Goal: Task Accomplishment & Management: Complete application form

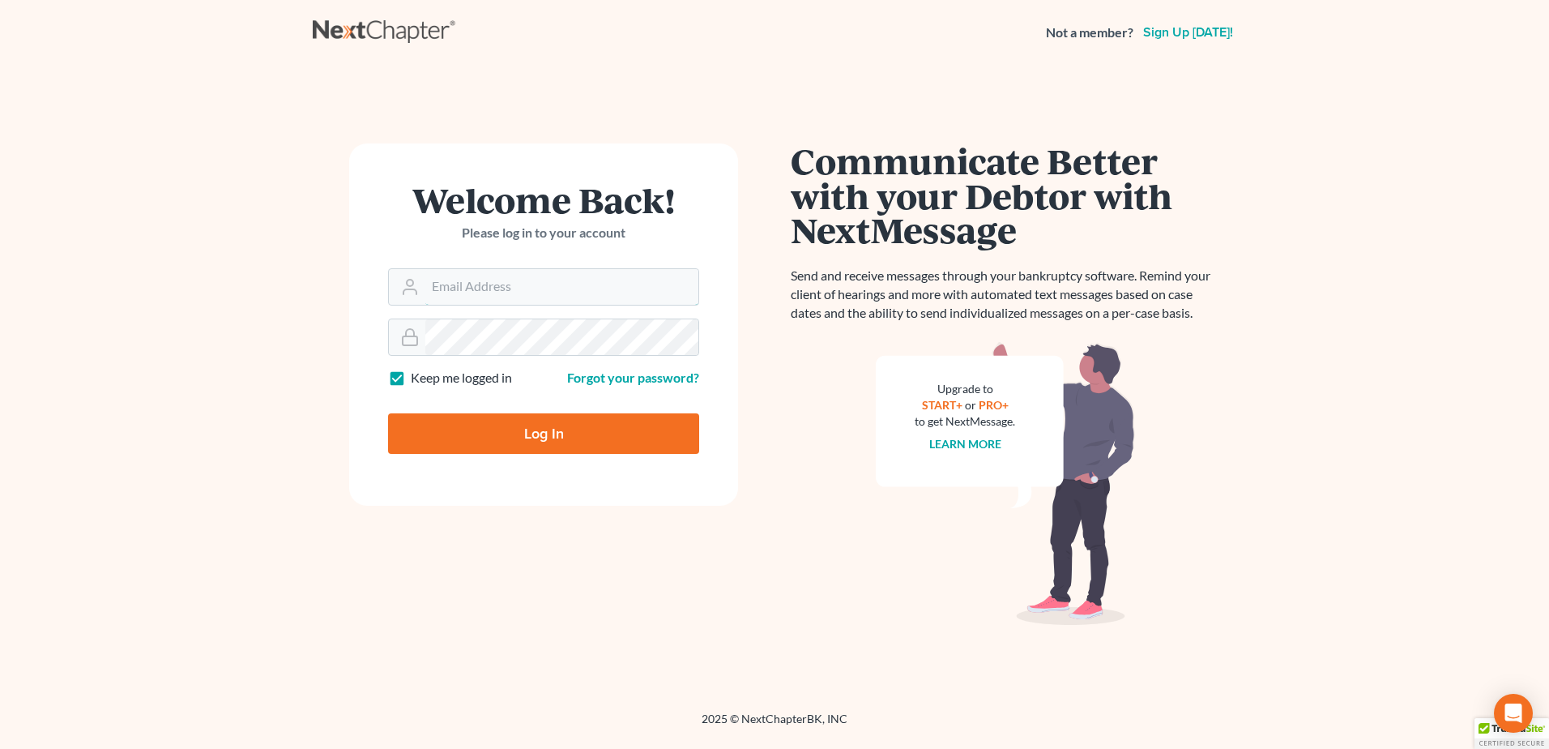
type input "[EMAIL_ADDRESS][DOMAIN_NAME]"
click at [542, 432] on input "Log In" at bounding box center [543, 433] width 311 height 41
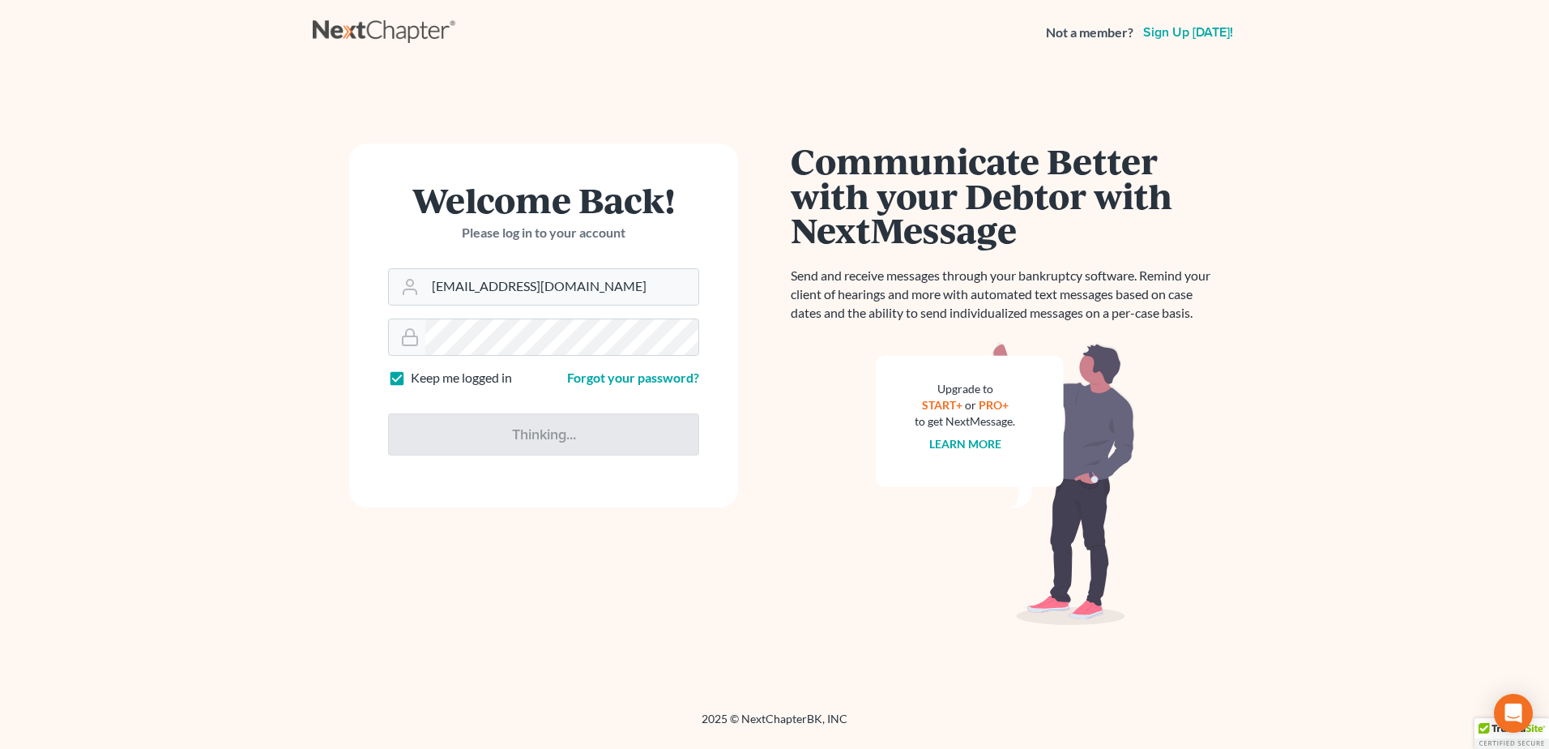
type input "Thinking..."
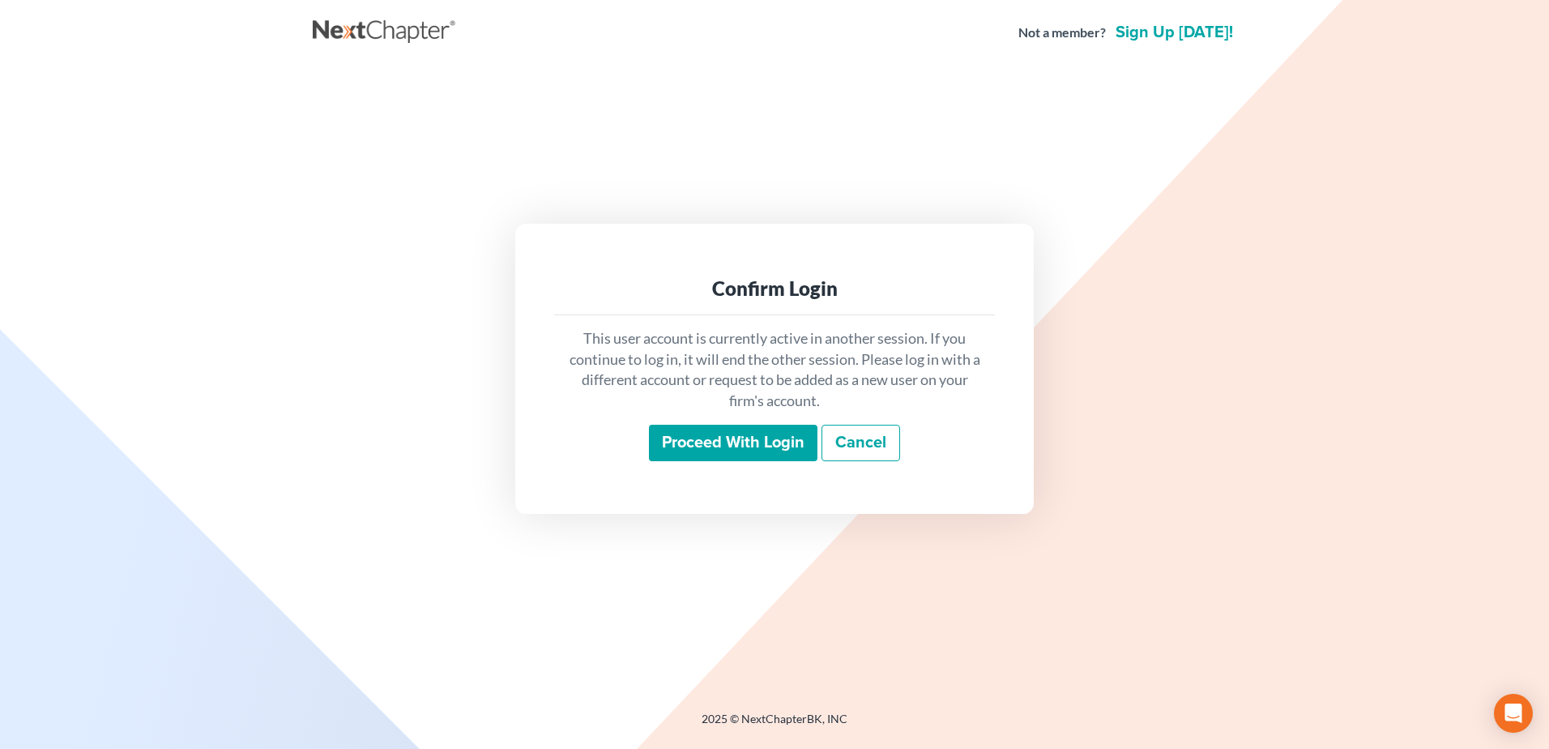
click at [689, 437] on input "Proceed with login" at bounding box center [733, 443] width 169 height 37
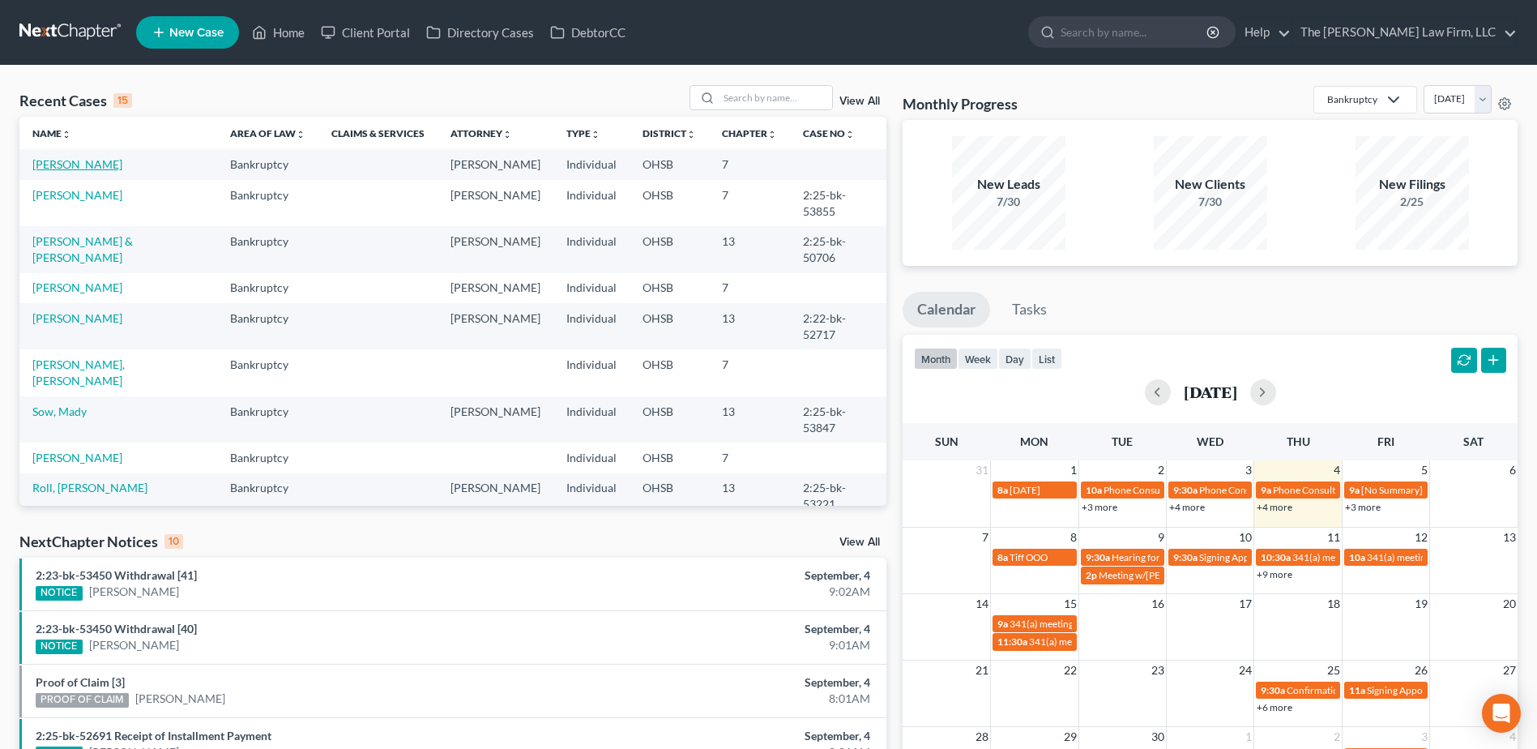
click at [88, 160] on link "[PERSON_NAME]" at bounding box center [77, 164] width 90 height 14
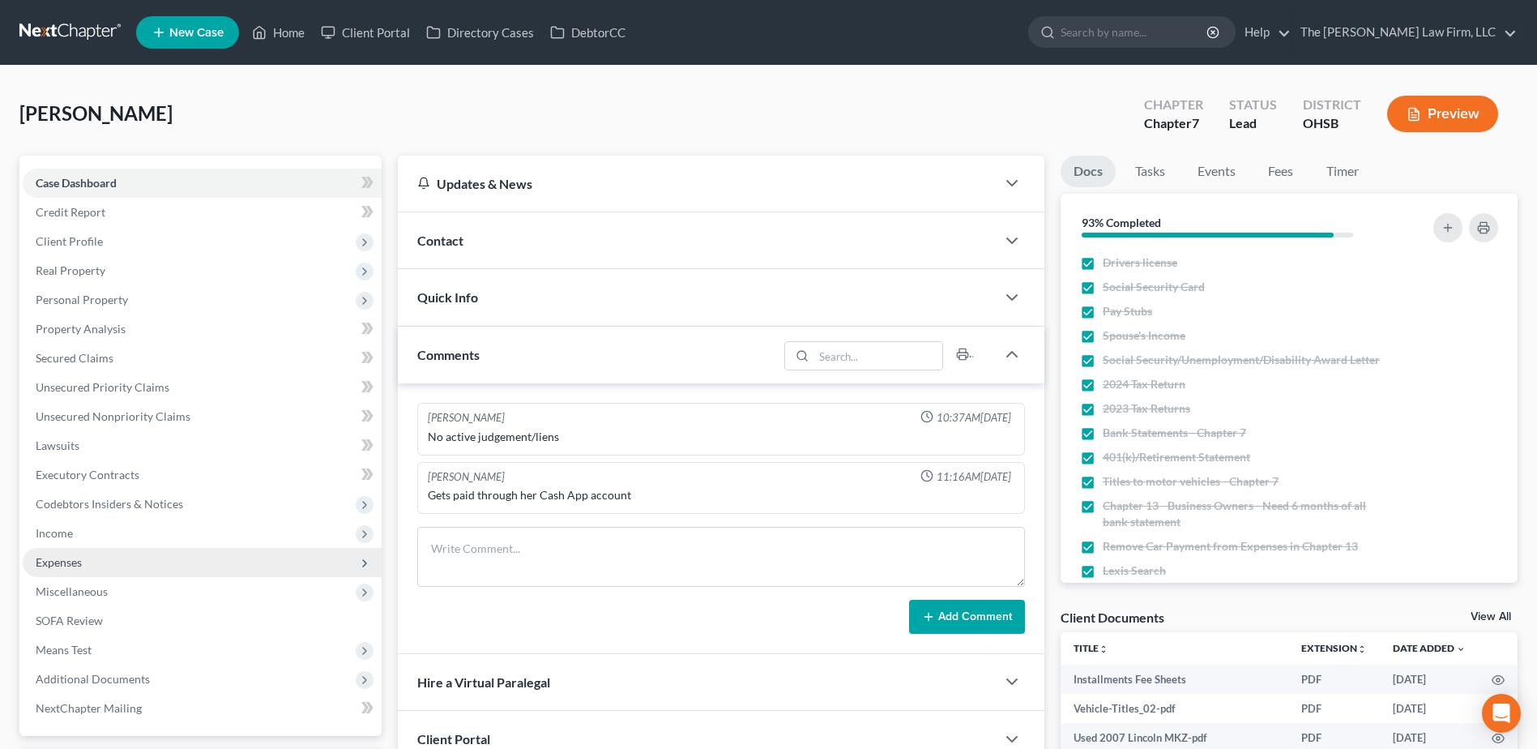
click at [69, 563] on span "Expenses" at bounding box center [59, 562] width 46 height 14
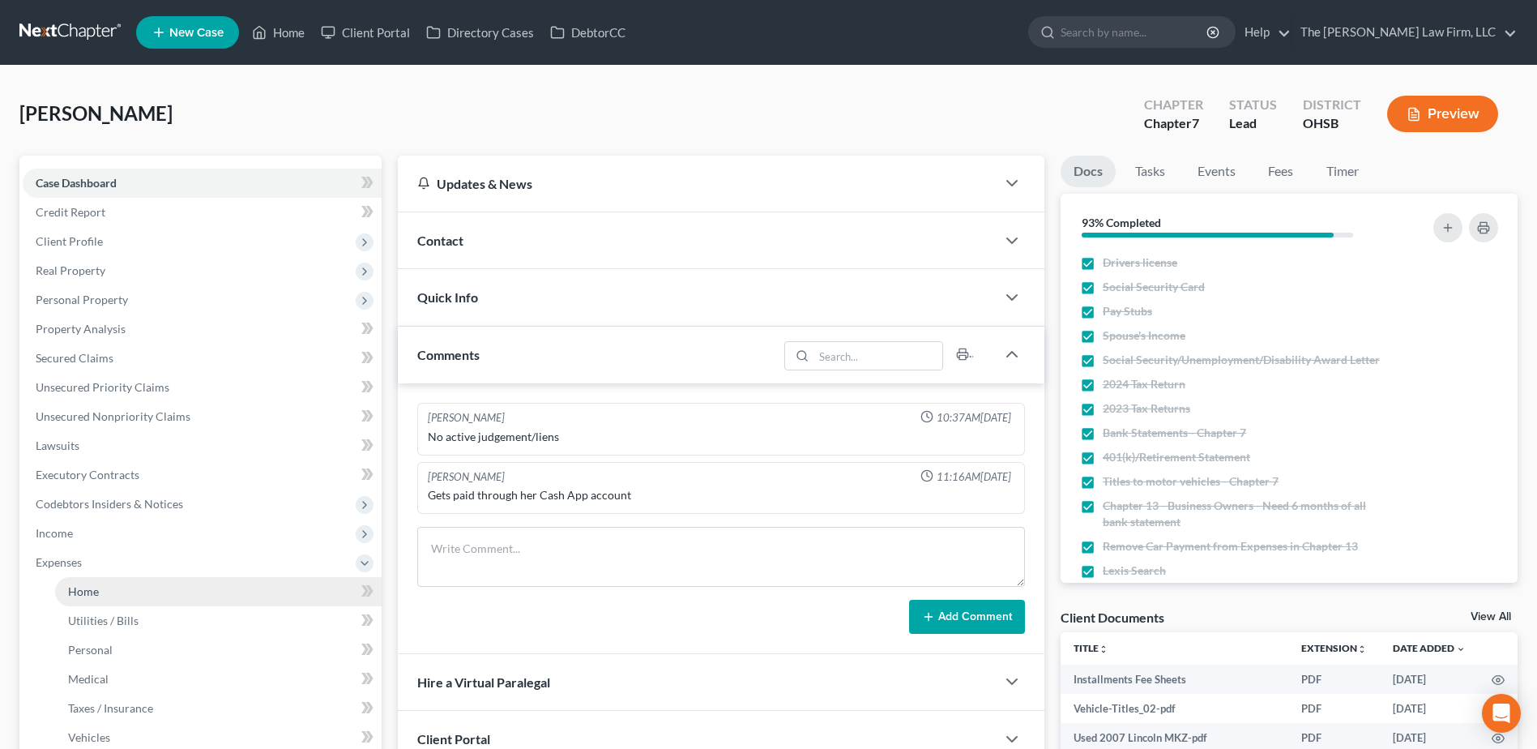
click at [83, 584] on span "Home" at bounding box center [83, 591] width 31 height 14
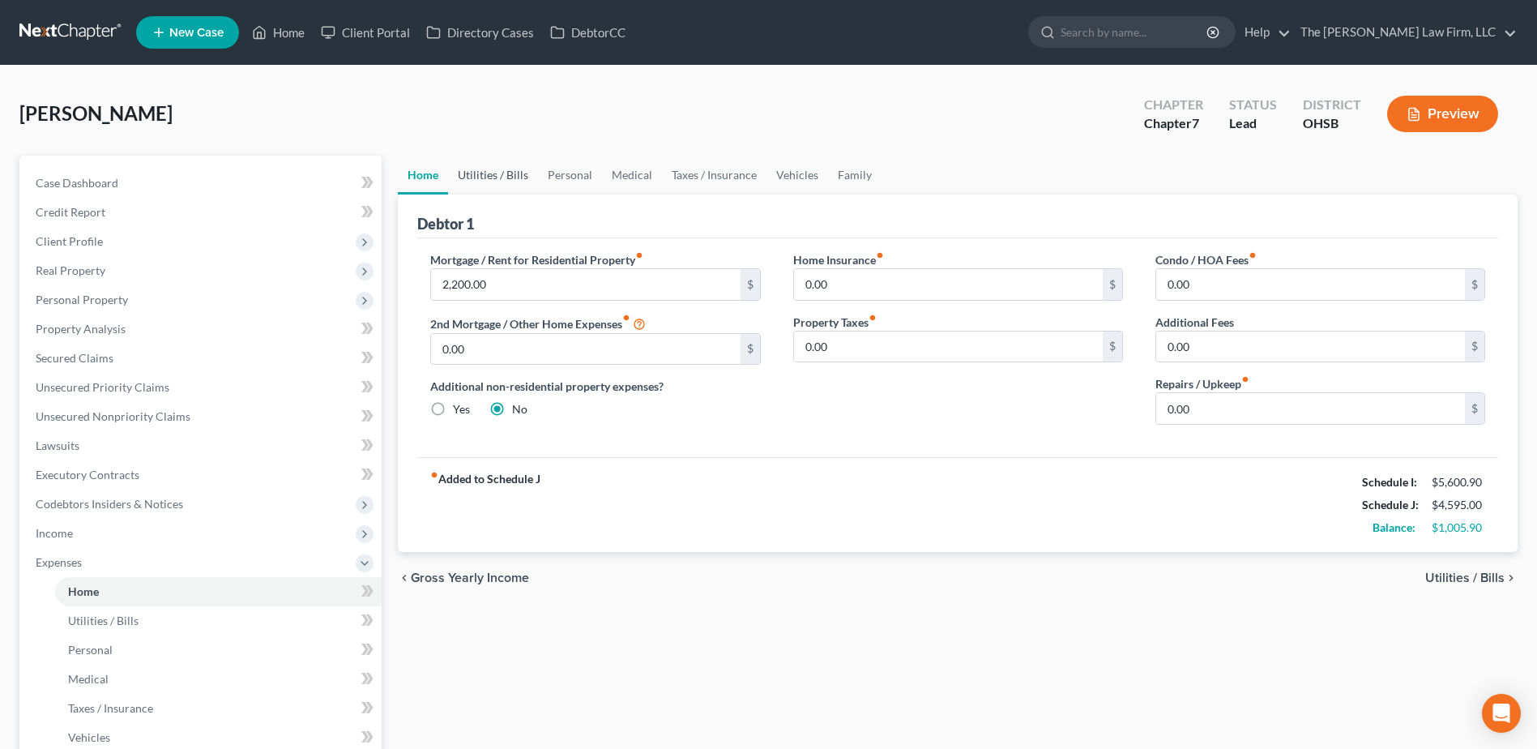
click at [468, 178] on link "Utilities / Bills" at bounding box center [493, 175] width 90 height 39
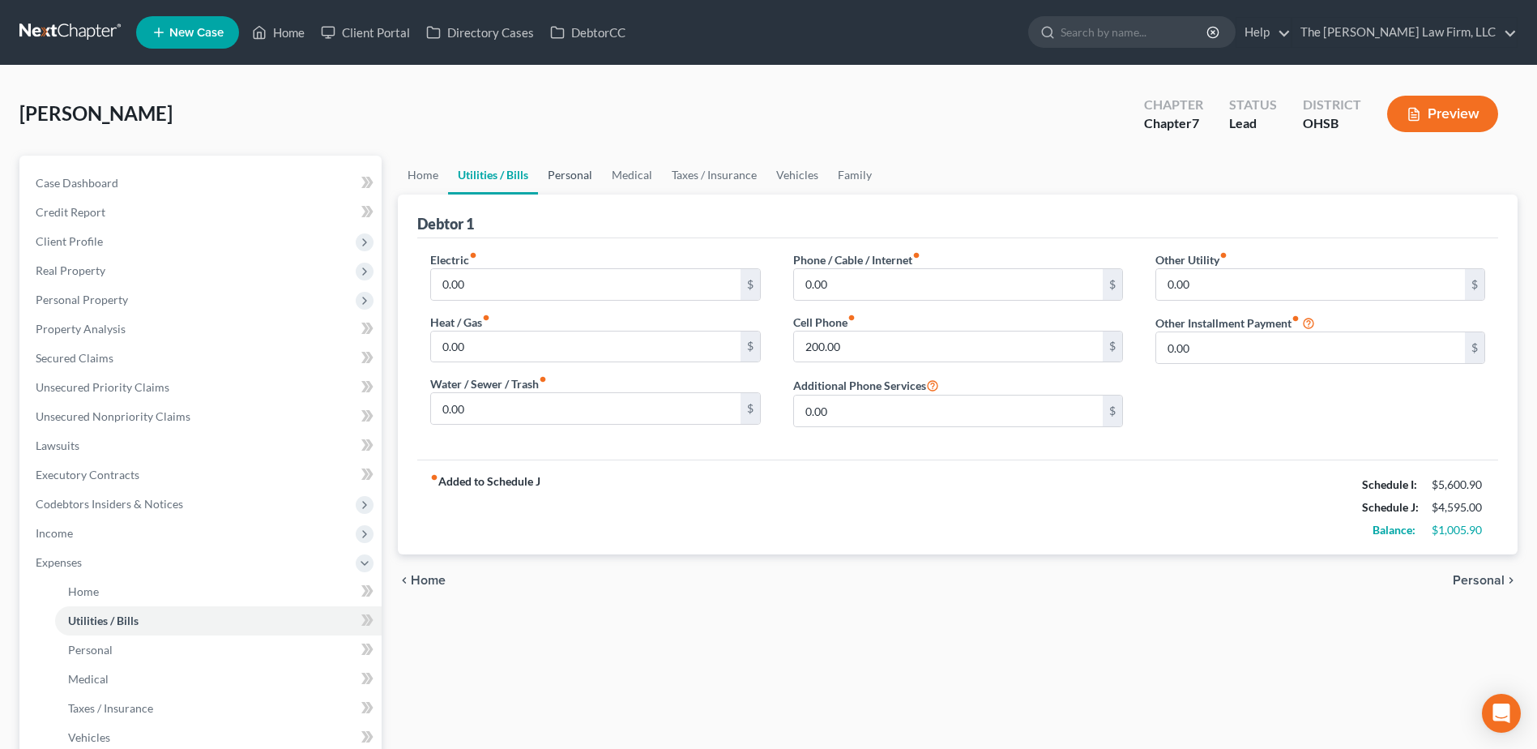
click at [561, 178] on link "Personal" at bounding box center [570, 175] width 64 height 39
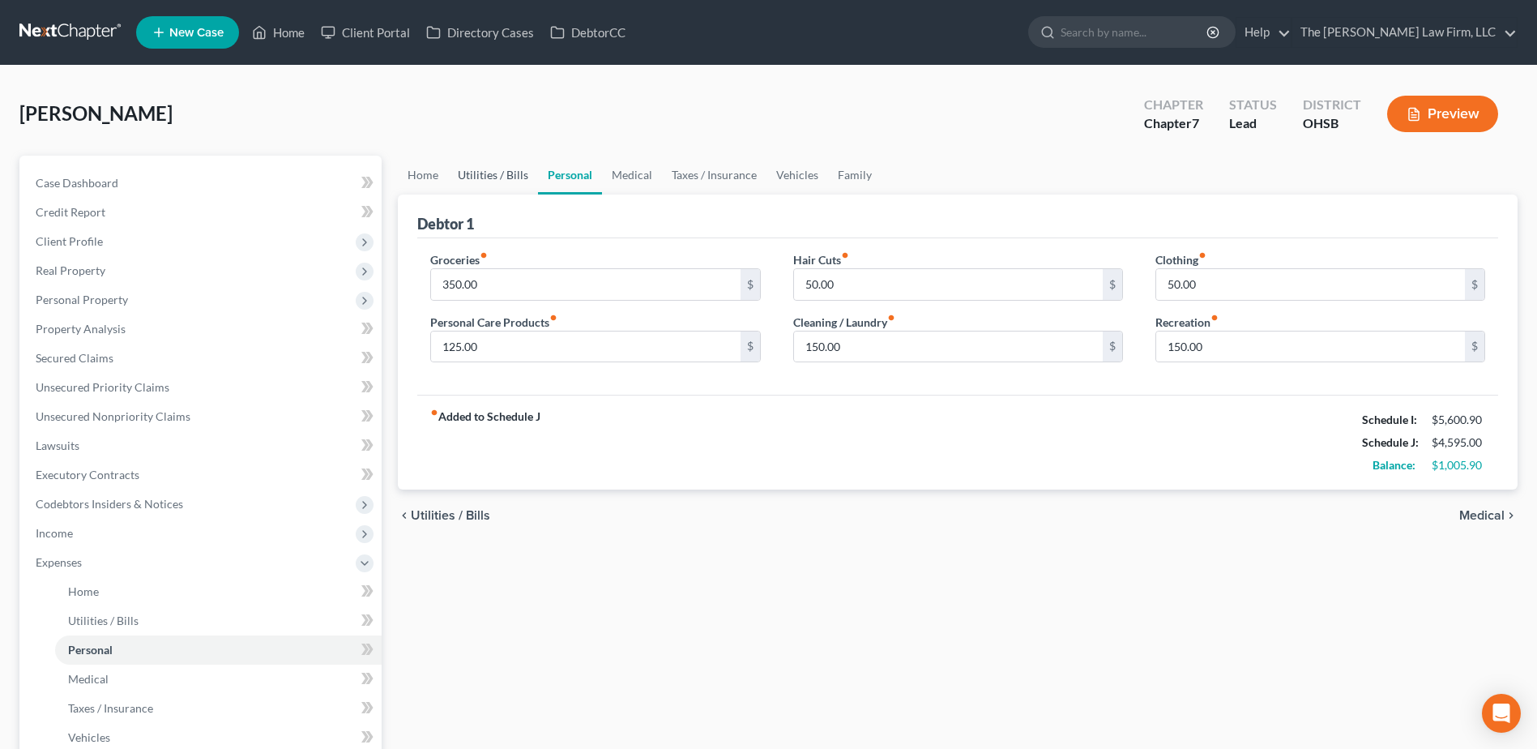
click at [513, 176] on link "Utilities / Bills" at bounding box center [493, 175] width 90 height 39
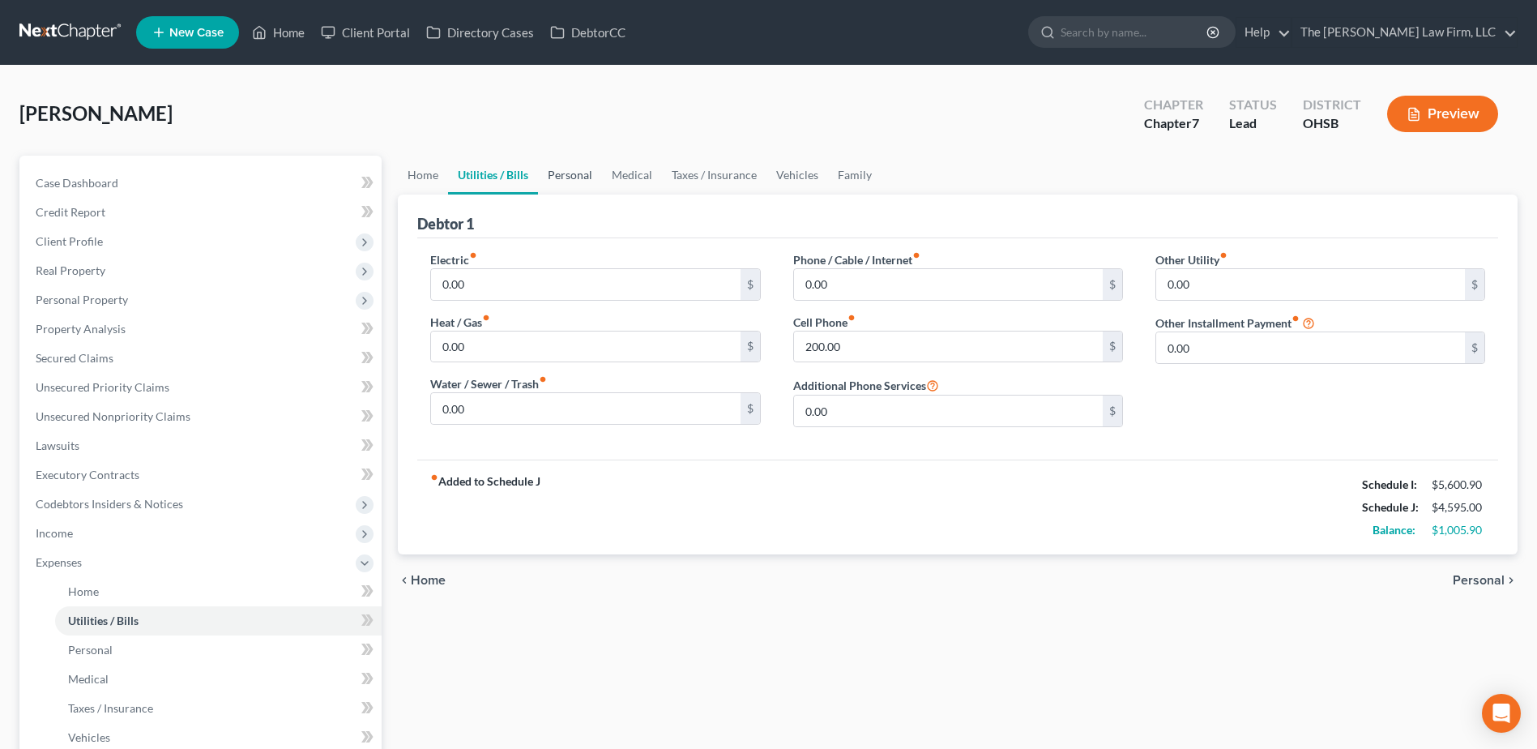
click at [559, 167] on link "Personal" at bounding box center [570, 175] width 64 height 39
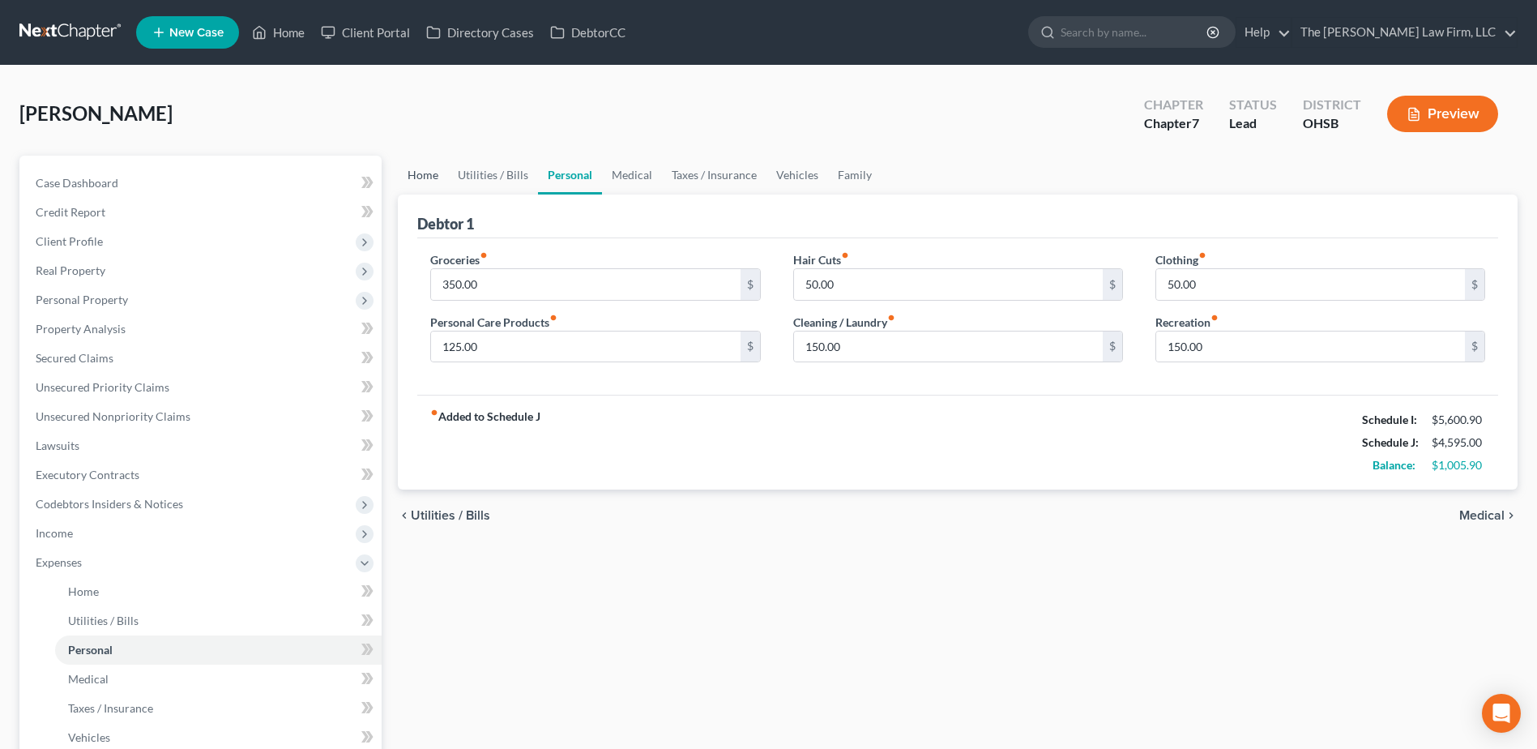
click at [438, 177] on link "Home" at bounding box center [423, 175] width 50 height 39
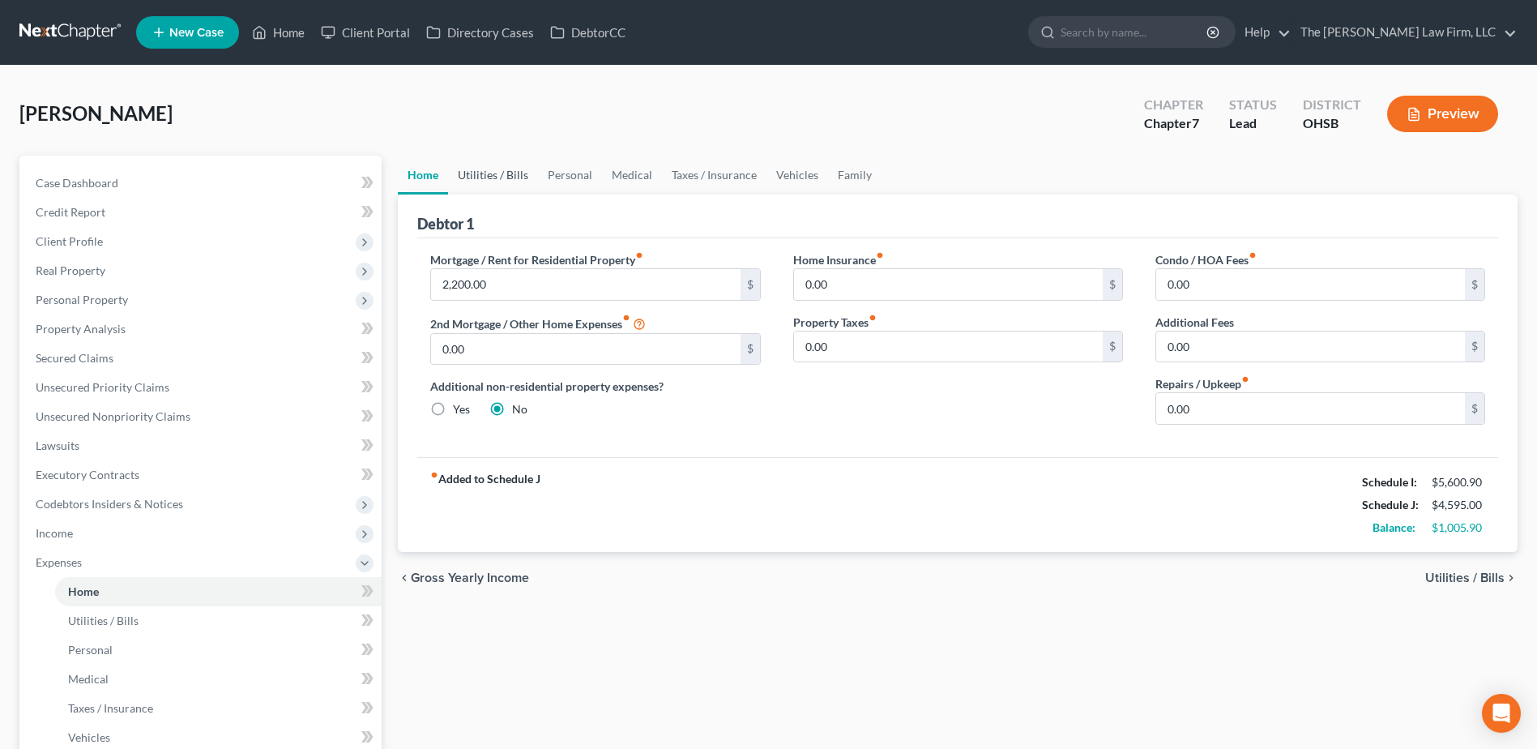
click at [479, 174] on link "Utilities / Bills" at bounding box center [493, 175] width 90 height 39
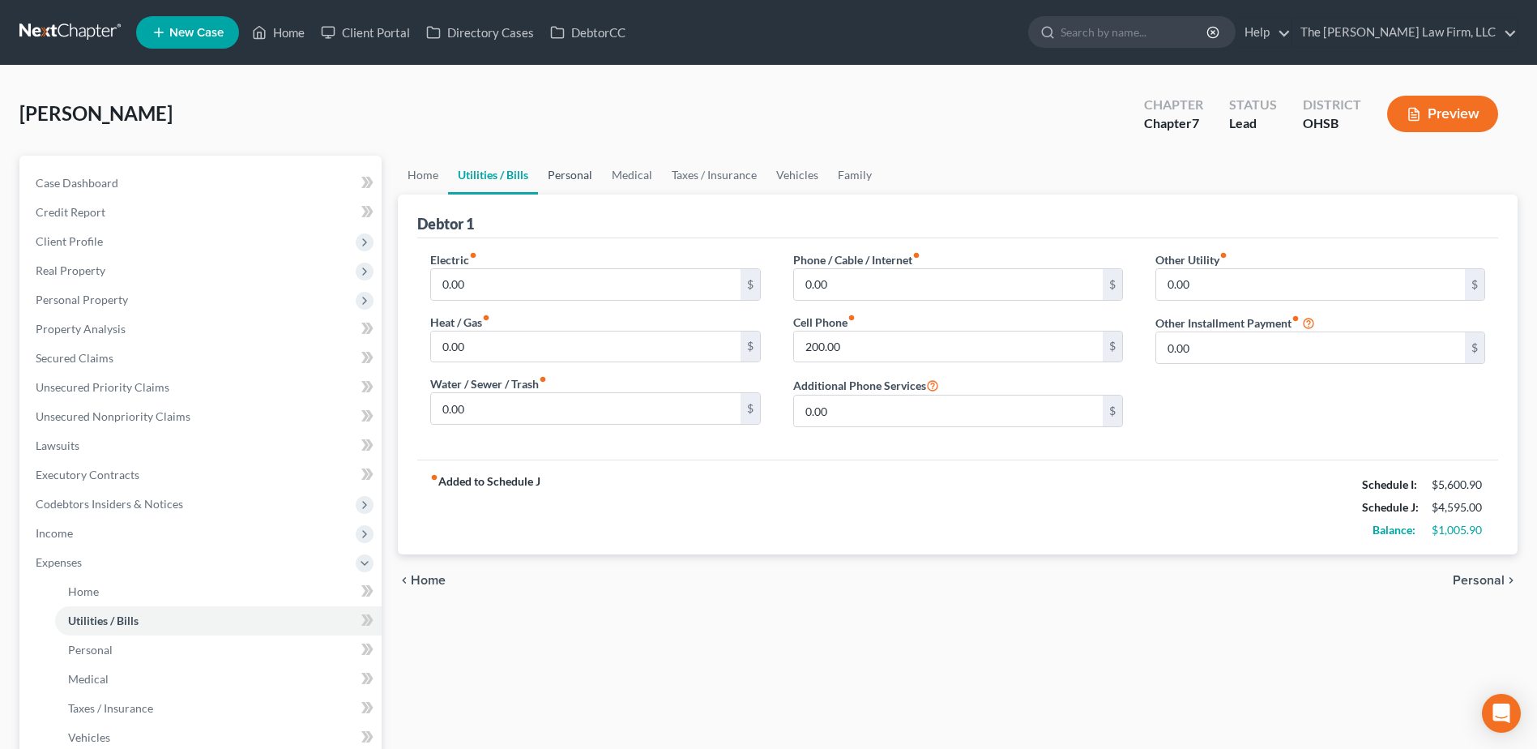
click at [579, 169] on link "Personal" at bounding box center [570, 175] width 64 height 39
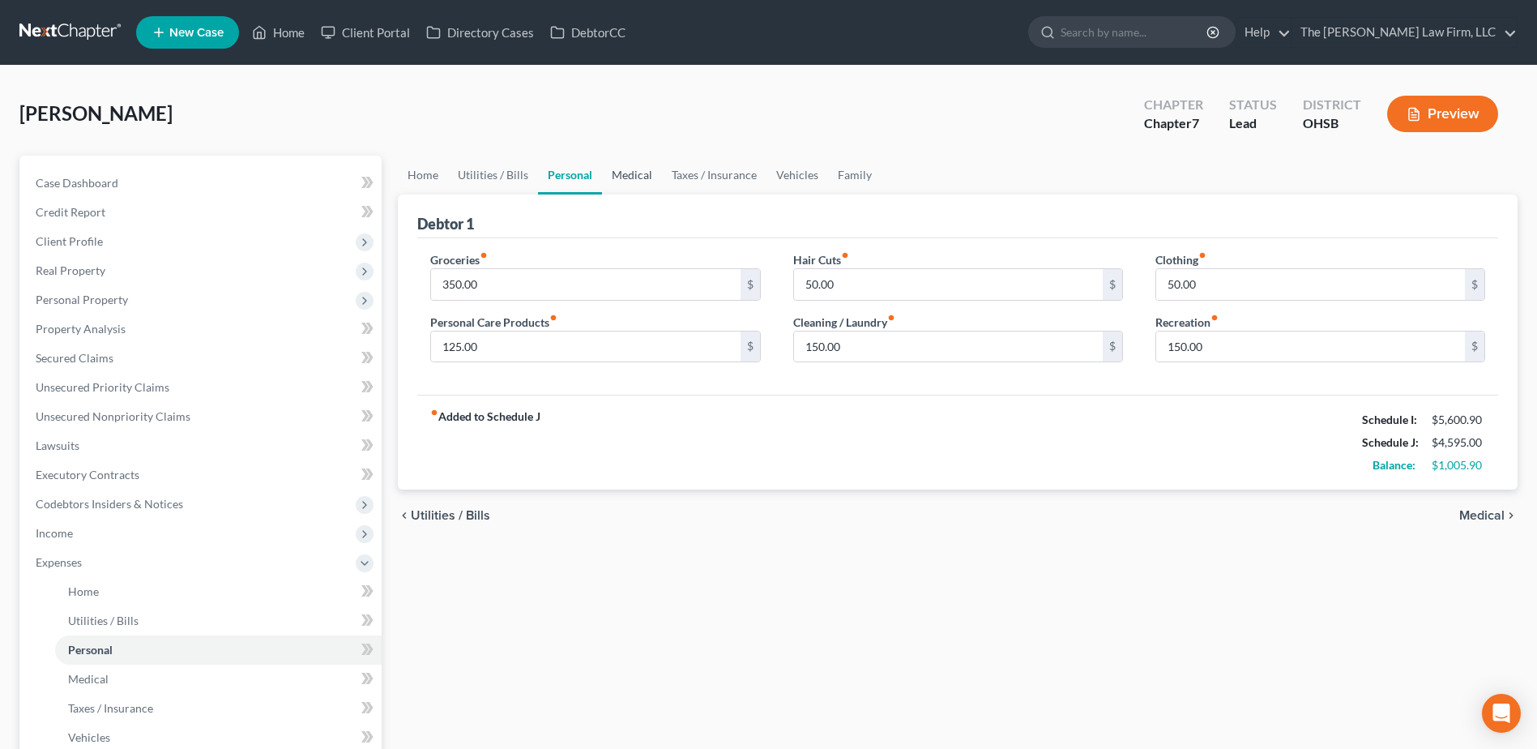
click at [629, 169] on link "Medical" at bounding box center [632, 175] width 60 height 39
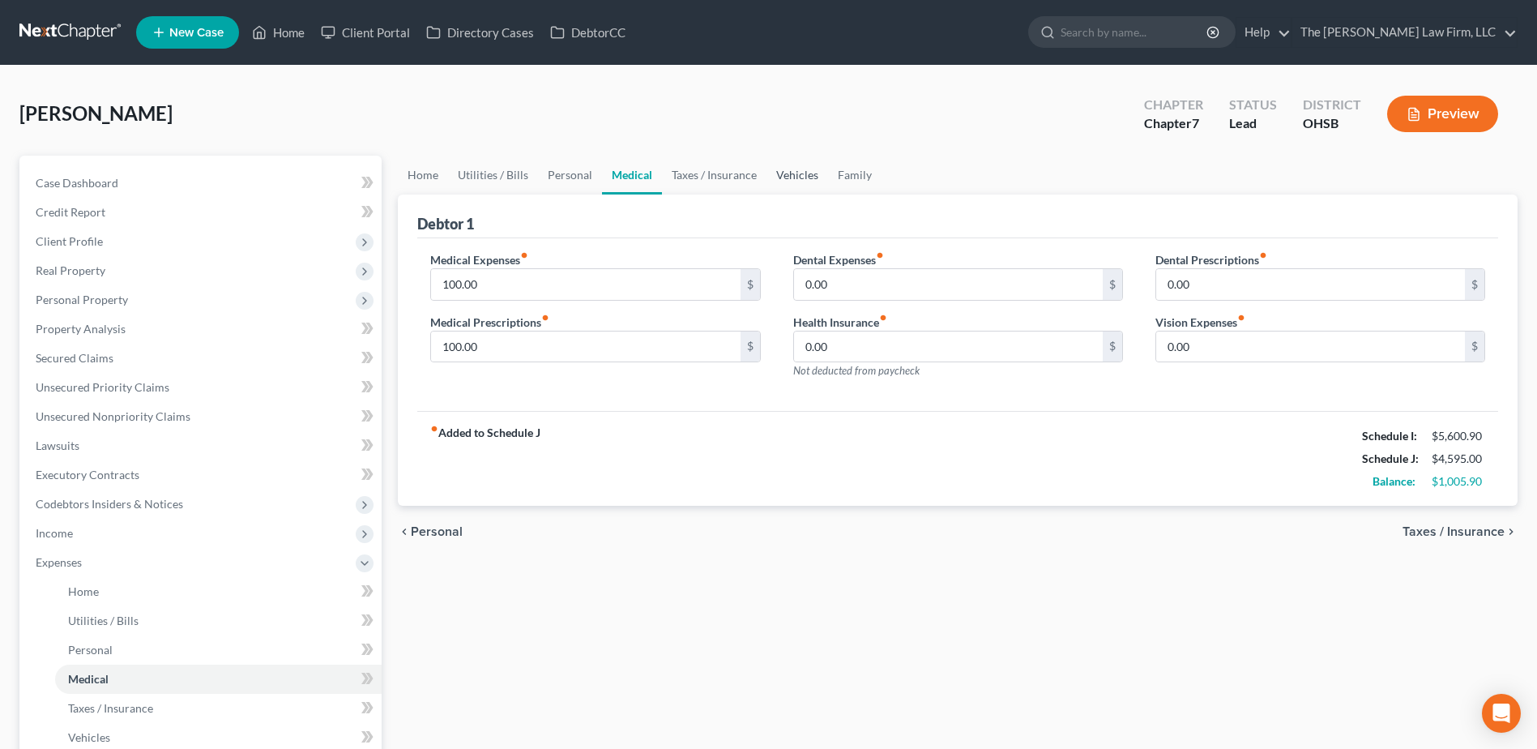
click at [789, 178] on link "Vehicles" at bounding box center [798, 175] width 62 height 39
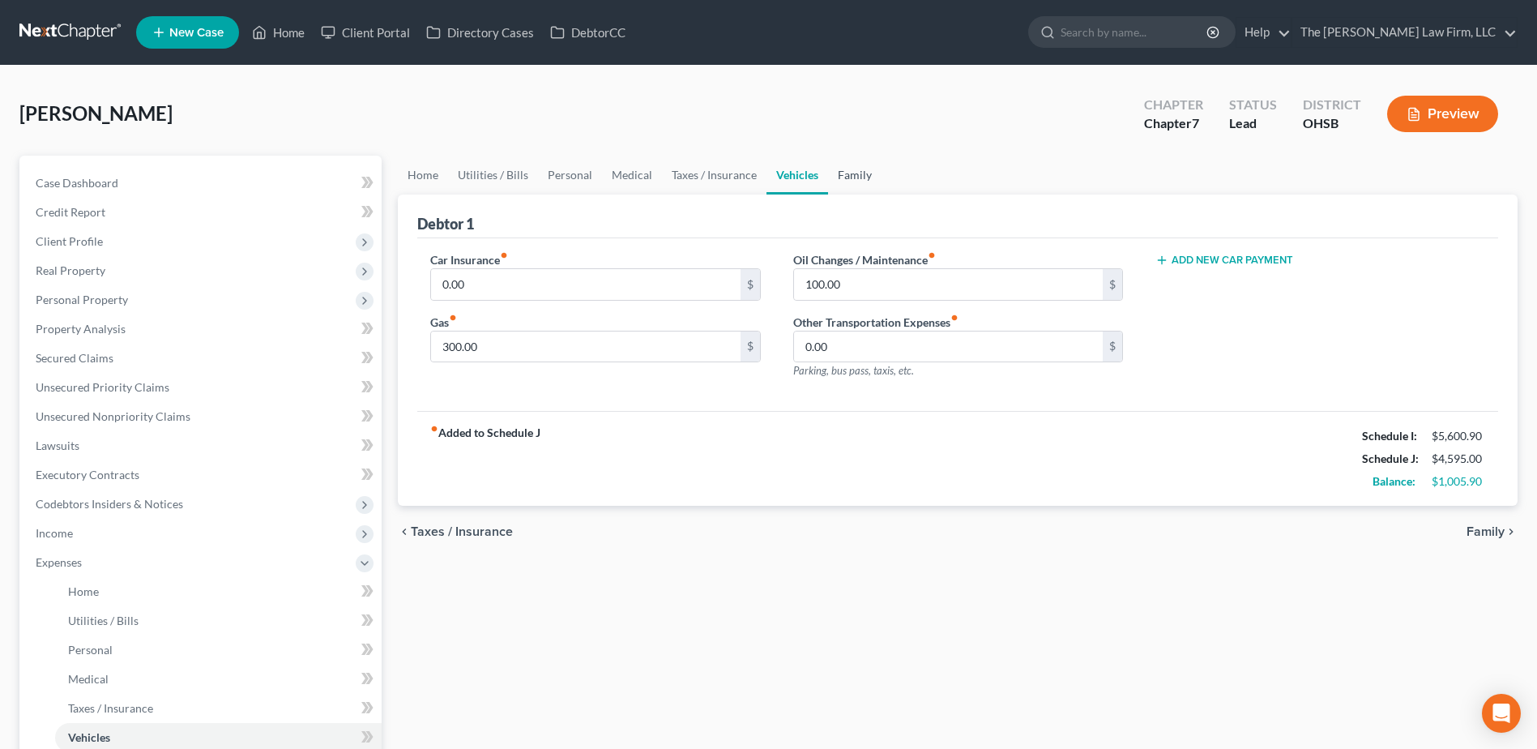
click at [857, 176] on link "Family" at bounding box center [854, 175] width 53 height 39
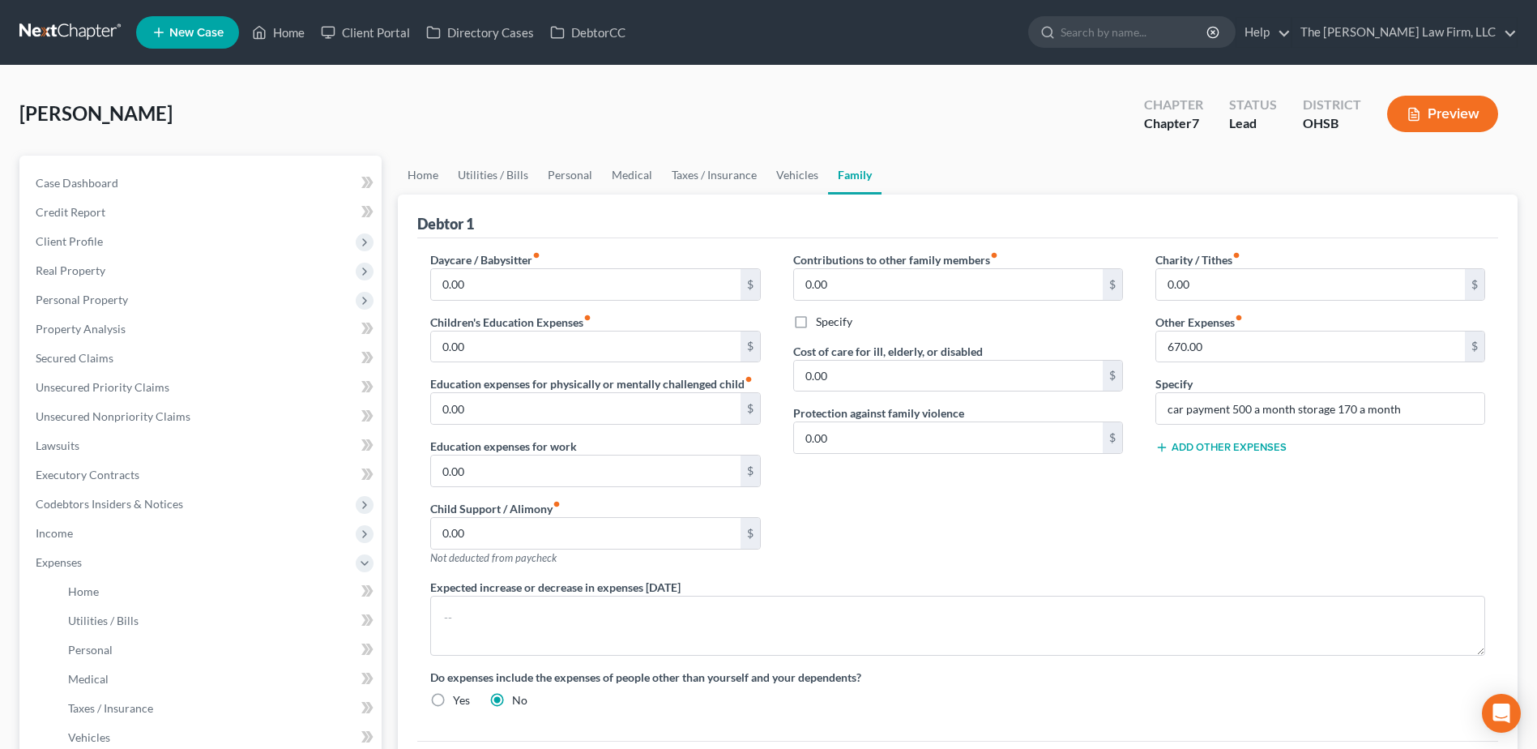
click at [1246, 447] on button "Add Other Expenses" at bounding box center [1221, 447] width 131 height 13
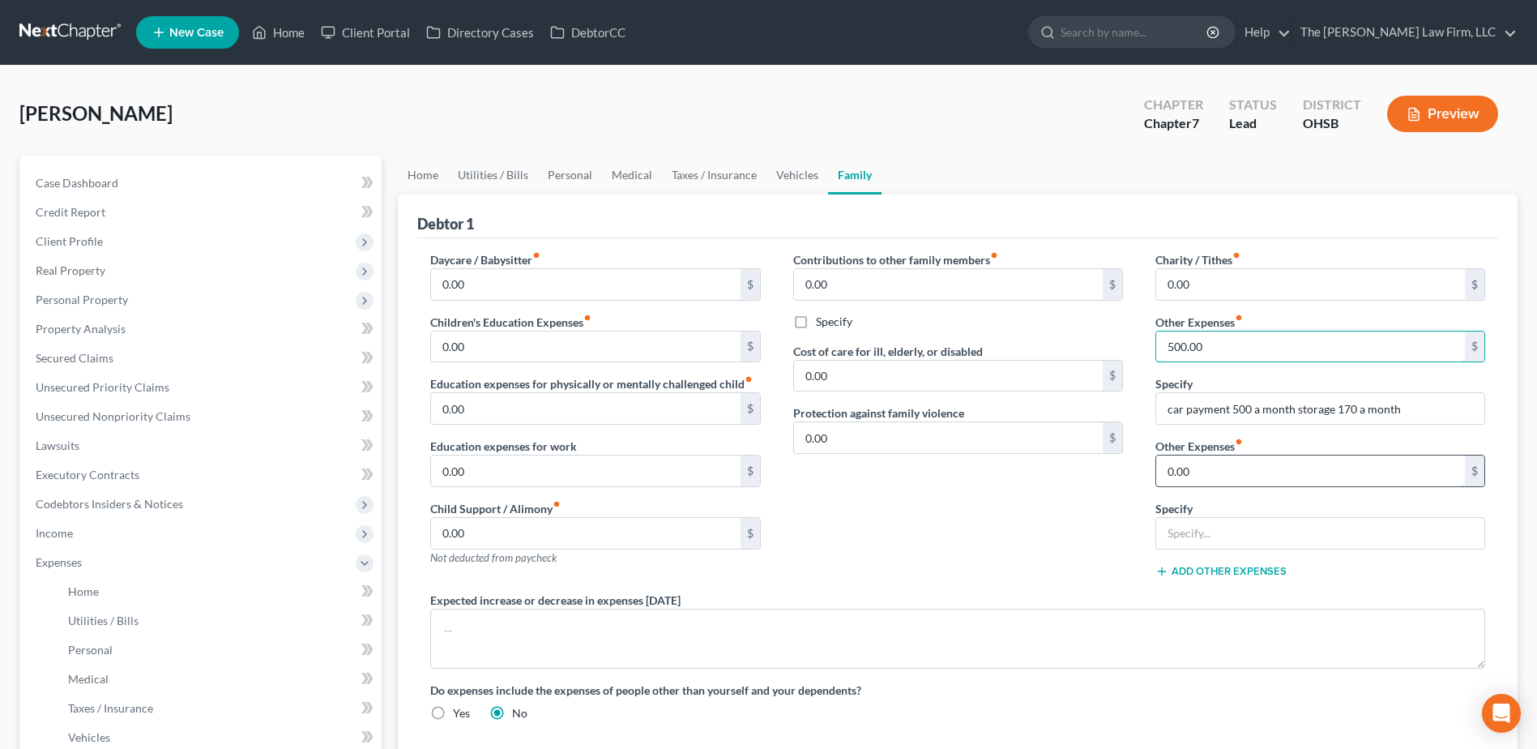
type input "500.00"
click at [1263, 473] on input "0.00" at bounding box center [1310, 470] width 309 height 31
type input "170"
drag, startPoint x: 1405, startPoint y: 407, endPoint x: 1081, endPoint y: 398, distance: 324.2
click at [1078, 401] on div "Daycare / Babysitter fiber_manual_record 0.00 $ Children's Education Expenses f…" at bounding box center [957, 492] width 1087 height 483
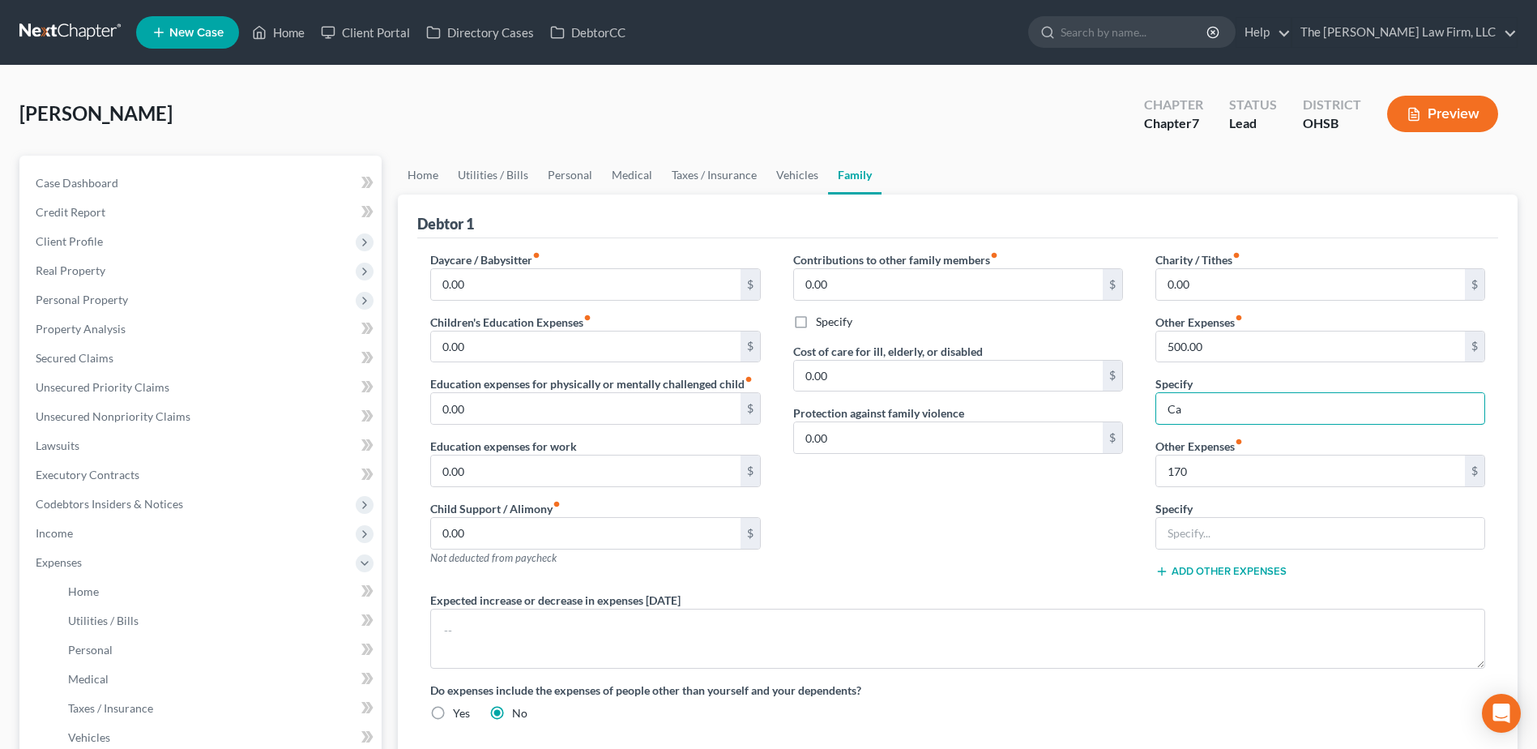
type input "C"
type input "P"
type input "170.00"
click at [1185, 399] on input "text" at bounding box center [1320, 408] width 328 height 31
click at [1167, 468] on input "170" at bounding box center [1310, 470] width 309 height 31
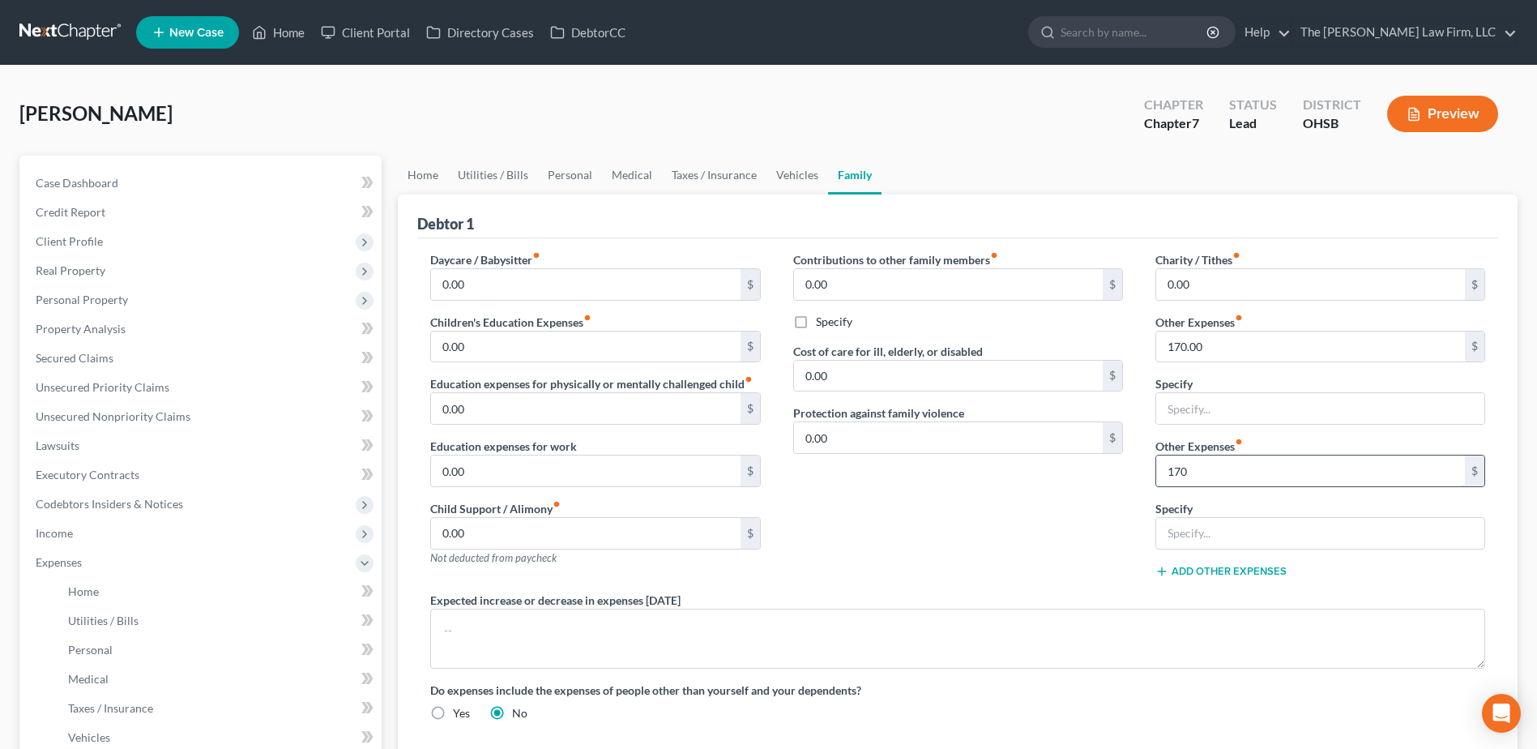
click at [1167, 468] on input "170" at bounding box center [1310, 470] width 309 height 31
click at [1184, 471] on input "170" at bounding box center [1310, 470] width 309 height 31
click at [1272, 405] on input "text" at bounding box center [1320, 408] width 328 height 31
type input "Storage Unit"
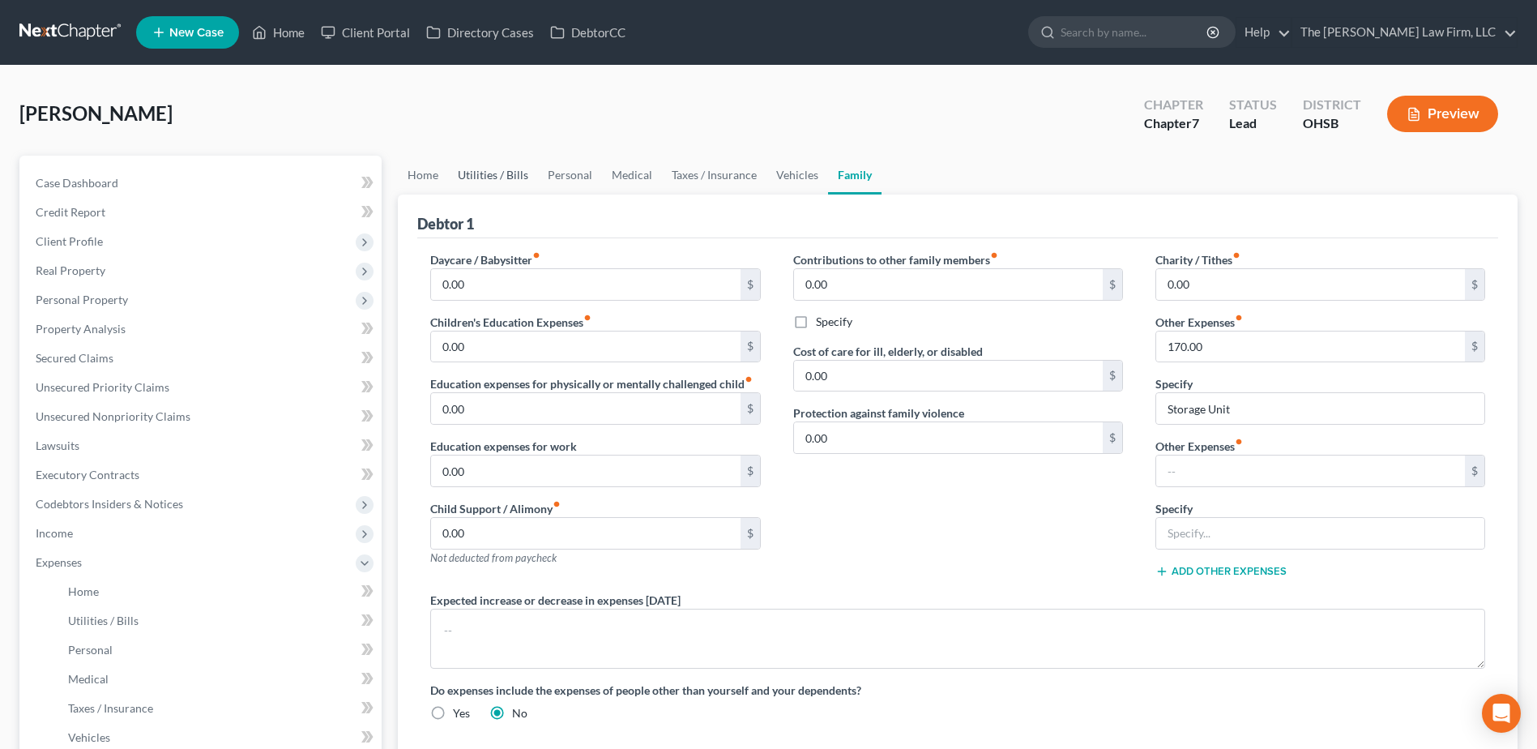
click at [503, 179] on link "Utilities / Bills" at bounding box center [493, 175] width 90 height 39
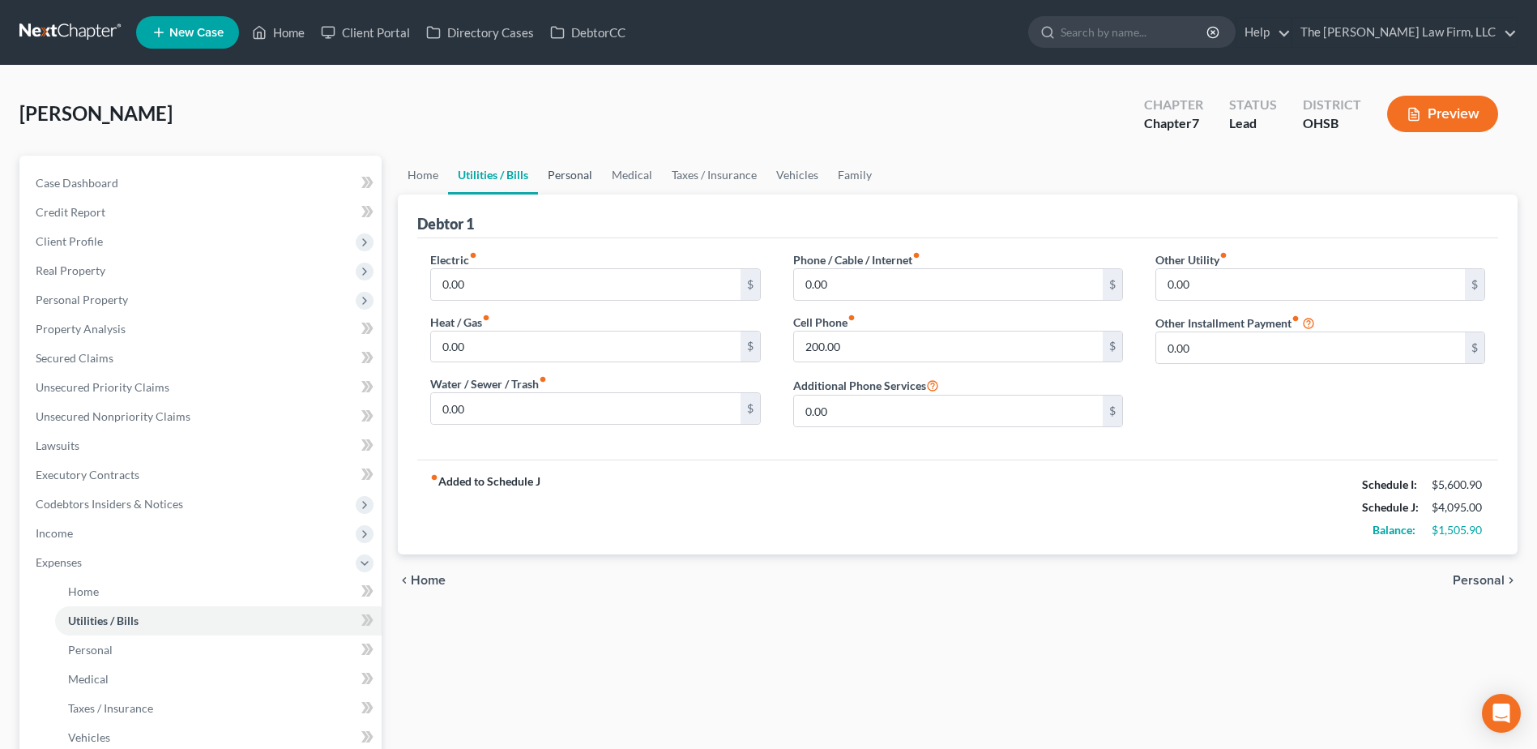
click at [566, 168] on link "Personal" at bounding box center [570, 175] width 64 height 39
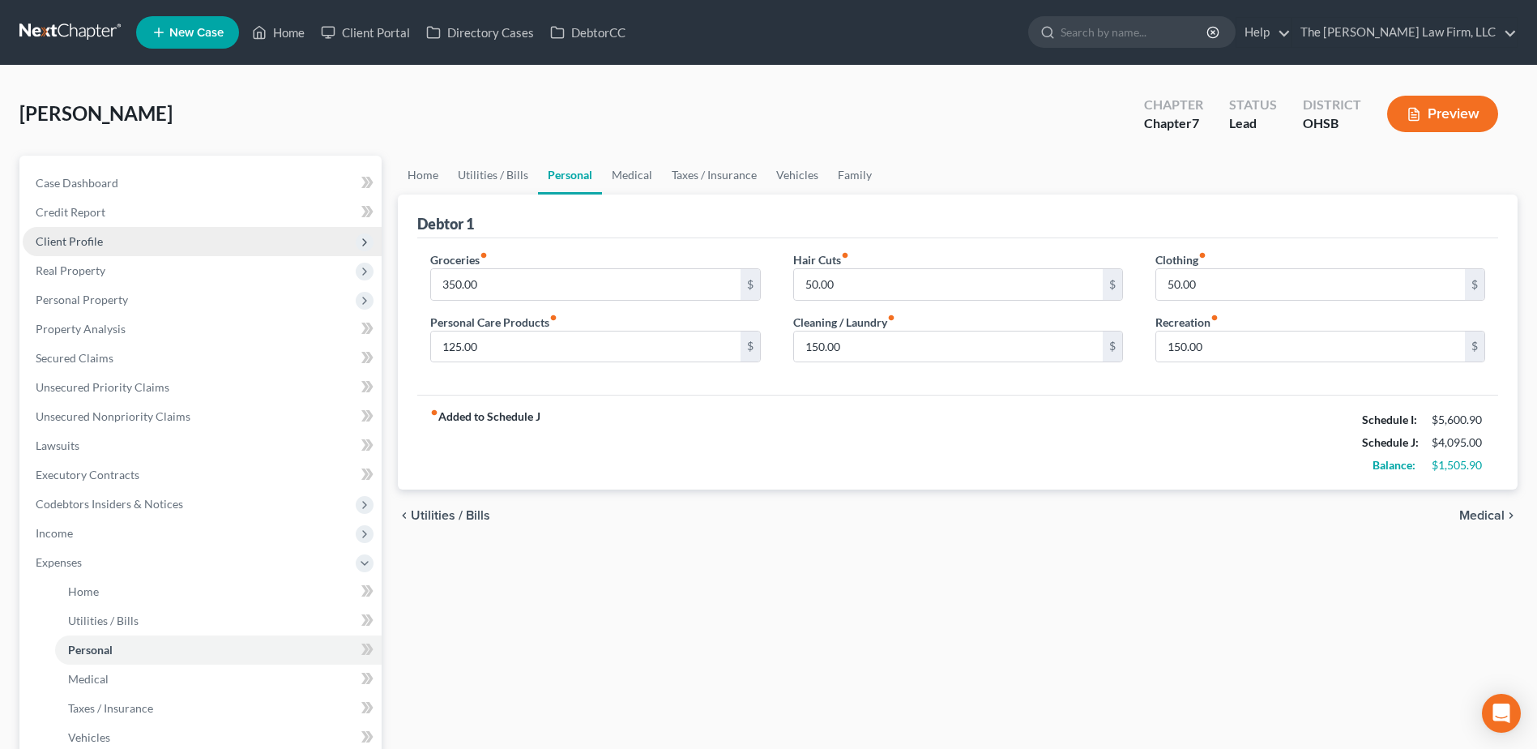
drag, startPoint x: 108, startPoint y: 244, endPoint x: 110, endPoint y: 252, distance: 8.5
click at [108, 244] on span "Client Profile" at bounding box center [202, 241] width 359 height 29
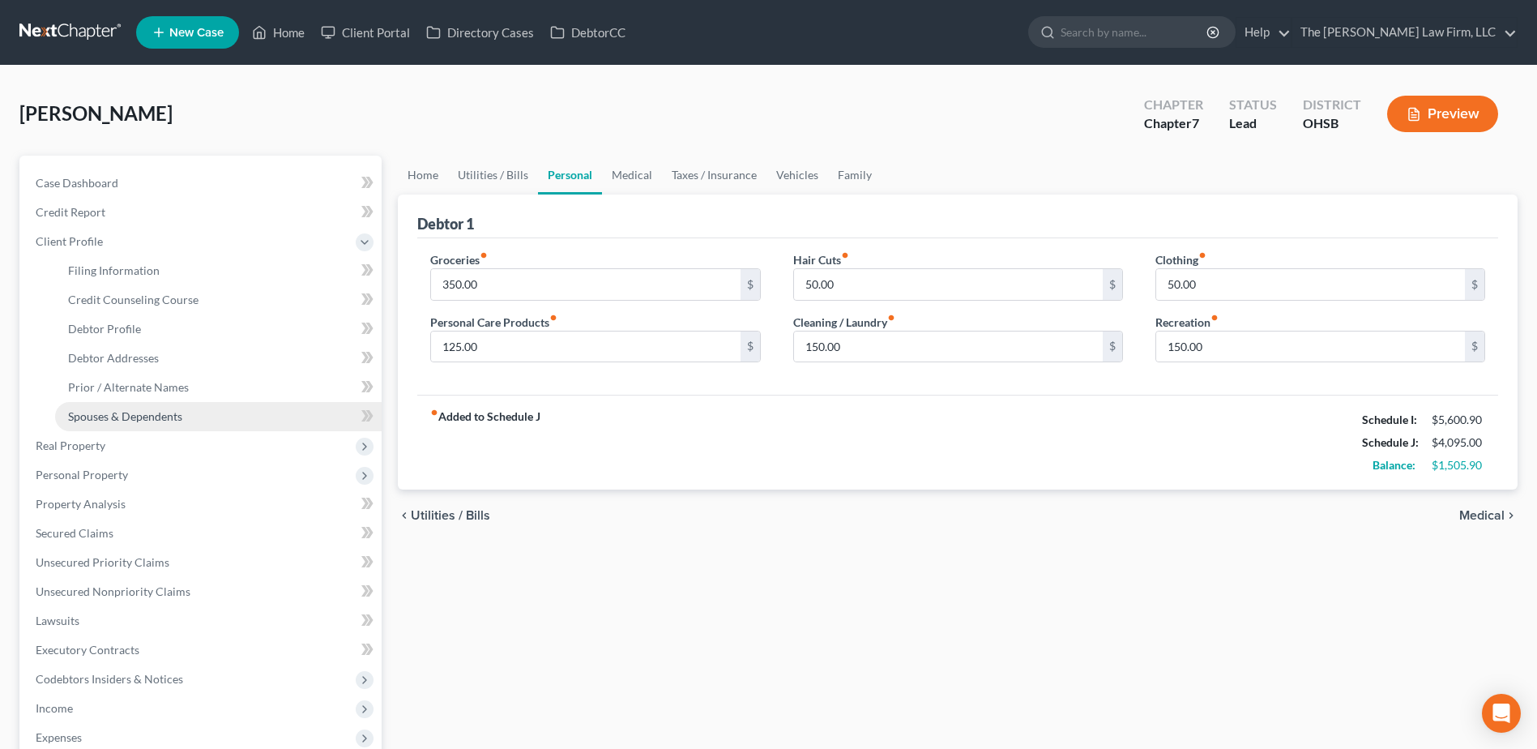
click at [131, 421] on span "Spouses & Dependents" at bounding box center [125, 416] width 114 height 14
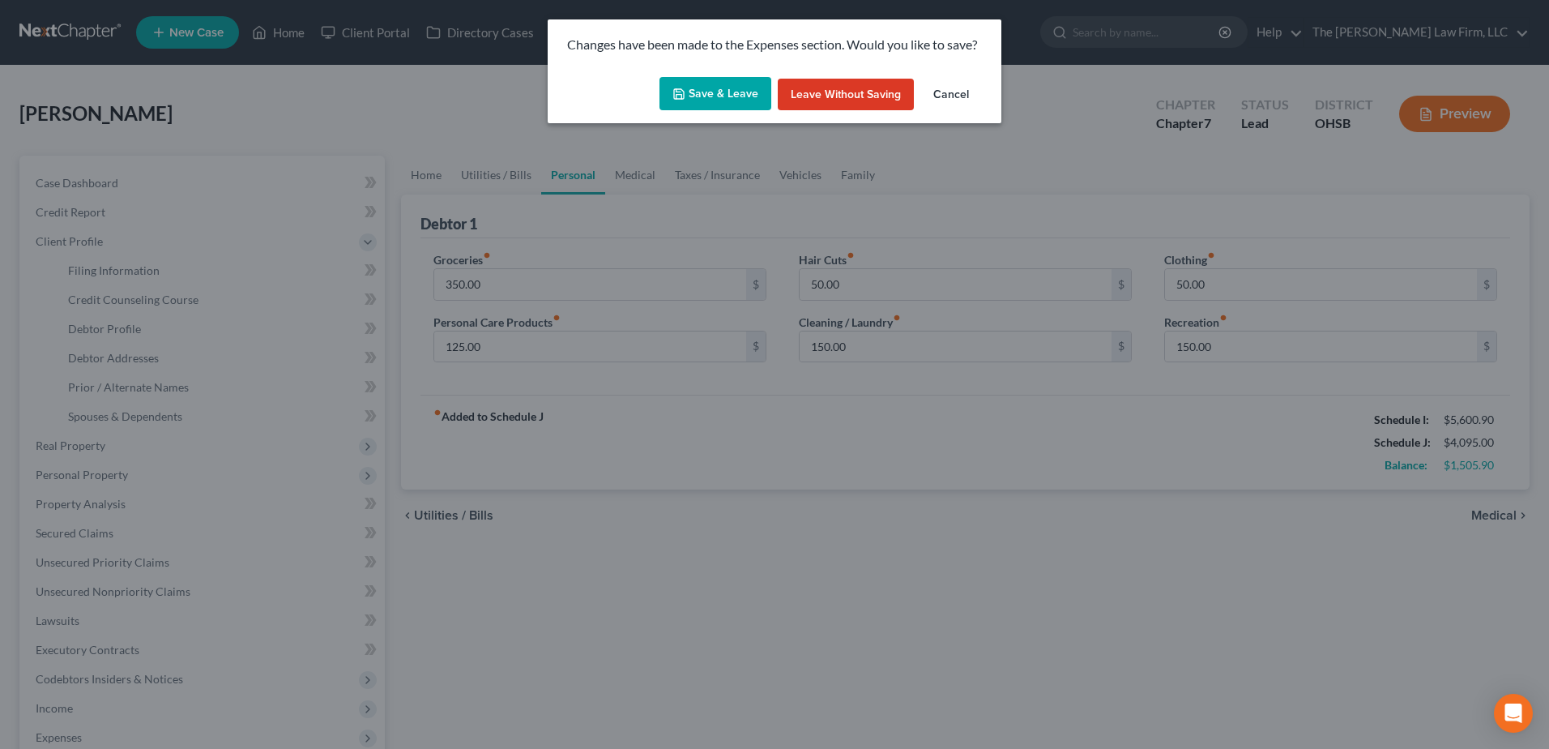
click at [702, 88] on button "Save & Leave" at bounding box center [716, 94] width 112 height 34
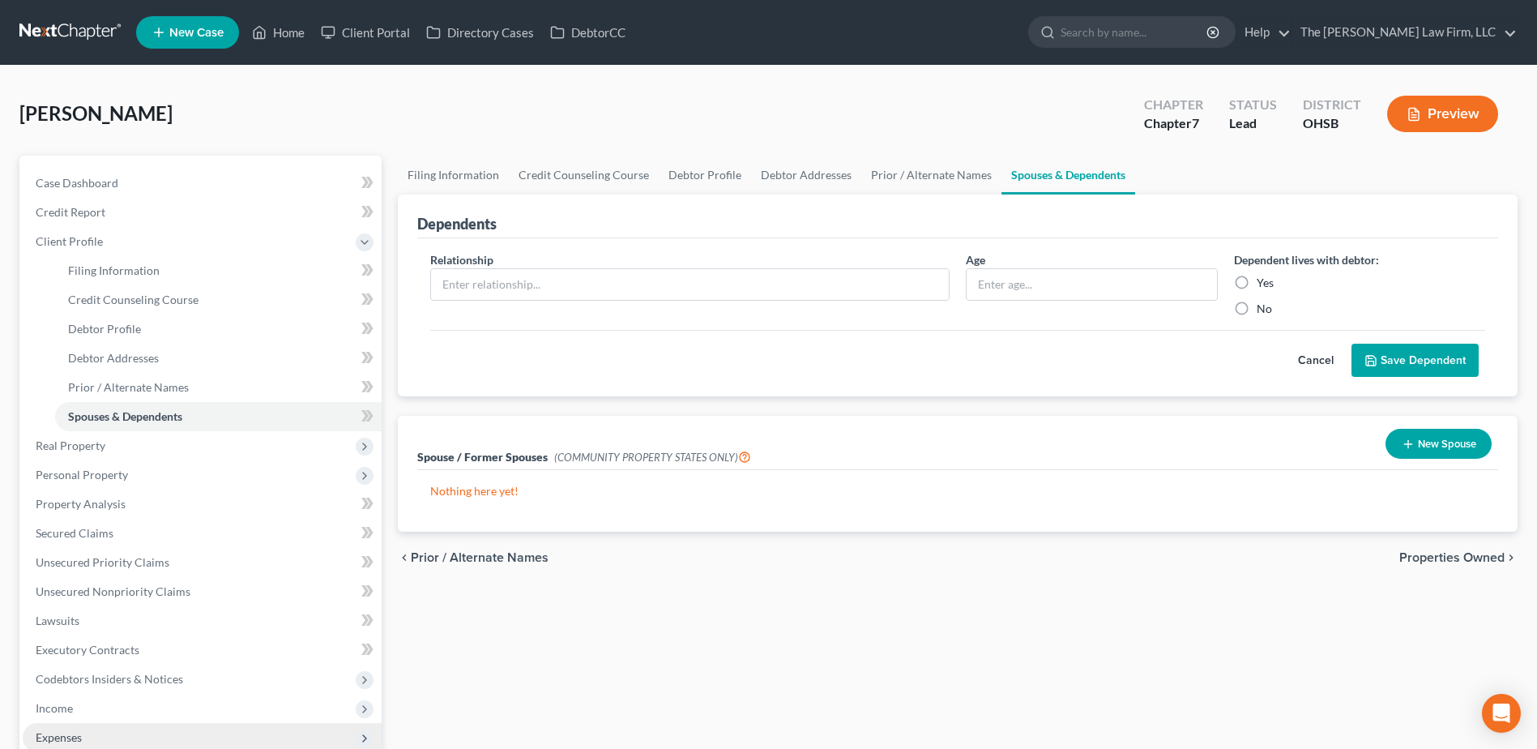
click at [86, 739] on span "Expenses" at bounding box center [202, 737] width 359 height 29
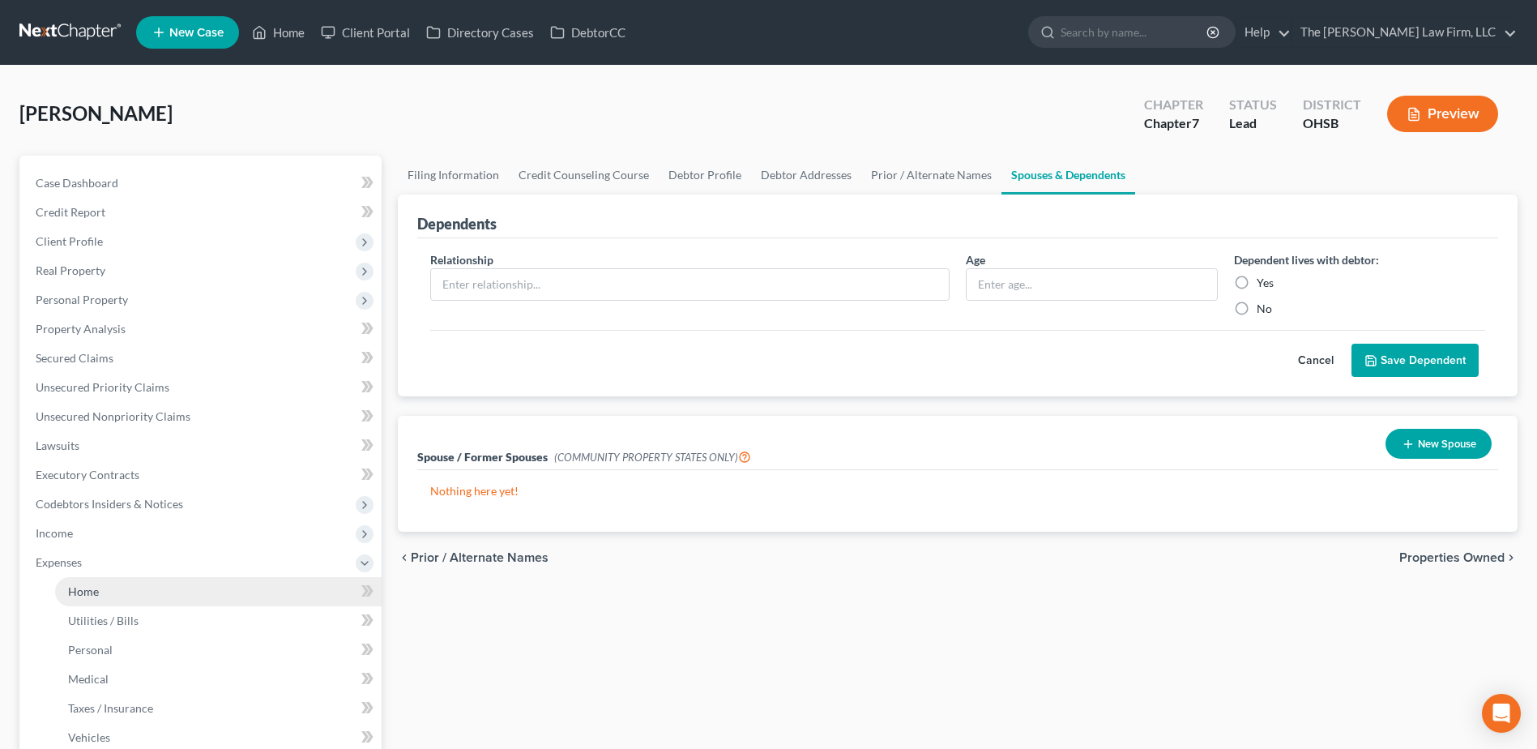
click at [97, 592] on span "Home" at bounding box center [83, 591] width 31 height 14
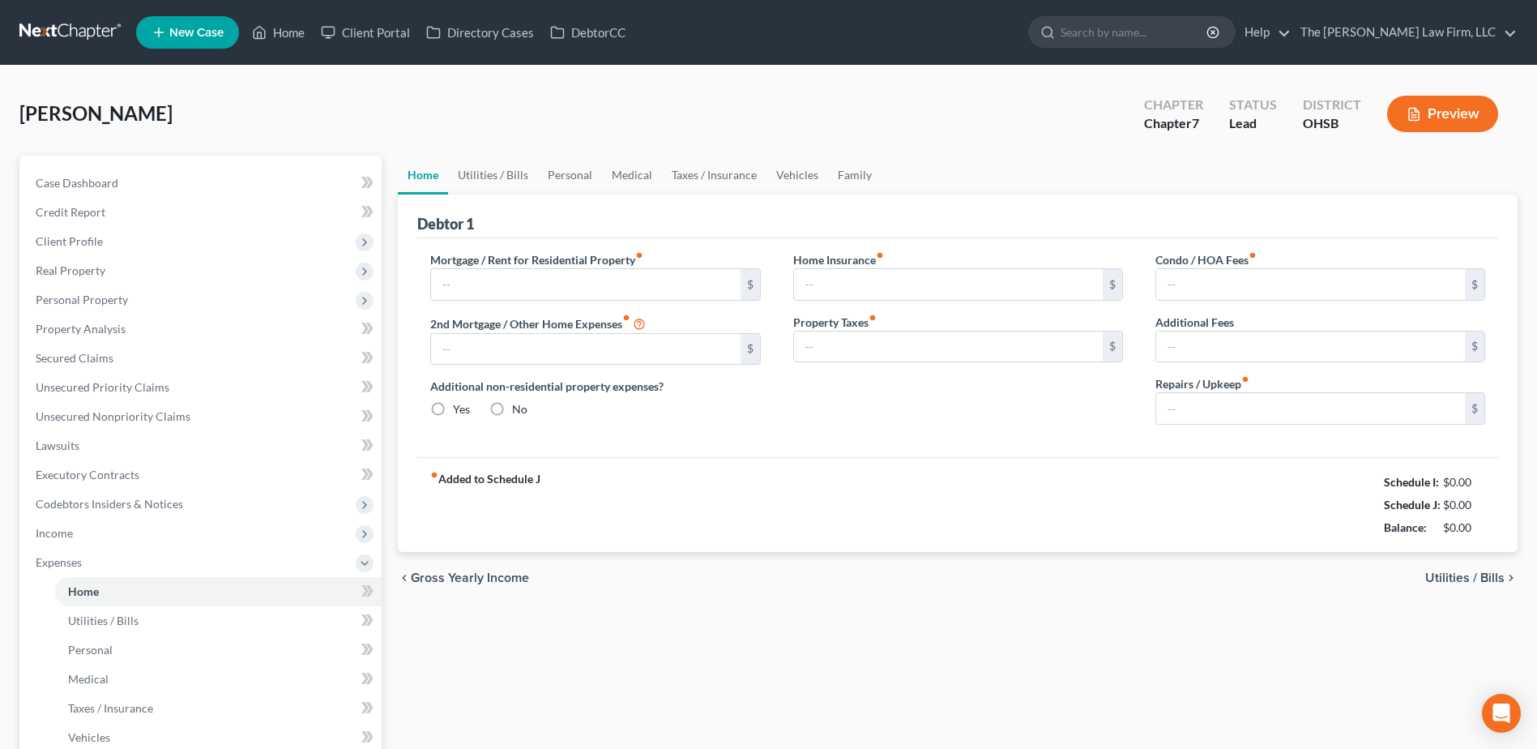
type input "2,200.00"
type input "0.00"
radio input "true"
type input "0.00"
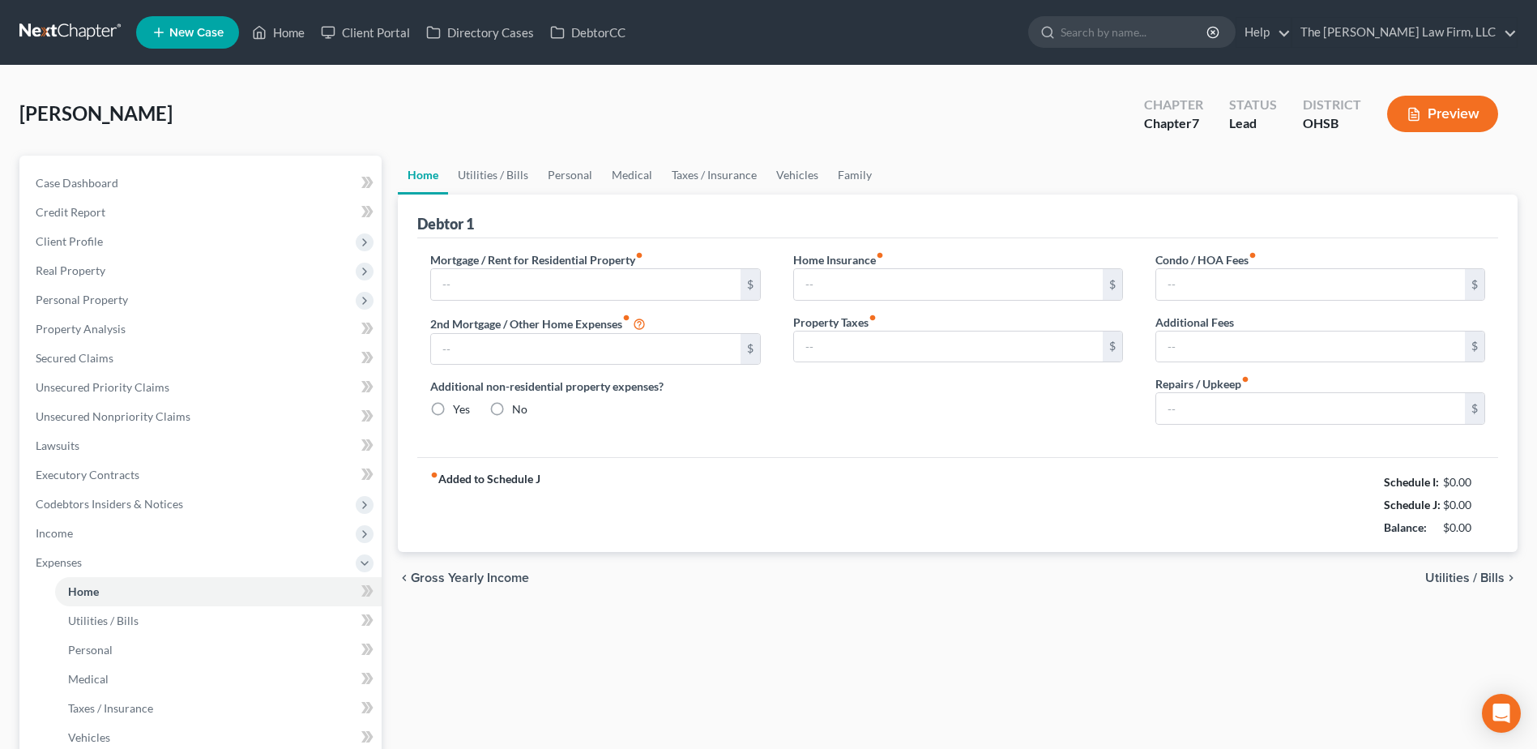
type input "0.00"
click at [574, 180] on link "Personal" at bounding box center [570, 175] width 64 height 39
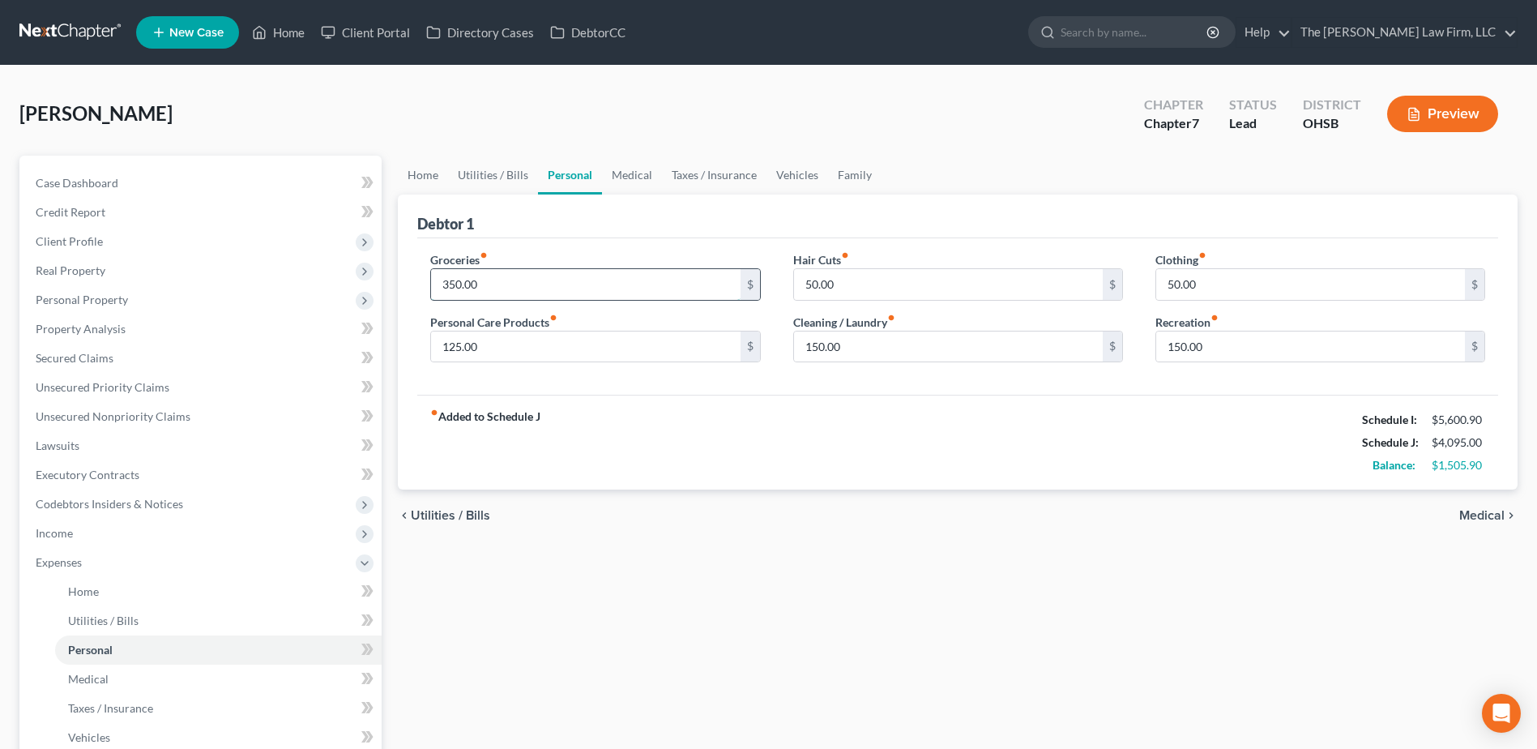
click at [562, 289] on input "350.00" at bounding box center [585, 284] width 309 height 31
type input "700.00"
click at [1211, 284] on input "50.00" at bounding box center [1310, 284] width 309 height 31
type input "150.00"
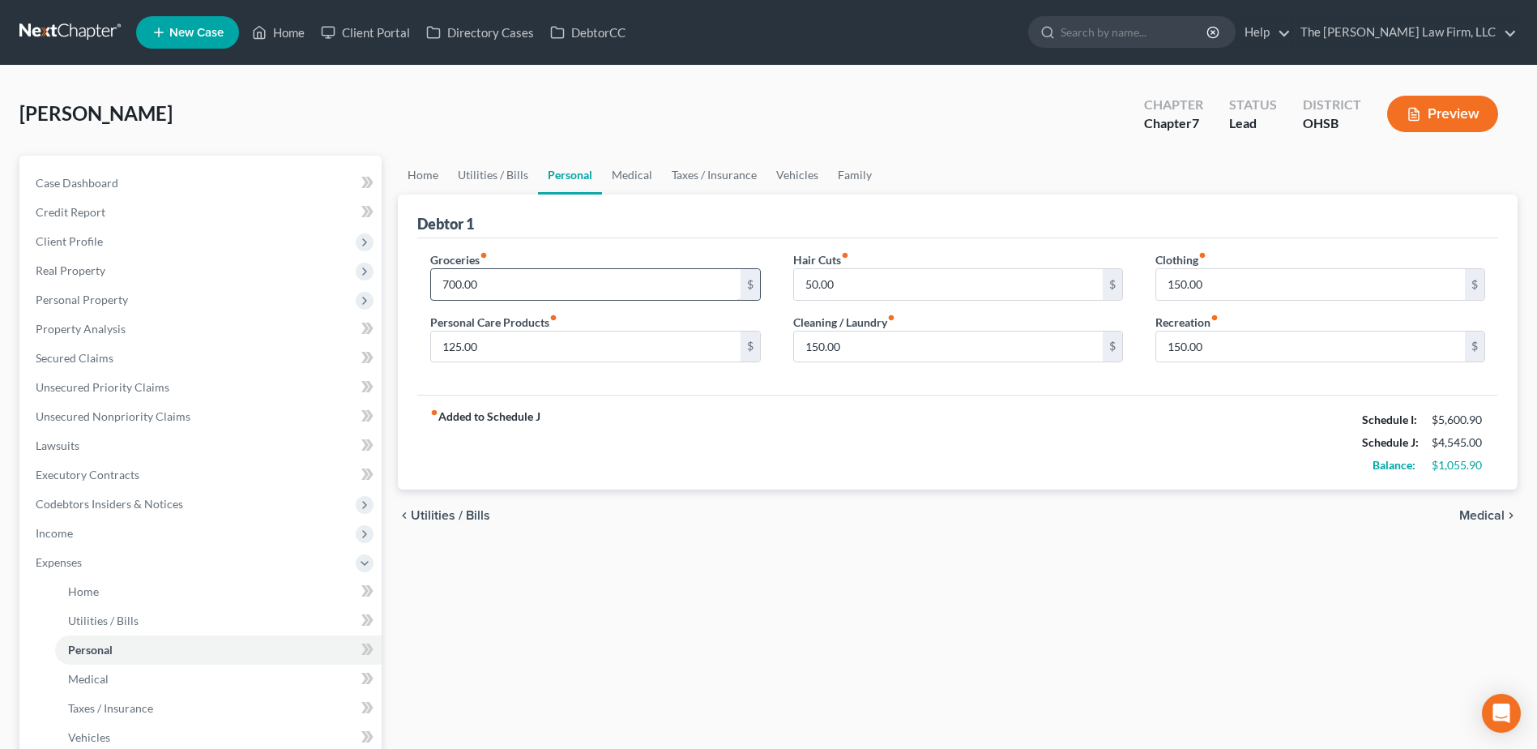
click at [656, 281] on input "700.00" at bounding box center [585, 284] width 309 height 31
click at [844, 171] on link "Family" at bounding box center [854, 175] width 53 height 39
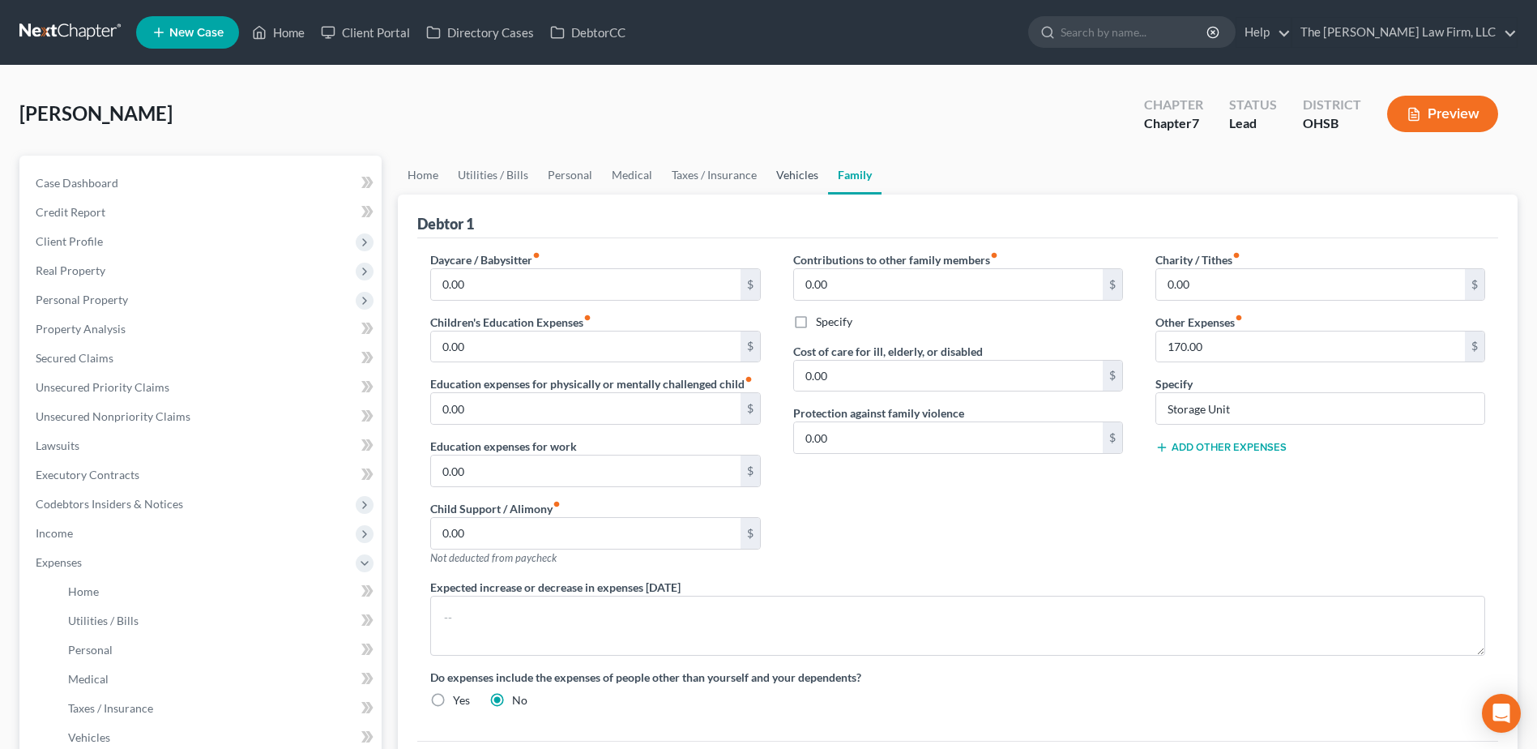
click at [807, 175] on link "Vehicles" at bounding box center [798, 175] width 62 height 39
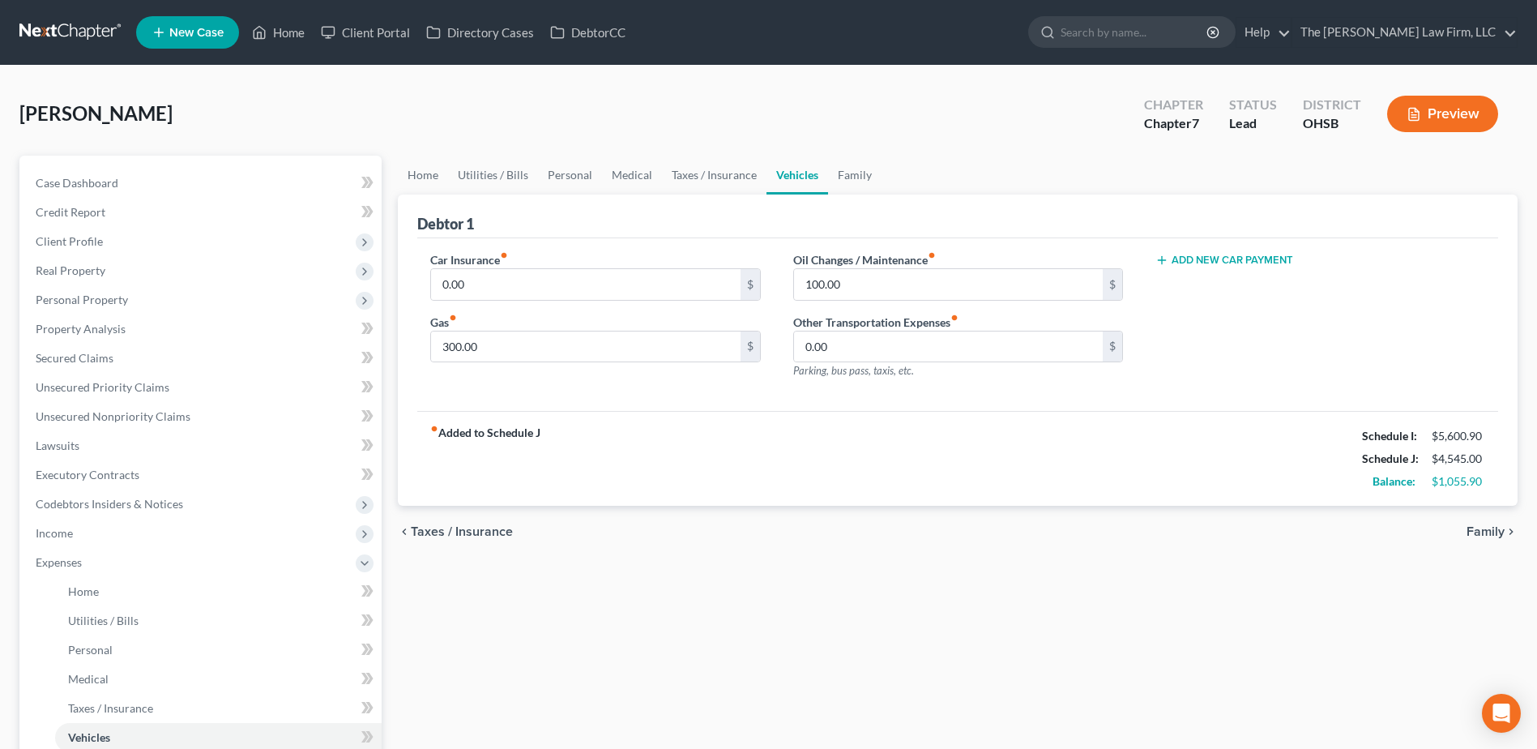
click at [1205, 254] on button "Add New Car Payment" at bounding box center [1225, 260] width 138 height 13
click at [1228, 298] on input "text" at bounding box center [1296, 284] width 280 height 31
type input "500.00"
click at [847, 170] on link "Family" at bounding box center [854, 175] width 53 height 39
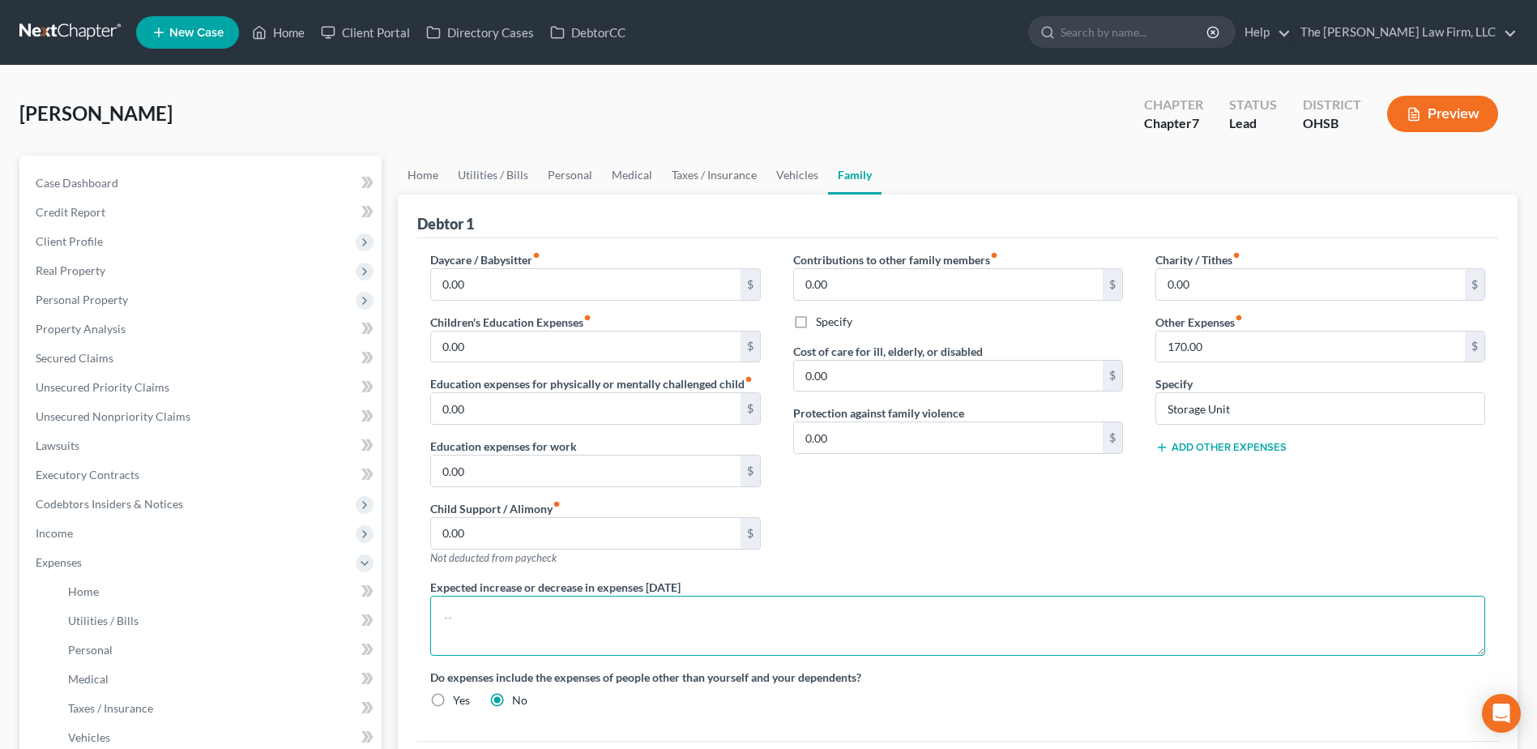
drag, startPoint x: 703, startPoint y: 608, endPoint x: 809, endPoint y: 633, distance: 109.1
click at [705, 609] on textarea at bounding box center [957, 626] width 1055 height 60
type textarea "The debtor is getting a car this month, so the car payment is an estimate."
click at [435, 167] on link "Home" at bounding box center [423, 175] width 50 height 39
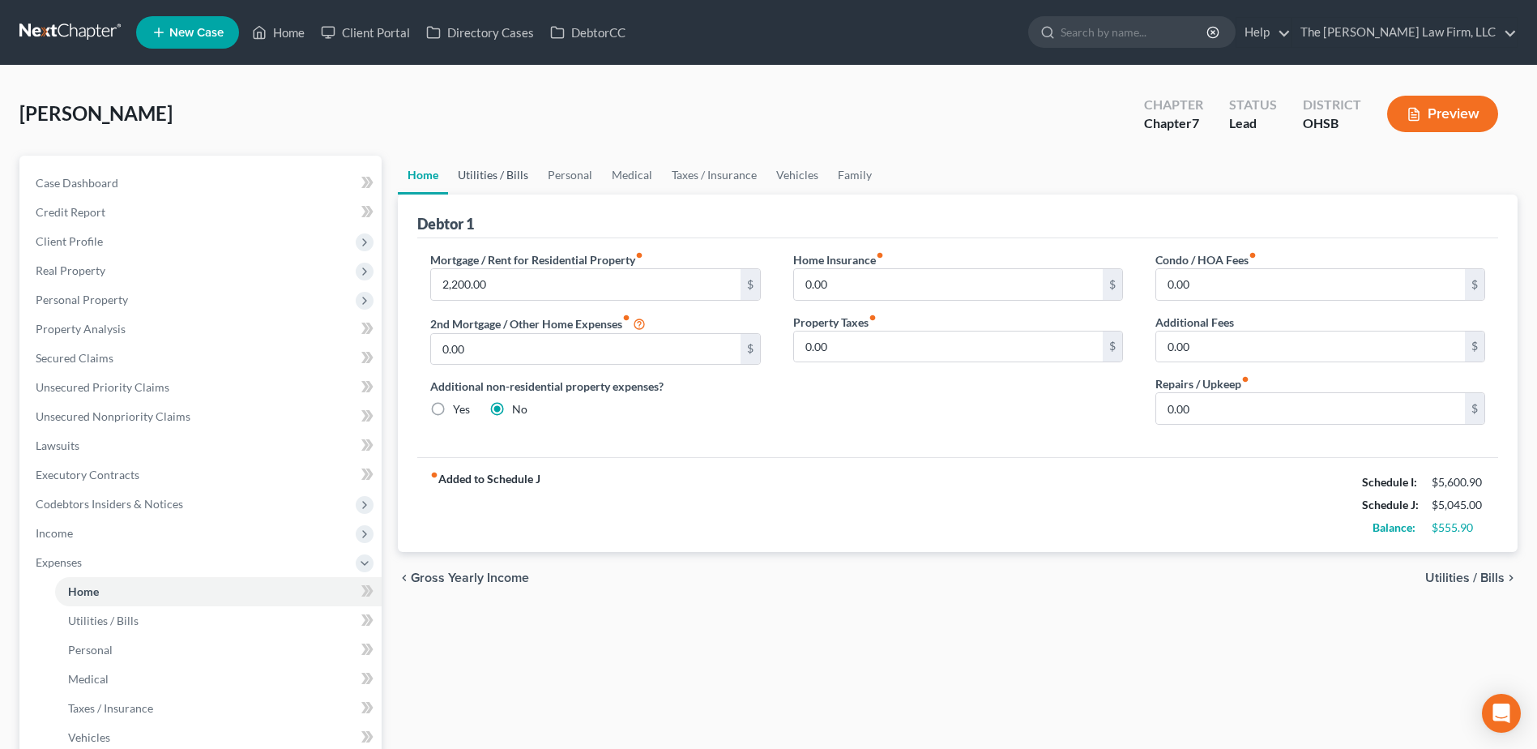
click at [480, 174] on link "Utilities / Bills" at bounding box center [493, 175] width 90 height 39
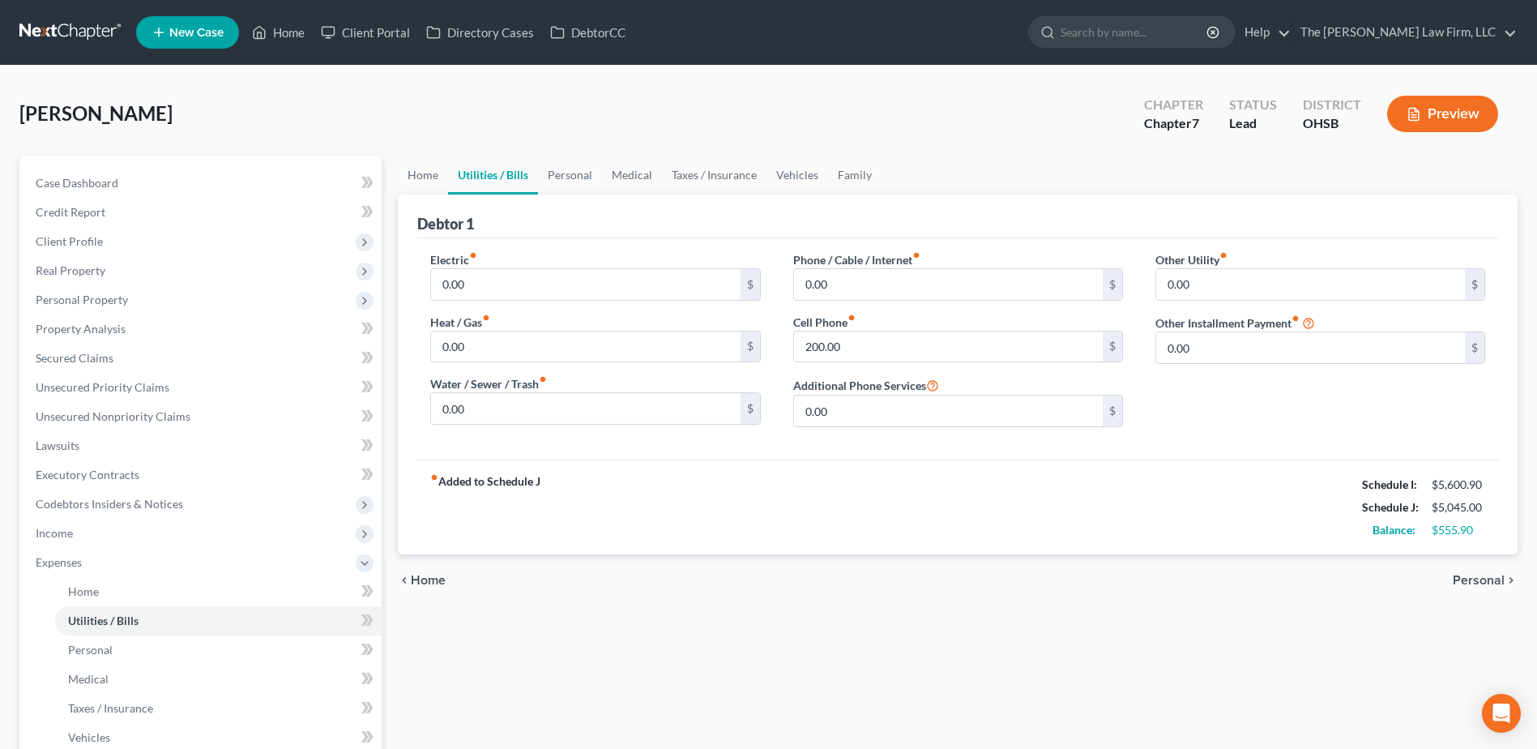
click at [70, 33] on link at bounding box center [71, 32] width 104 height 29
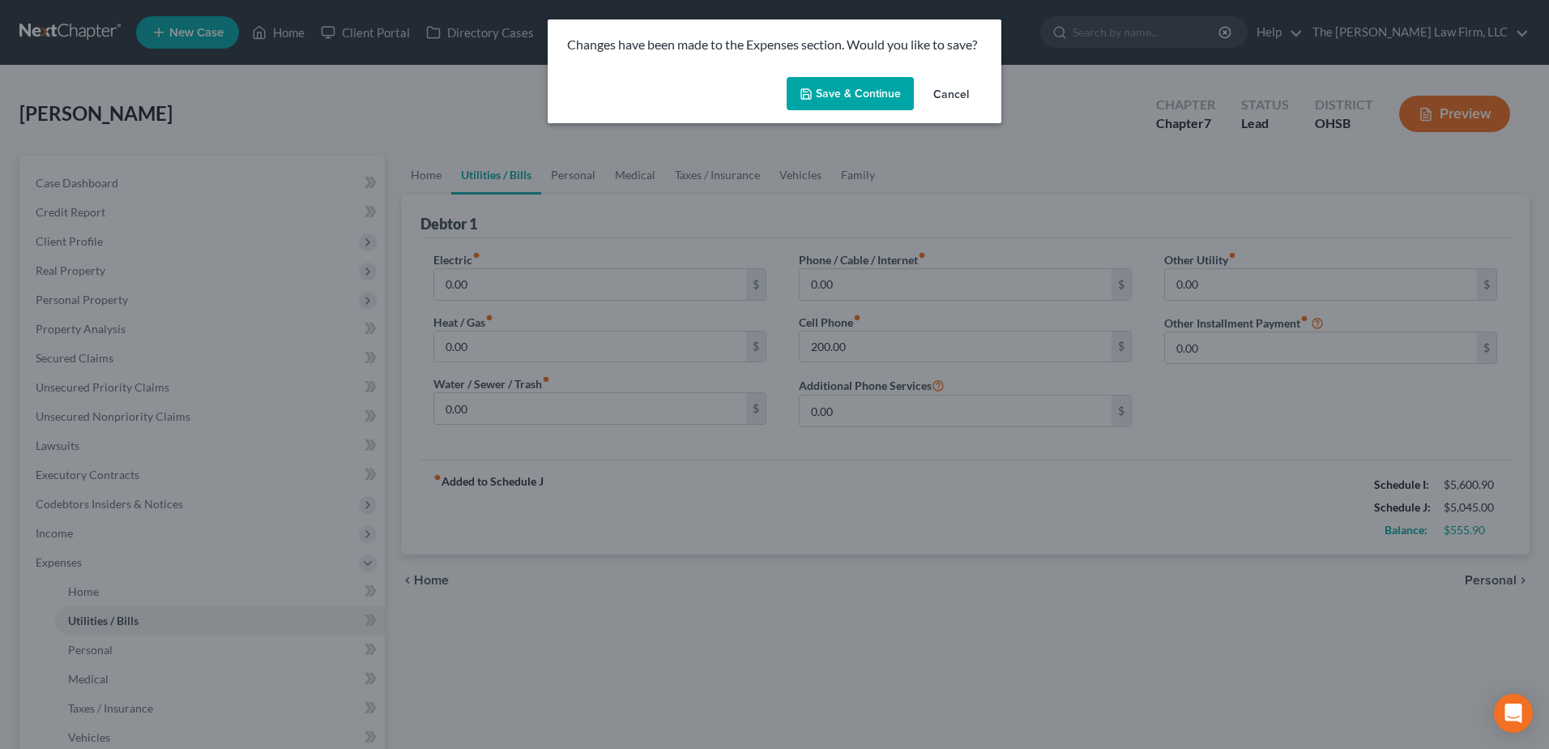
click at [863, 88] on button "Save & Continue" at bounding box center [850, 94] width 127 height 34
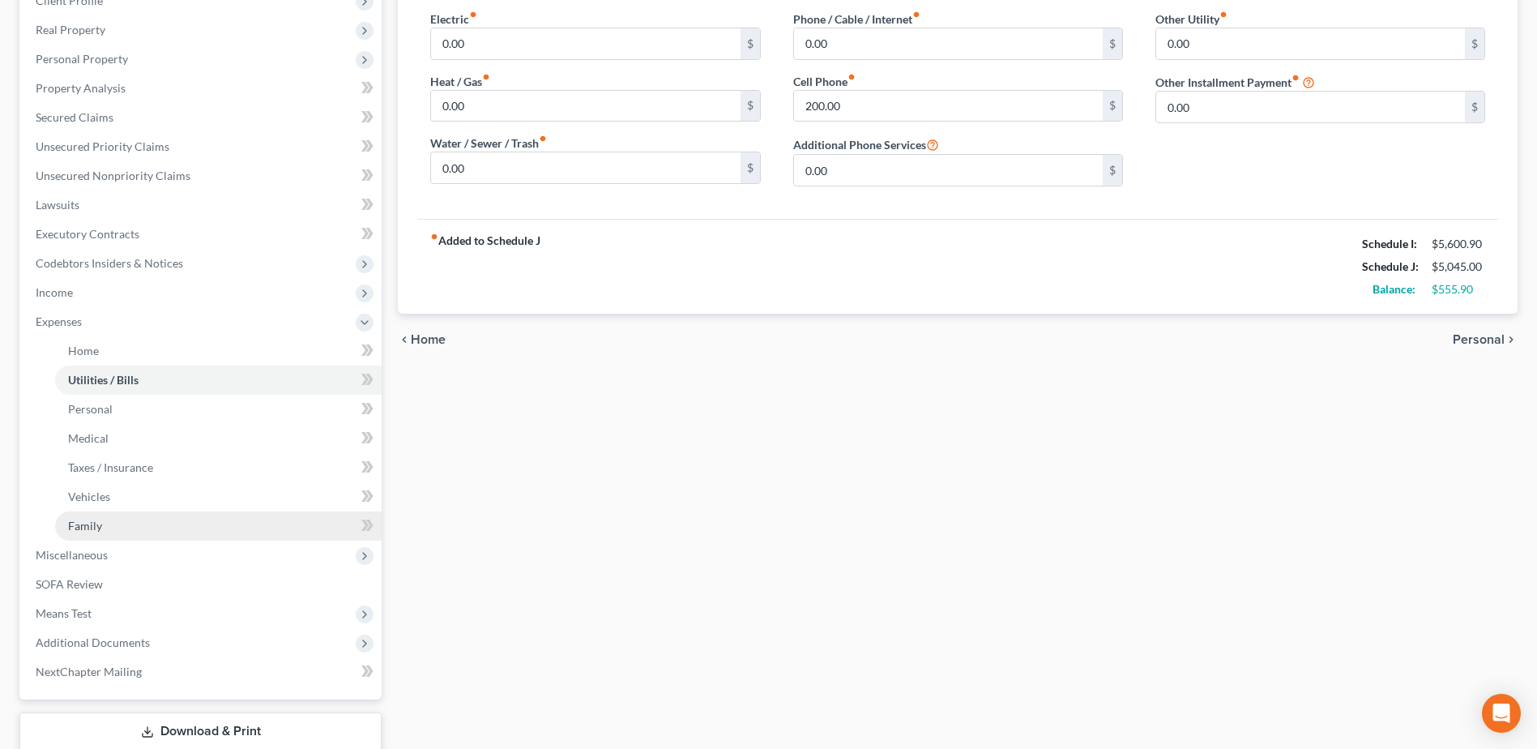
scroll to position [243, 0]
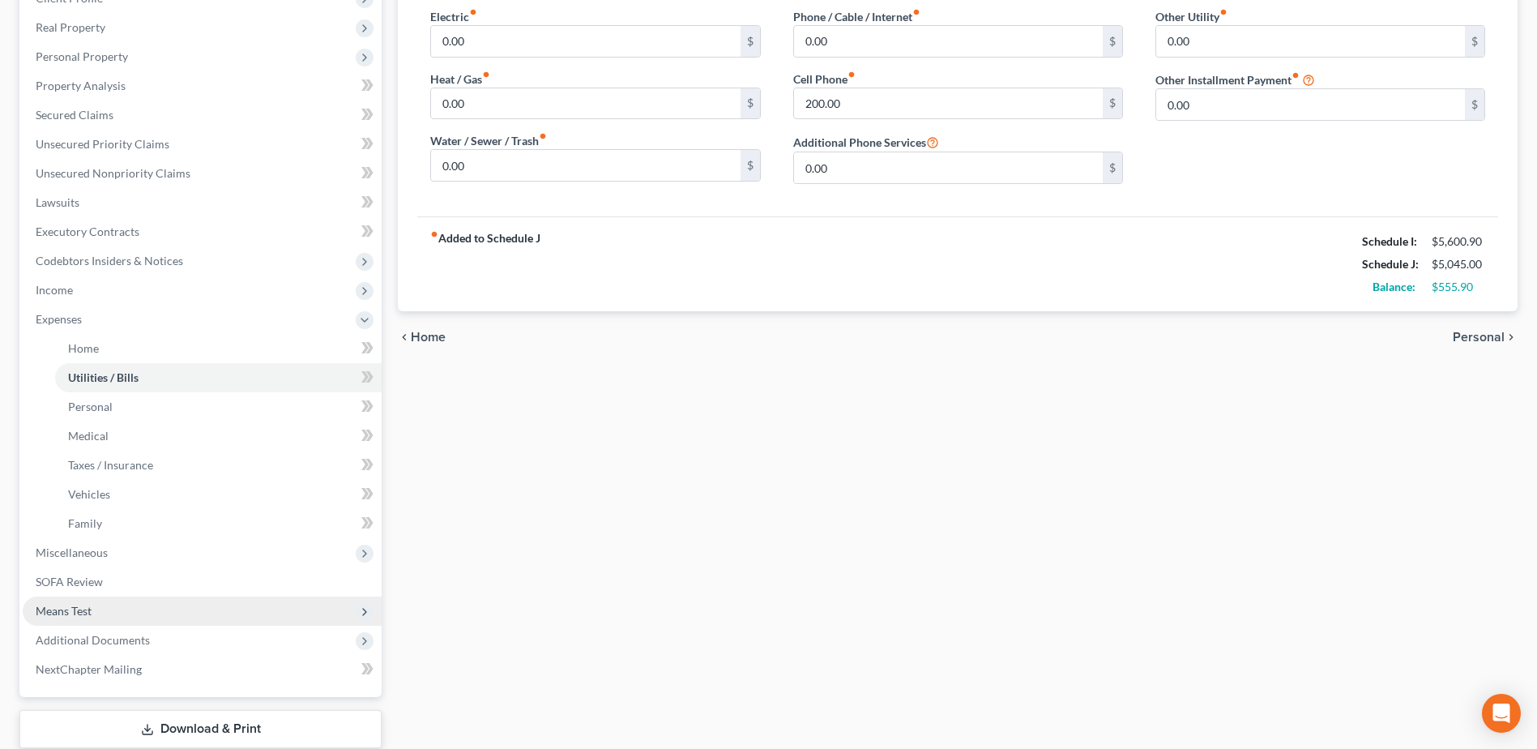
click at [75, 608] on span "Means Test" at bounding box center [64, 611] width 56 height 14
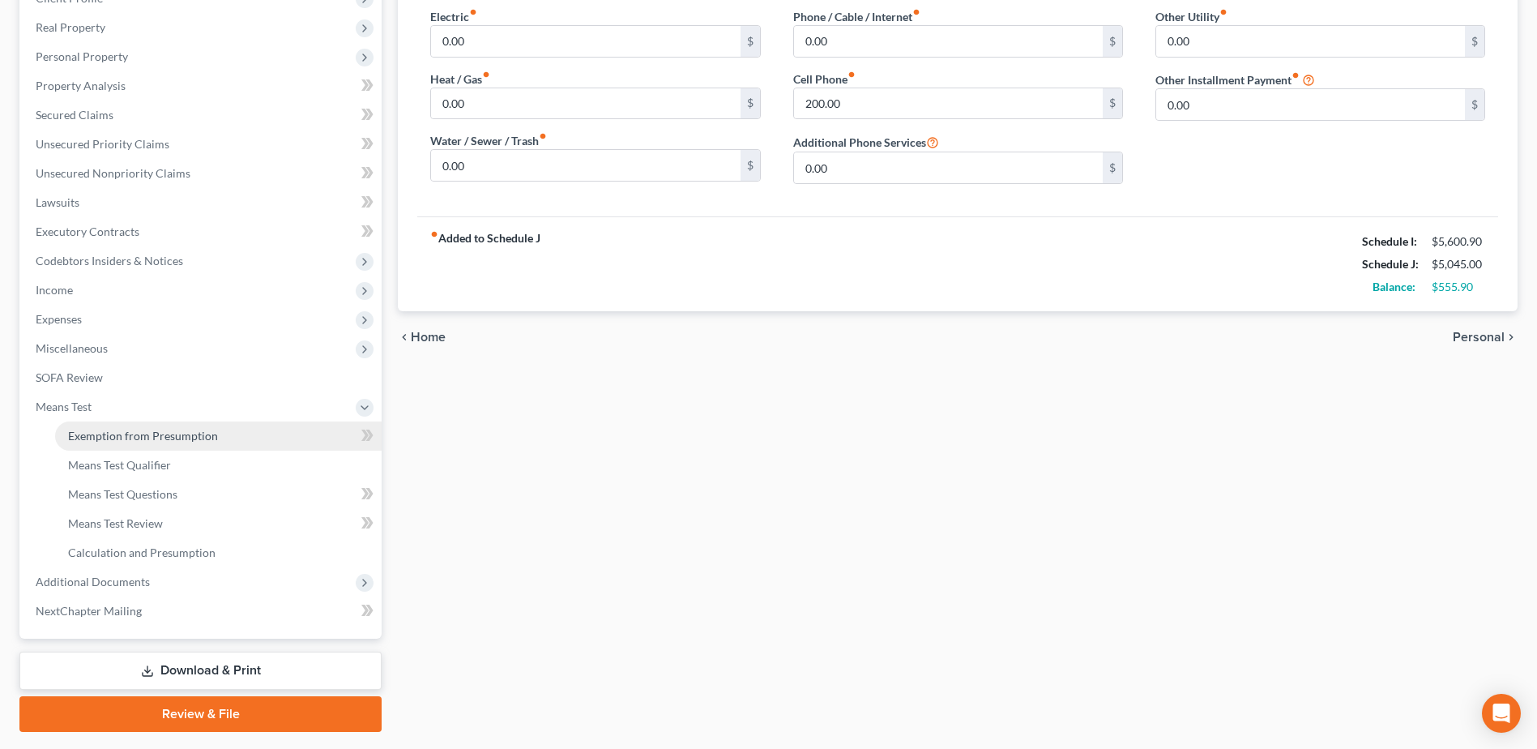
click at [131, 429] on span "Exemption from Presumption" at bounding box center [143, 436] width 150 height 14
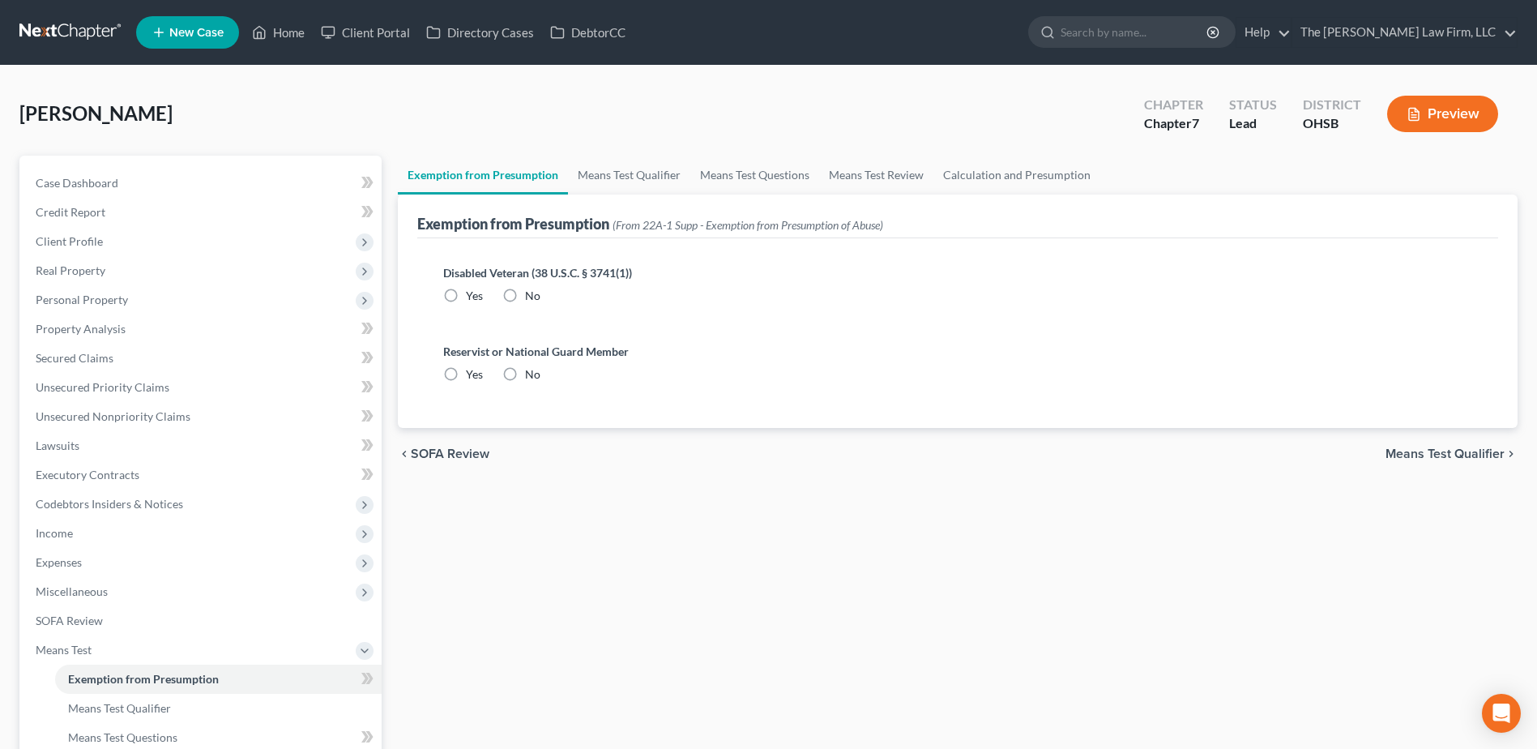
click at [525, 288] on label "No" at bounding box center [532, 296] width 15 height 16
click at [532, 288] on input "No" at bounding box center [537, 293] width 11 height 11
radio input "true"
drag, startPoint x: 512, startPoint y: 370, endPoint x: 524, endPoint y: 354, distance: 20.3
click at [525, 372] on label "No" at bounding box center [532, 374] width 15 height 16
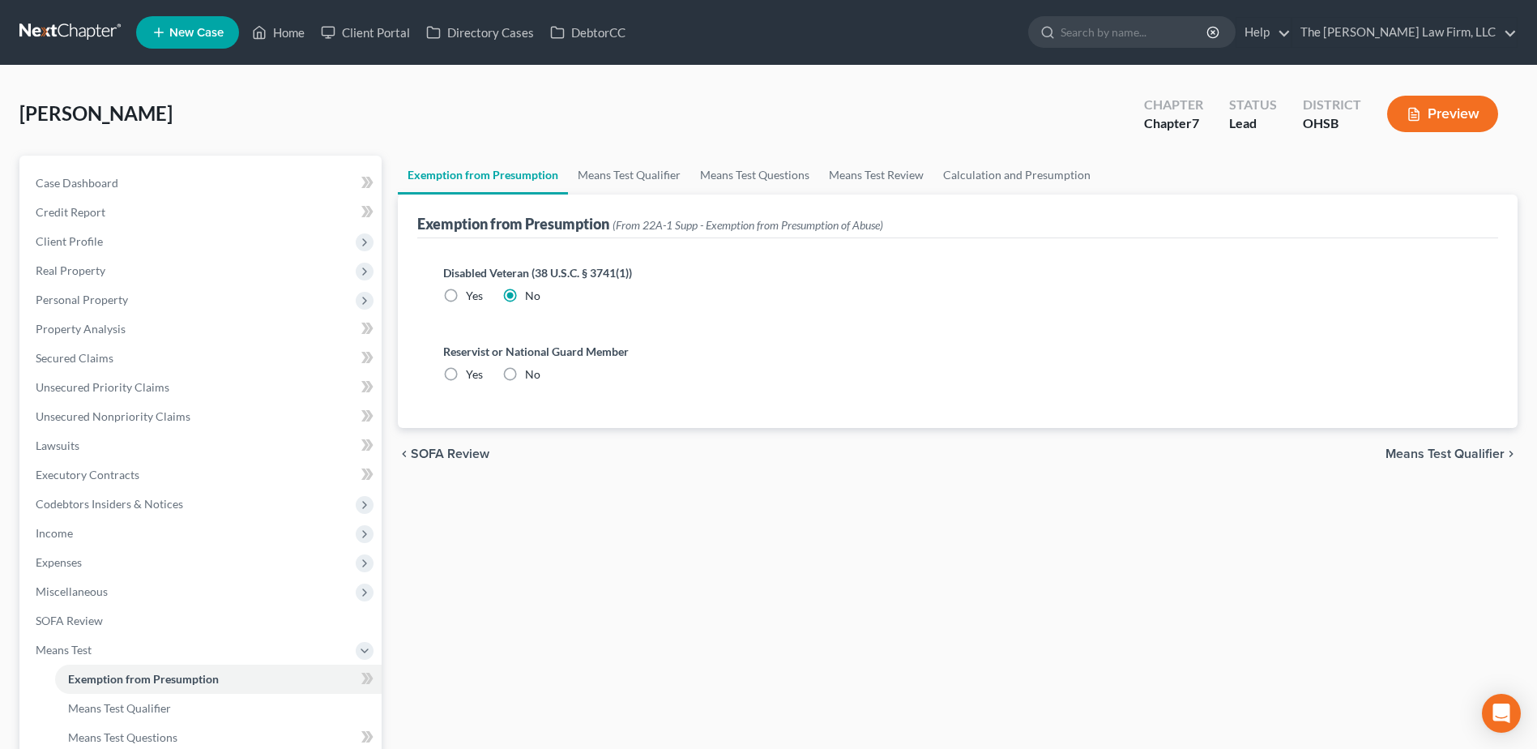
click at [532, 372] on input "No" at bounding box center [537, 371] width 11 height 11
radio input "true"
click at [640, 159] on link "Means Test Qualifier" at bounding box center [629, 175] width 122 height 39
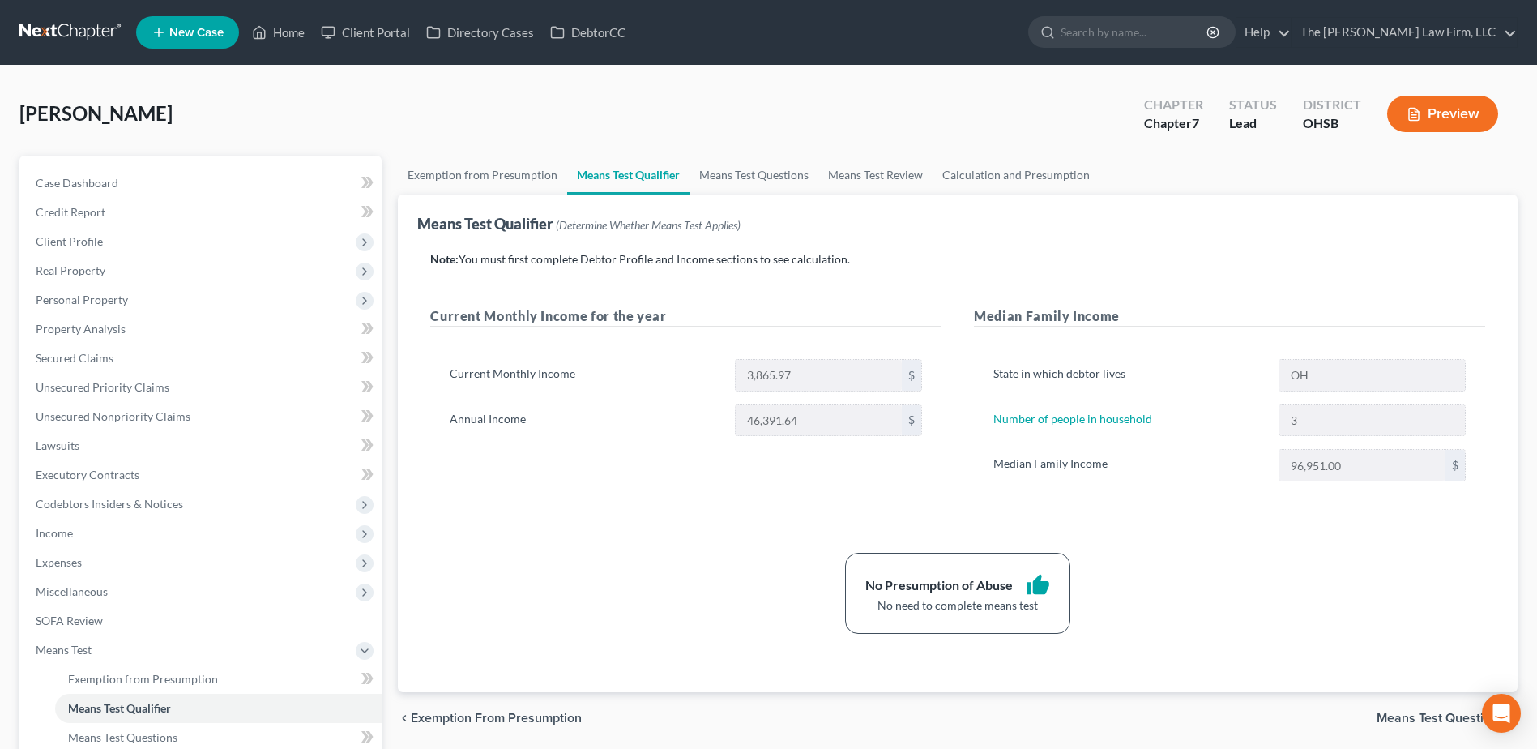
click at [81, 21] on link at bounding box center [71, 32] width 104 height 29
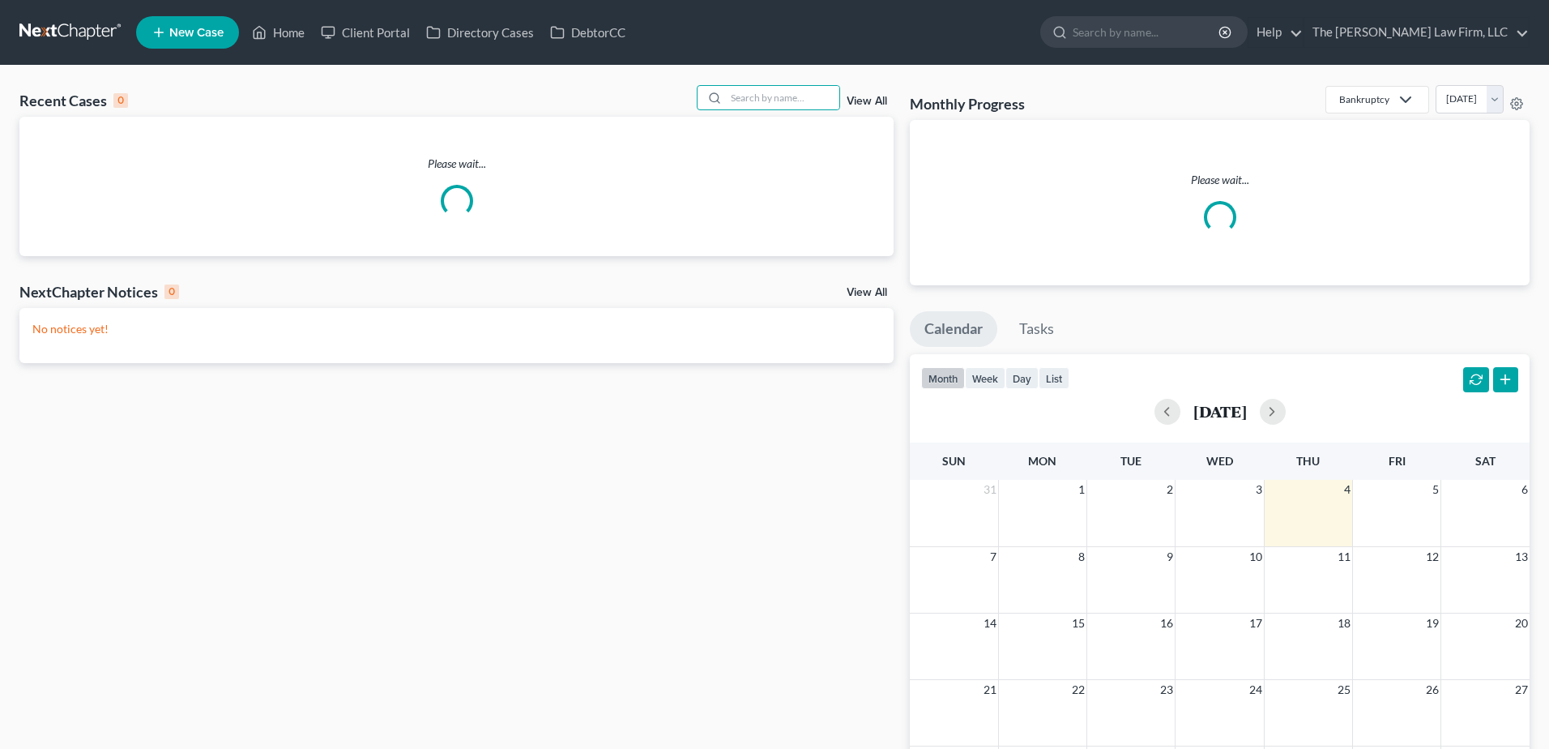
click at [781, 100] on input "search" at bounding box center [782, 97] width 113 height 23
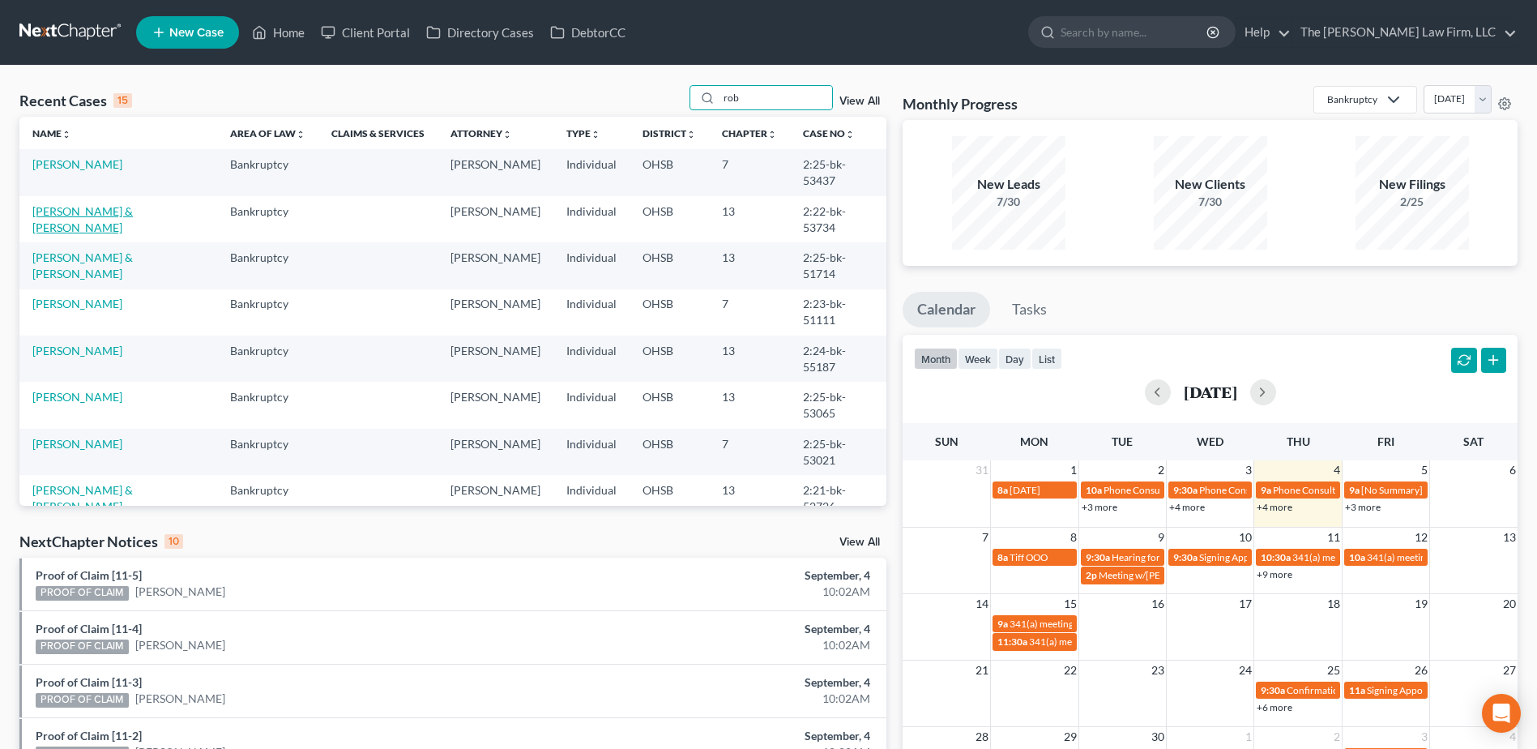
type input "rob"
click at [74, 204] on link "Robson, Nancy & John" at bounding box center [82, 219] width 100 height 30
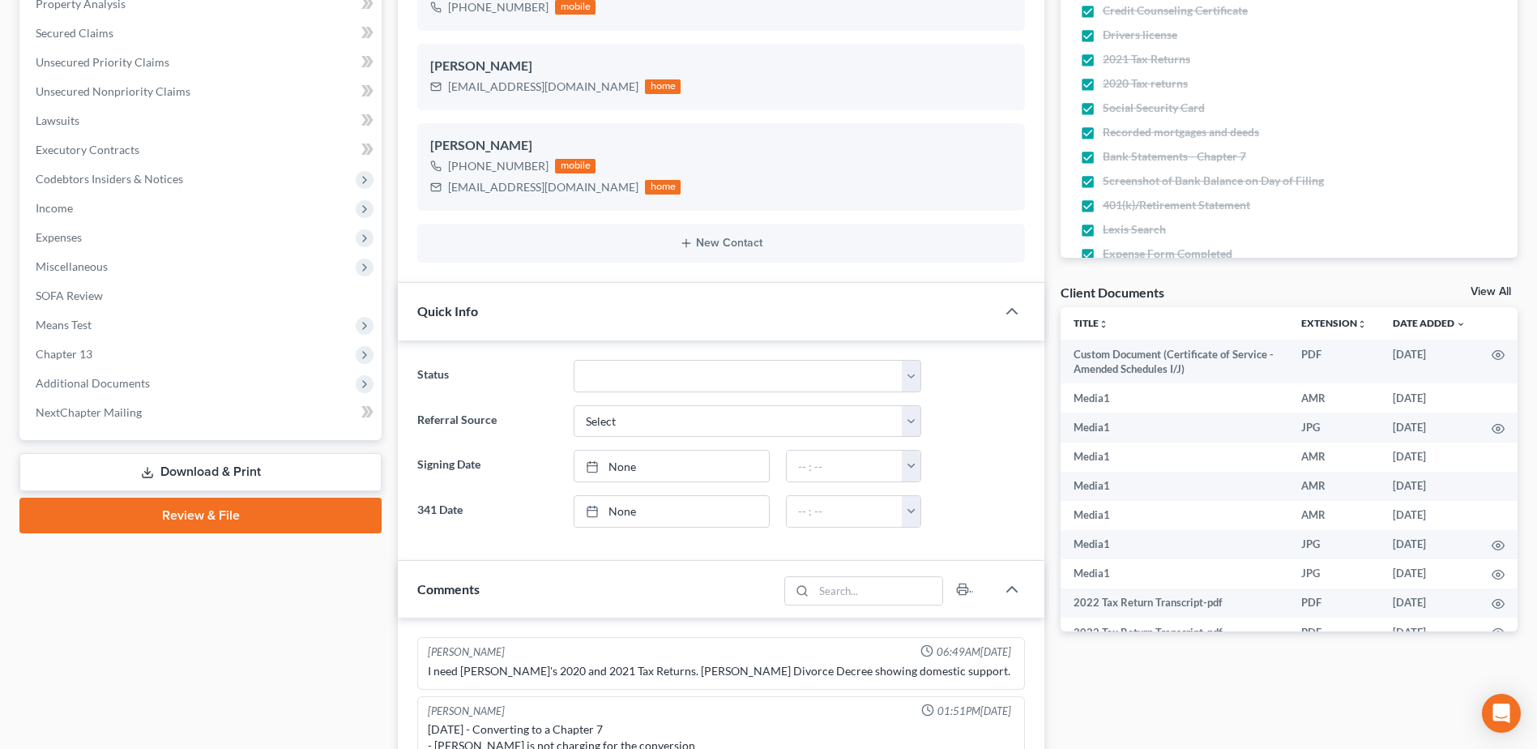
scroll to position [405, 0]
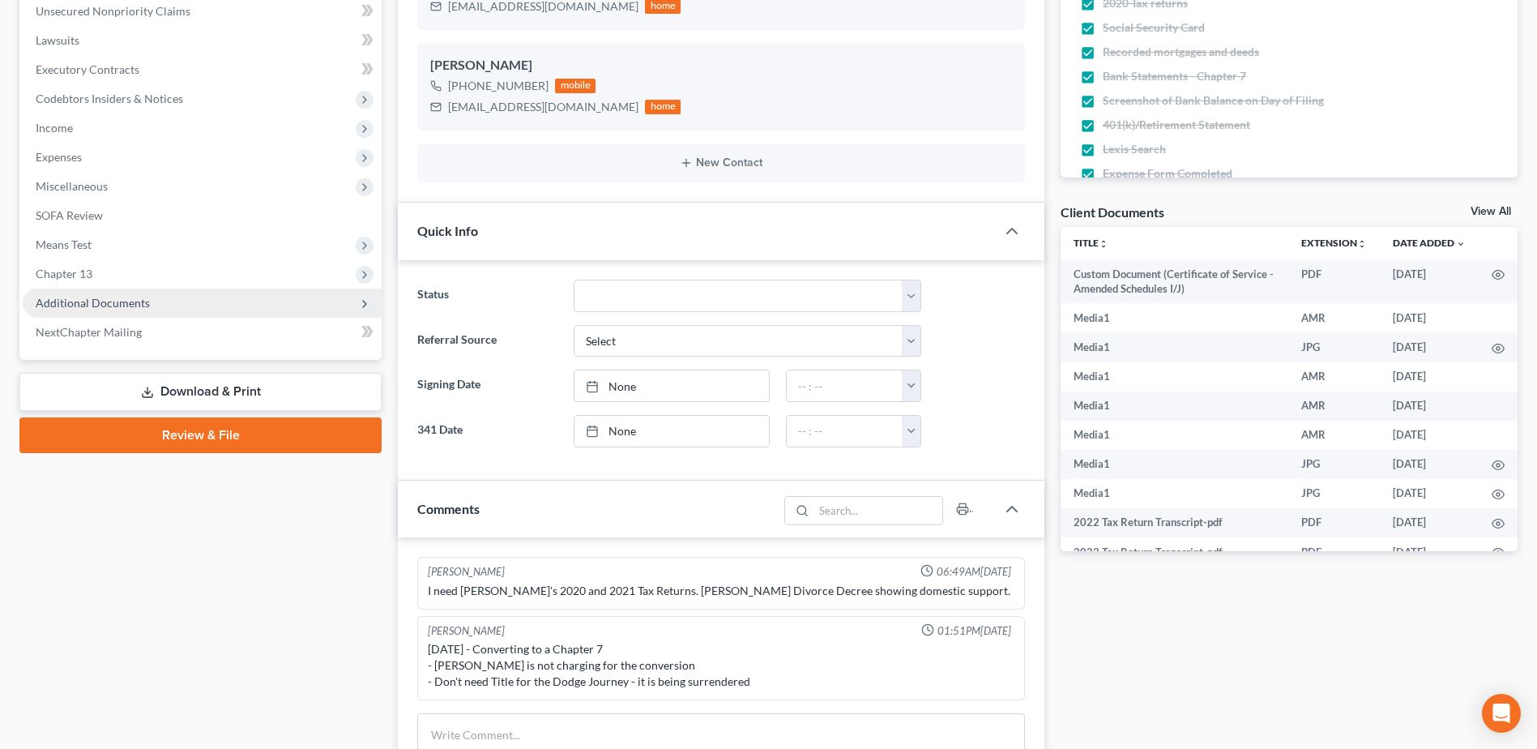
click at [91, 308] on span "Additional Documents" at bounding box center [93, 303] width 114 height 14
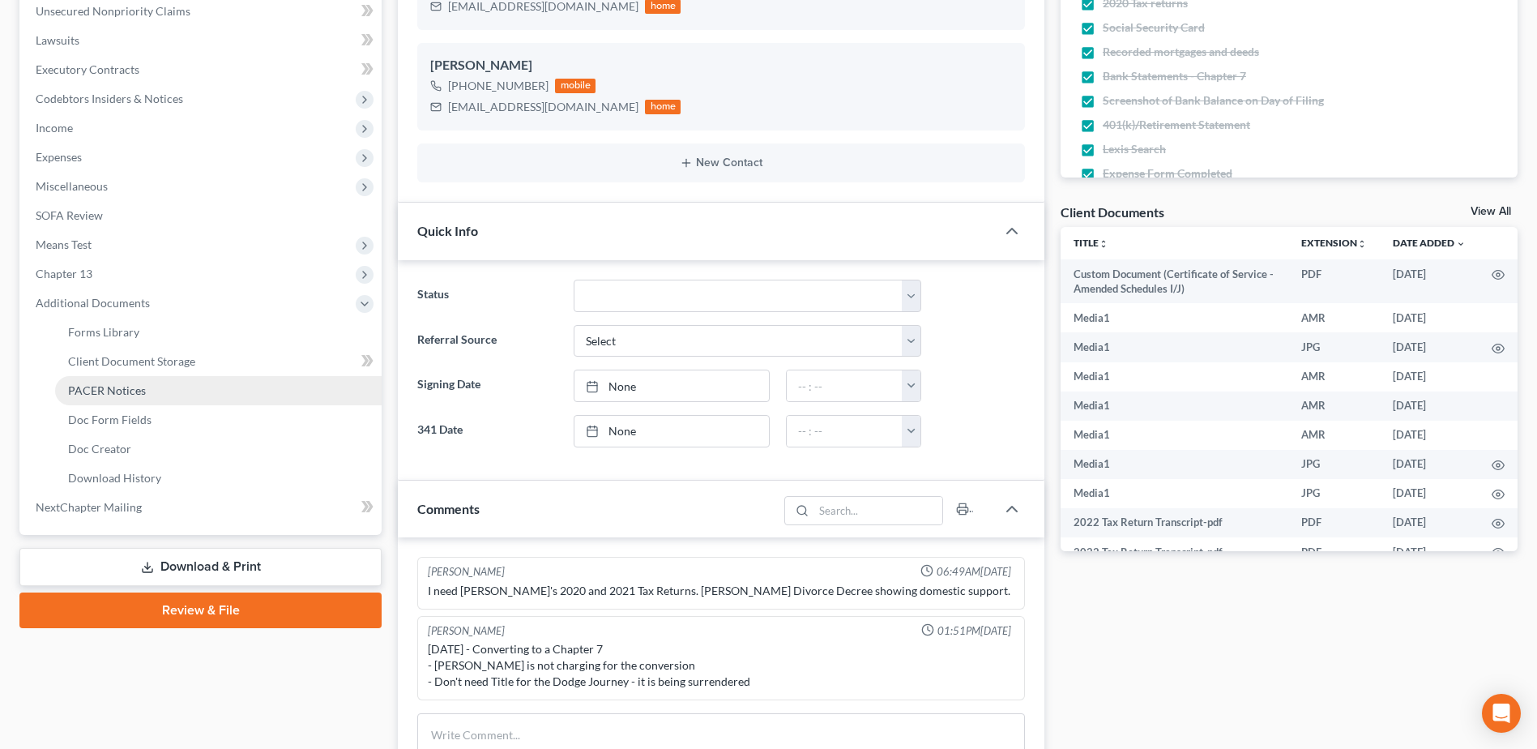
click at [100, 391] on span "PACER Notices" at bounding box center [107, 390] width 78 height 14
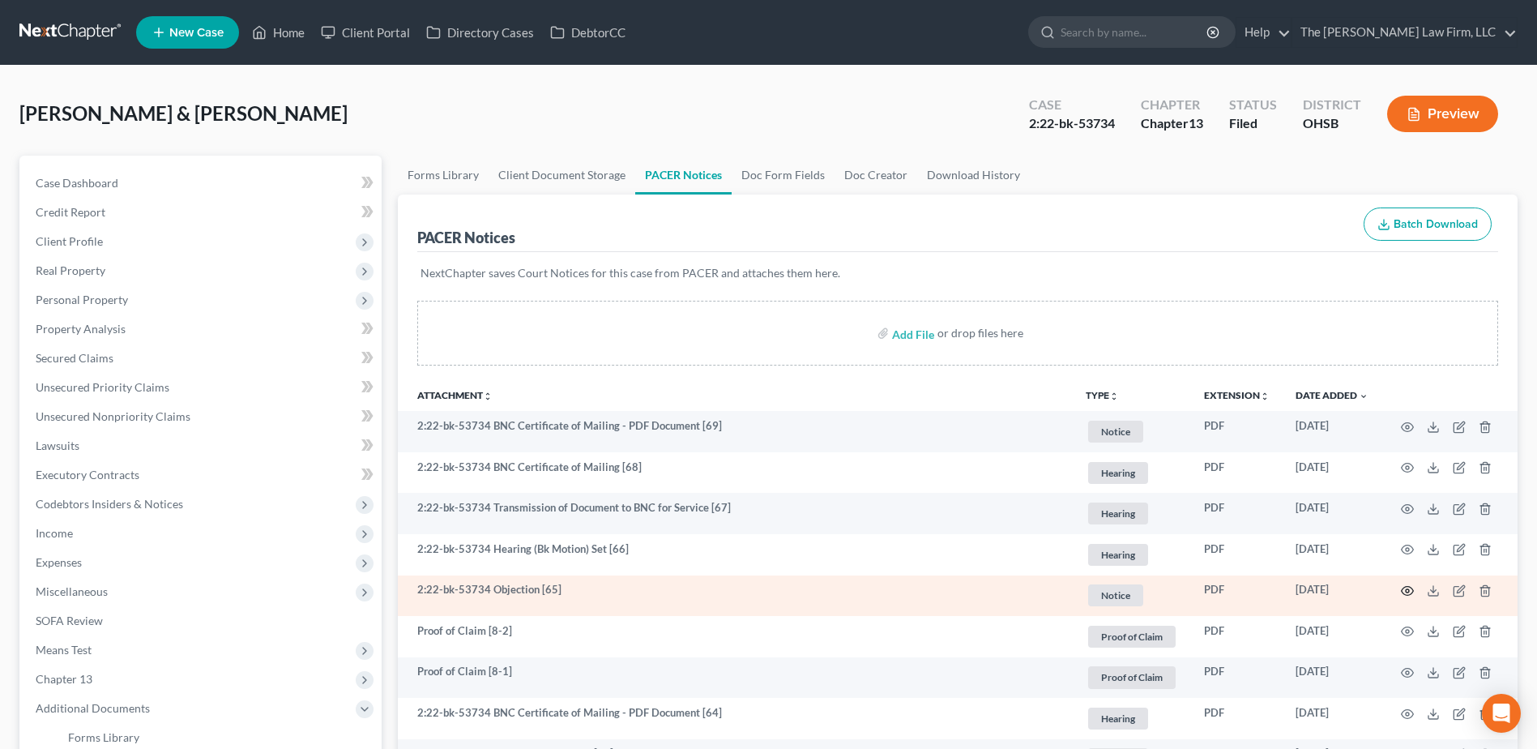
click at [1410, 592] on icon "button" at bounding box center [1407, 590] width 13 height 13
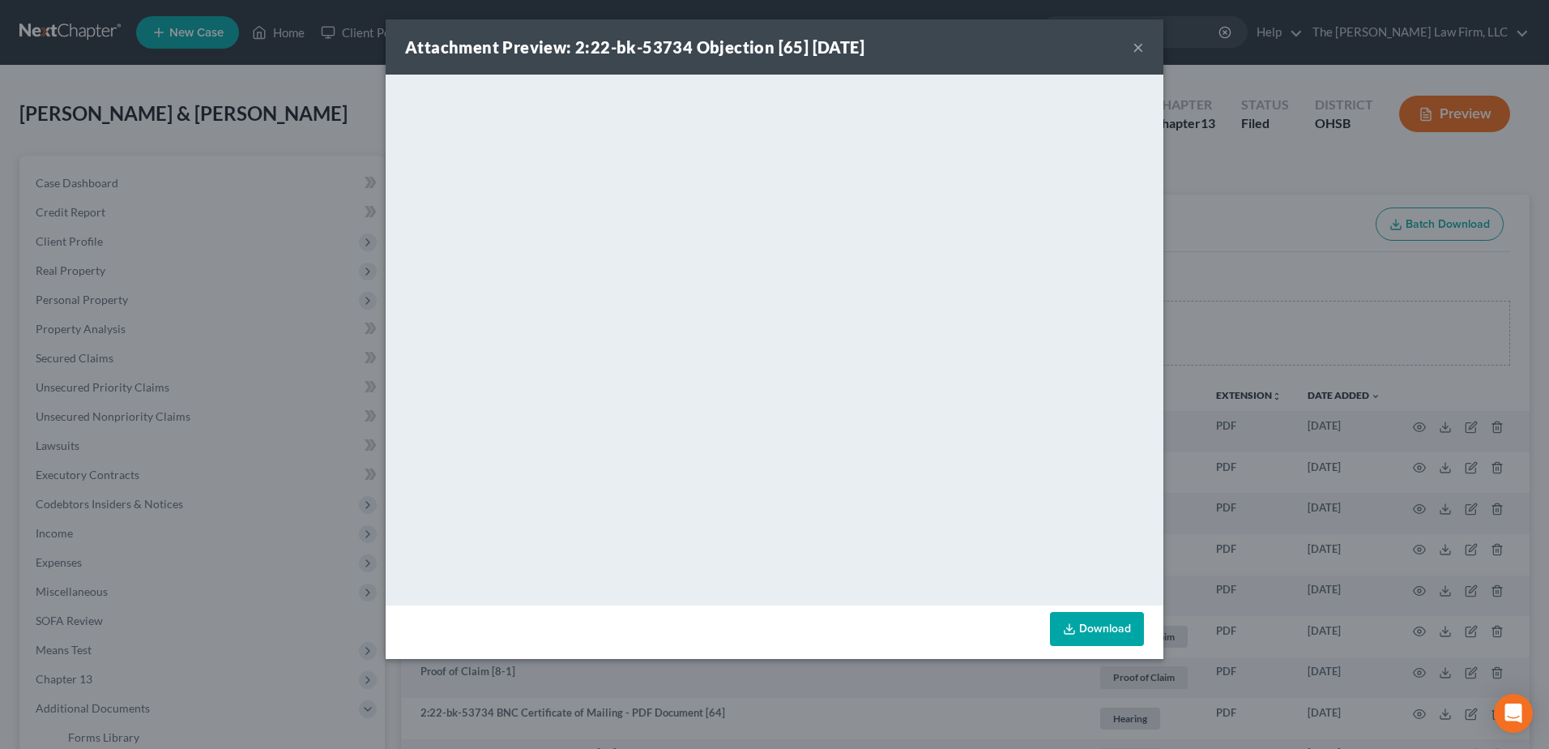
drag, startPoint x: 1137, startPoint y: 47, endPoint x: 888, endPoint y: 11, distance: 251.3
click at [1134, 47] on button "×" at bounding box center [1138, 46] width 11 height 19
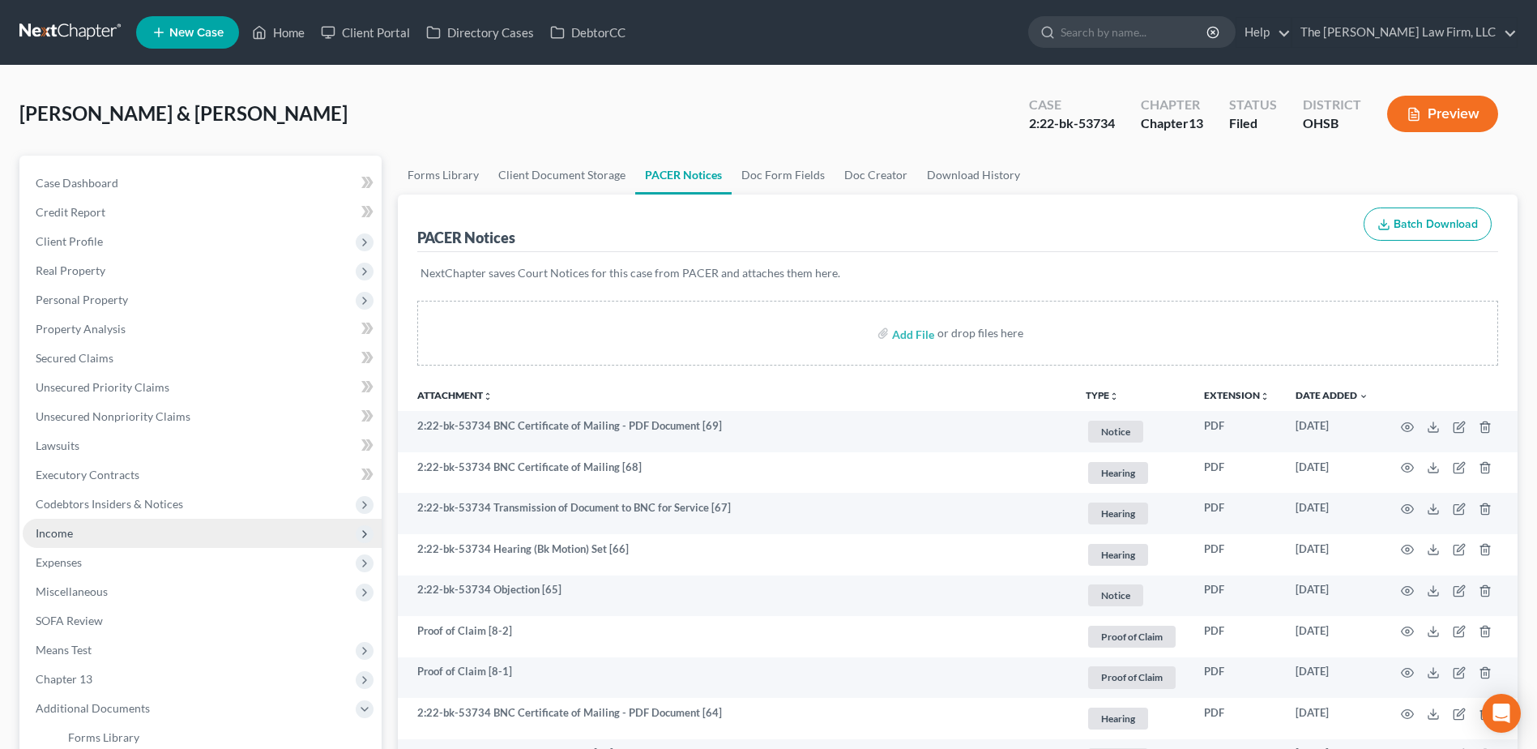
click at [76, 531] on span "Income" at bounding box center [202, 533] width 359 height 29
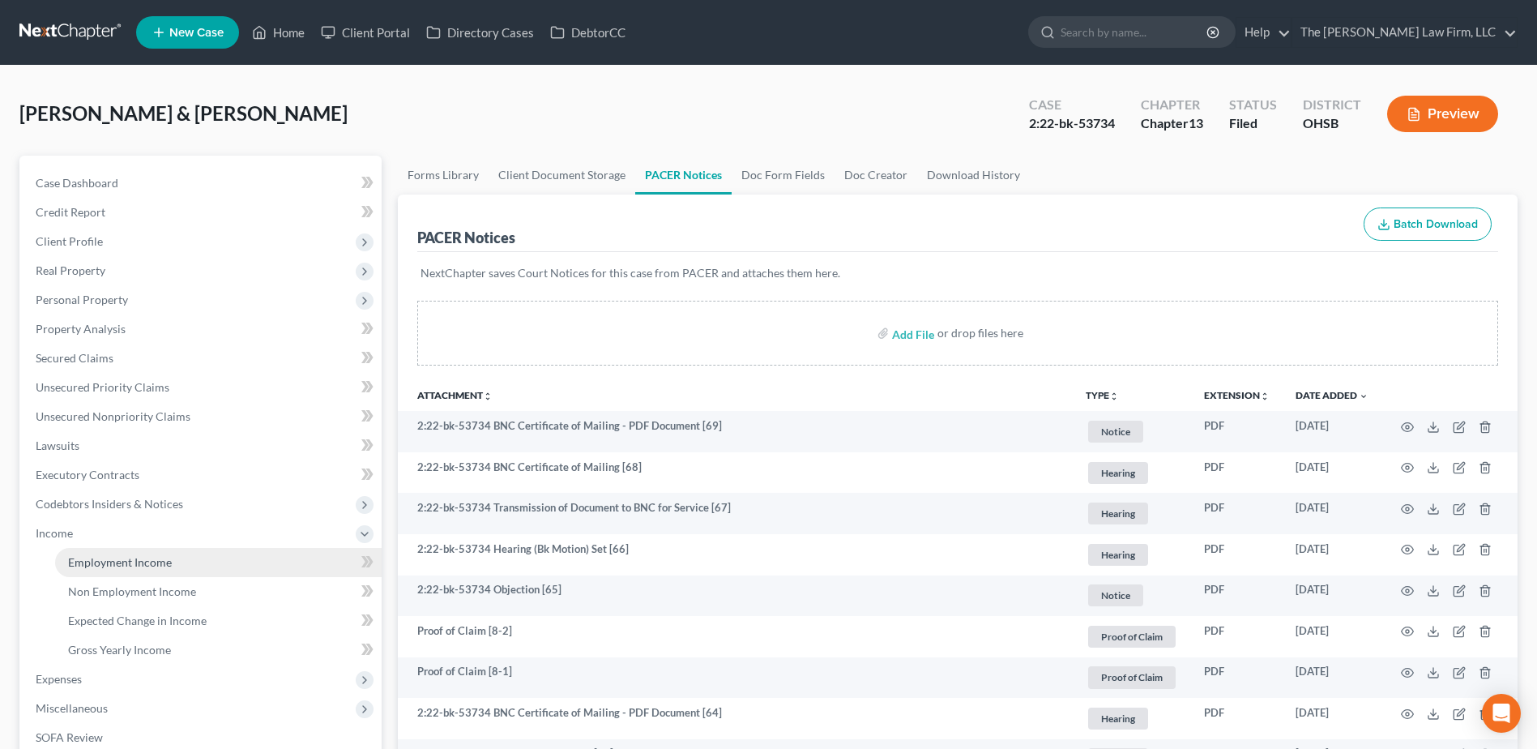
click at [92, 561] on span "Employment Income" at bounding box center [120, 562] width 104 height 14
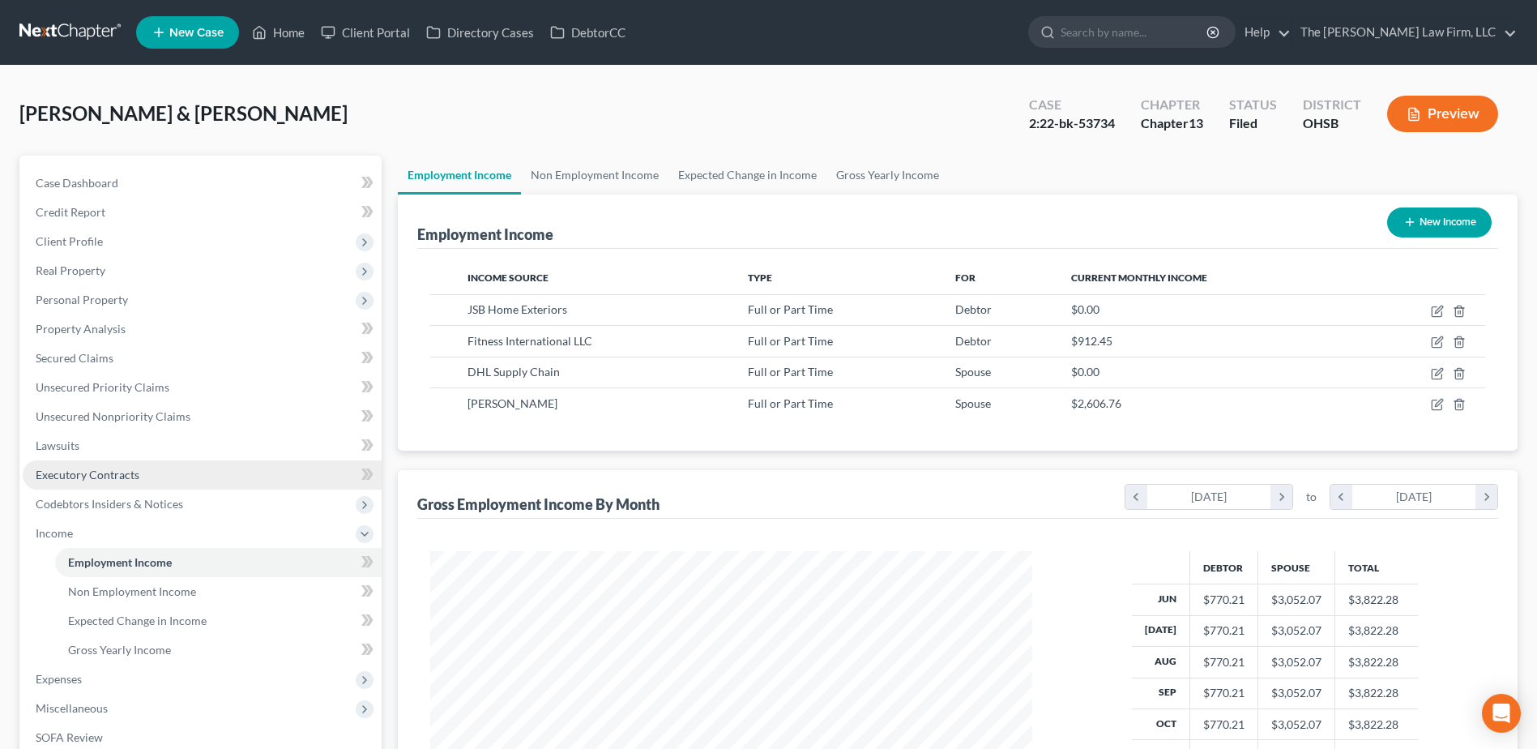
scroll to position [301, 634]
click at [81, 10] on nav "Home New Case Client Portal Directory Cases DebtorCC The Jones Law Firm, LLC mj…" at bounding box center [768, 32] width 1537 height 65
click at [68, 30] on link at bounding box center [71, 32] width 104 height 29
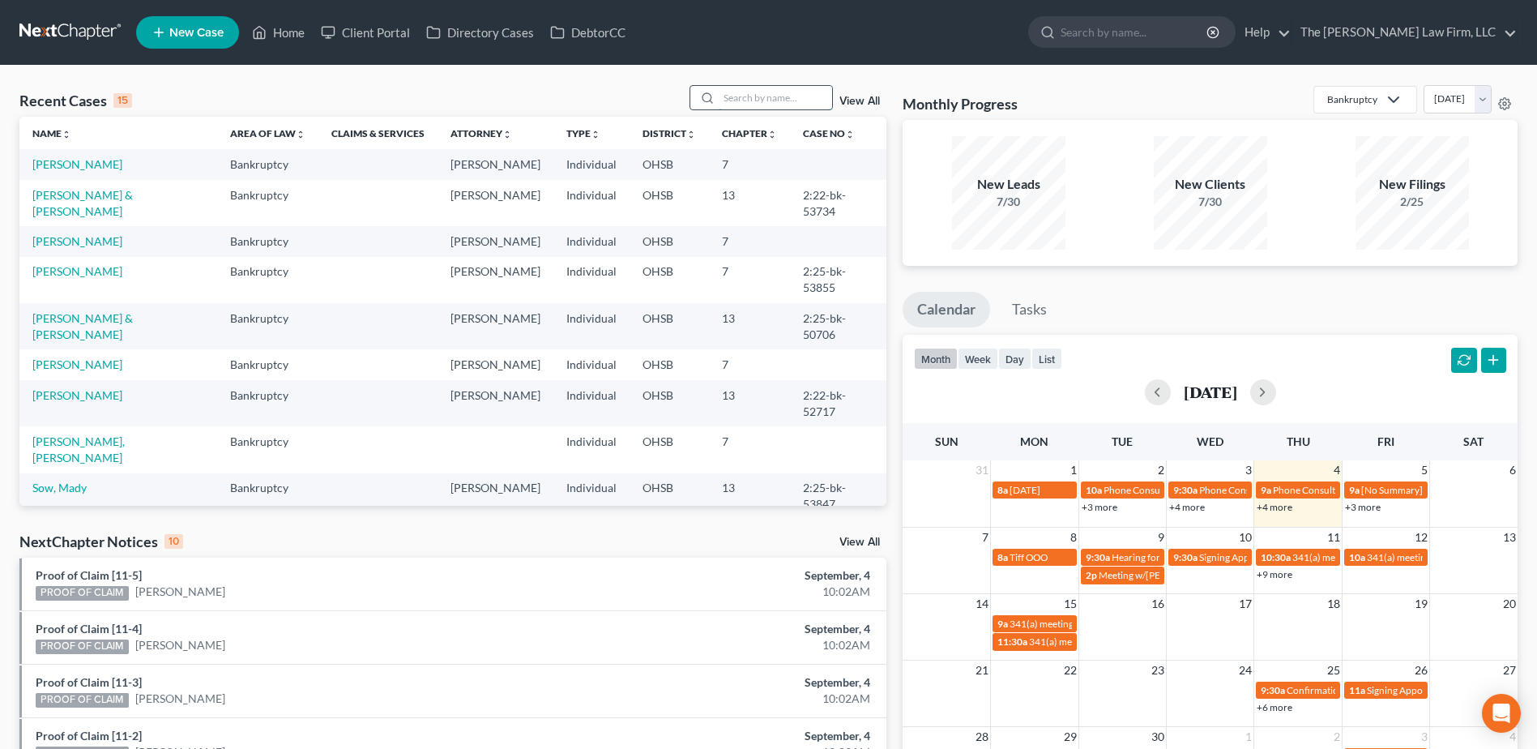
click at [805, 101] on input "search" at bounding box center [775, 97] width 113 height 23
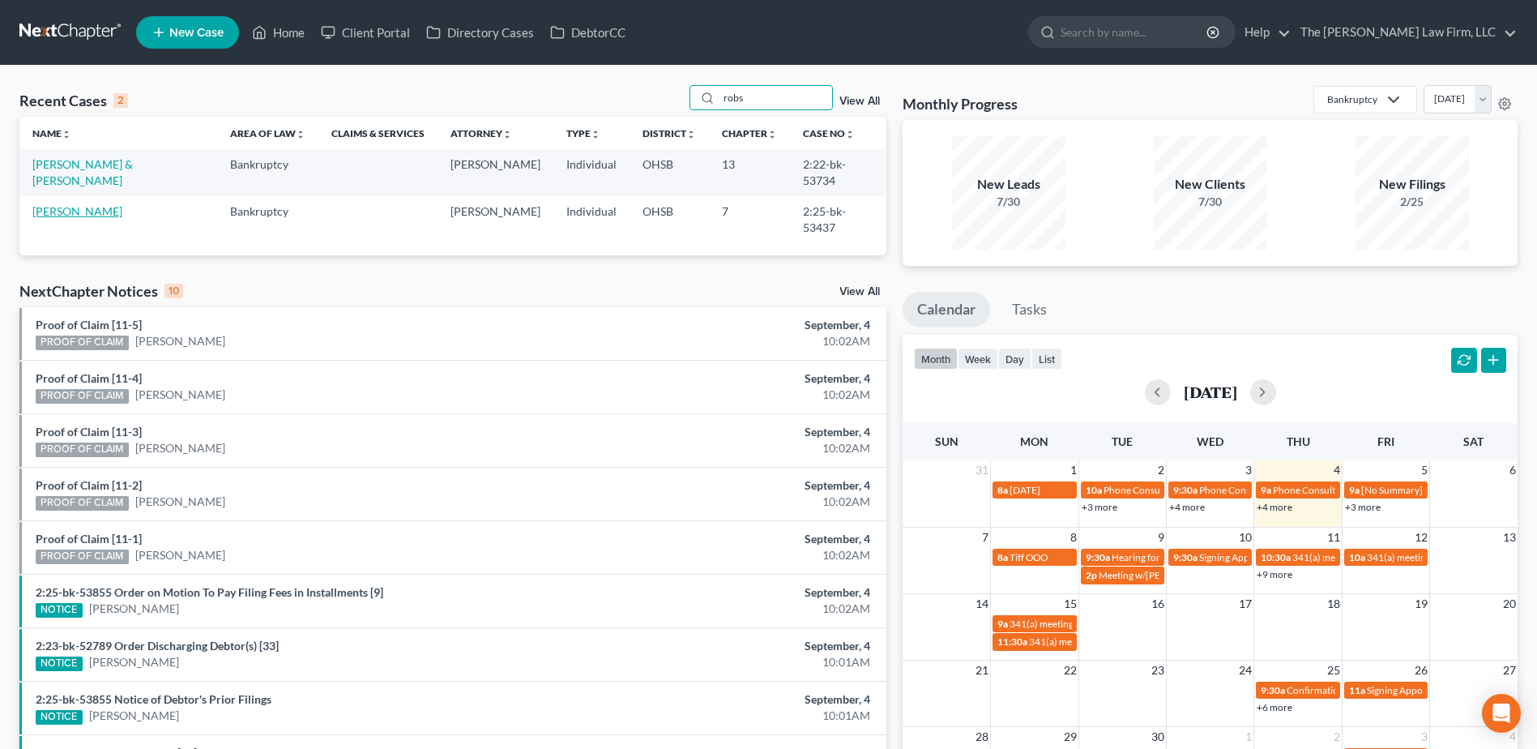
type input "robs"
click at [79, 204] on link "[PERSON_NAME]" at bounding box center [77, 211] width 90 height 14
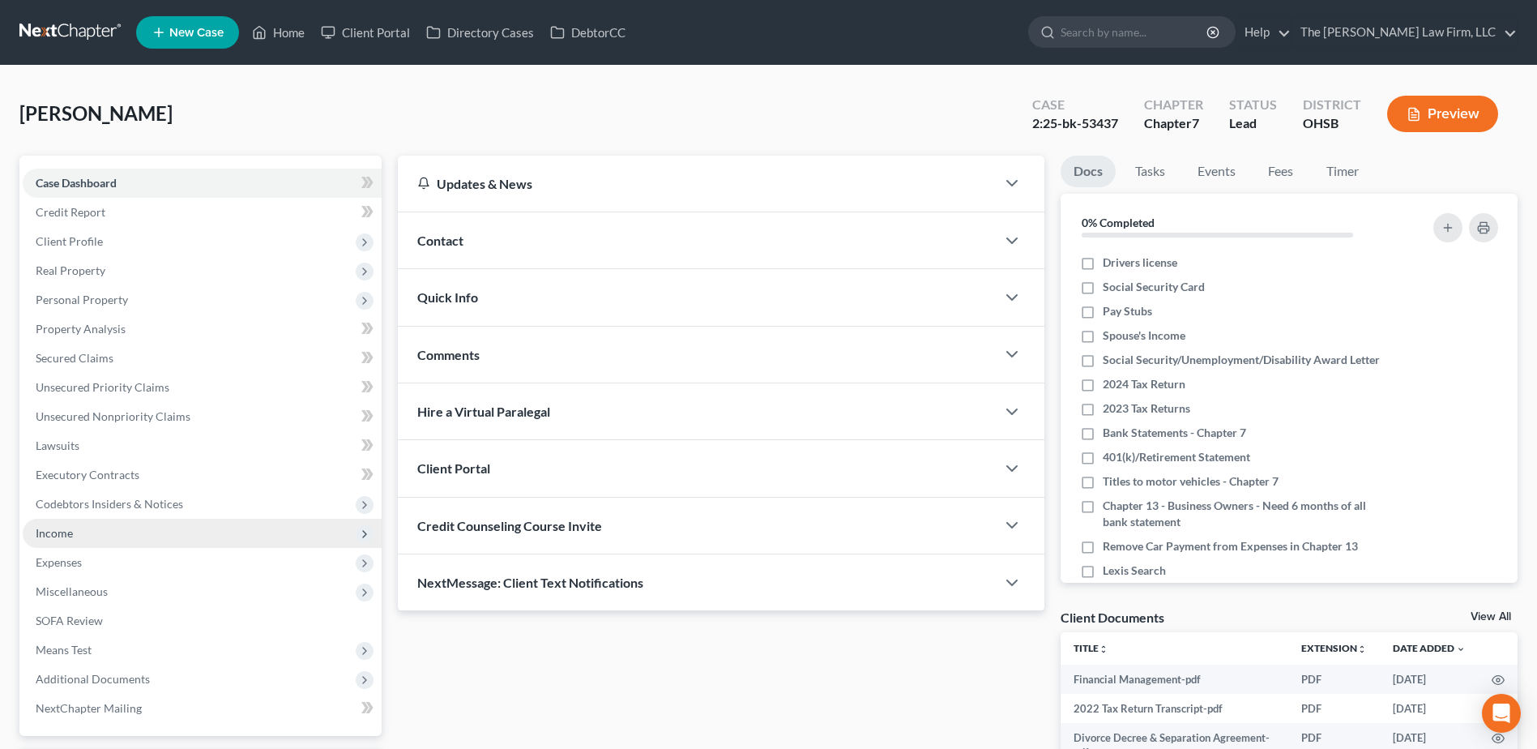
click at [70, 528] on span "Income" at bounding box center [54, 533] width 37 height 14
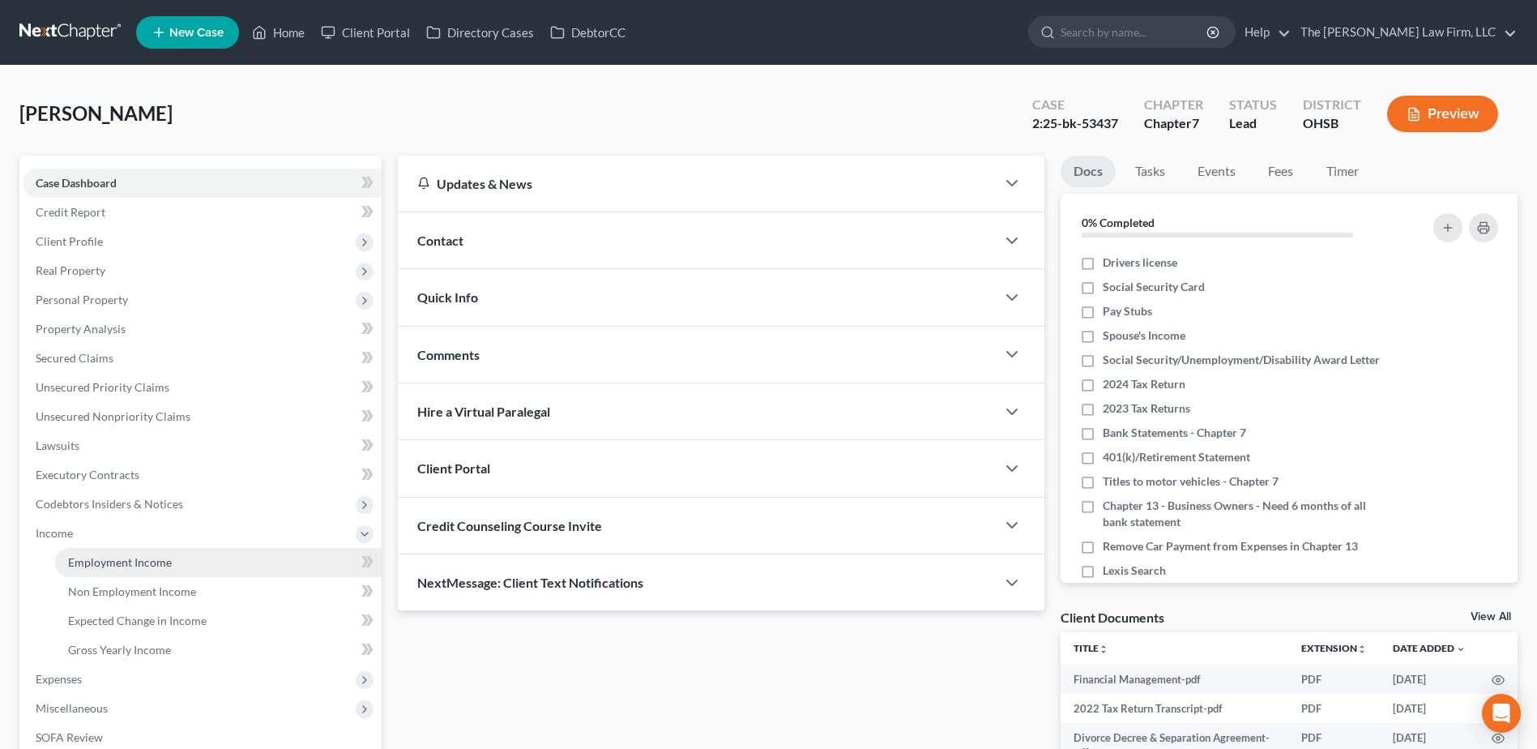
click at [90, 555] on span "Employment Income" at bounding box center [120, 562] width 104 height 14
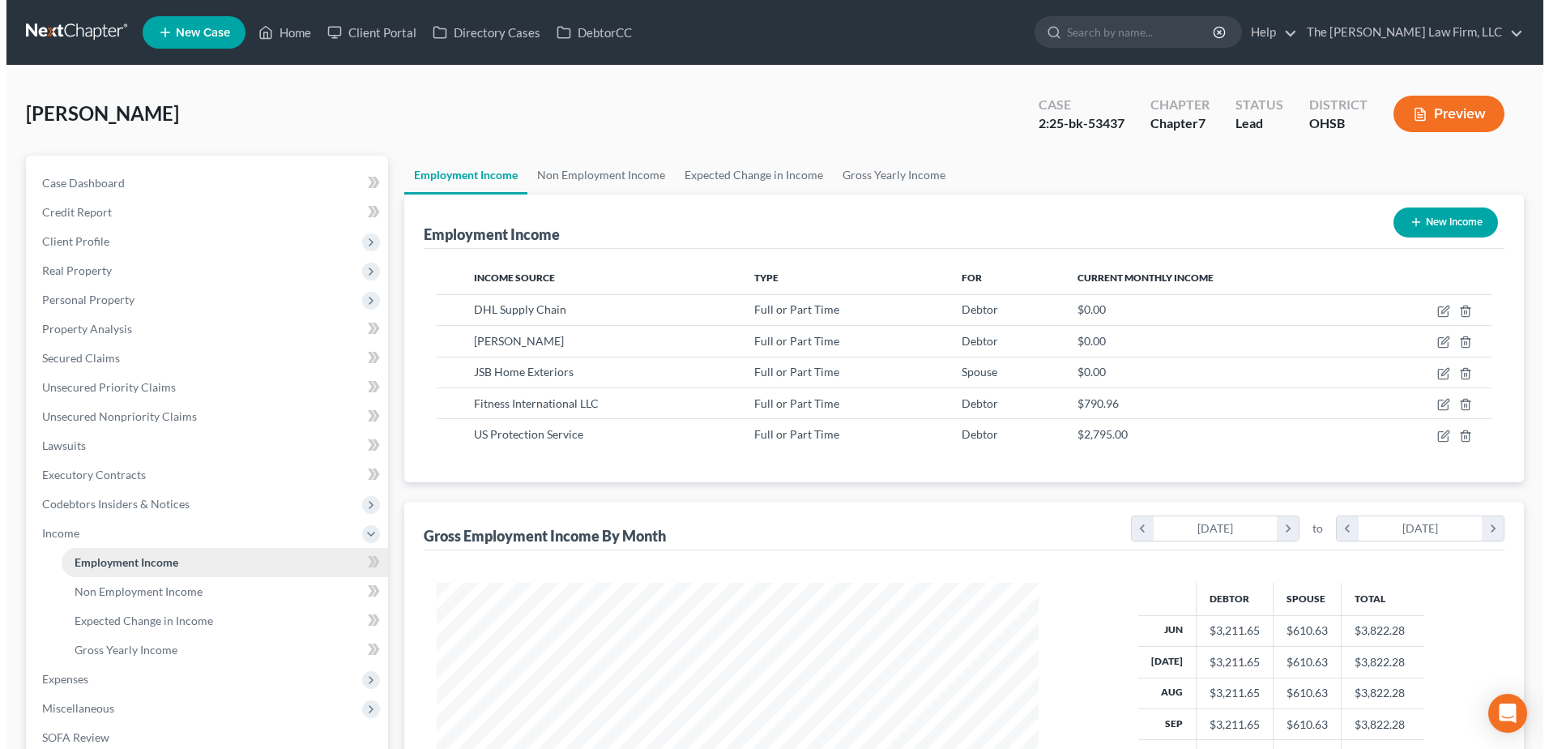
scroll to position [301, 634]
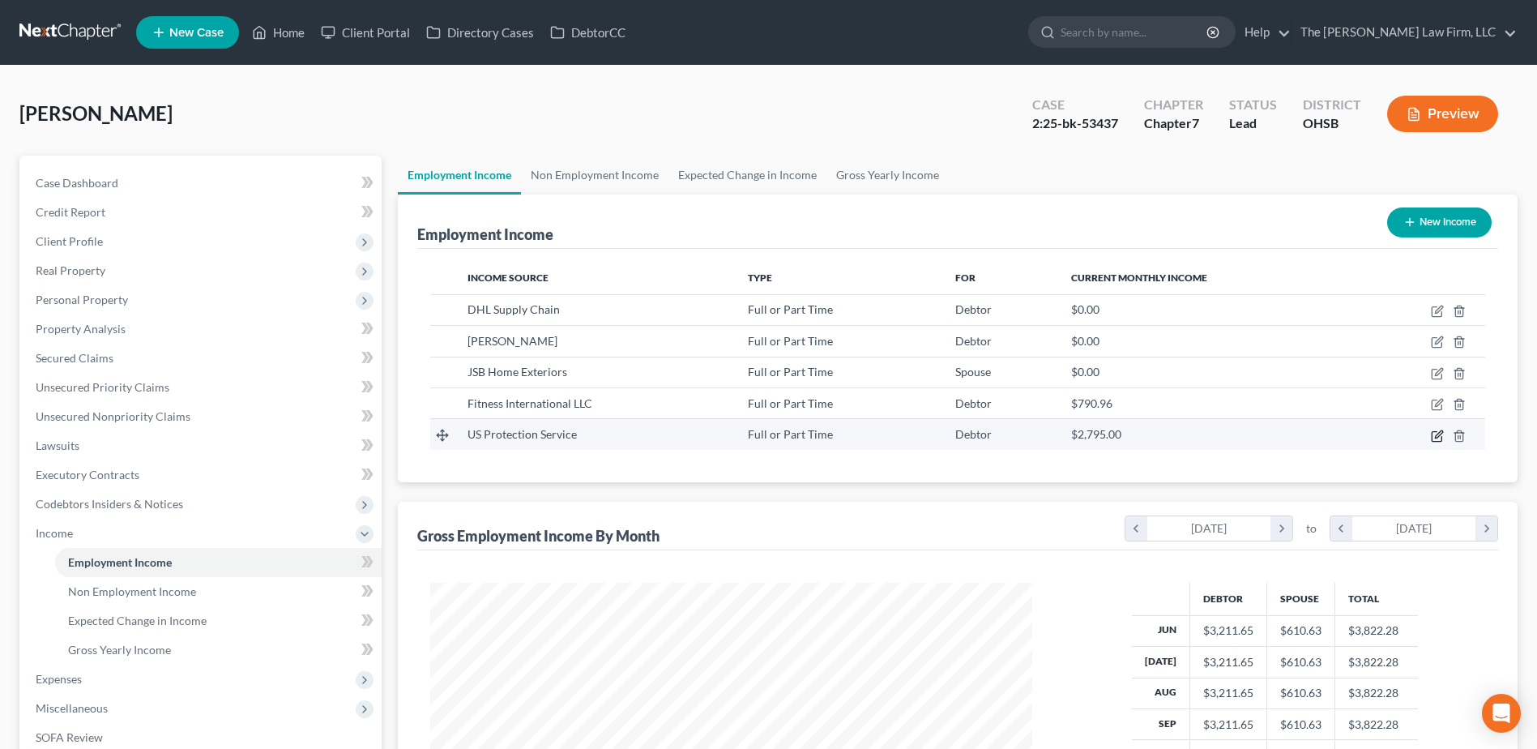
click at [1432, 434] on icon "button" at bounding box center [1437, 436] width 10 height 10
select select "0"
select select "36"
select select "2"
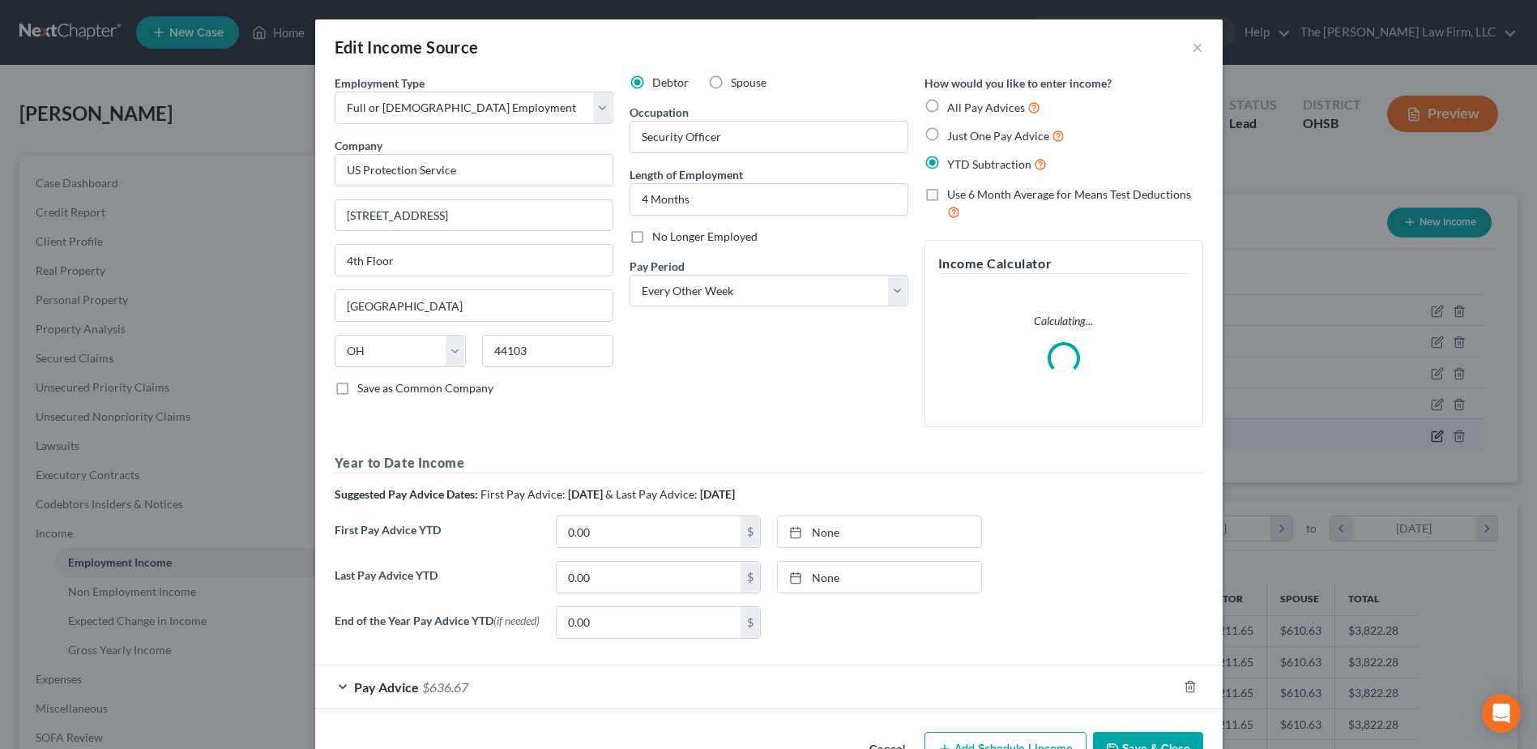
scroll to position [303, 640]
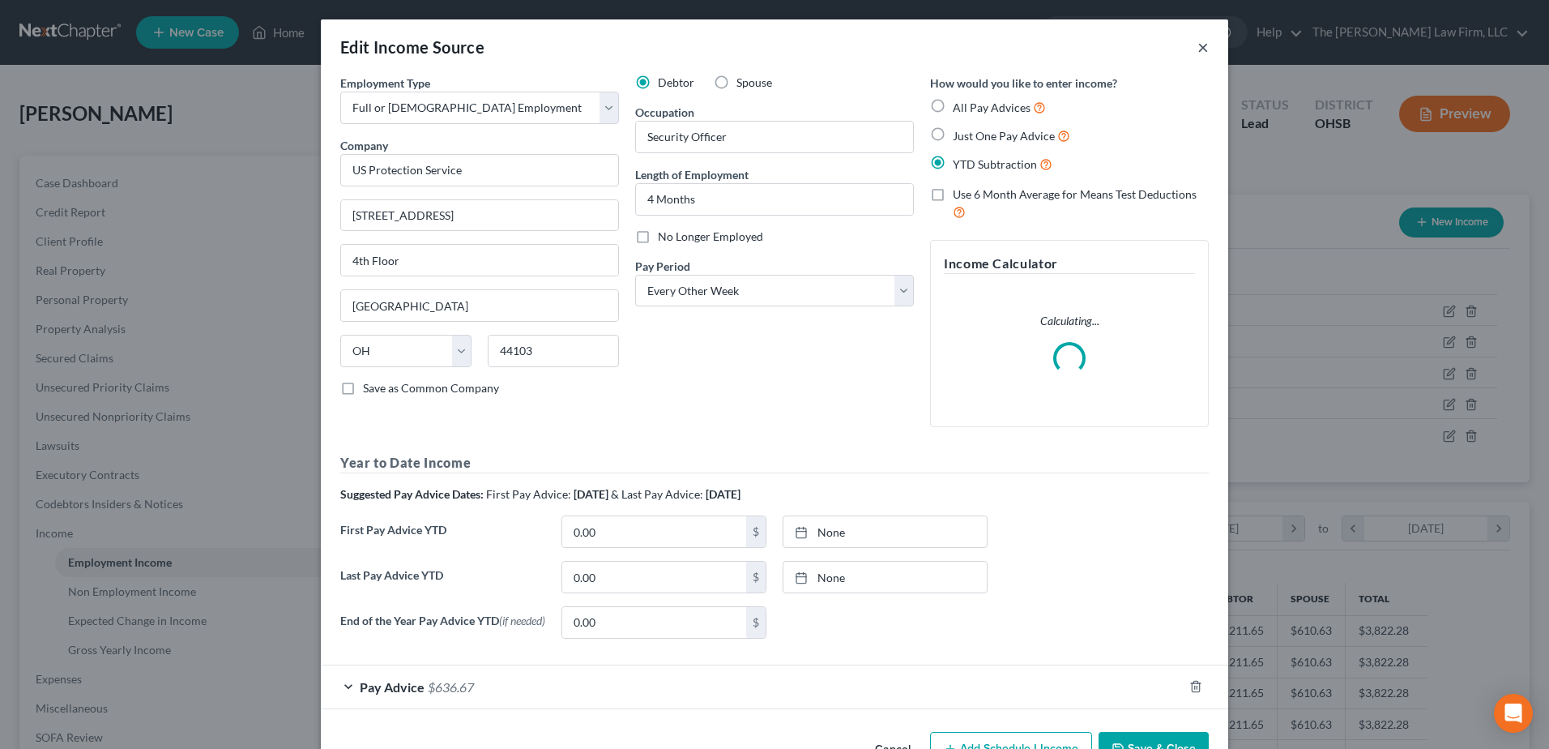
click at [1198, 49] on button "×" at bounding box center [1203, 46] width 11 height 19
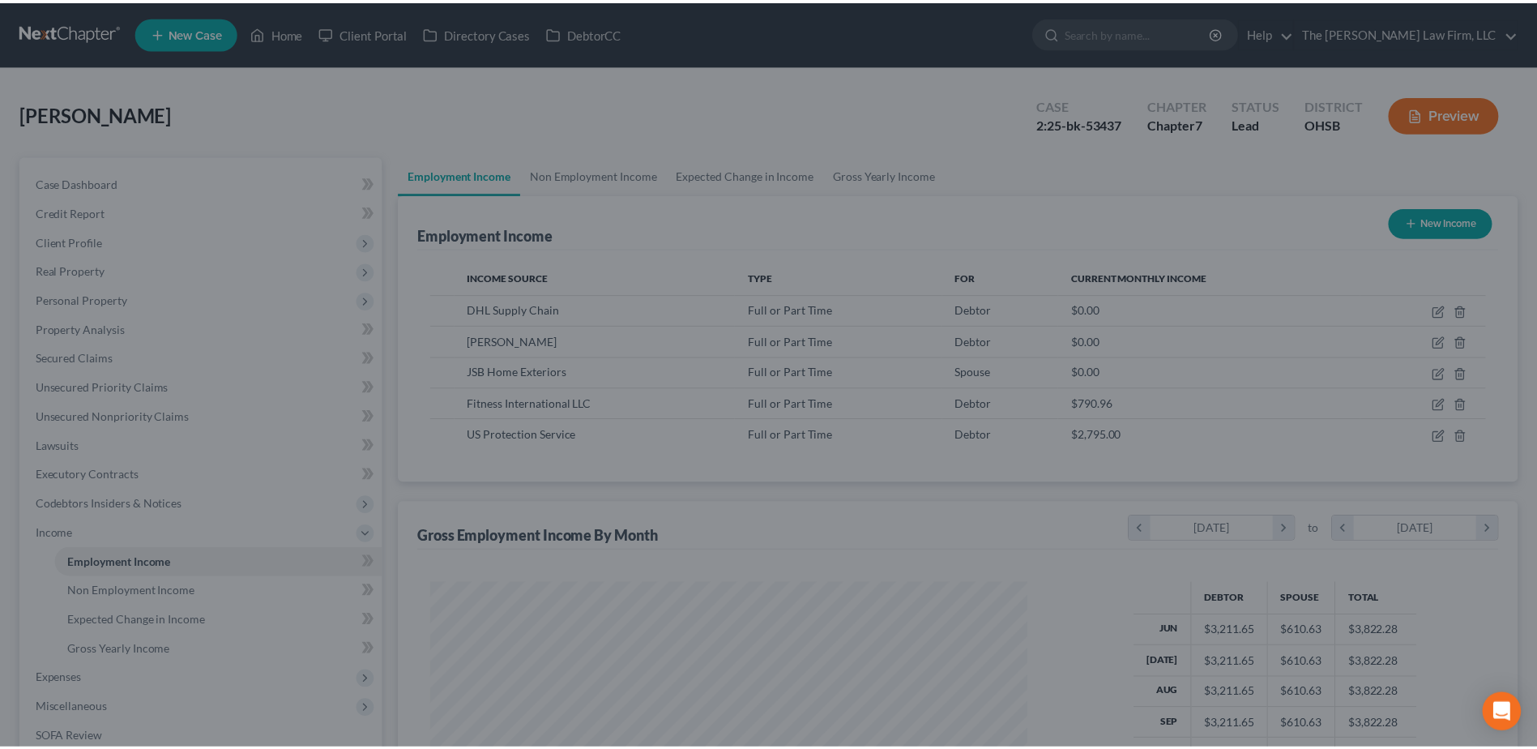
scroll to position [810012, 809678]
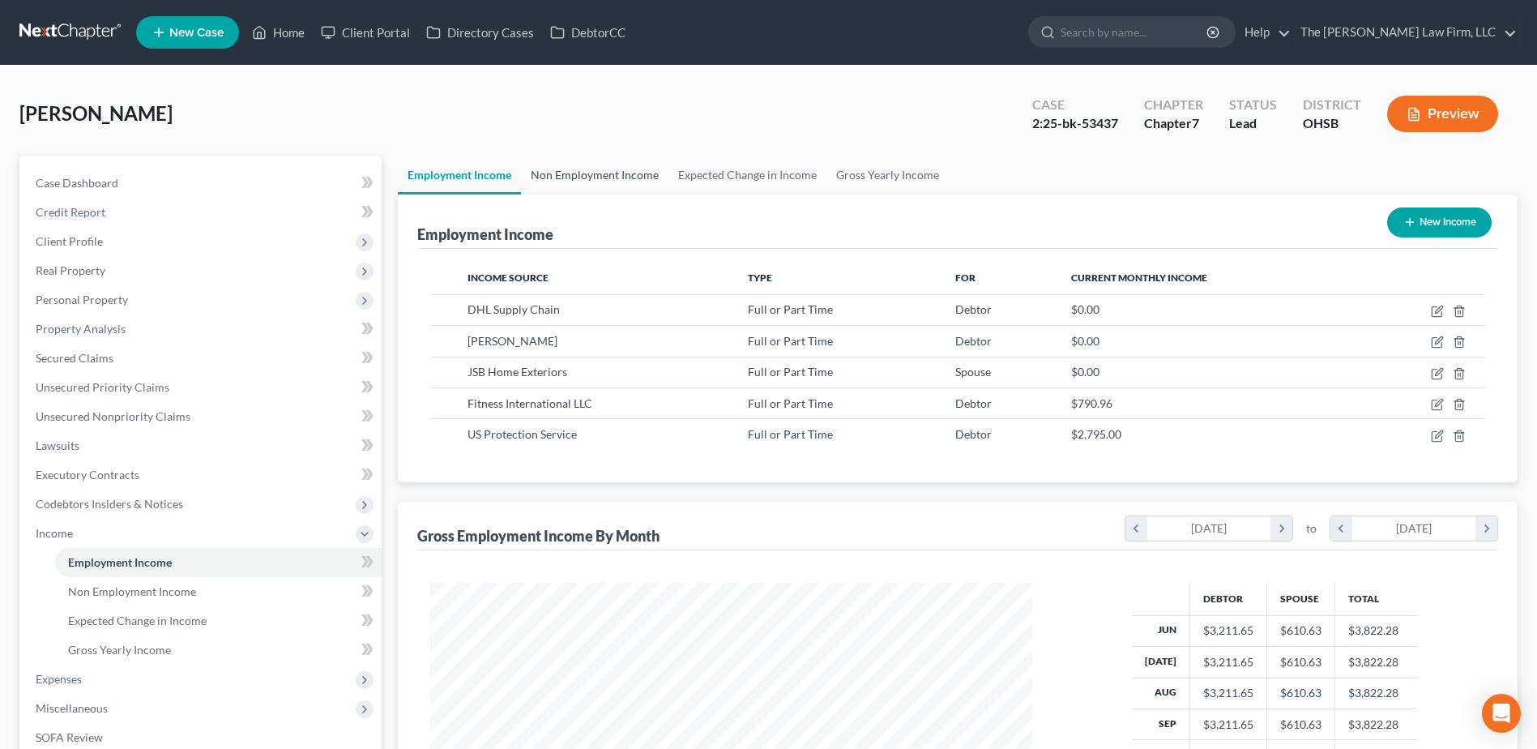
click at [603, 176] on link "Non Employment Income" at bounding box center [594, 175] width 147 height 39
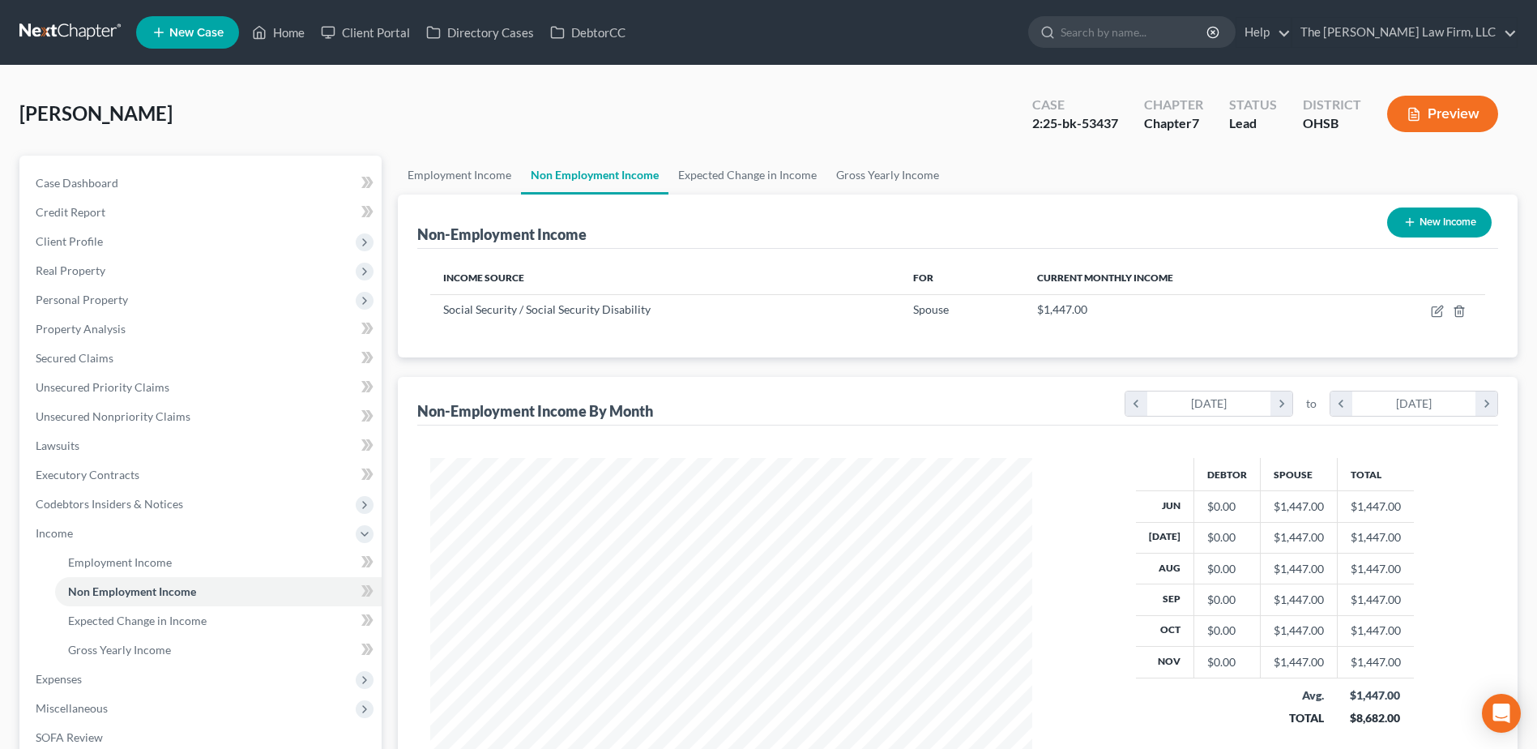
scroll to position [301, 634]
click at [500, 169] on link "Employment Income" at bounding box center [459, 175] width 123 height 39
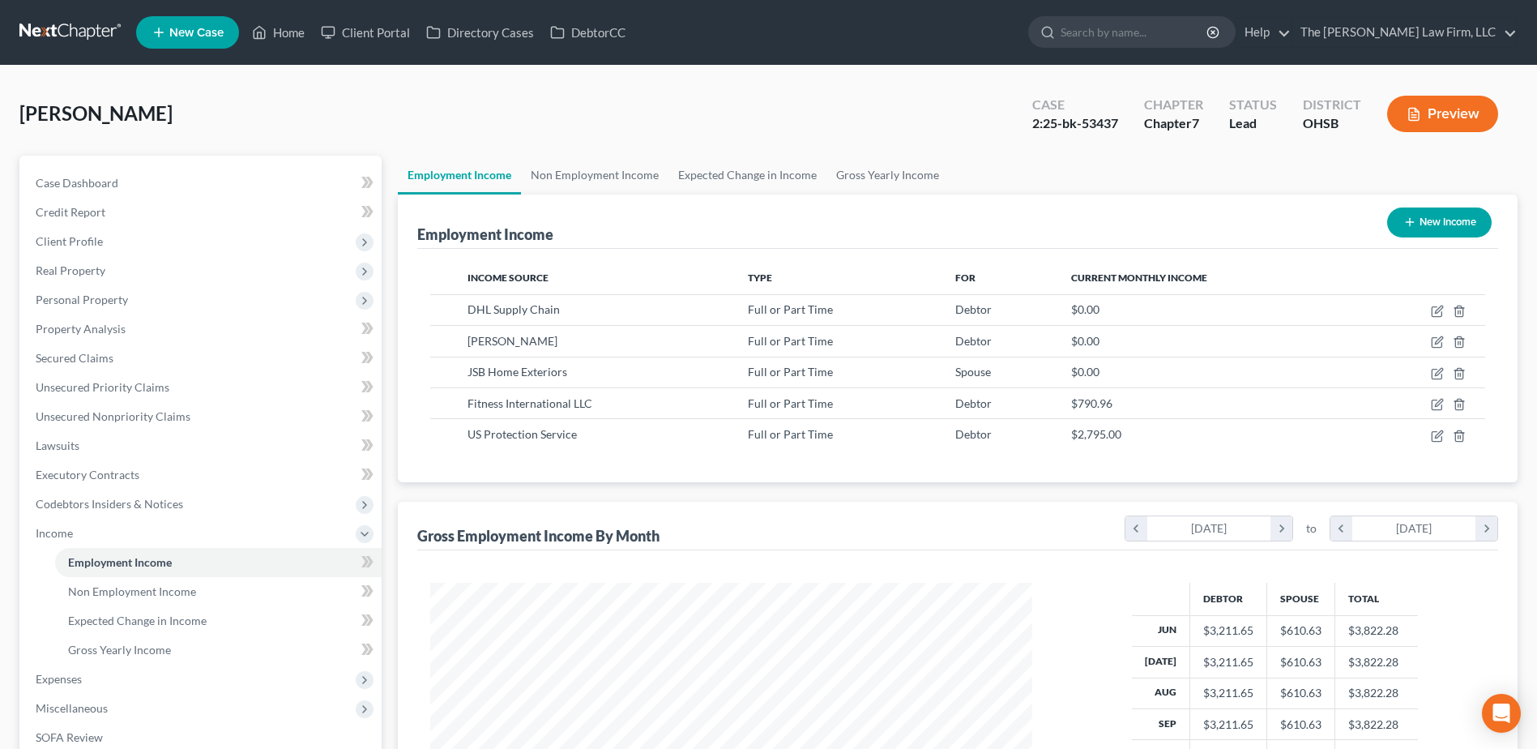
scroll to position [301, 634]
drag, startPoint x: 93, startPoint y: 113, endPoint x: 142, endPoint y: 126, distance: 50.3
click at [140, 122] on div "Robson, John Upgraded Case 2:25-bk-53437 Chapter Chapter 7 Status Lead District…" at bounding box center [768, 120] width 1498 height 70
click at [133, 145] on div "Robson, John Upgraded Case 2:25-bk-53437 Chapter Chapter 7 Status Lead District…" at bounding box center [768, 120] width 1498 height 70
drag, startPoint x: 93, startPoint y: 109, endPoint x: 134, endPoint y: 125, distance: 43.6
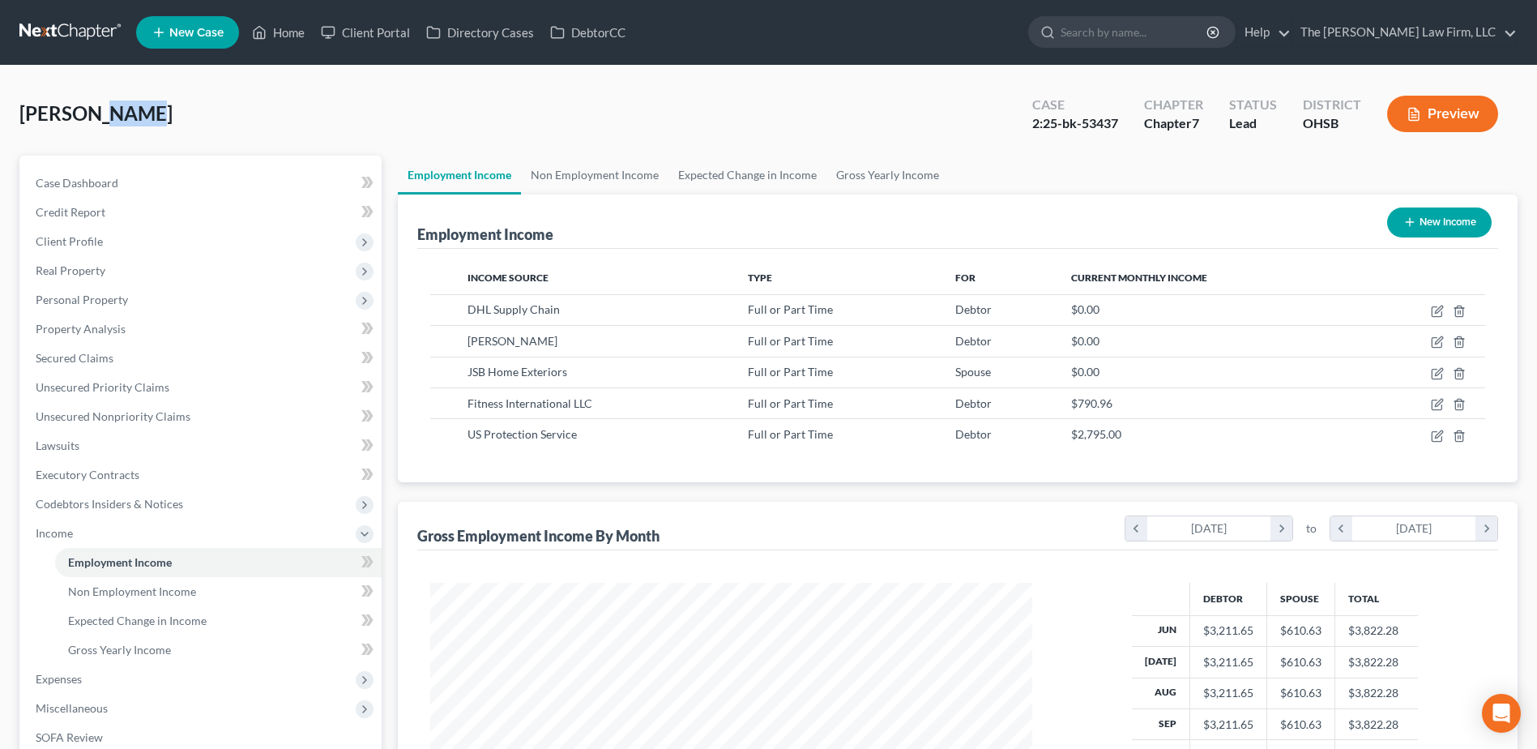
click at [134, 125] on span "Robson, John" at bounding box center [95, 112] width 153 height 23
click at [135, 150] on div "Robson, John Upgraded Case 2:25-bk-53437 Chapter Chapter 7 Status Lead District…" at bounding box center [768, 120] width 1498 height 70
drag, startPoint x: 135, startPoint y: 115, endPoint x: 24, endPoint y: 115, distance: 111.0
click at [23, 113] on div "Robson, John Upgraded Case 2:25-bk-53437 Chapter Chapter 7 Status Lead District…" at bounding box center [768, 120] width 1498 height 70
click at [19, 129] on div "Robson, John Upgraded Case 2:25-bk-53437 Chapter Chapter 7 Status Lead District…" at bounding box center [768, 536] width 1537 height 941
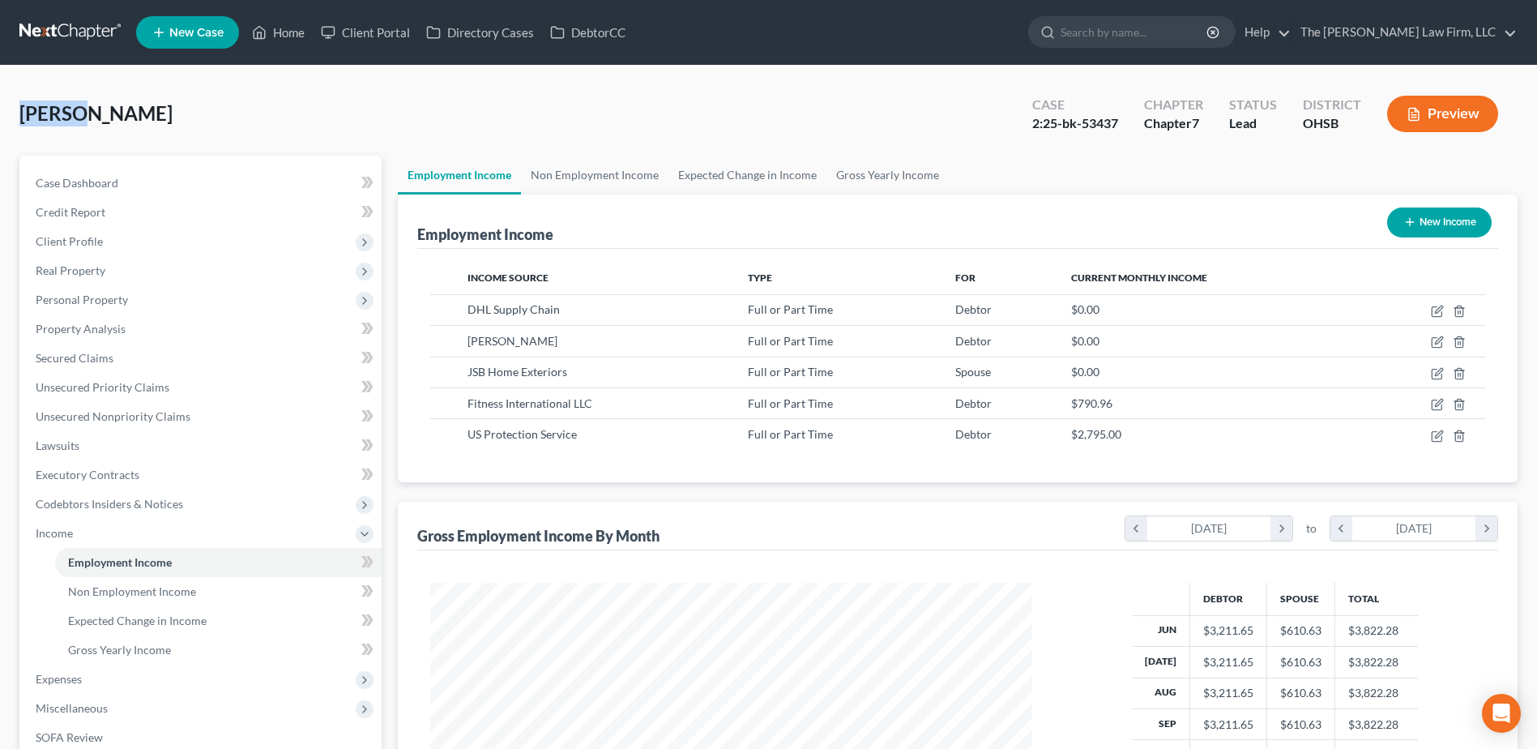
drag, startPoint x: 21, startPoint y: 117, endPoint x: 82, endPoint y: 126, distance: 61.5
click at [82, 126] on div "Robson, John Upgraded" at bounding box center [95, 113] width 153 height 26
click at [86, 129] on div "Robson, John Upgraded Case 2:25-bk-53437 Chapter Chapter 7 Status Lead District…" at bounding box center [768, 120] width 1498 height 70
drag, startPoint x: 88, startPoint y: 117, endPoint x: 24, endPoint y: 107, distance: 64.1
click at [24, 107] on span "[PERSON_NAME]" at bounding box center [95, 112] width 153 height 23
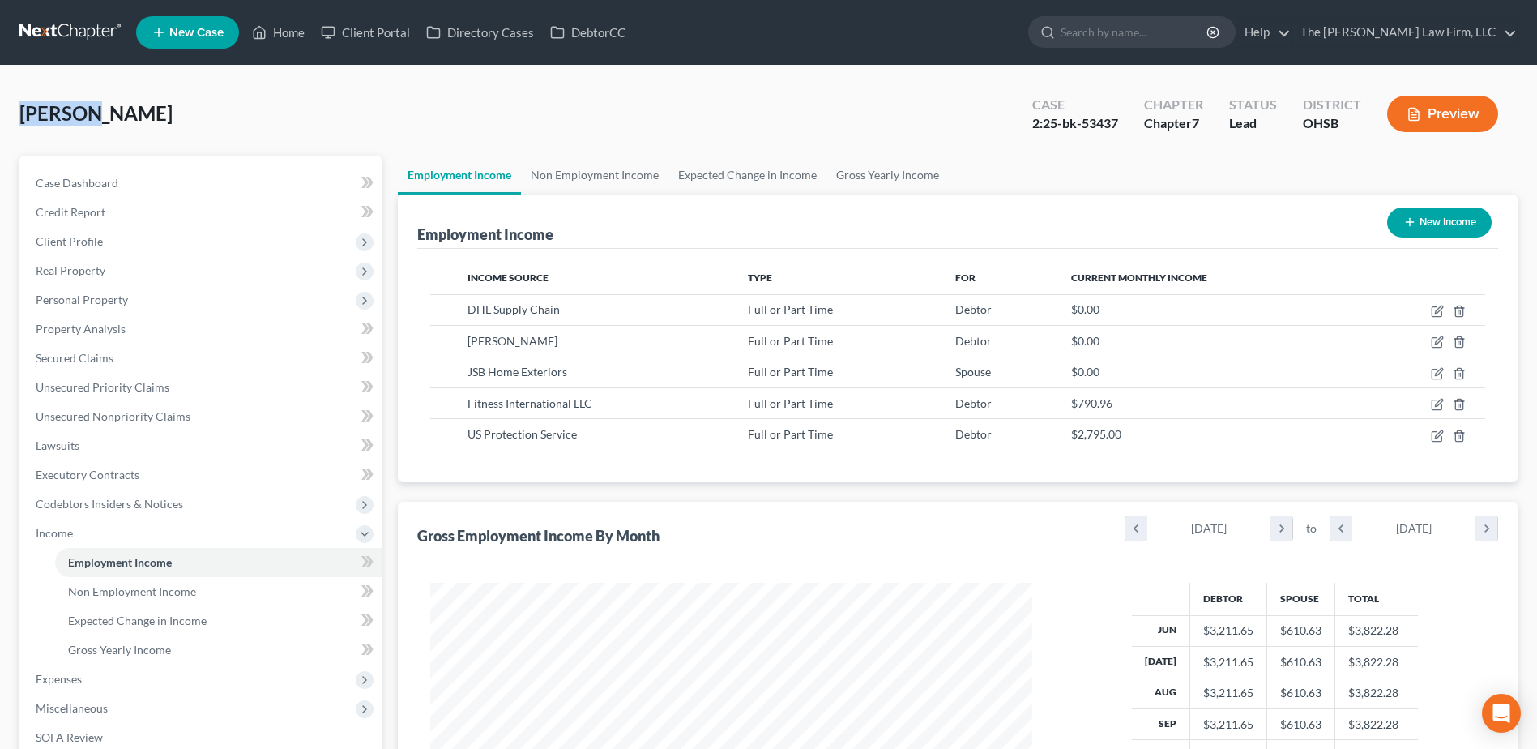
click at [32, 135] on div "Robson, John Upgraded Case 2:25-bk-53437 Chapter Chapter 7 Status Lead District…" at bounding box center [768, 120] width 1498 height 70
click at [1095, 127] on div "2:25-bk-53437" at bounding box center [1075, 123] width 86 height 19
click at [1049, 132] on div "2:25-bk-53437" at bounding box center [1075, 123] width 86 height 19
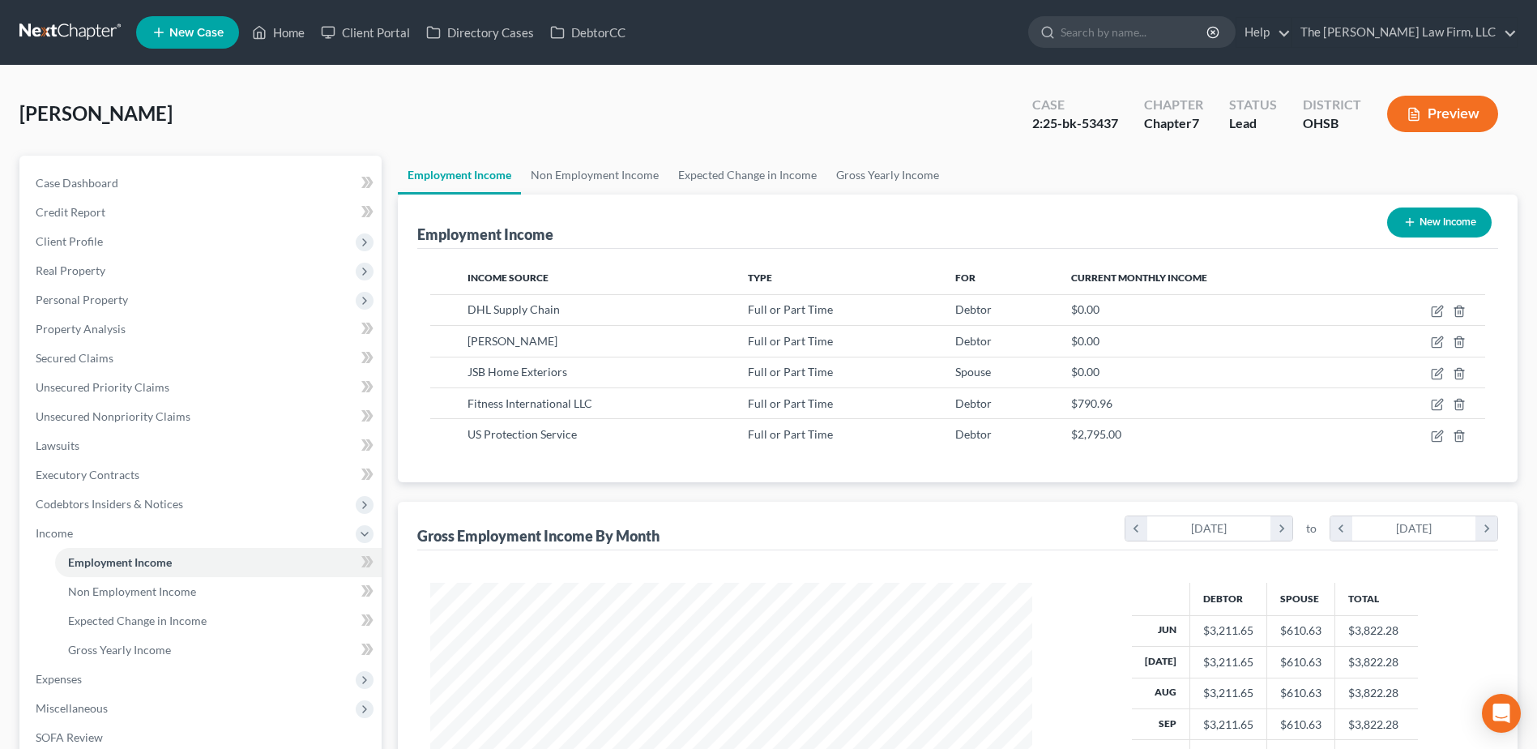
click at [1042, 127] on div "2:25-bk-53437" at bounding box center [1075, 123] width 86 height 19
click at [1026, 127] on div "Case 2:25-bk-53437" at bounding box center [1075, 116] width 112 height 48
drag, startPoint x: 1049, startPoint y: 105, endPoint x: 1032, endPoint y: 100, distance: 17.5
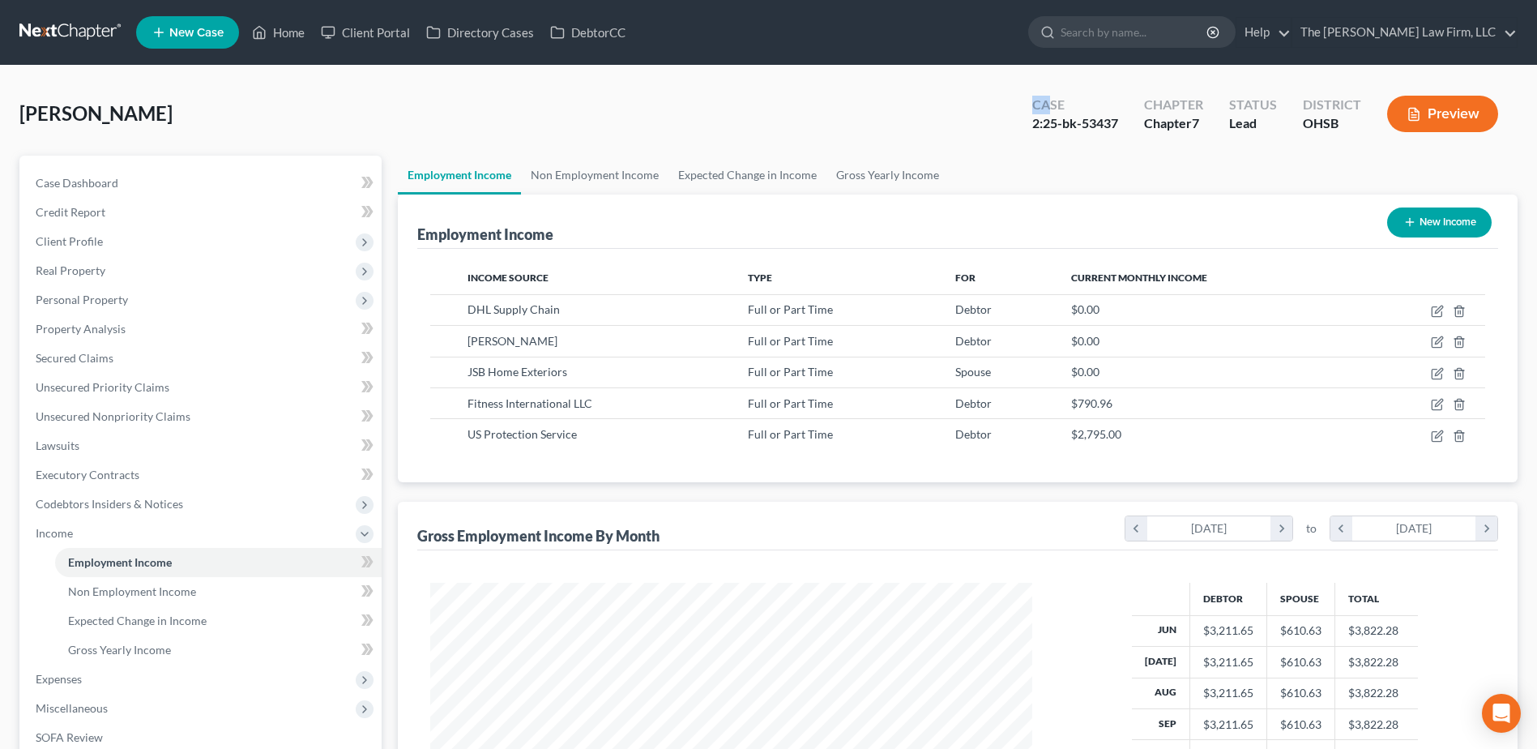
click at [1032, 100] on div "Case 2:25-bk-53437" at bounding box center [1075, 116] width 112 height 48
click at [995, 109] on div "Robson, John Upgraded Case 2:25-bk-53437 Chapter Chapter 7 Status Lead District…" at bounding box center [768, 120] width 1498 height 70
click at [58, 24] on link at bounding box center [71, 32] width 104 height 29
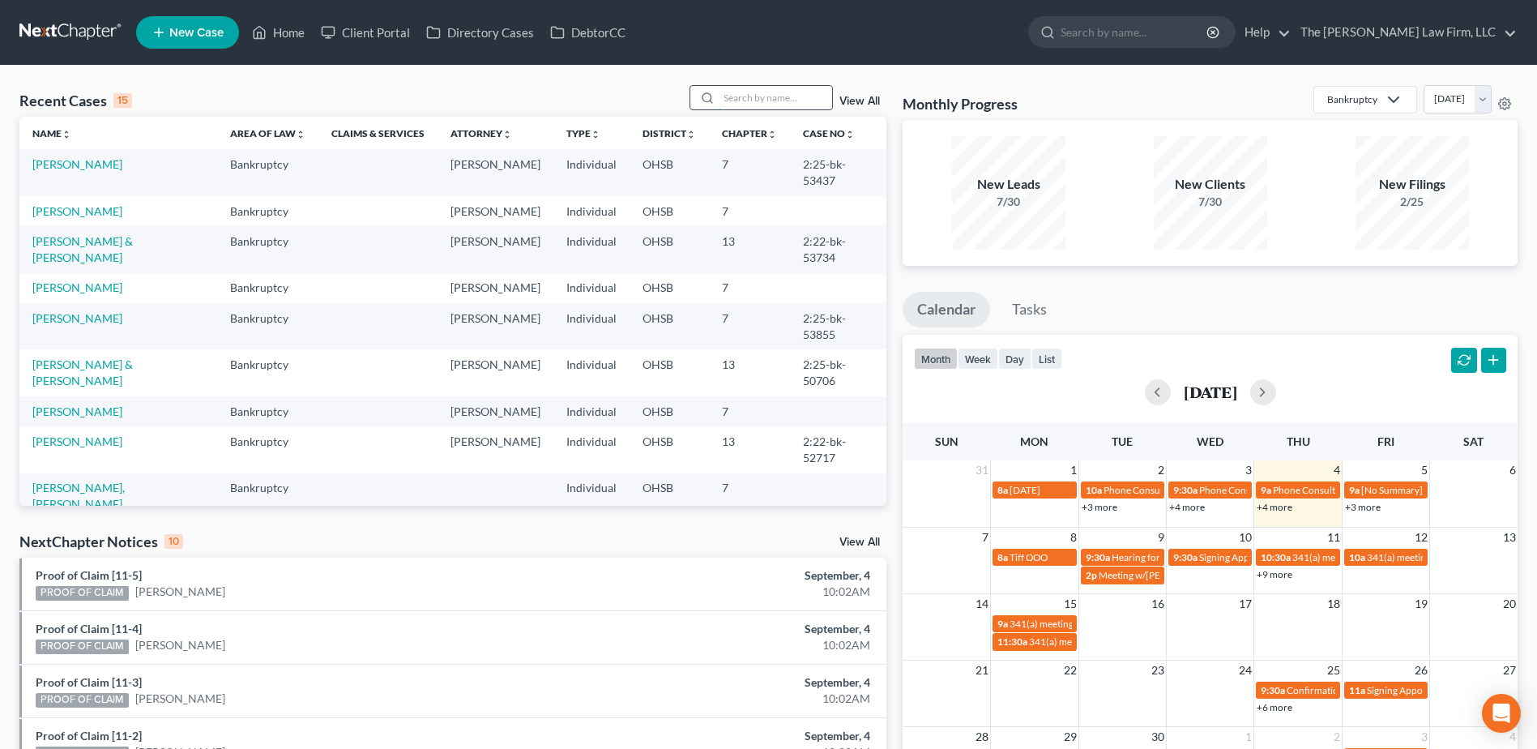
click at [786, 94] on input "search" at bounding box center [775, 97] width 113 height 23
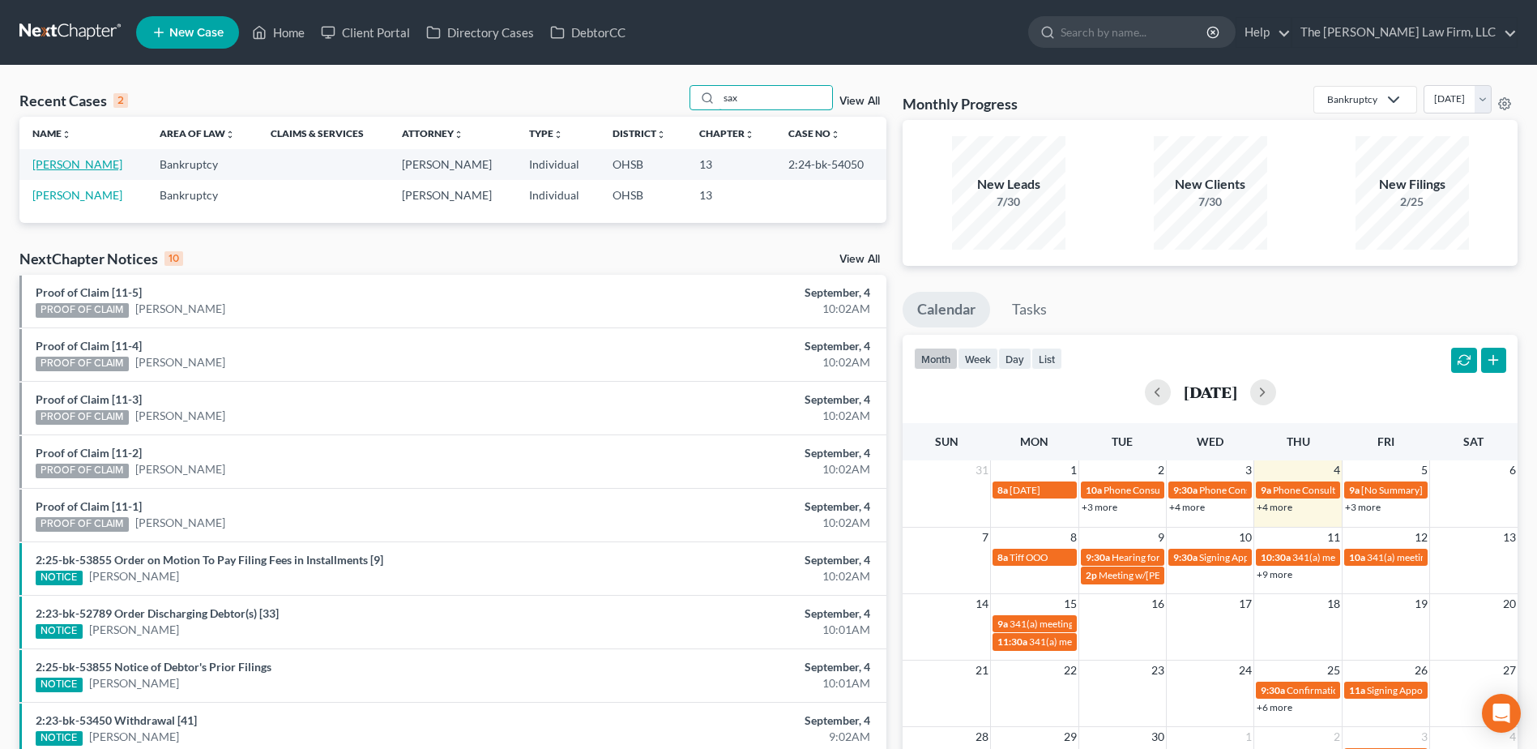
type input "sax"
click at [54, 169] on link "Saxton, Teresa" at bounding box center [77, 164] width 90 height 14
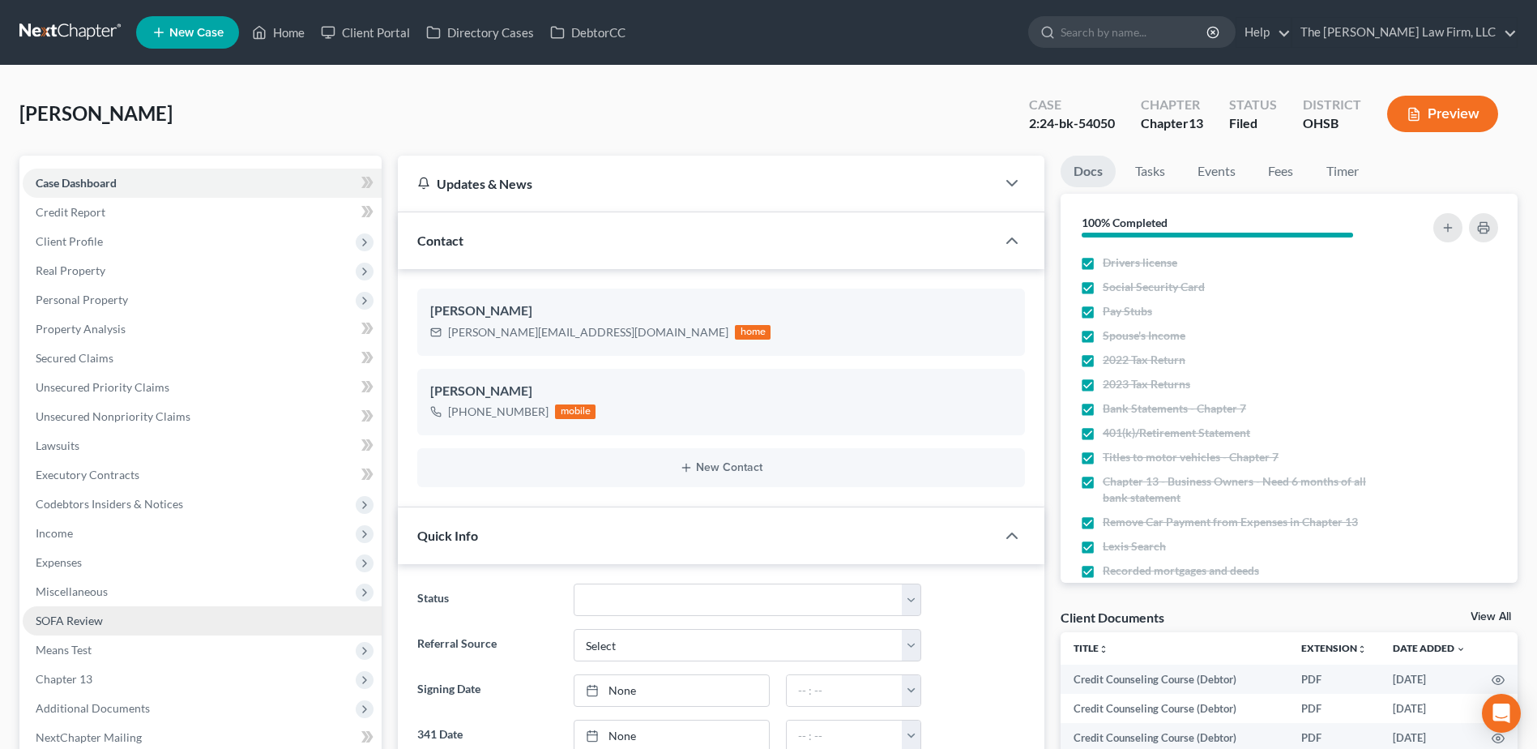
scroll to position [324, 0]
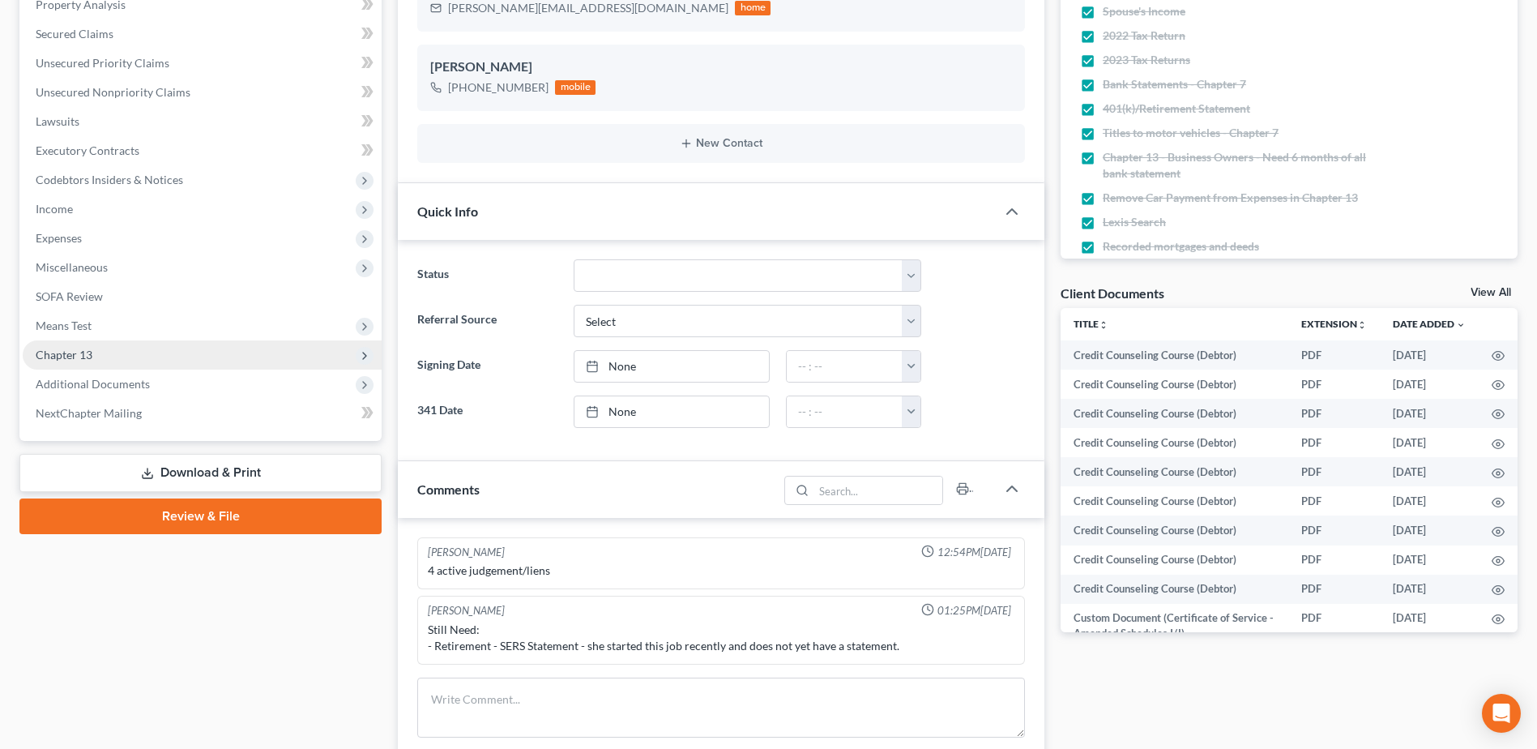
click at [96, 366] on span "Chapter 13" at bounding box center [202, 354] width 359 height 29
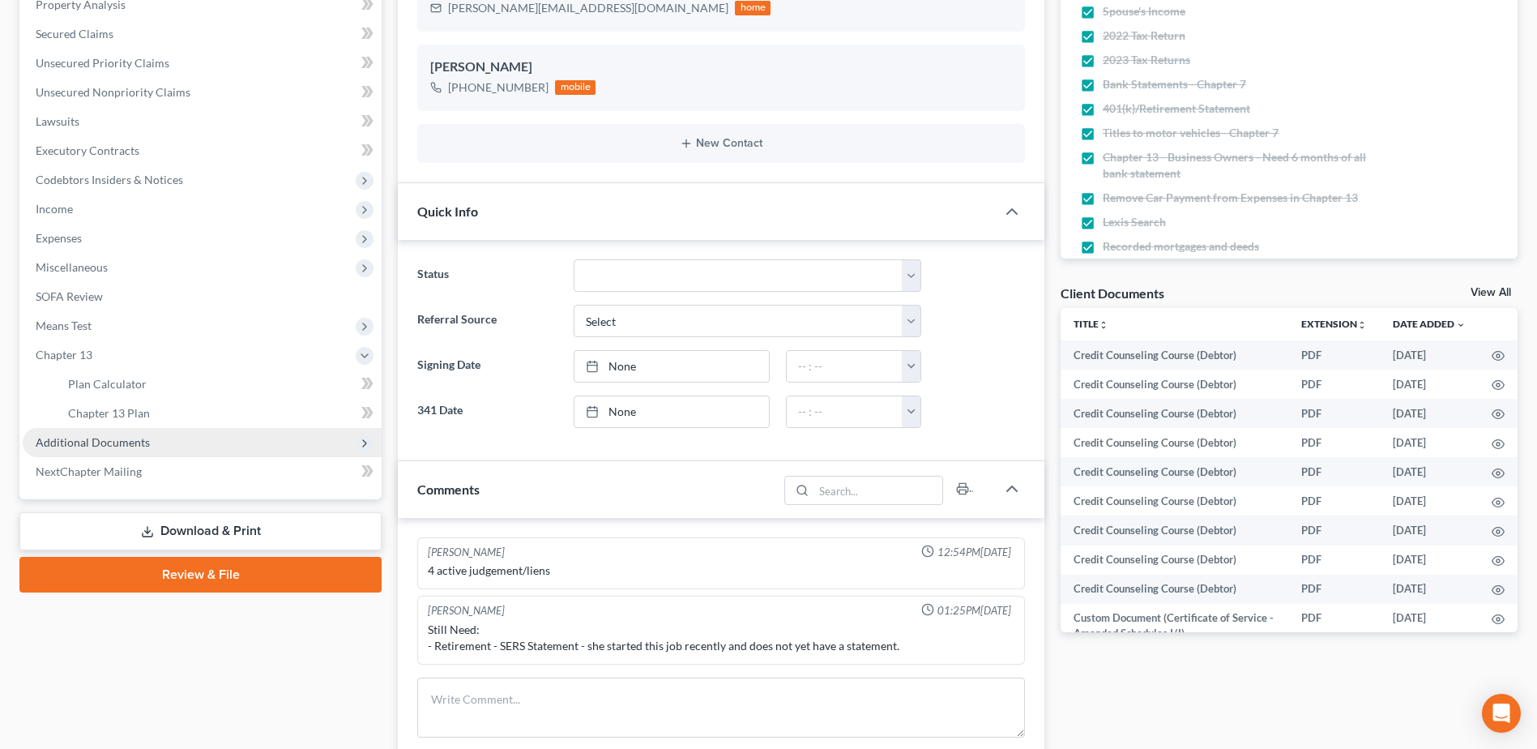
click at [100, 437] on span "Additional Documents" at bounding box center [93, 442] width 114 height 14
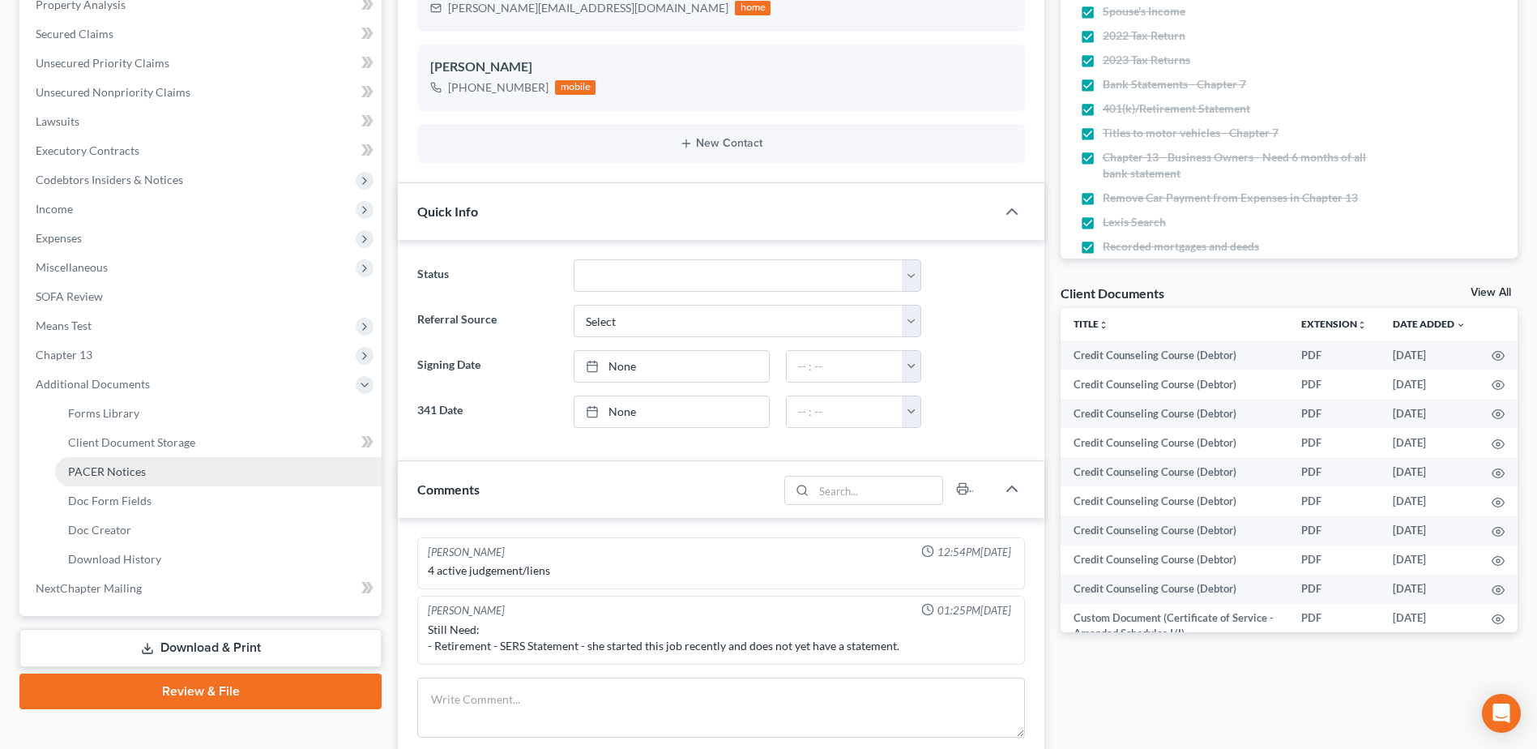
click at [109, 461] on link "PACER Notices" at bounding box center [218, 471] width 327 height 29
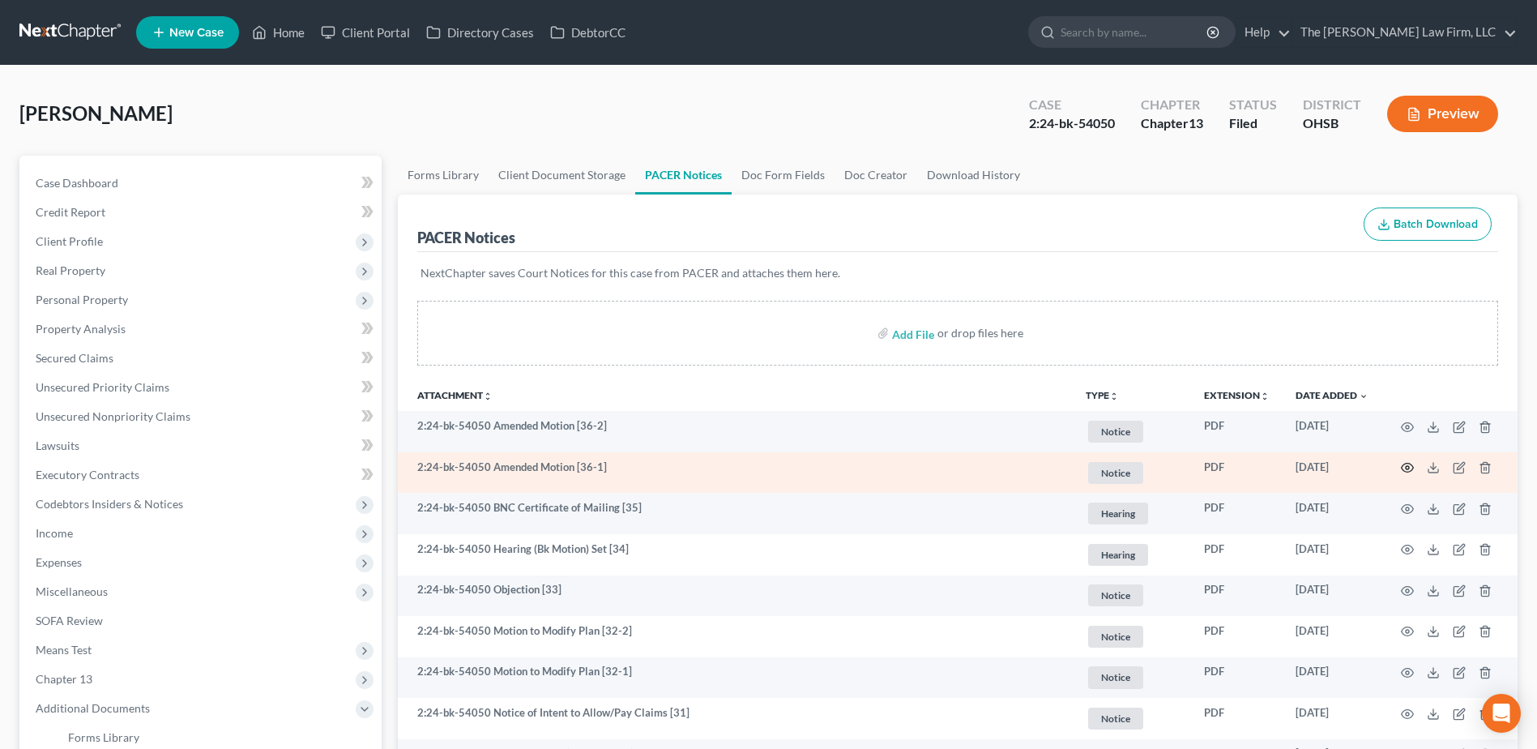
click at [1410, 468] on icon "button" at bounding box center [1407, 467] width 13 height 13
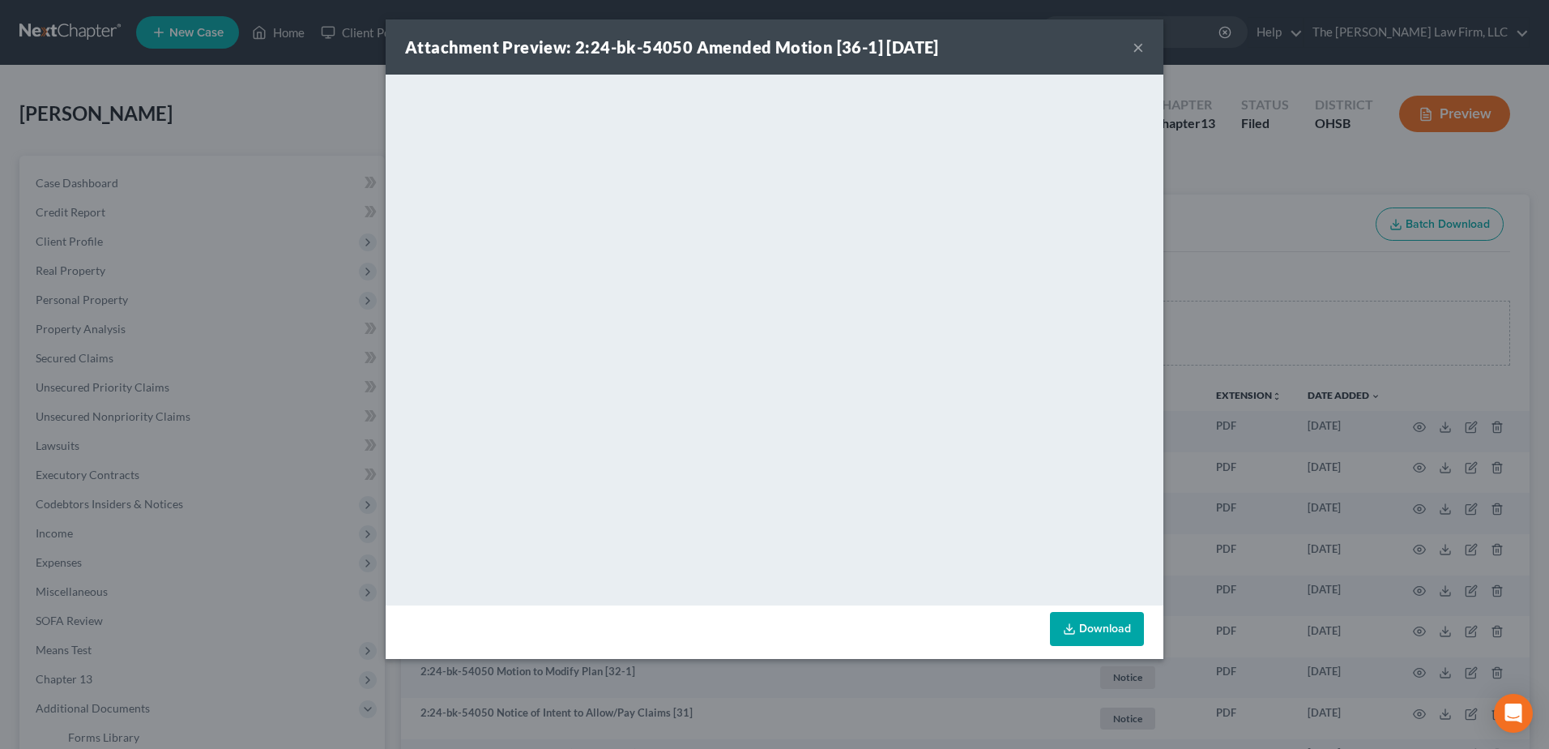
click at [1143, 45] on button "×" at bounding box center [1138, 46] width 11 height 19
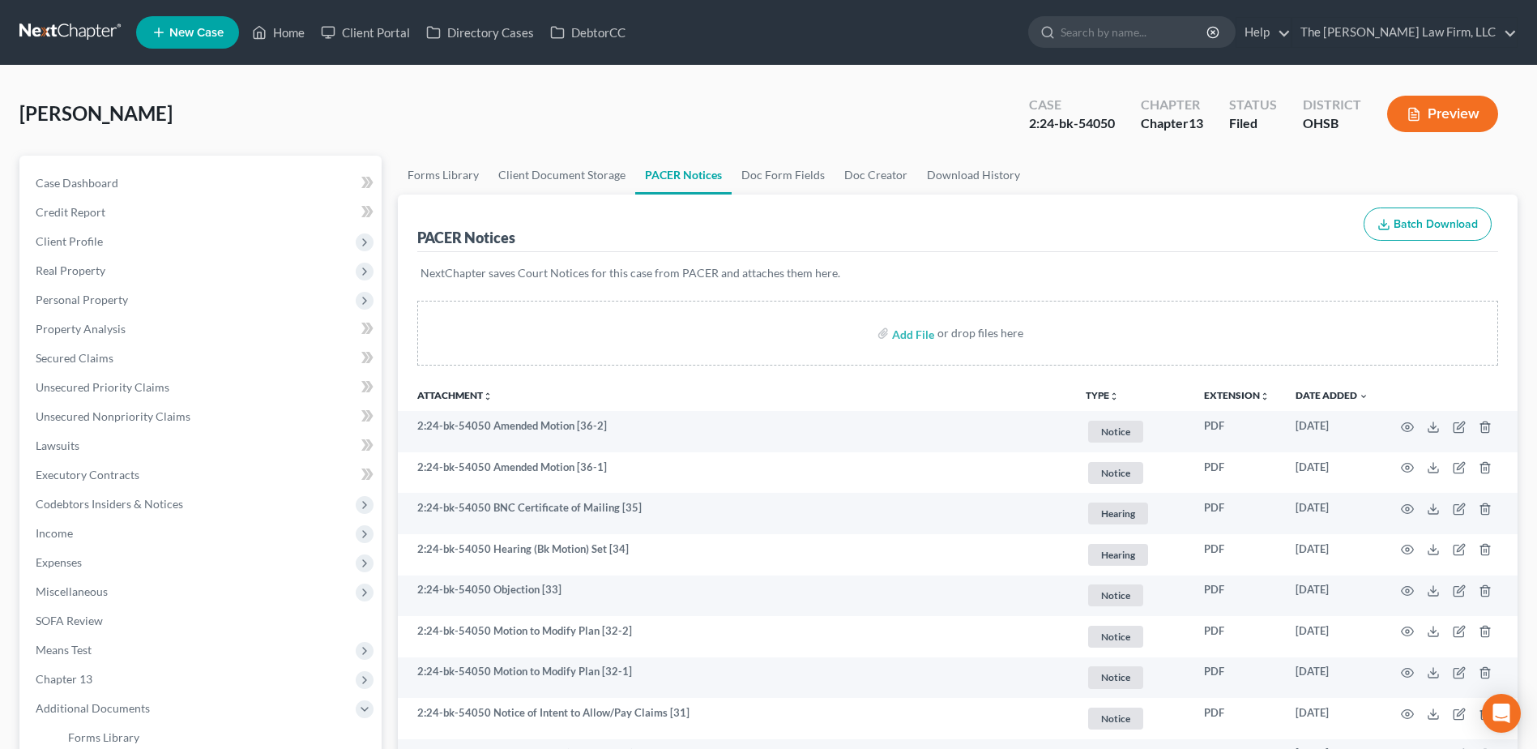
click at [69, 36] on link at bounding box center [71, 32] width 104 height 29
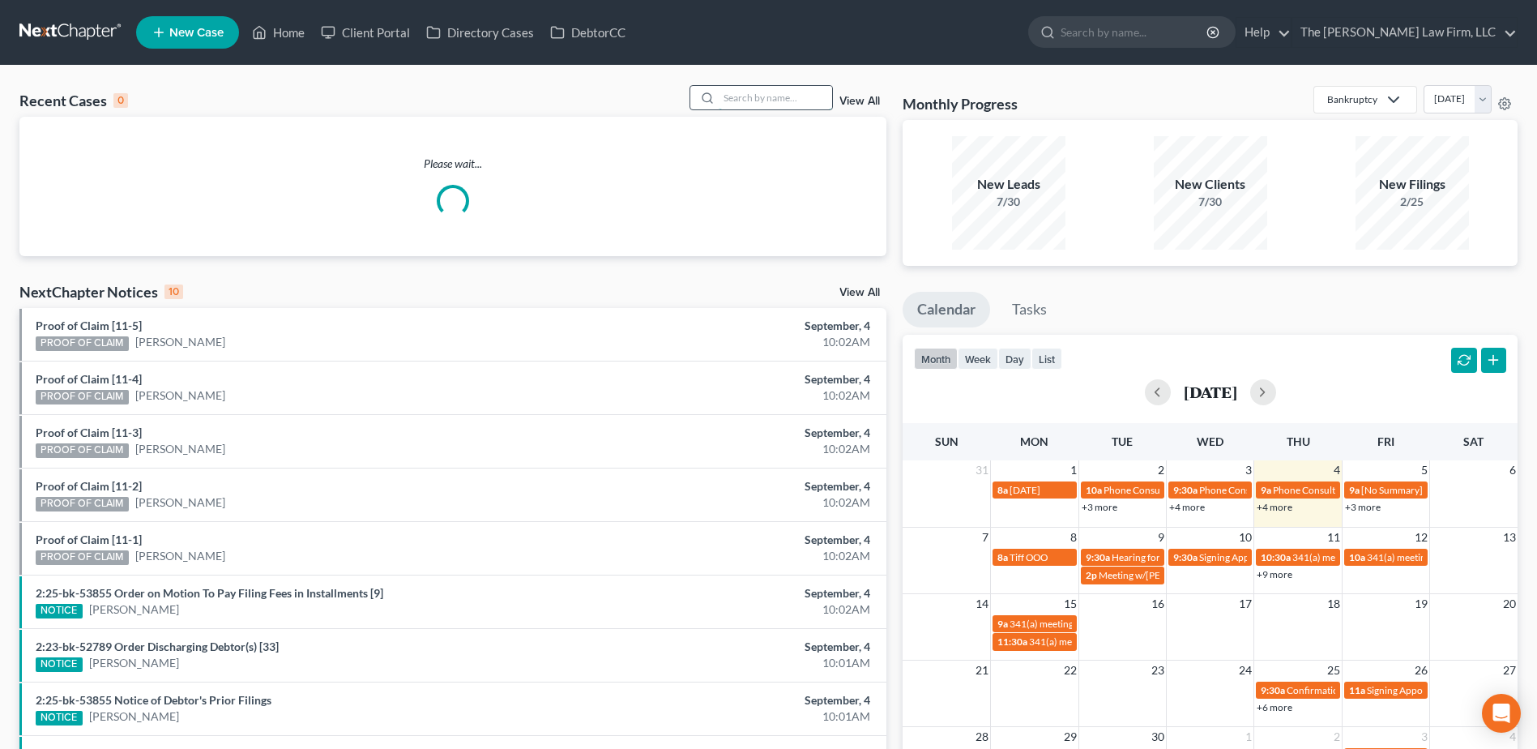
click at [777, 97] on input "search" at bounding box center [775, 97] width 113 height 23
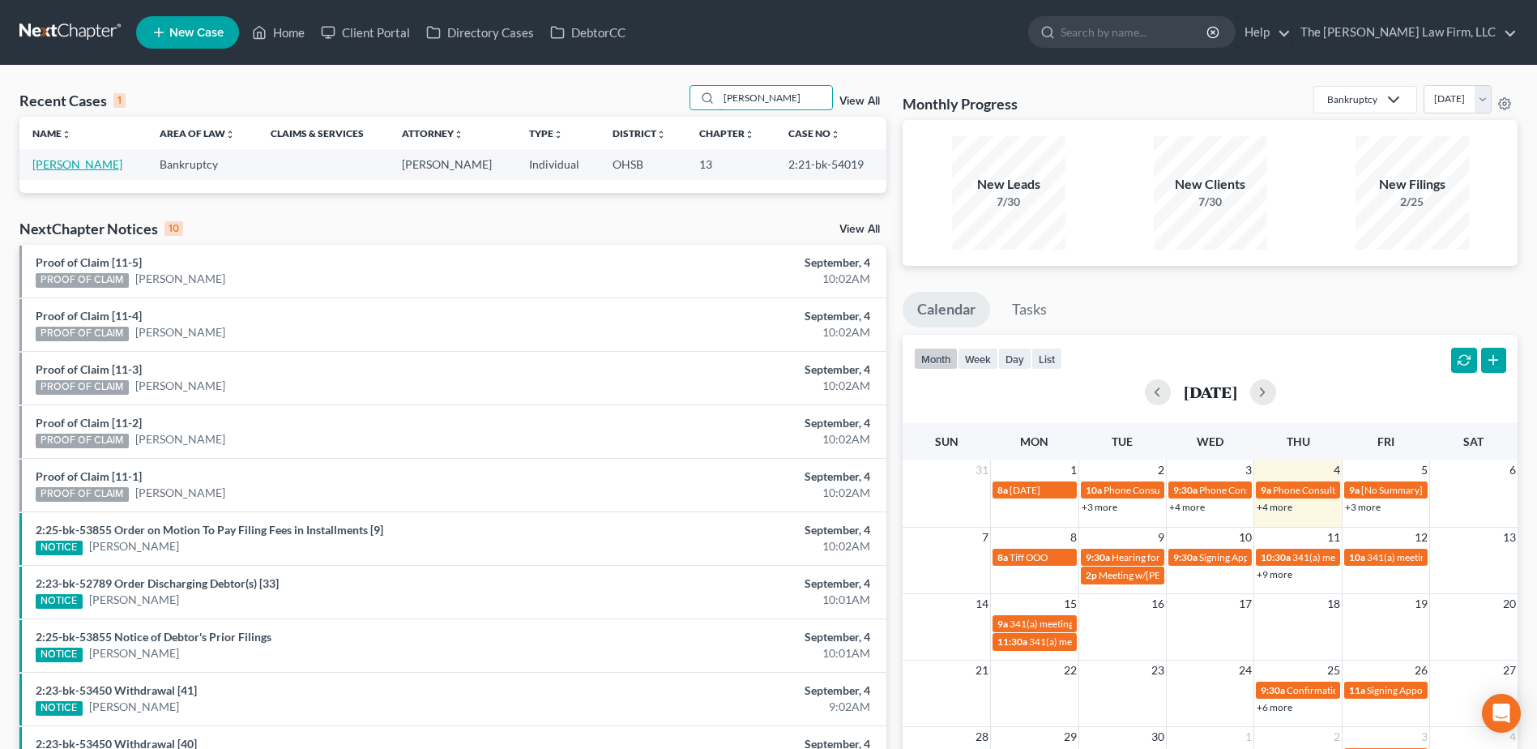
type input "[PERSON_NAME]"
click at [59, 158] on link "[PERSON_NAME]" at bounding box center [77, 164] width 90 height 14
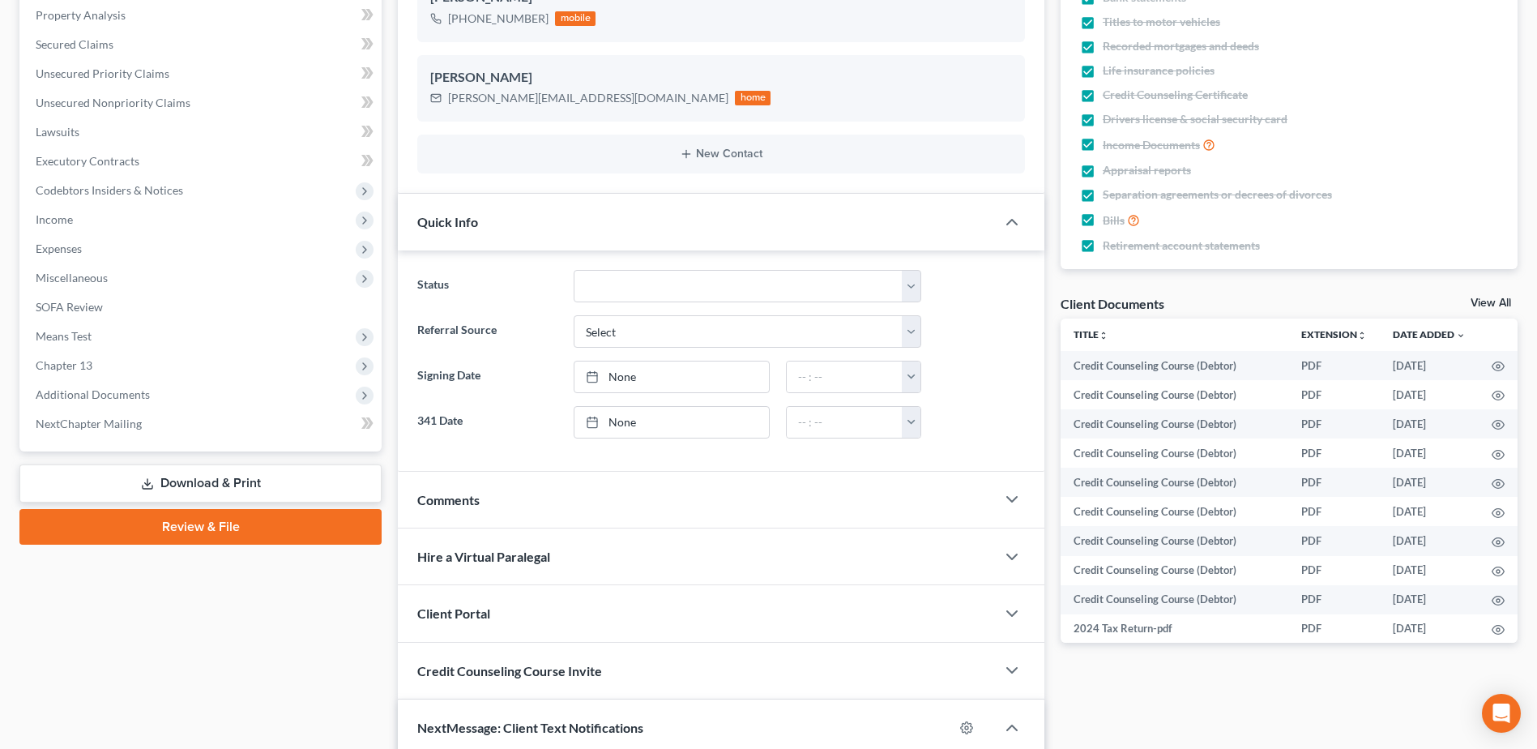
scroll to position [324, 0]
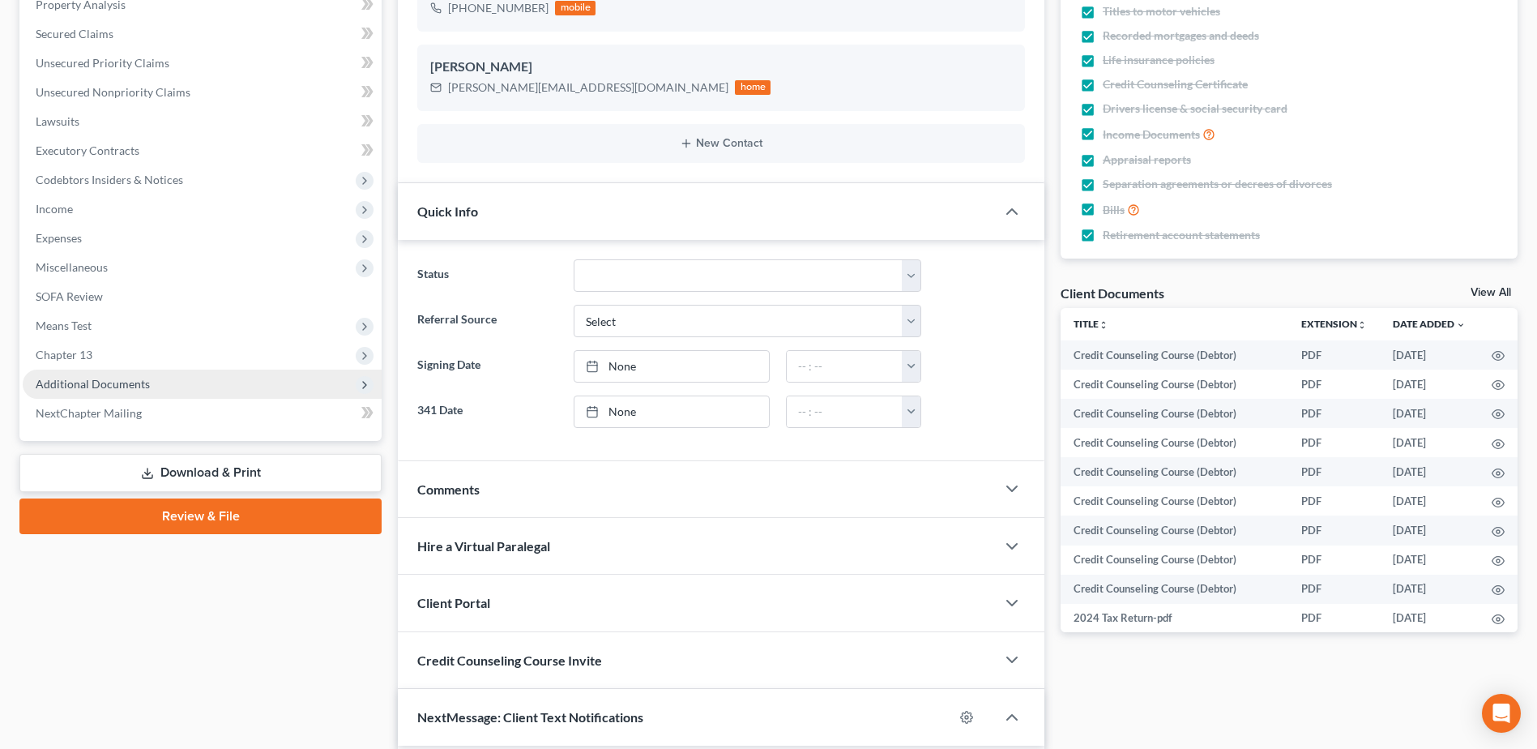
click at [91, 388] on span "Additional Documents" at bounding box center [93, 384] width 114 height 14
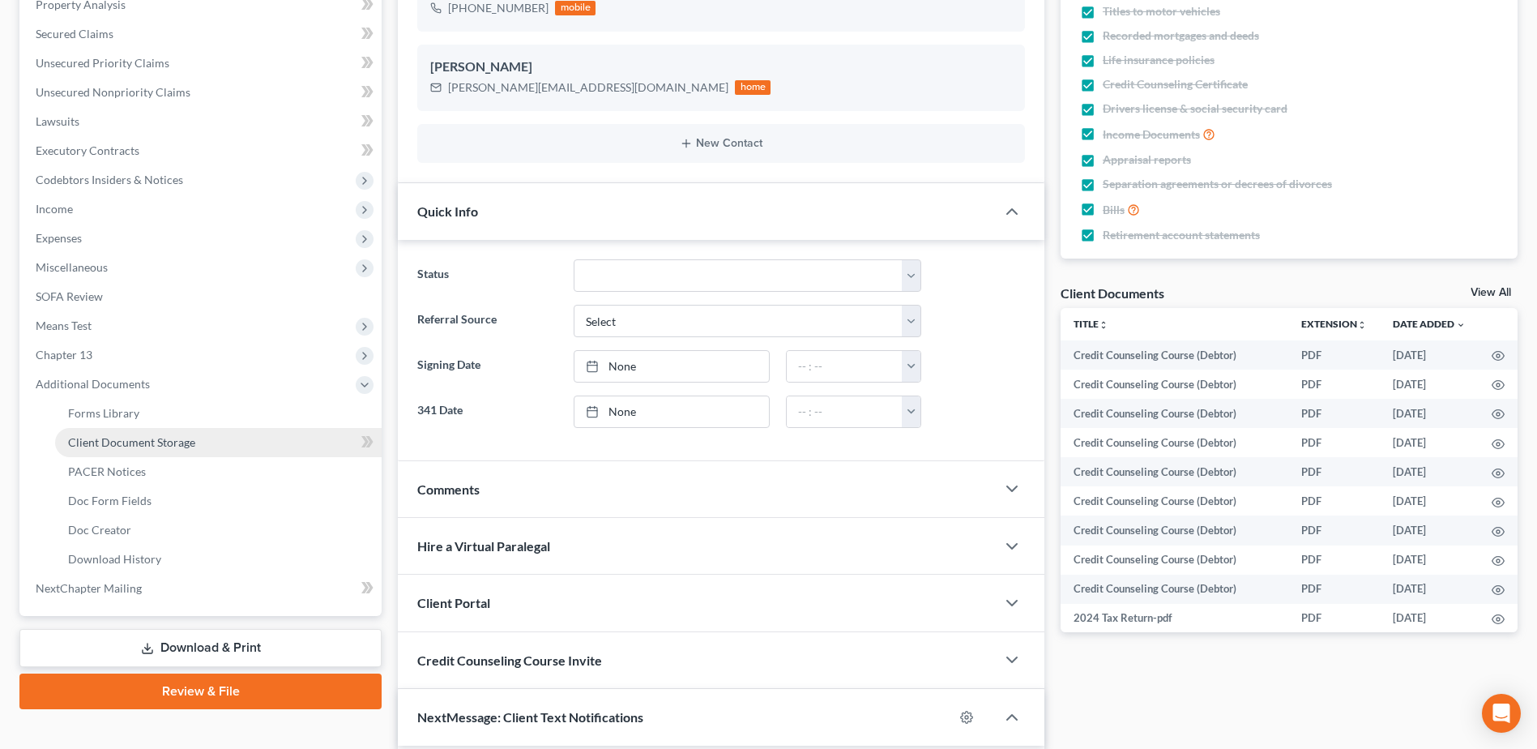
scroll to position [720, 0]
click at [114, 468] on span "PACER Notices" at bounding box center [107, 471] width 78 height 14
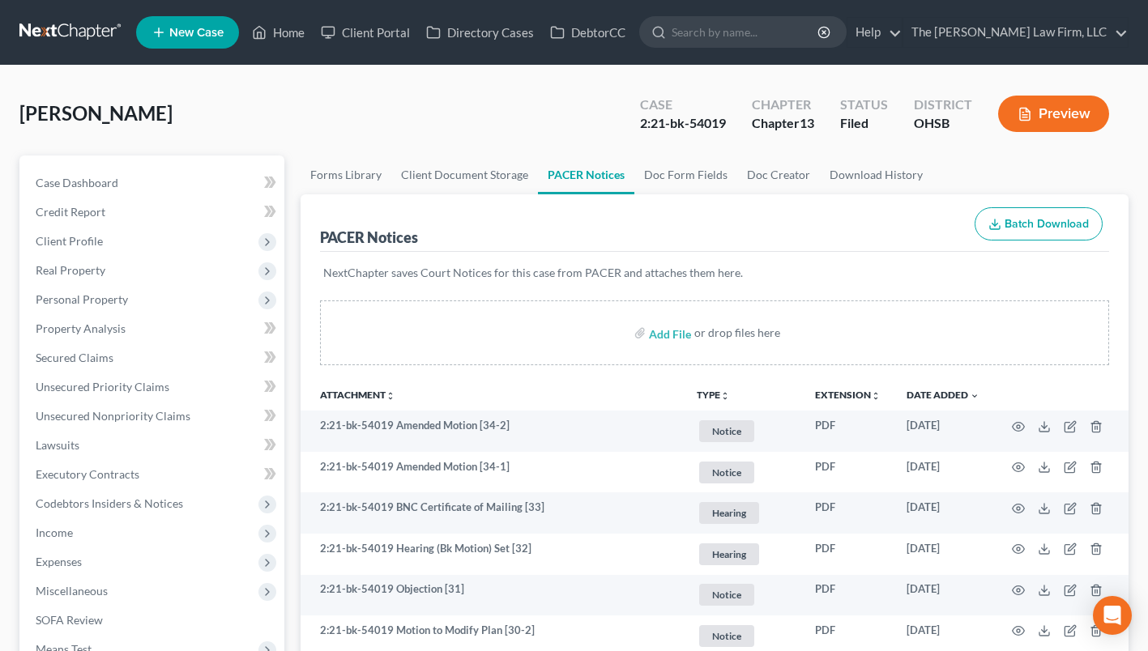
click at [60, 26] on link at bounding box center [71, 32] width 104 height 29
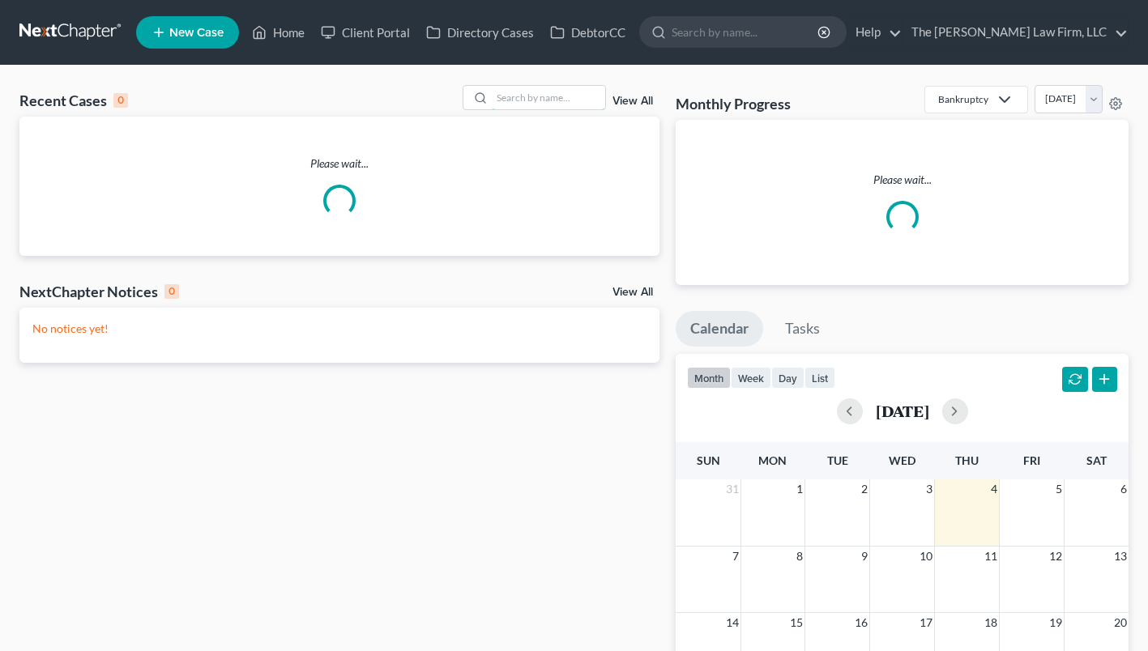
click at [552, 98] on input "search" at bounding box center [548, 97] width 113 height 23
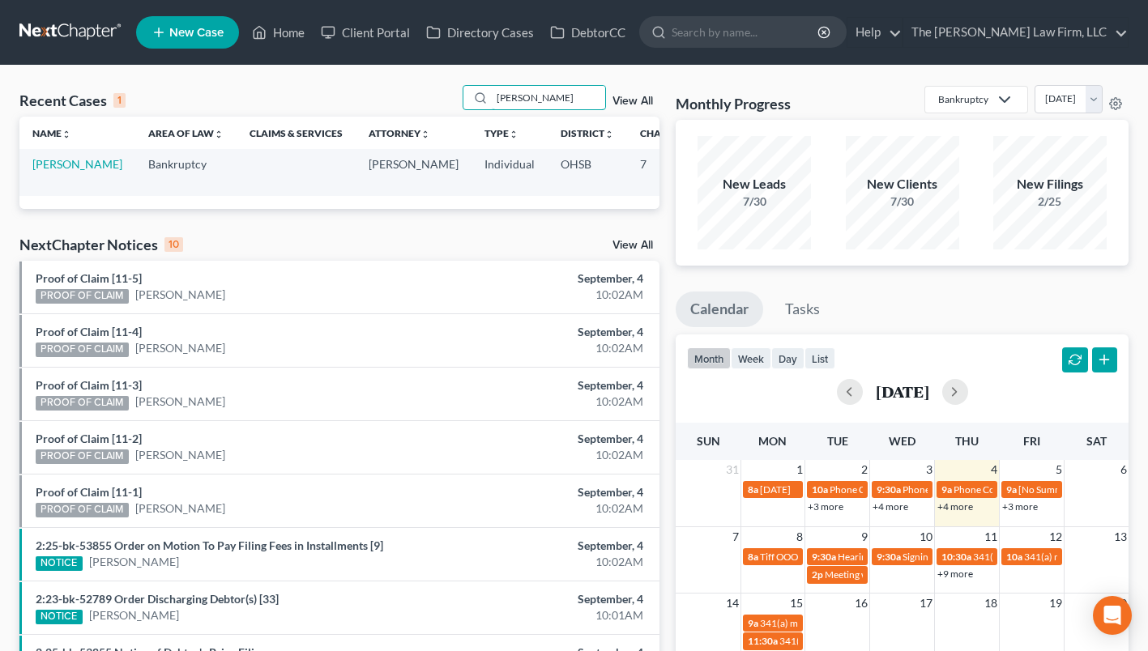
type input "[PERSON_NAME]"
click at [64, 169] on link "[PERSON_NAME]" at bounding box center [77, 164] width 90 height 14
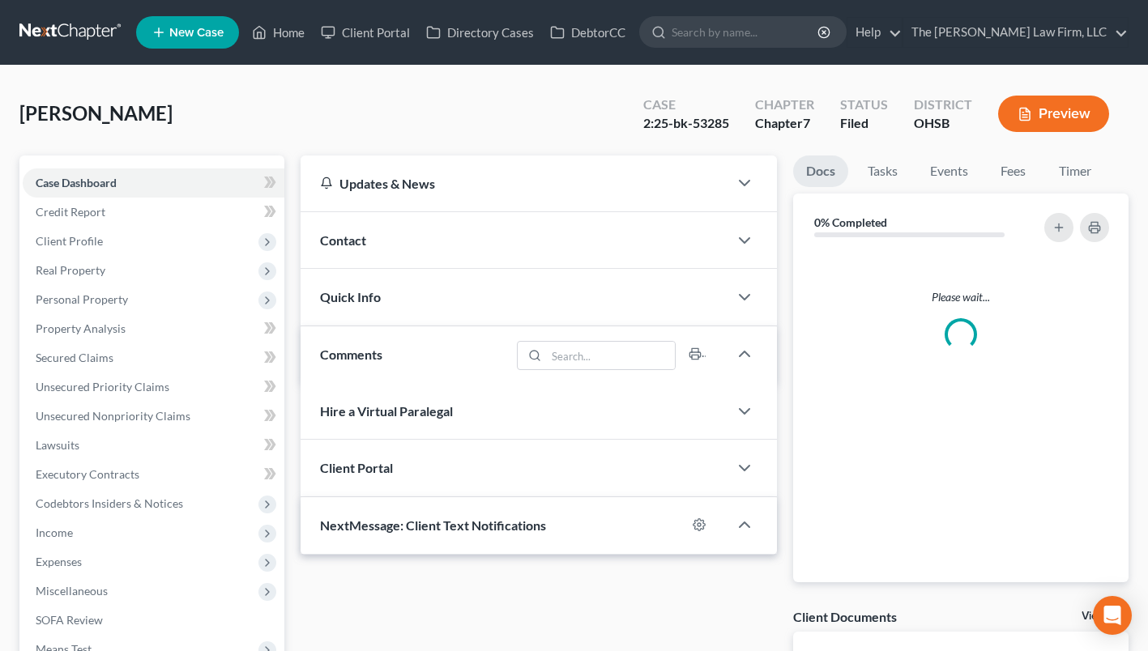
scroll to position [402, 0]
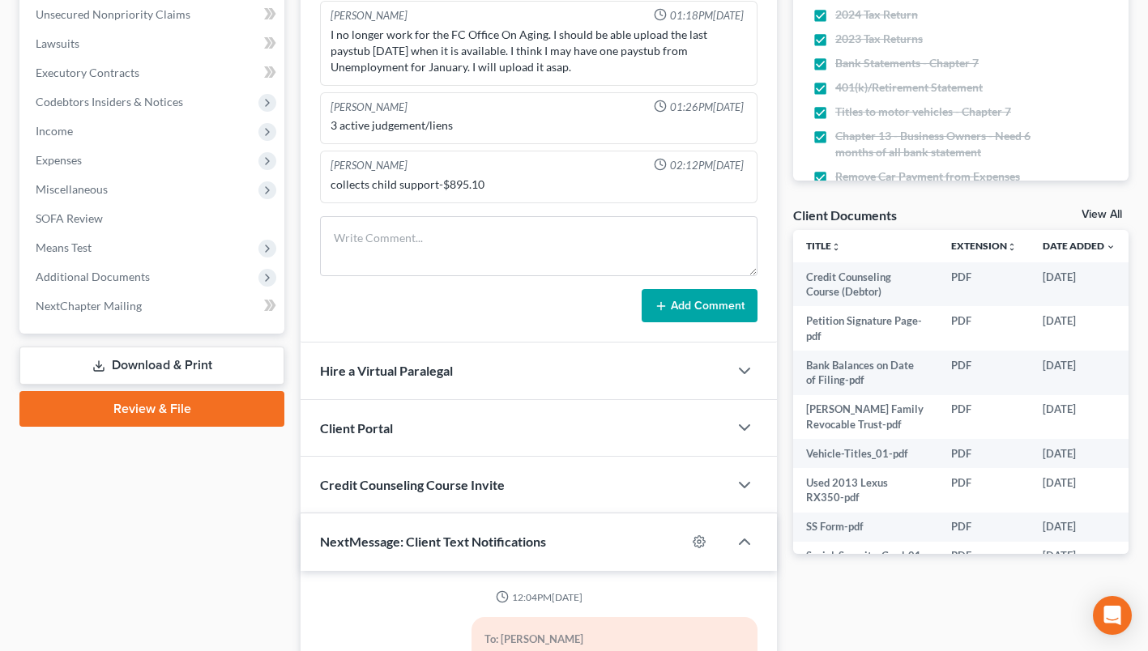
click at [100, 276] on span "Additional Documents" at bounding box center [93, 277] width 114 height 14
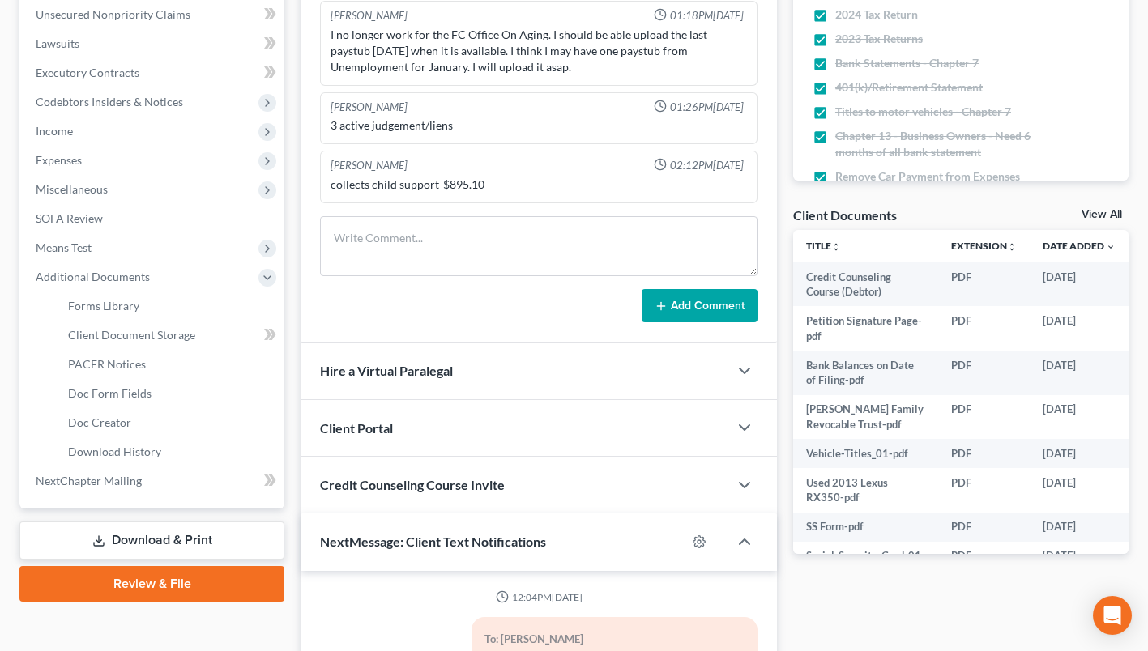
scroll to position [305, 0]
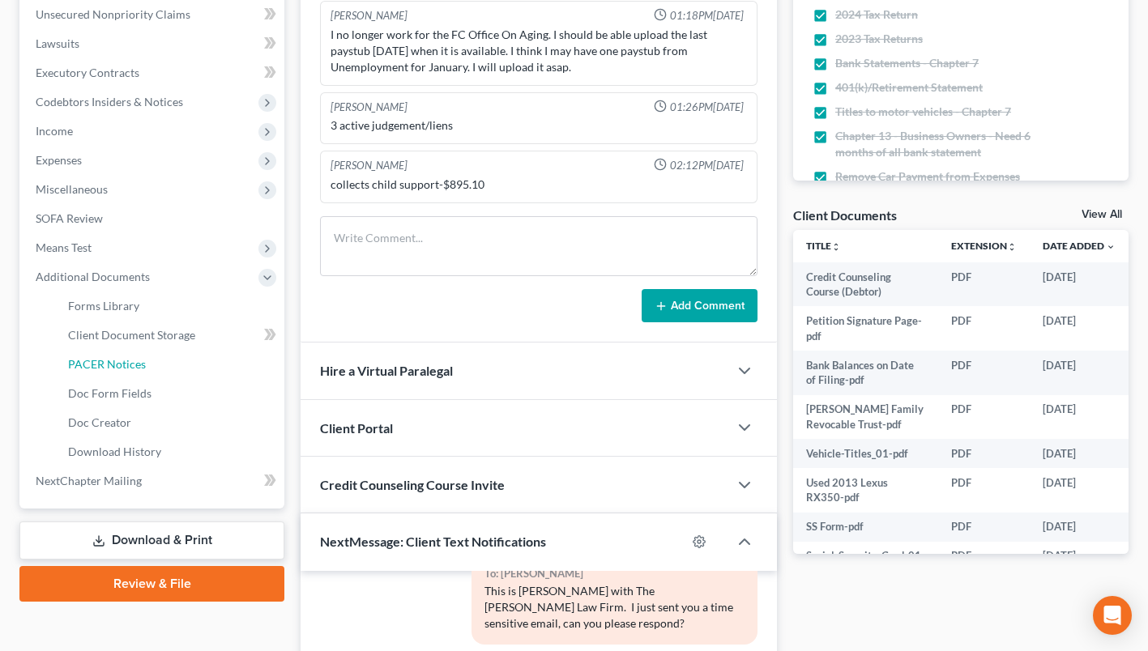
click at [103, 359] on span "PACER Notices" at bounding box center [107, 364] width 78 height 14
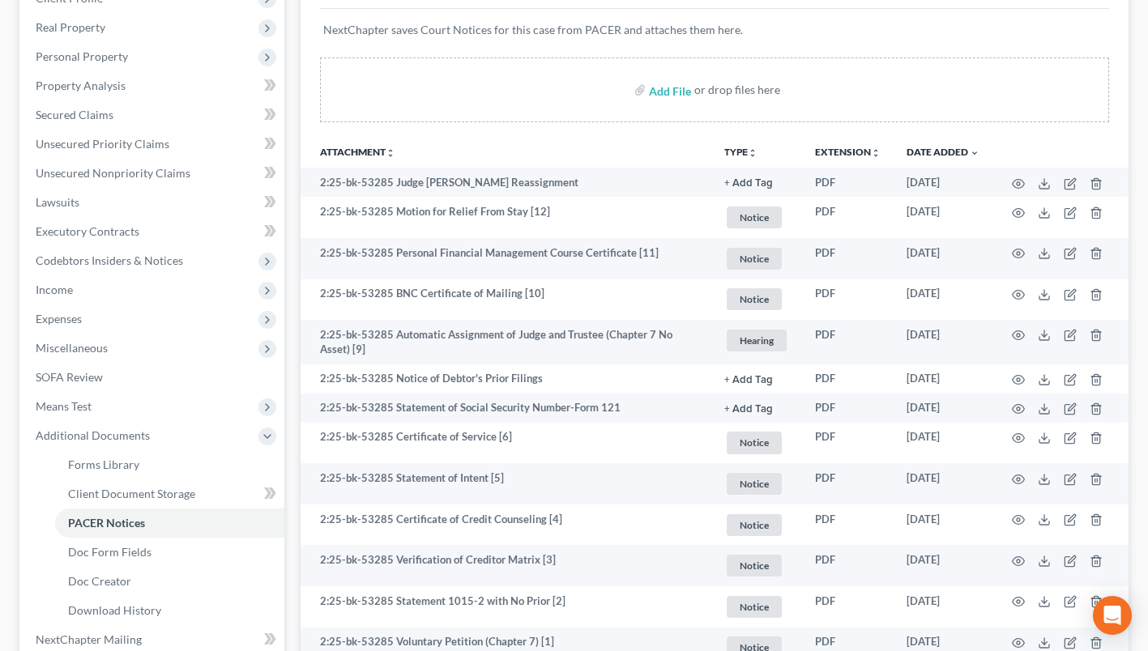
scroll to position [324, 0]
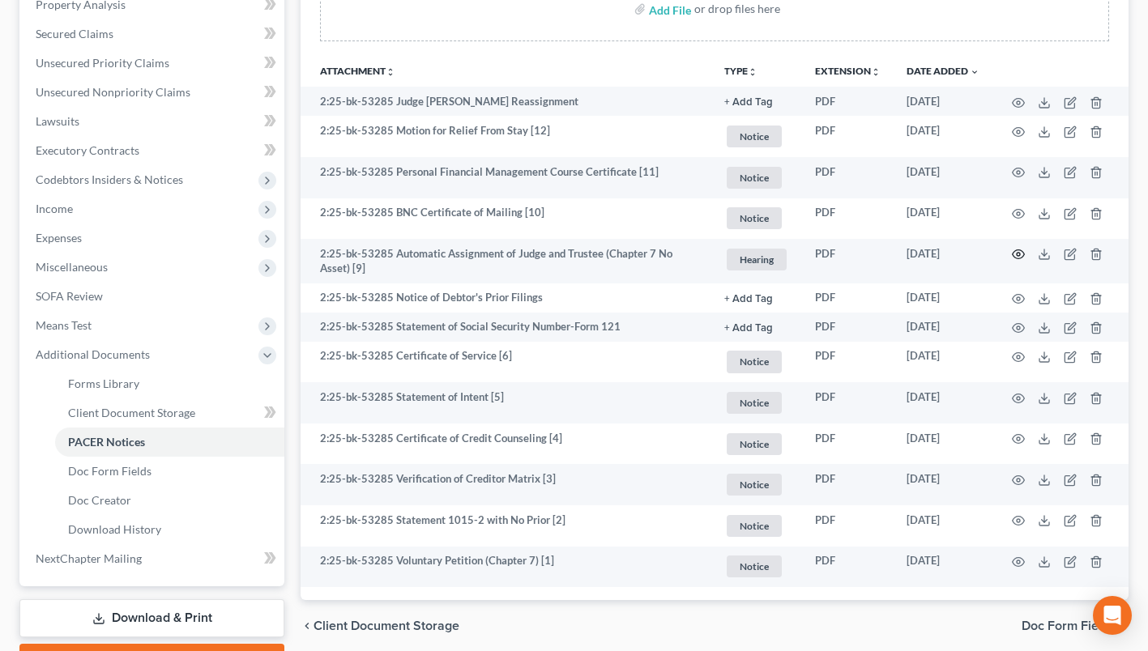
click at [1017, 253] on circle "button" at bounding box center [1018, 254] width 3 height 3
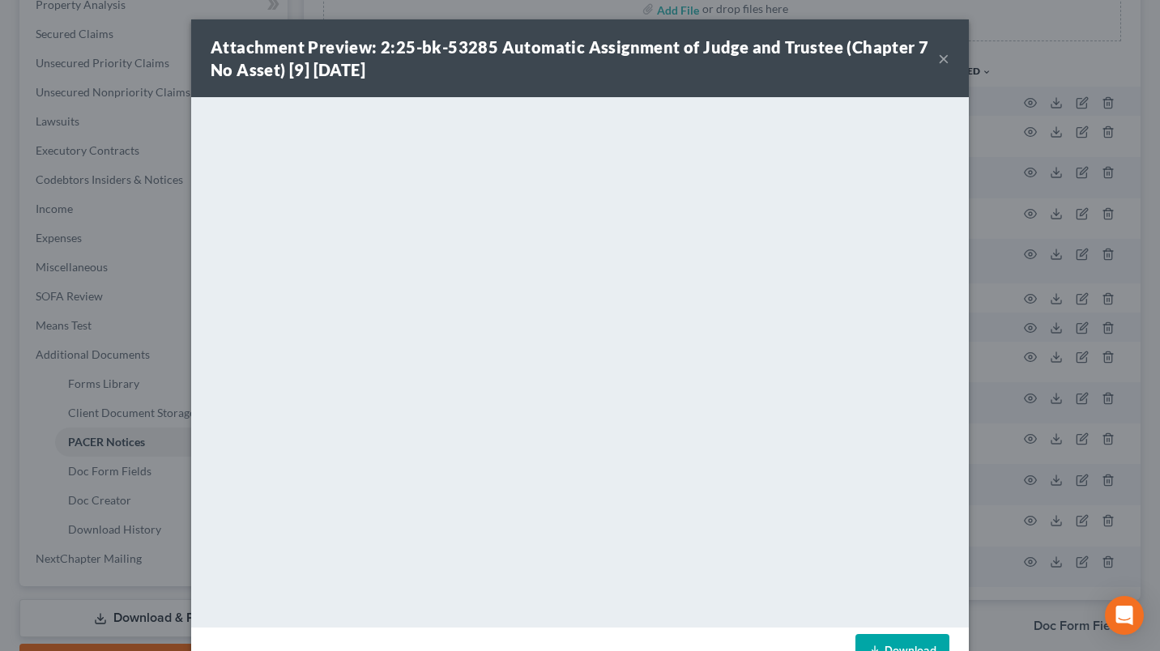
click at [942, 54] on button "×" at bounding box center [943, 58] width 11 height 19
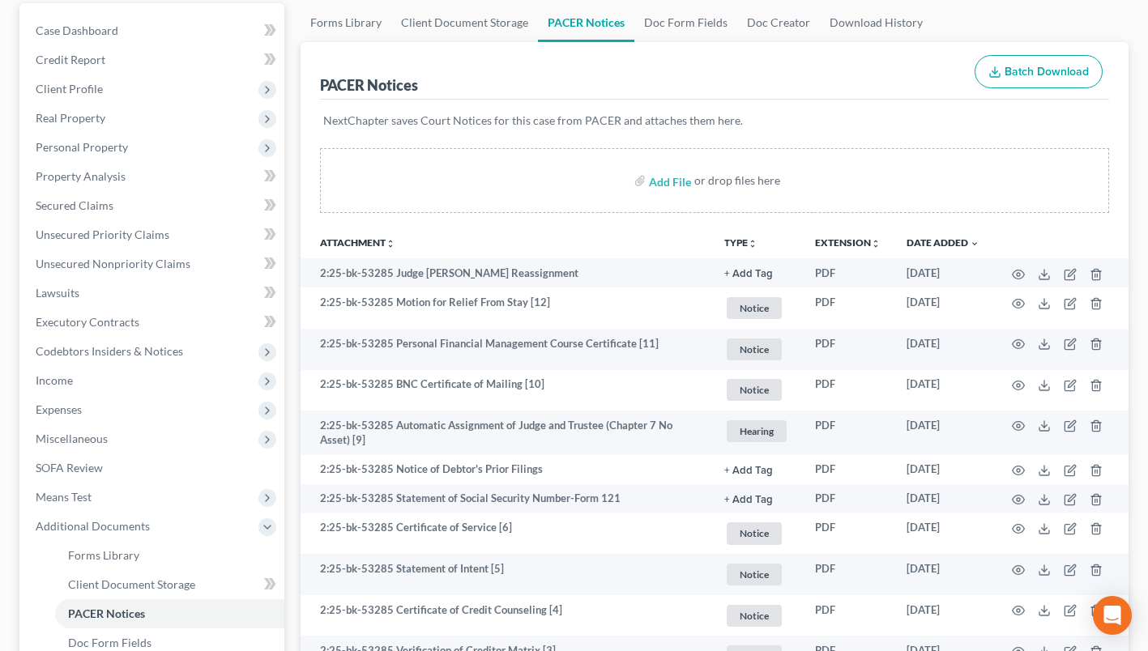
scroll to position [0, 0]
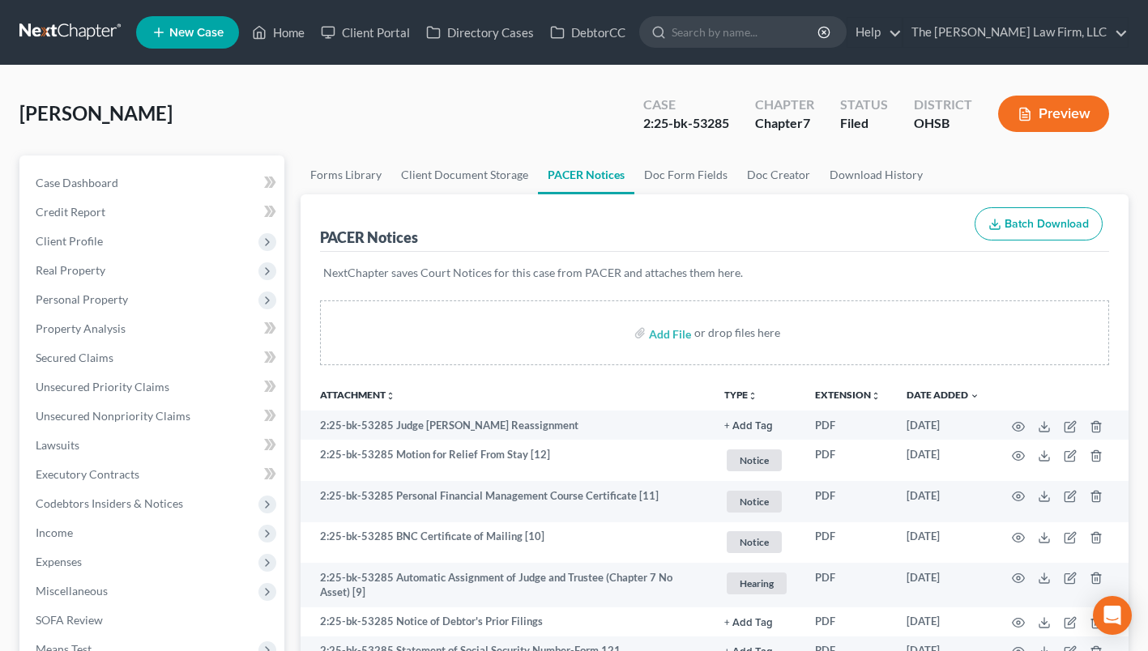
click at [113, 264] on span "Real Property" at bounding box center [154, 270] width 262 height 29
click at [113, 288] on link "Properties Owned" at bounding box center [169, 299] width 229 height 29
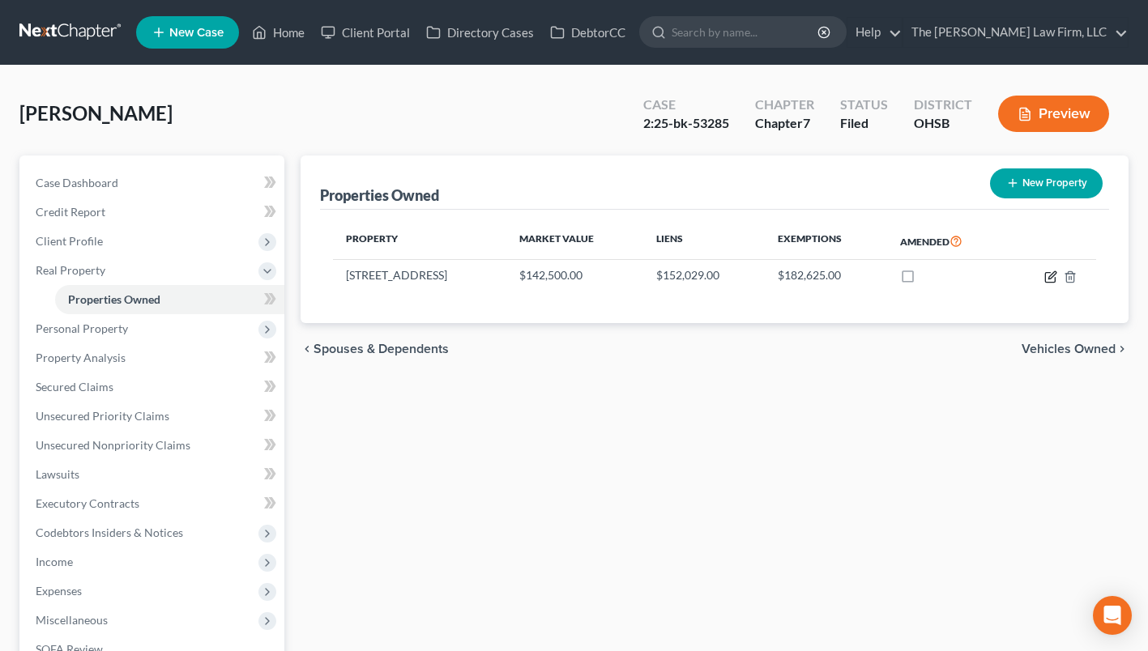
click at [1048, 273] on icon "button" at bounding box center [1050, 277] width 13 height 13
select select "36"
select select "24"
select select "0"
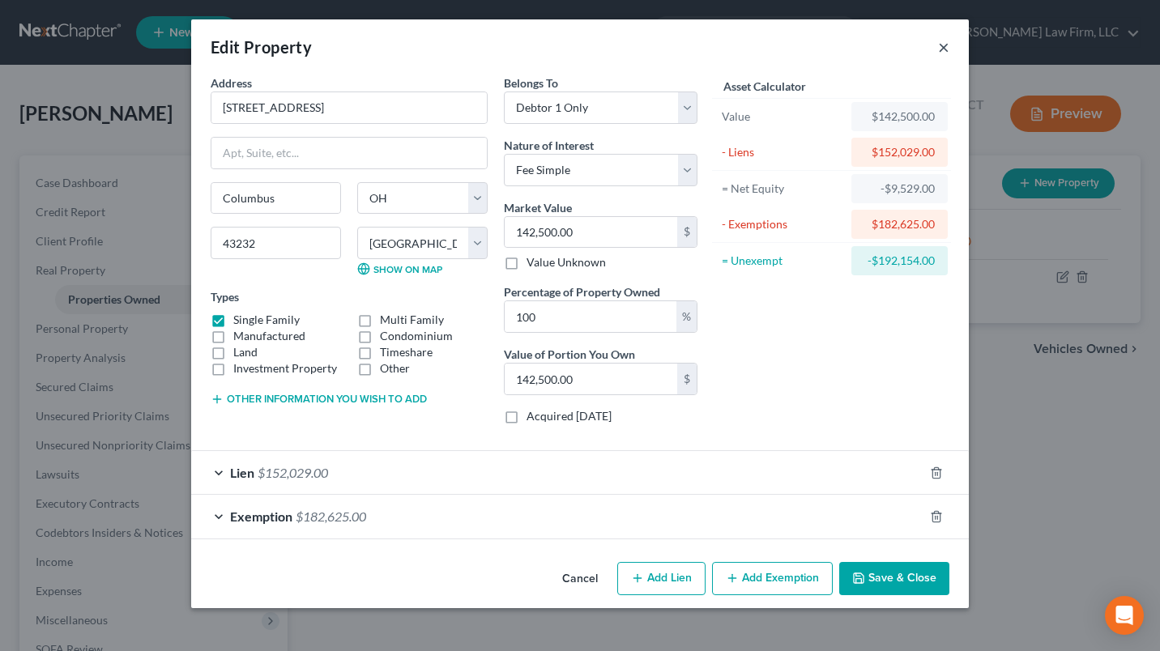
click at [941, 52] on button "×" at bounding box center [943, 46] width 11 height 19
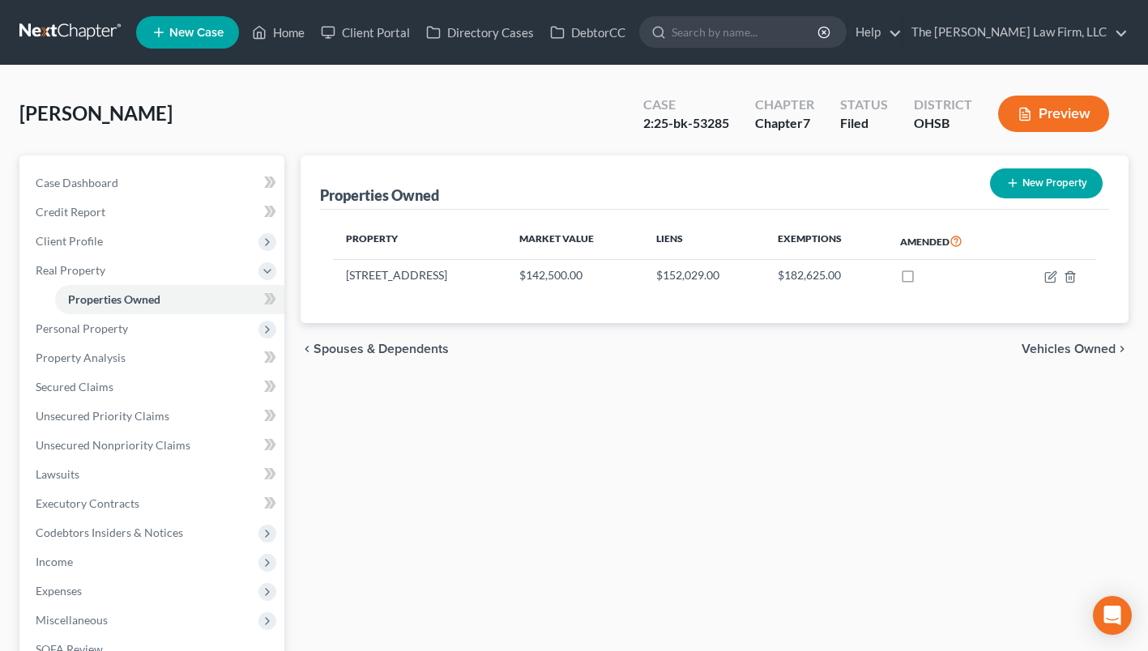
click at [171, 320] on span "Personal Property" at bounding box center [154, 328] width 262 height 29
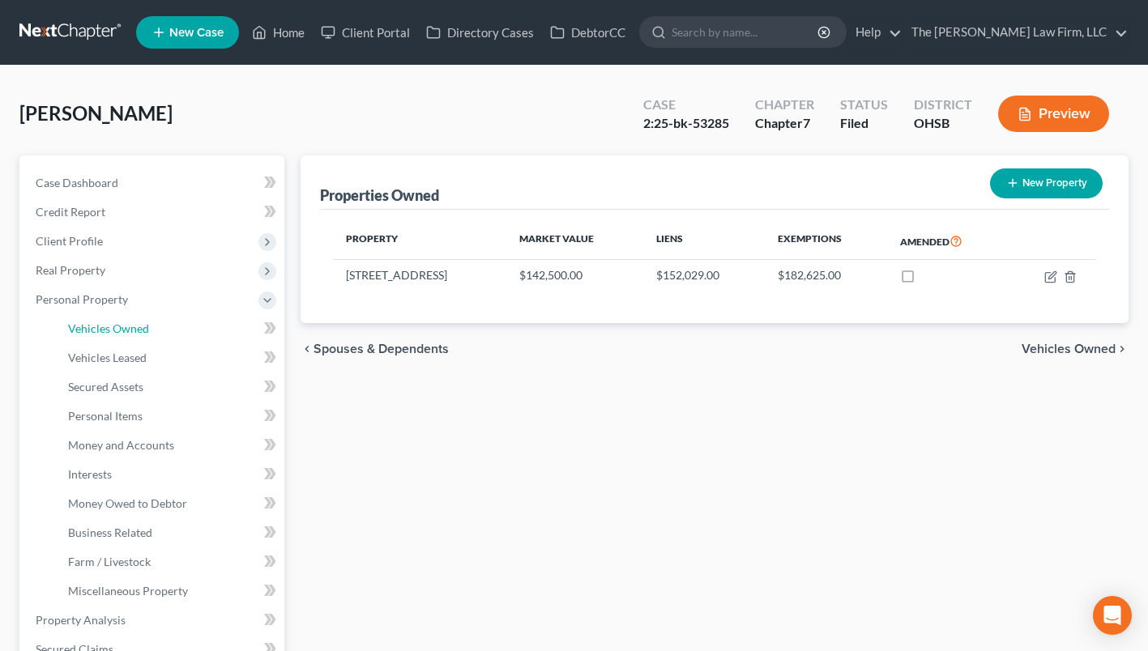
click at [124, 322] on span "Vehicles Owned" at bounding box center [108, 329] width 81 height 14
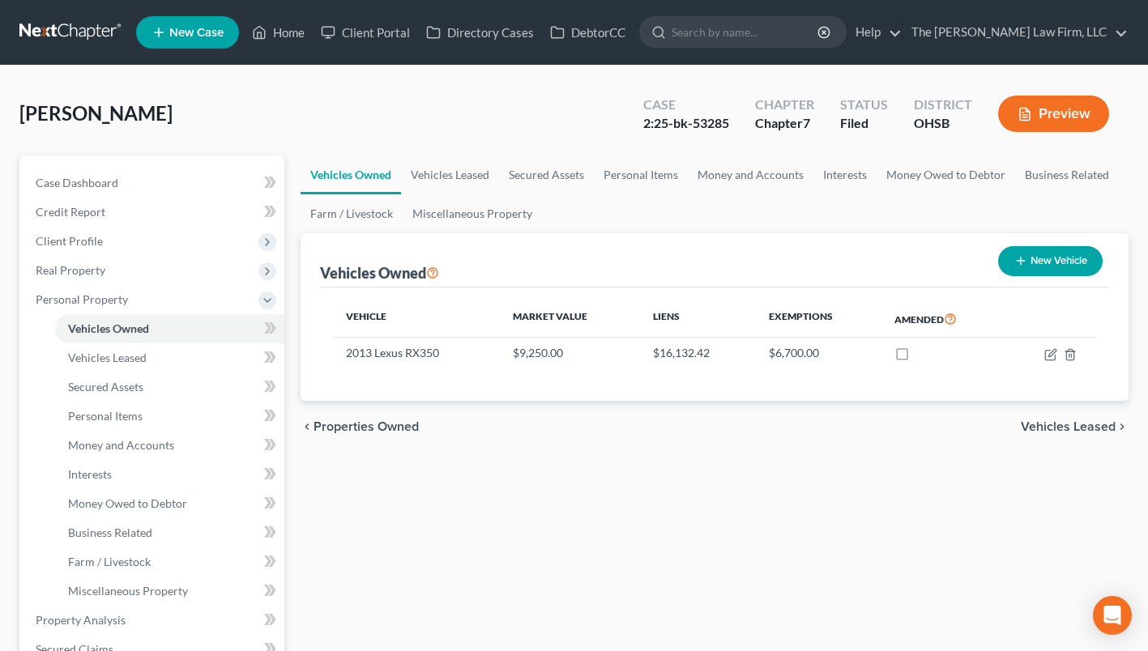
click at [126, 267] on span "Real Property" at bounding box center [154, 270] width 262 height 29
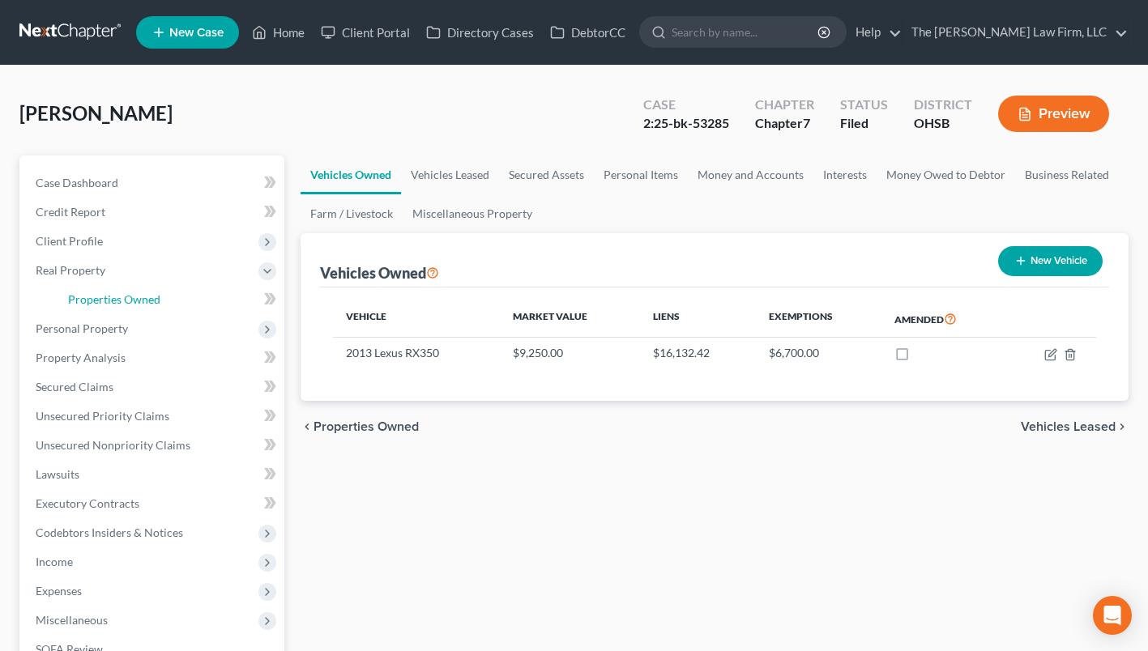
click at [126, 289] on link "Properties Owned" at bounding box center [169, 299] width 229 height 29
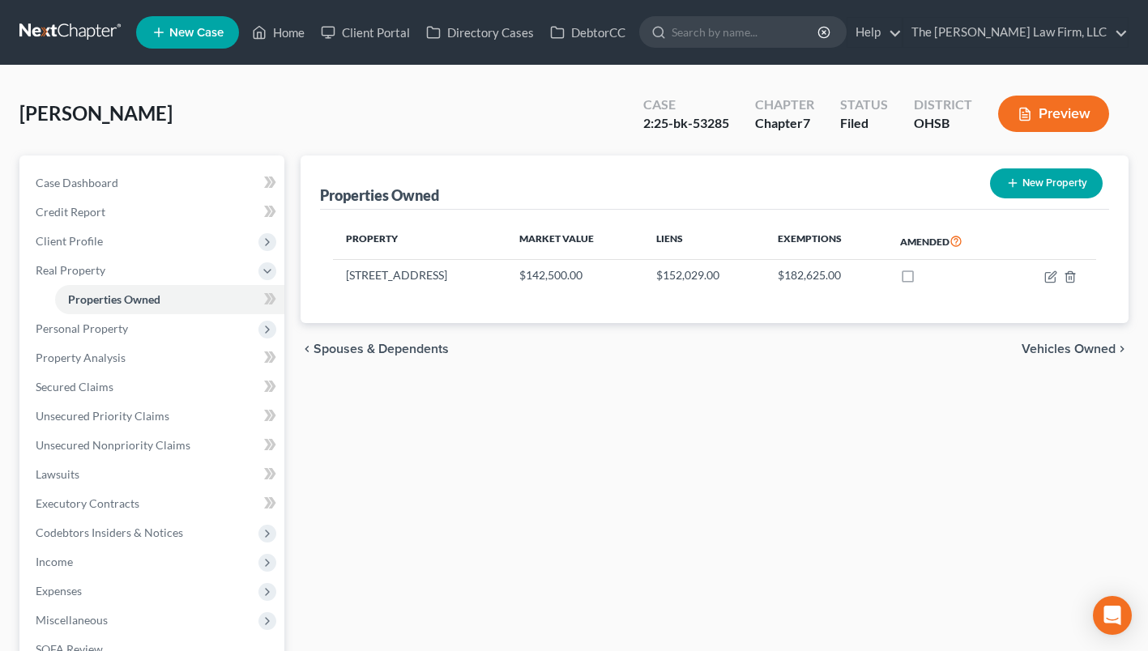
click at [69, 310] on link "Properties Owned" at bounding box center [169, 299] width 229 height 29
click at [67, 325] on span "Personal Property" at bounding box center [82, 329] width 92 height 14
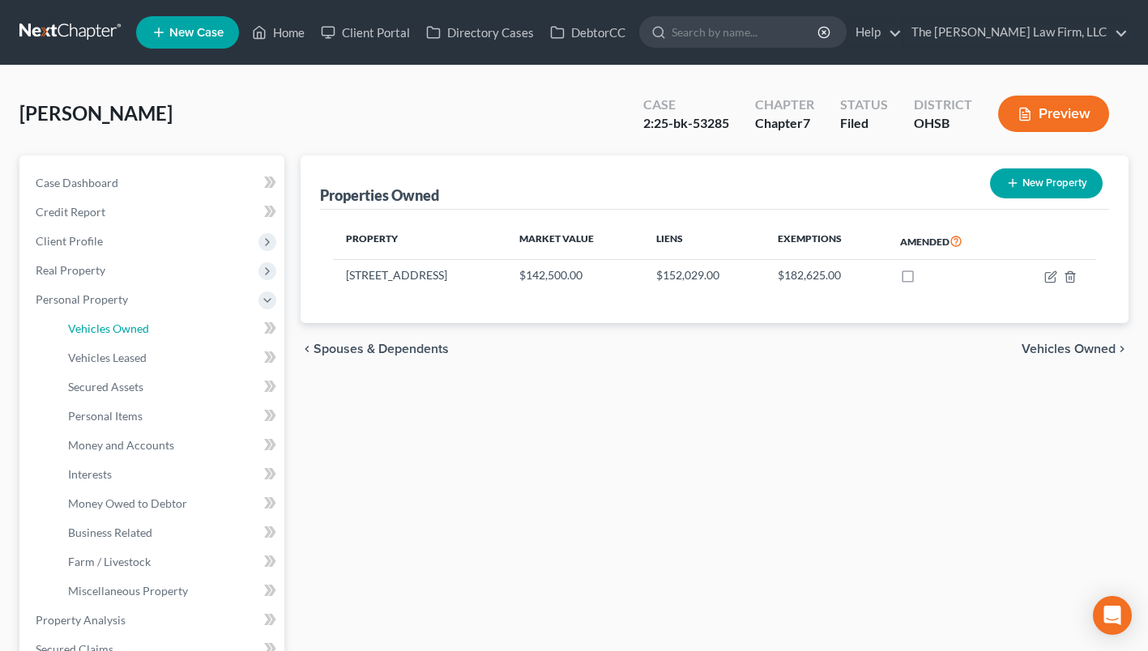
click at [82, 329] on span "Vehicles Owned" at bounding box center [108, 329] width 81 height 14
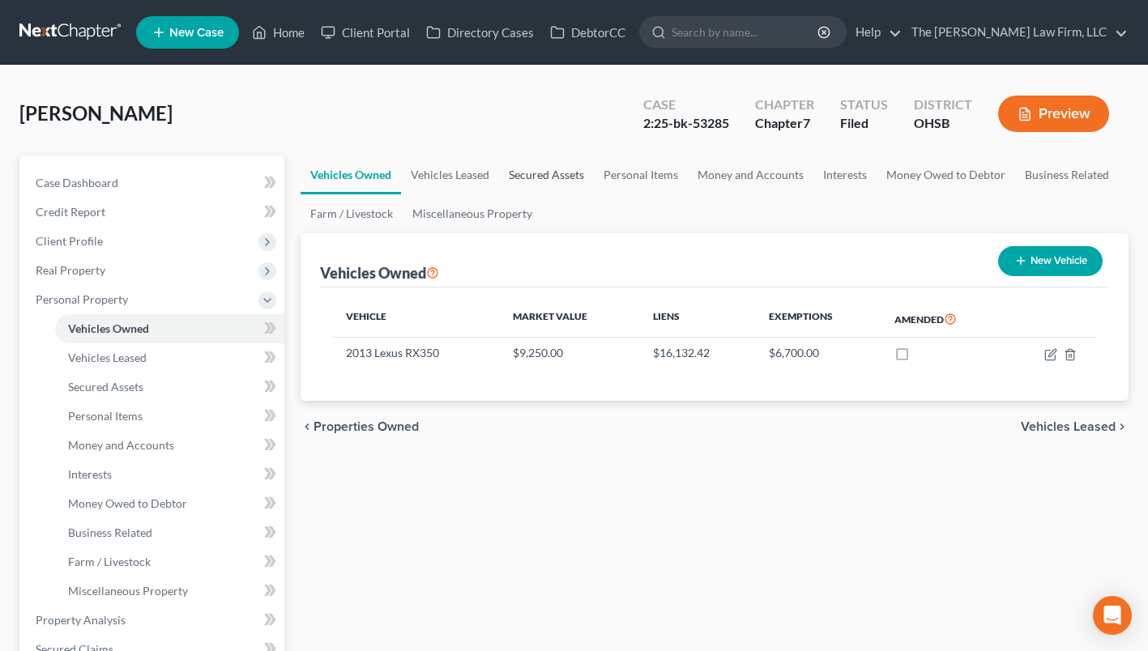
click at [566, 167] on link "Secured Assets" at bounding box center [546, 175] width 95 height 39
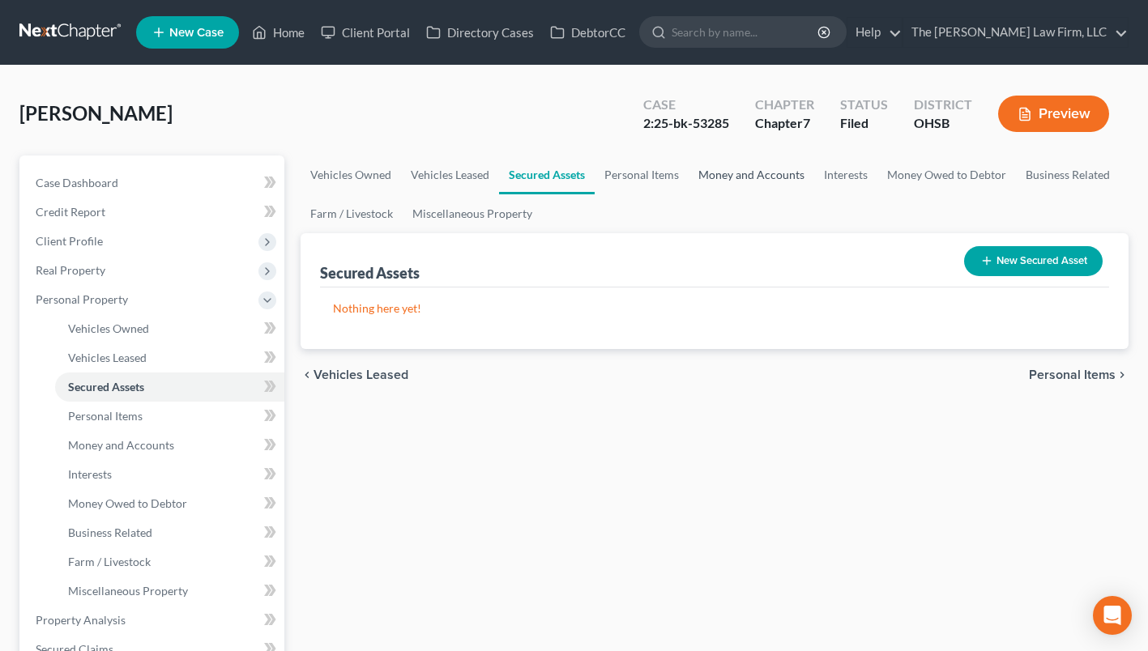
click at [712, 172] on link "Money and Accounts" at bounding box center [752, 175] width 126 height 39
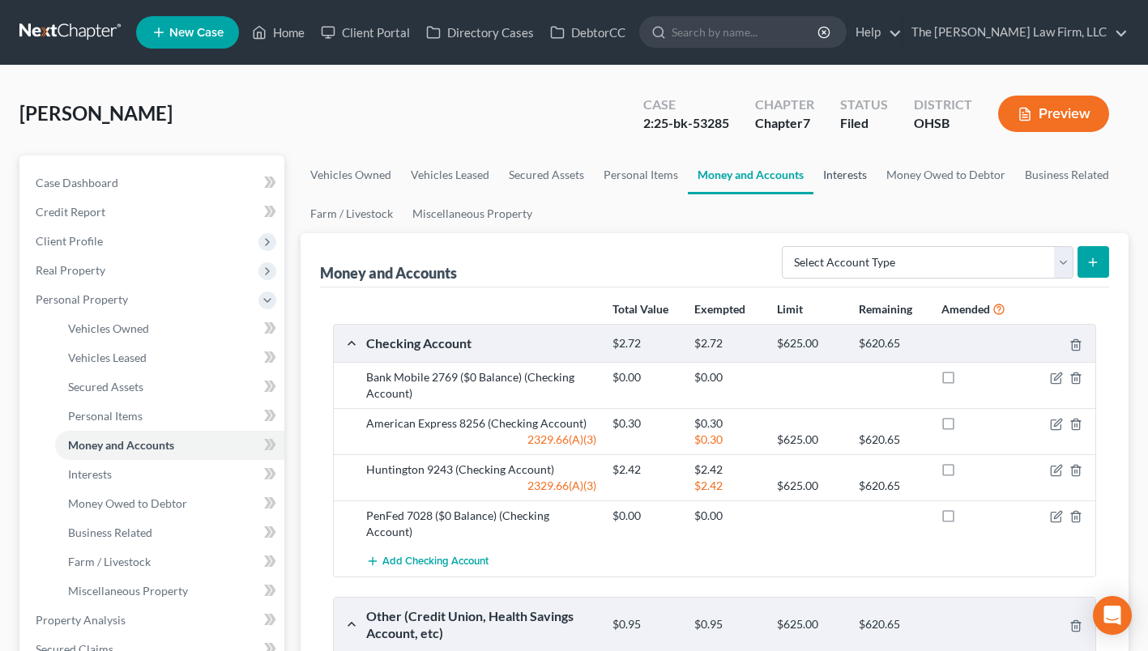
click at [867, 170] on link "Interests" at bounding box center [845, 175] width 63 height 39
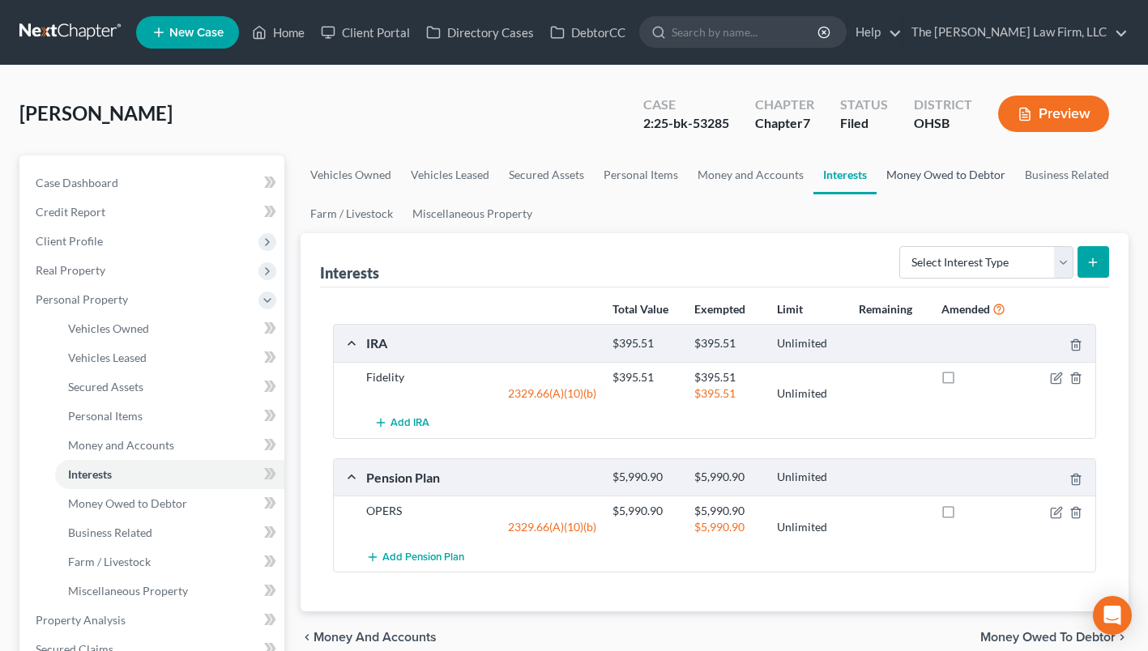
click at [900, 172] on link "Money Owed to Debtor" at bounding box center [946, 175] width 139 height 39
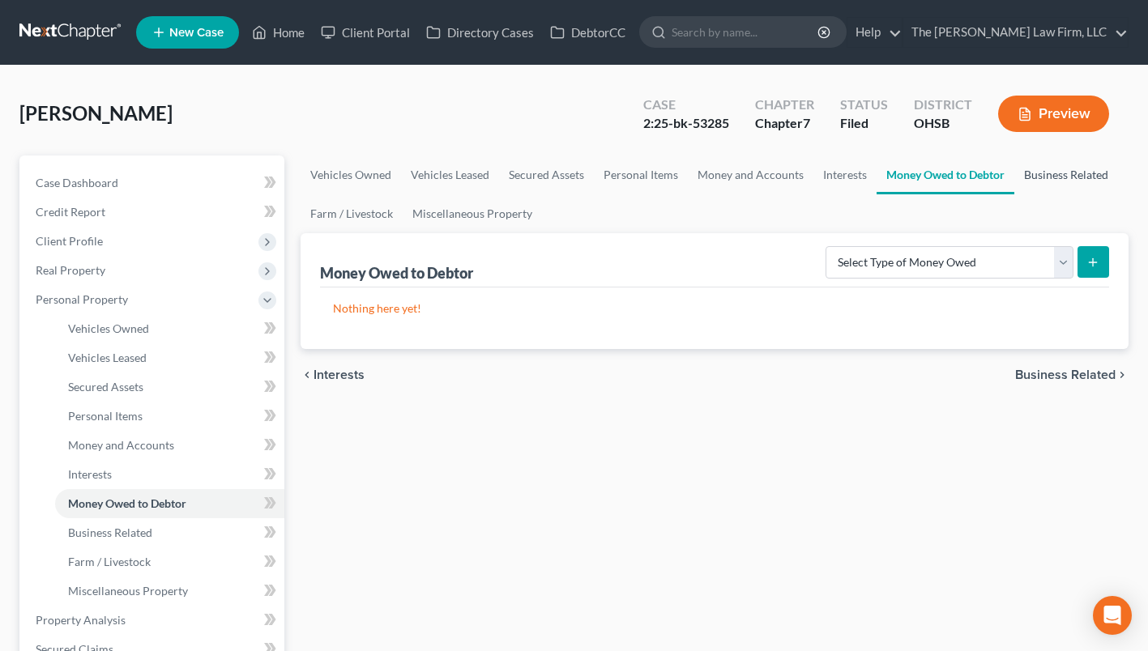
click at [1034, 171] on link "Business Related" at bounding box center [1067, 175] width 104 height 39
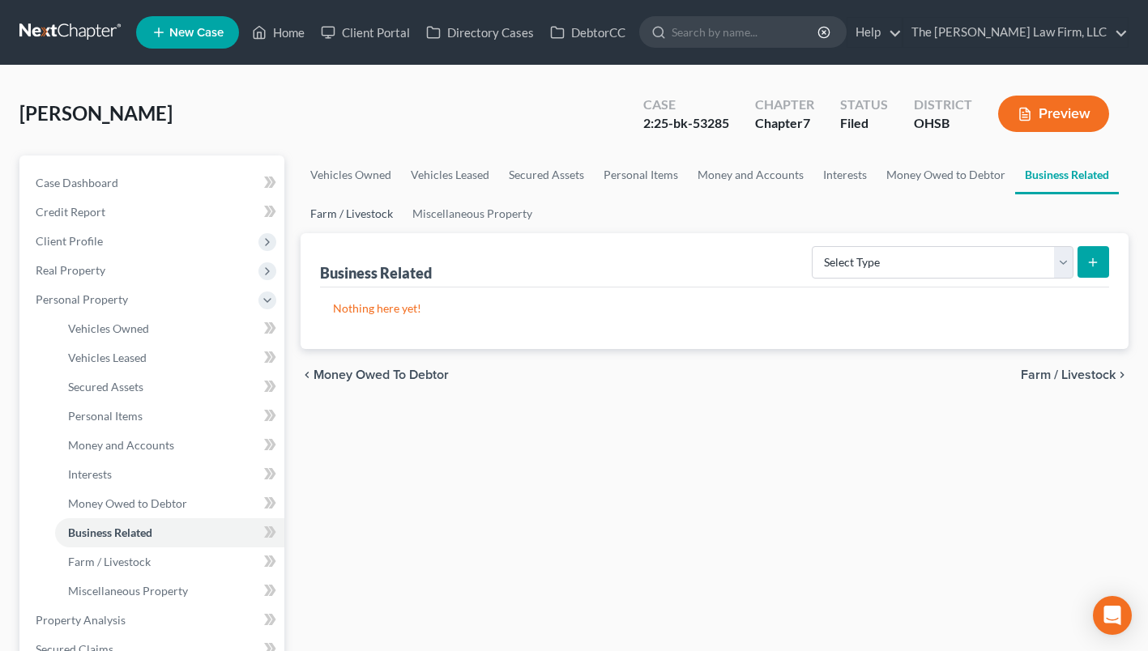
drag, startPoint x: 377, startPoint y: 200, endPoint x: 383, endPoint y: 207, distance: 9.2
click at [376, 200] on link "Farm / Livestock" at bounding box center [352, 213] width 102 height 39
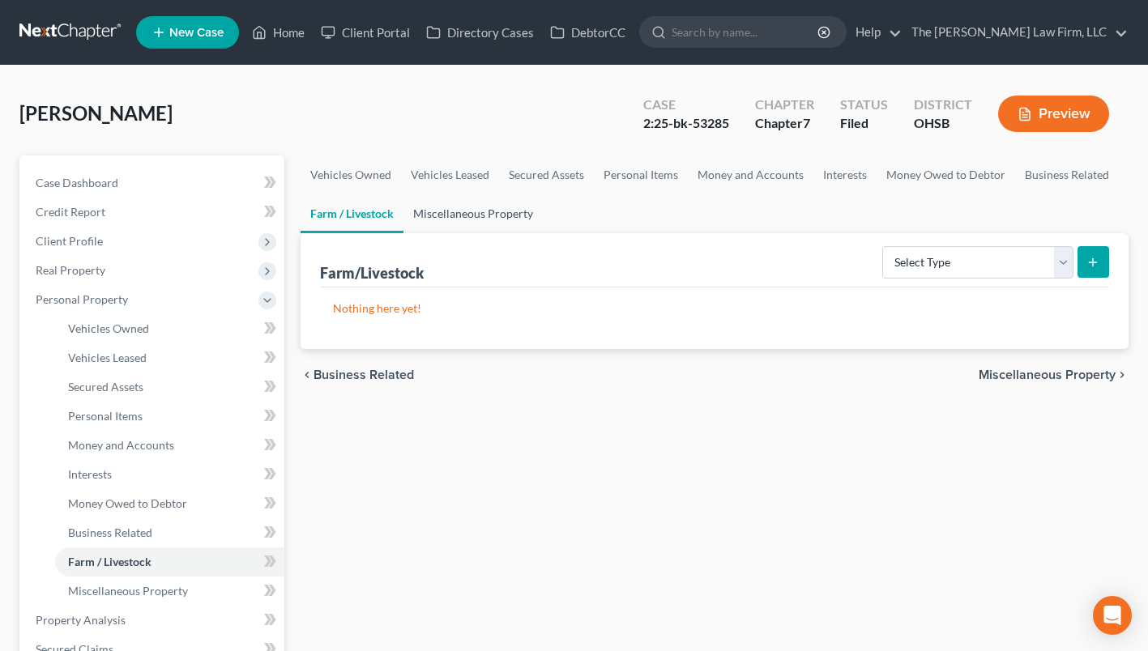
click at [429, 207] on link "Miscellaneous Property" at bounding box center [473, 213] width 139 height 39
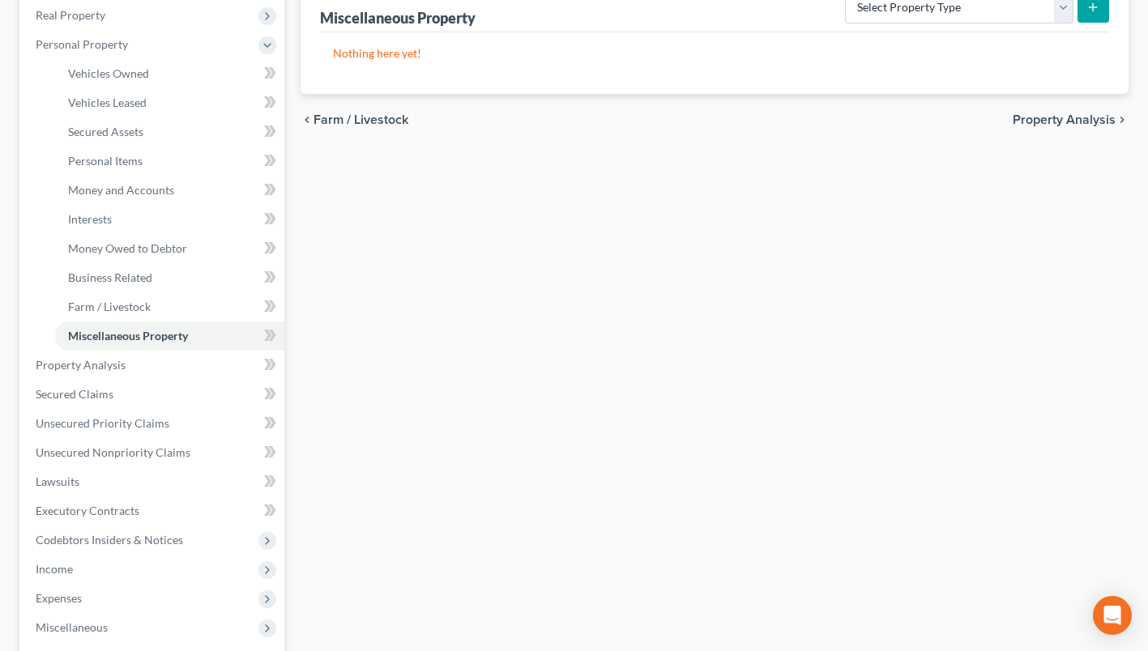
scroll to position [324, 0]
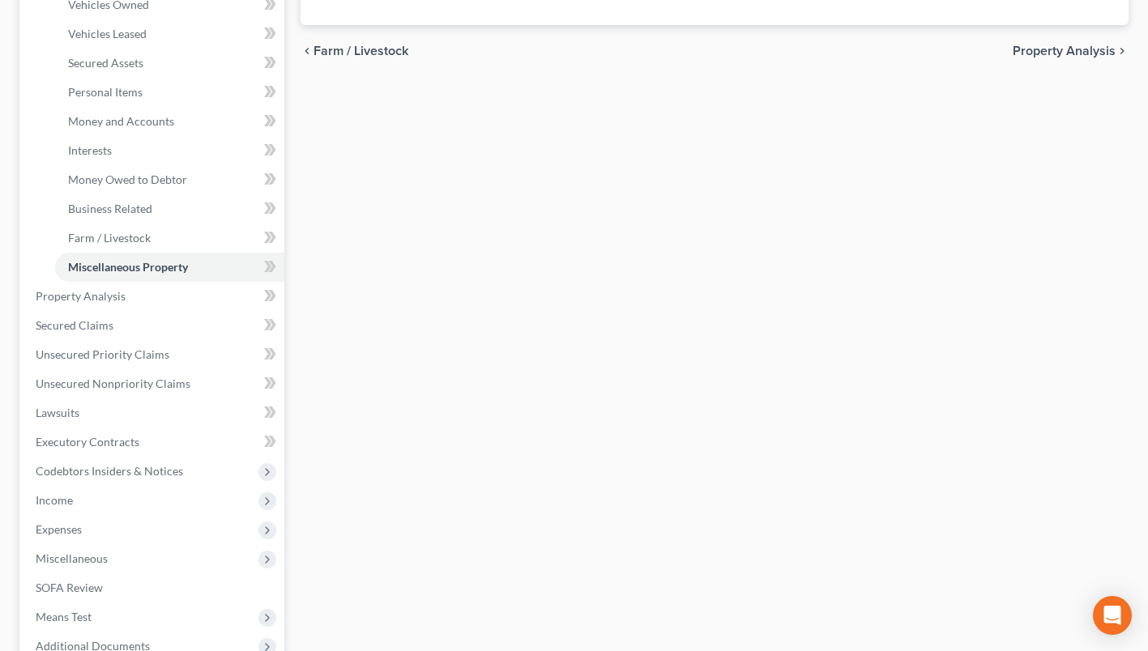
click at [75, 493] on span "Income" at bounding box center [154, 500] width 262 height 29
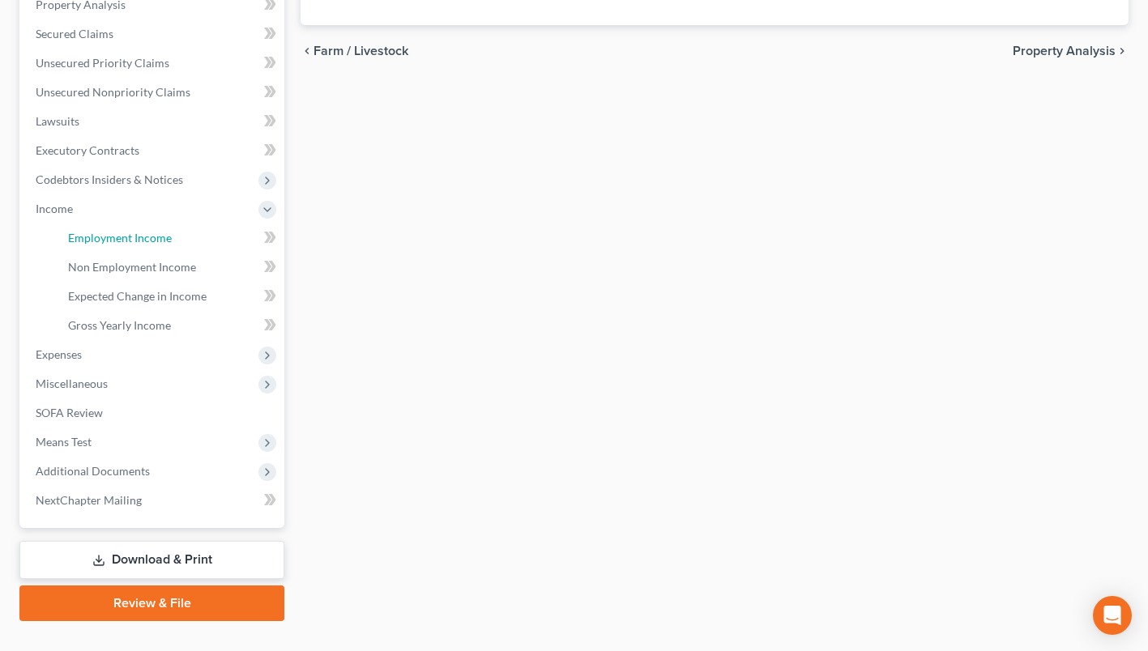
click at [156, 225] on link "Employment Income" at bounding box center [169, 238] width 229 height 29
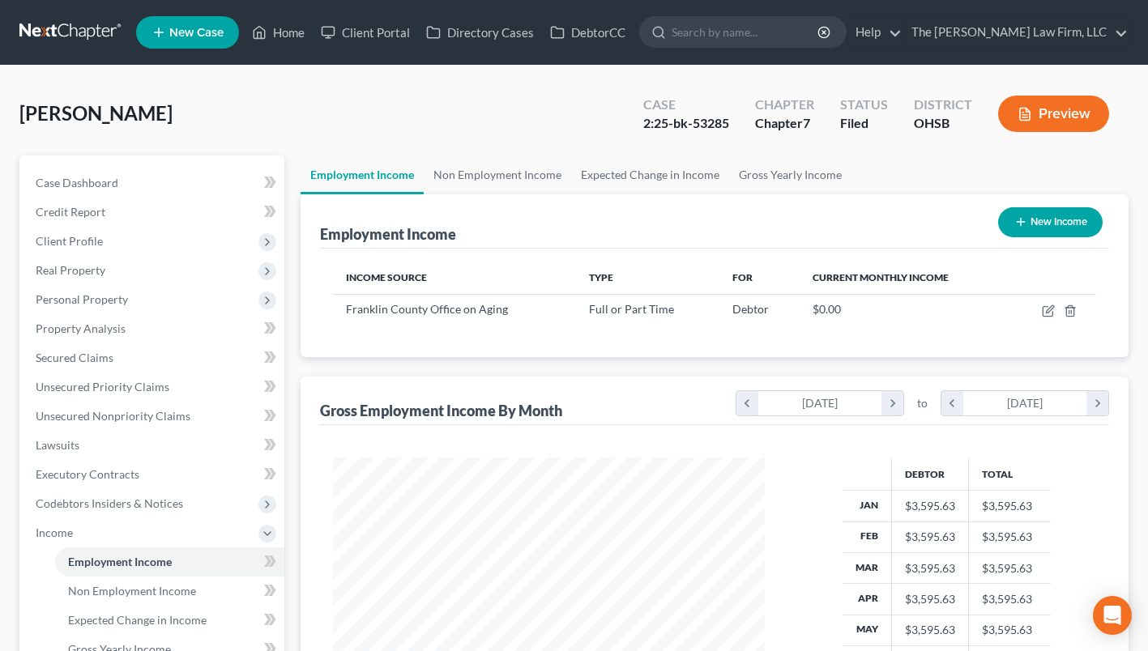
scroll to position [290, 464]
click at [459, 174] on link "Non Employment Income" at bounding box center [497, 175] width 147 height 39
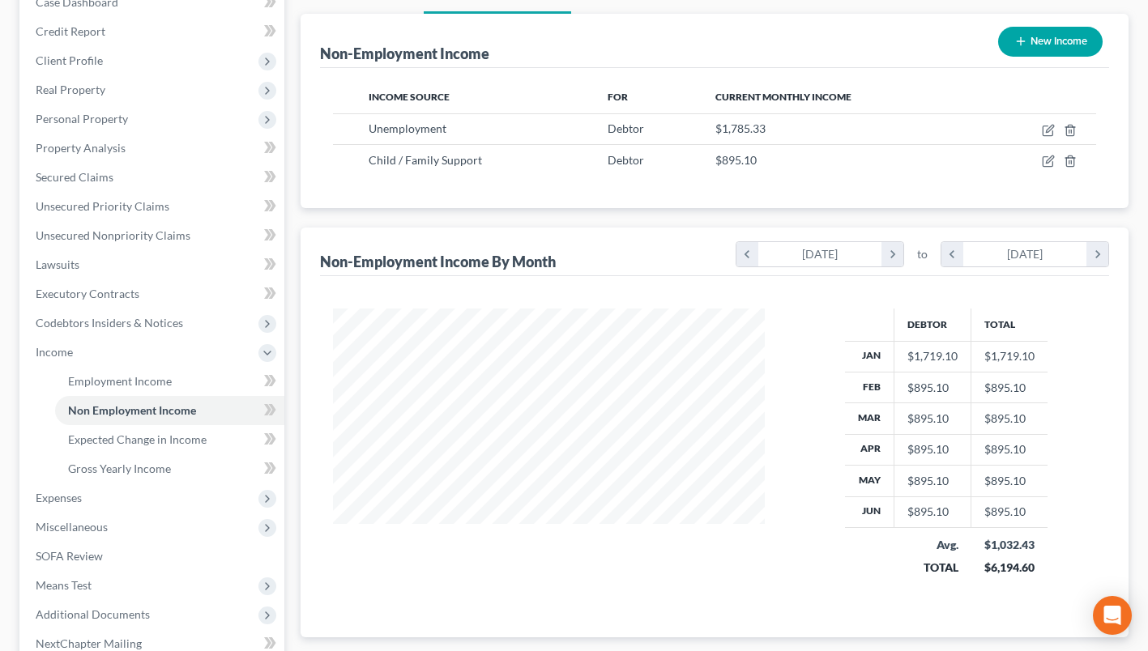
scroll to position [354, 0]
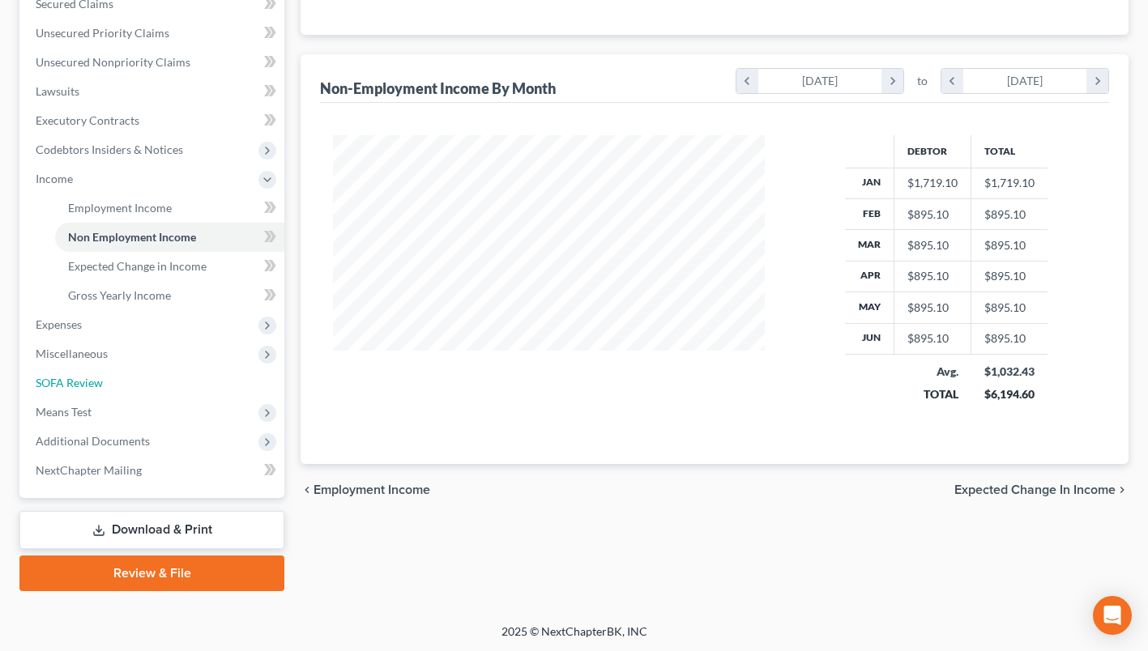
click at [100, 376] on span "SOFA Review" at bounding box center [69, 383] width 67 height 14
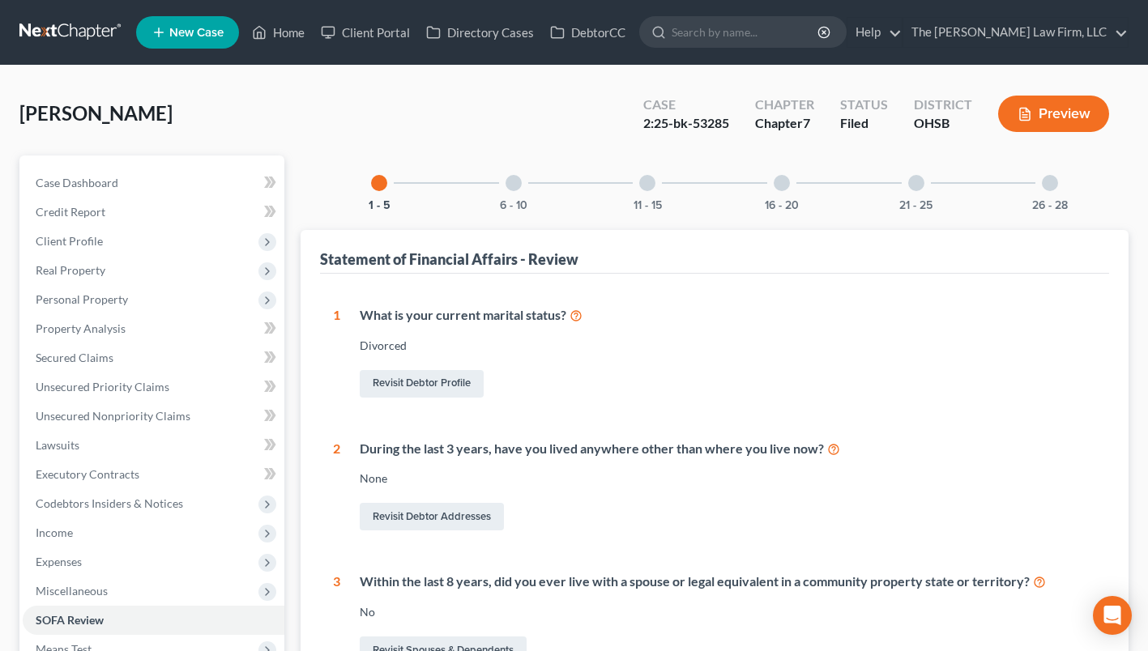
click at [523, 187] on div "6 - 10" at bounding box center [513, 183] width 55 height 55
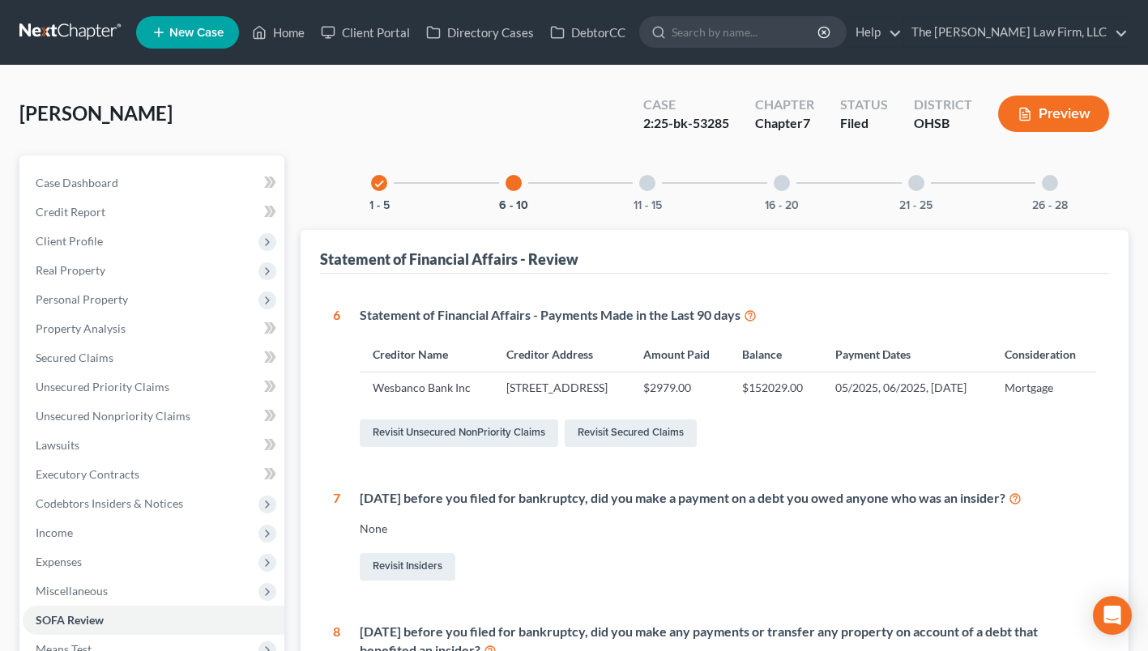
click at [642, 184] on div at bounding box center [647, 183] width 16 height 16
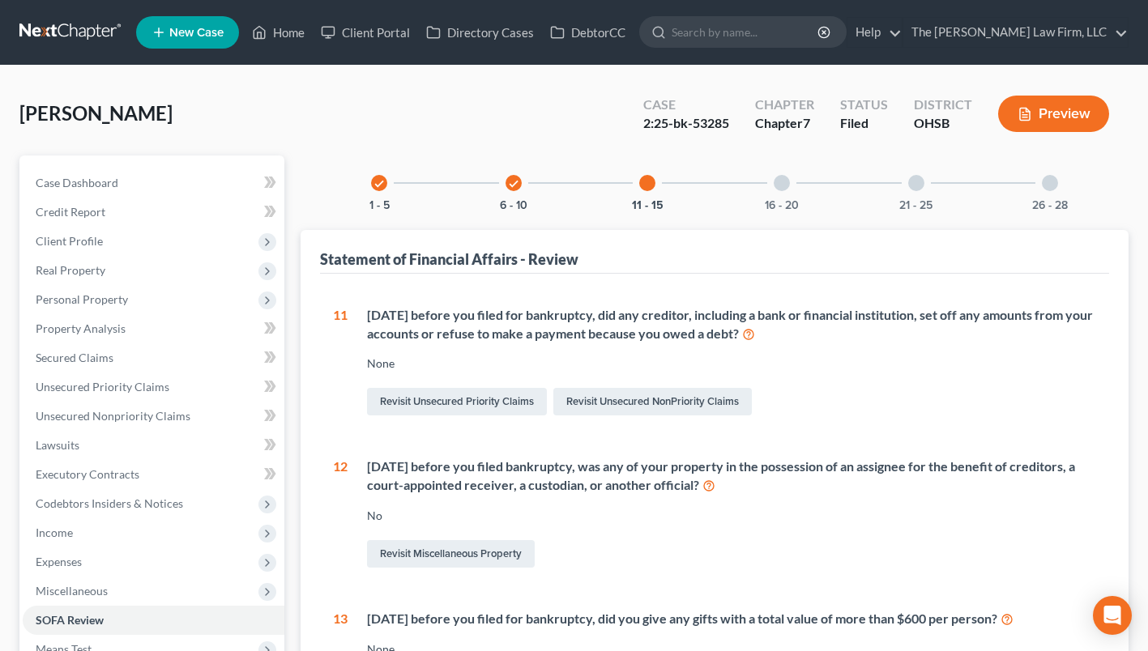
click at [784, 189] on div at bounding box center [782, 183] width 16 height 16
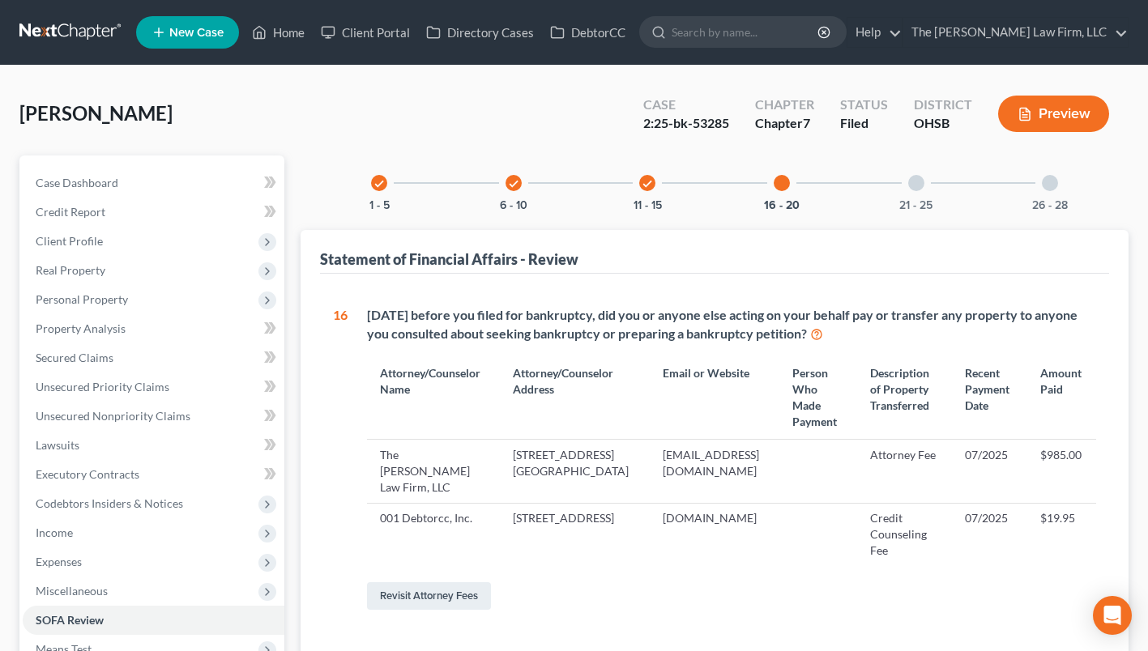
click at [919, 189] on div at bounding box center [916, 183] width 16 height 16
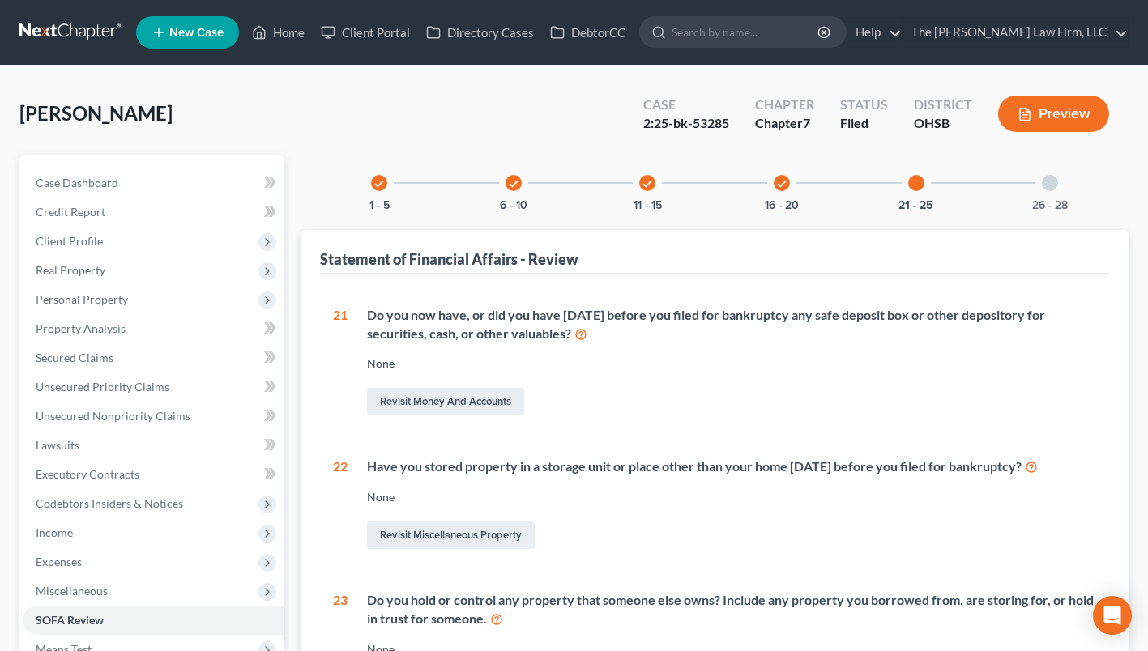
click at [1081, 181] on div "check 1 - 5 check 6 - 10 check 11 - 15 check 16 - 20 21 - 25 26 - 28 Statement …" at bounding box center [715, 603] width 828 height 894
click at [1055, 193] on div "26 - 28" at bounding box center [1050, 183] width 55 height 55
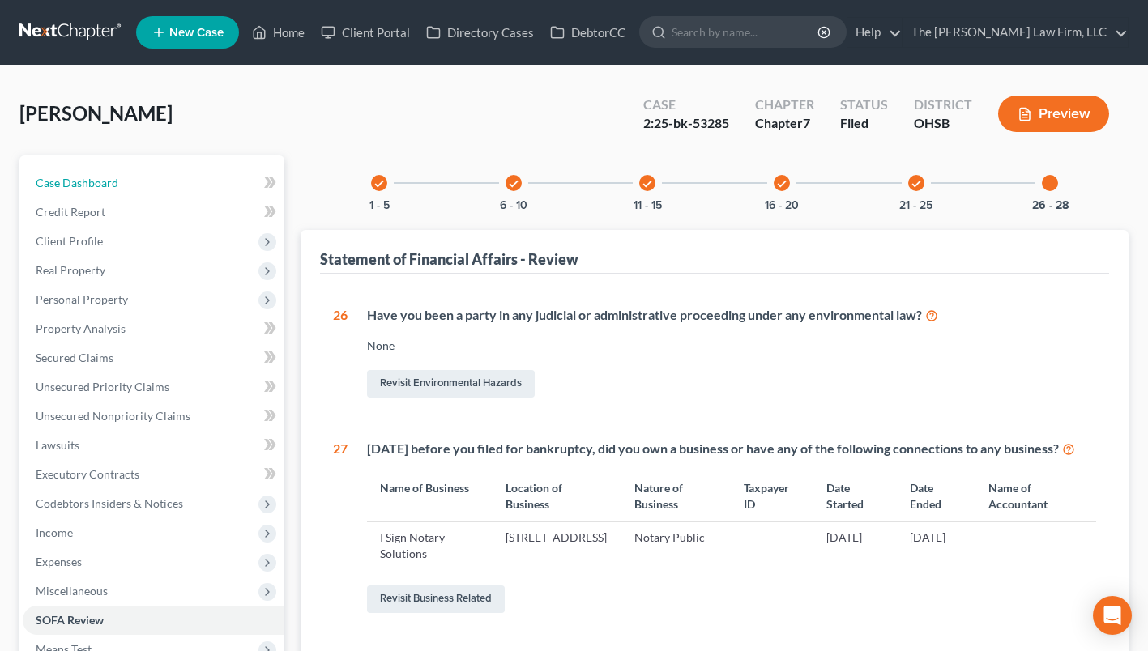
click at [130, 190] on link "Case Dashboard" at bounding box center [154, 183] width 262 height 29
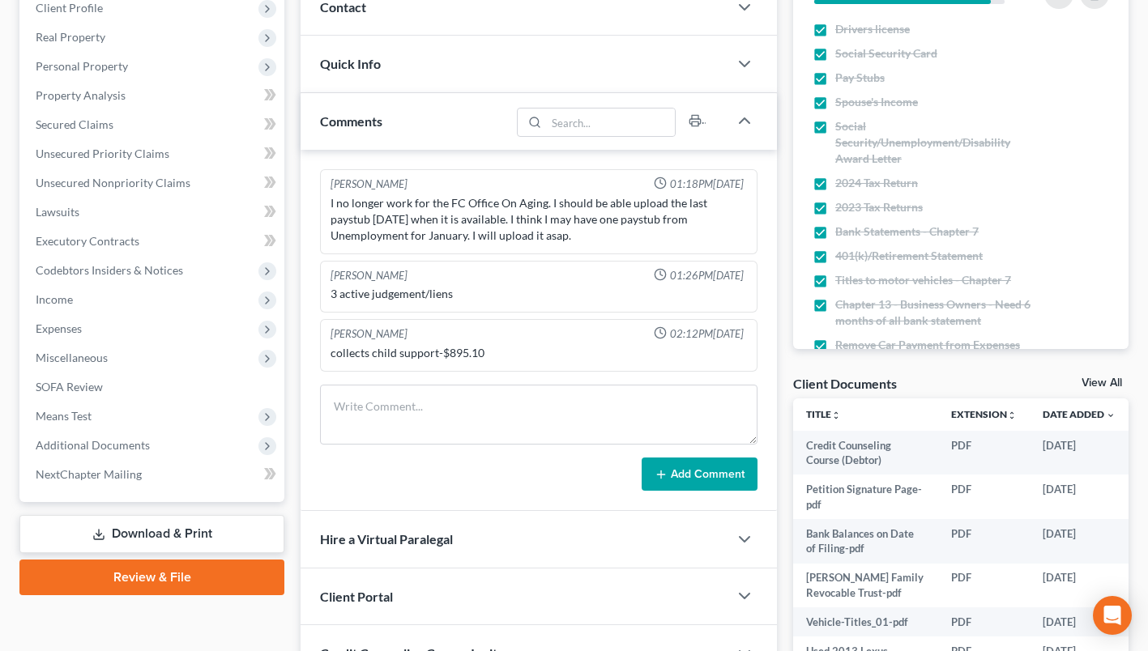
scroll to position [324, 0]
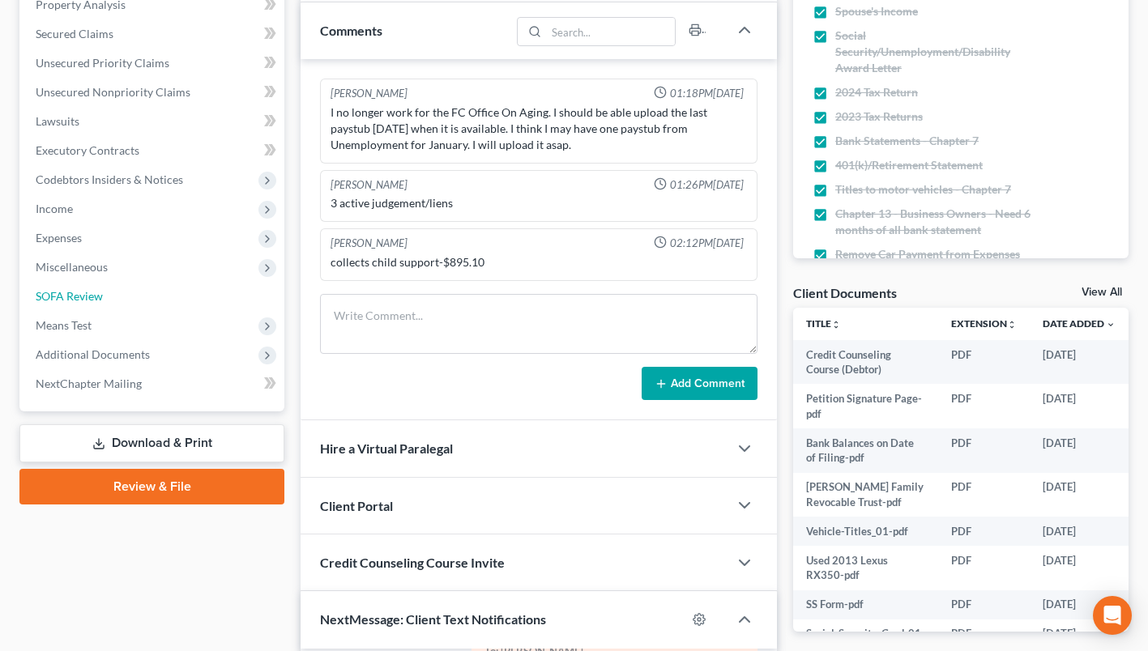
drag, startPoint x: 75, startPoint y: 288, endPoint x: 316, endPoint y: 287, distance: 241.5
click at [75, 288] on link "SOFA Review" at bounding box center [154, 296] width 262 height 29
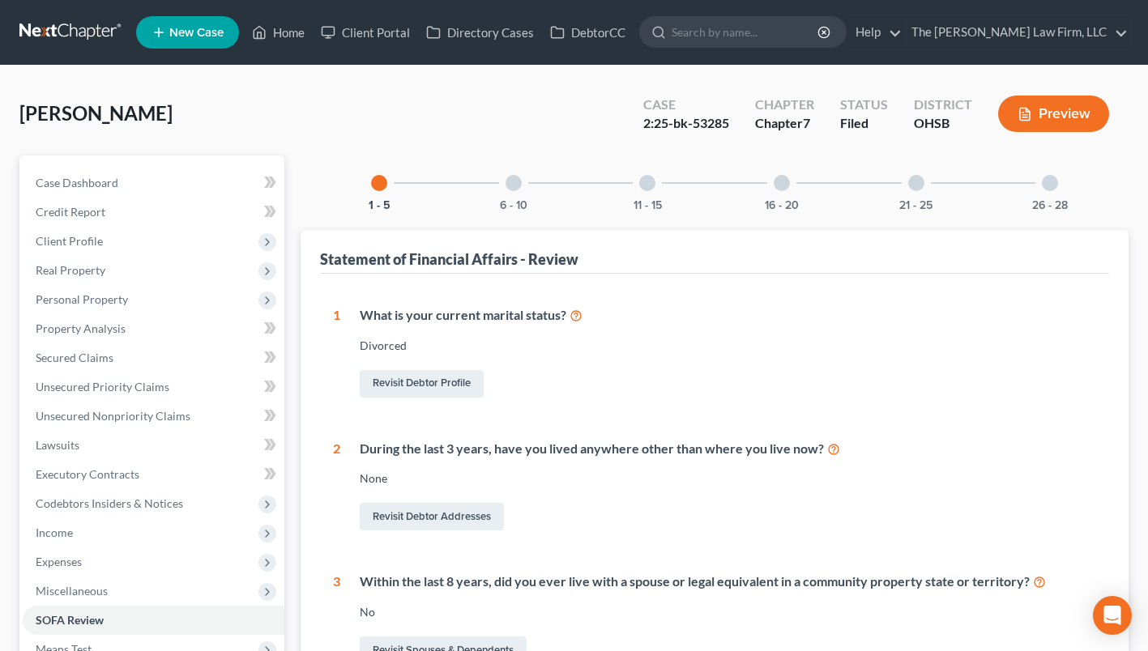
click at [786, 194] on div "16 - 20" at bounding box center [781, 183] width 55 height 55
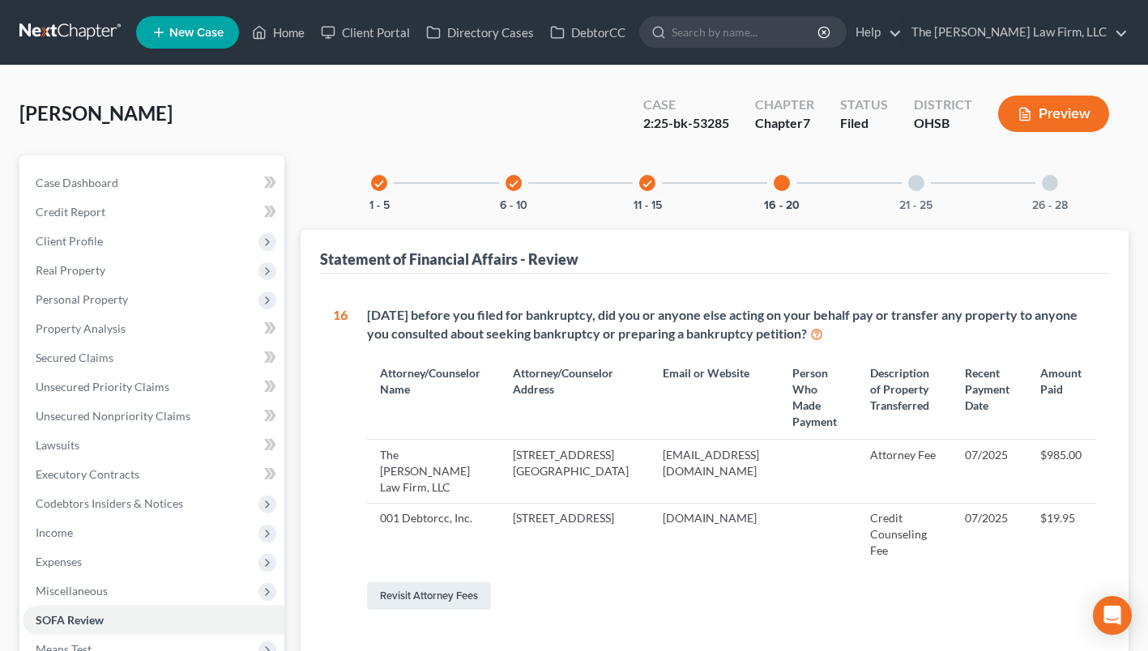
click at [76, 261] on span "Real Property" at bounding box center [154, 270] width 262 height 29
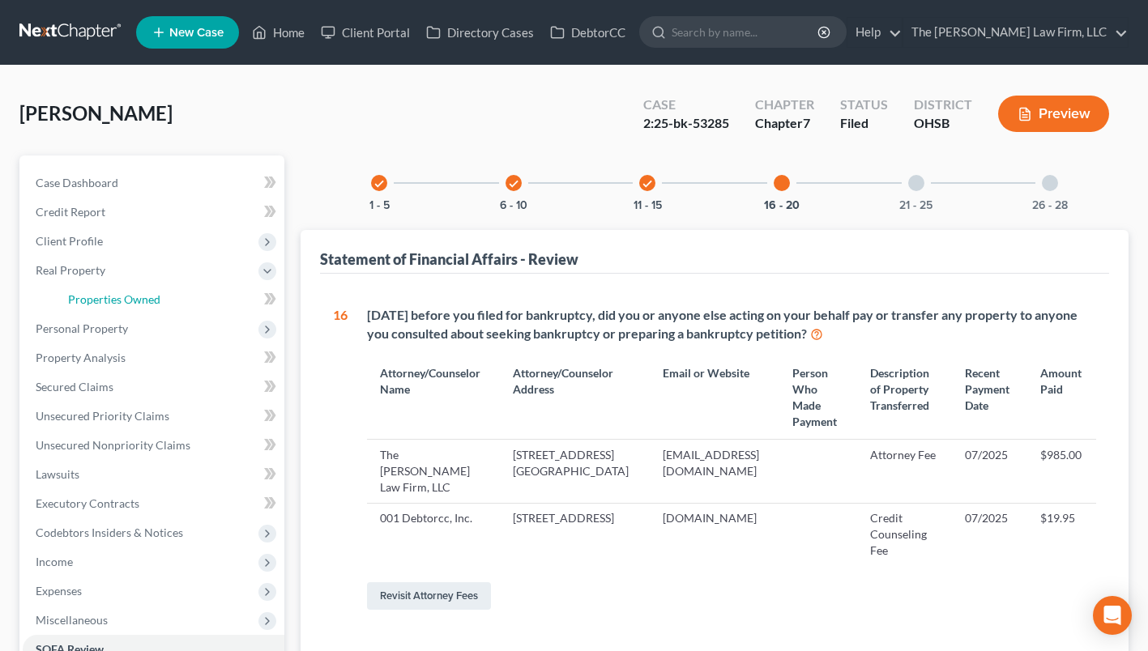
click at [99, 297] on span "Properties Owned" at bounding box center [114, 300] width 92 height 14
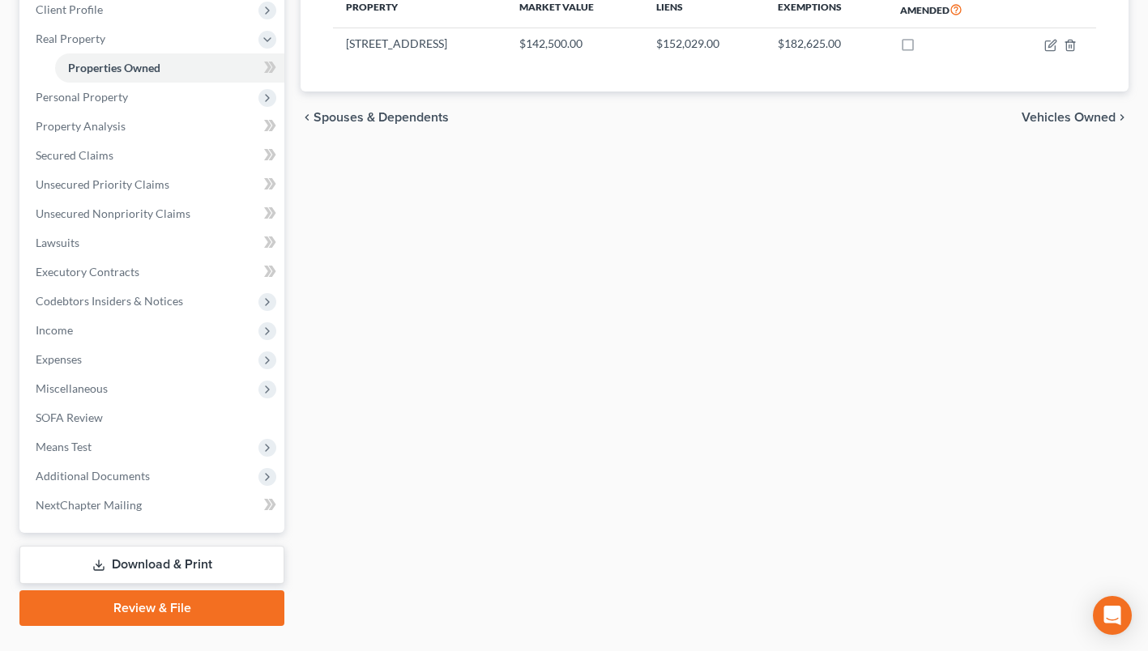
scroll to position [267, 0]
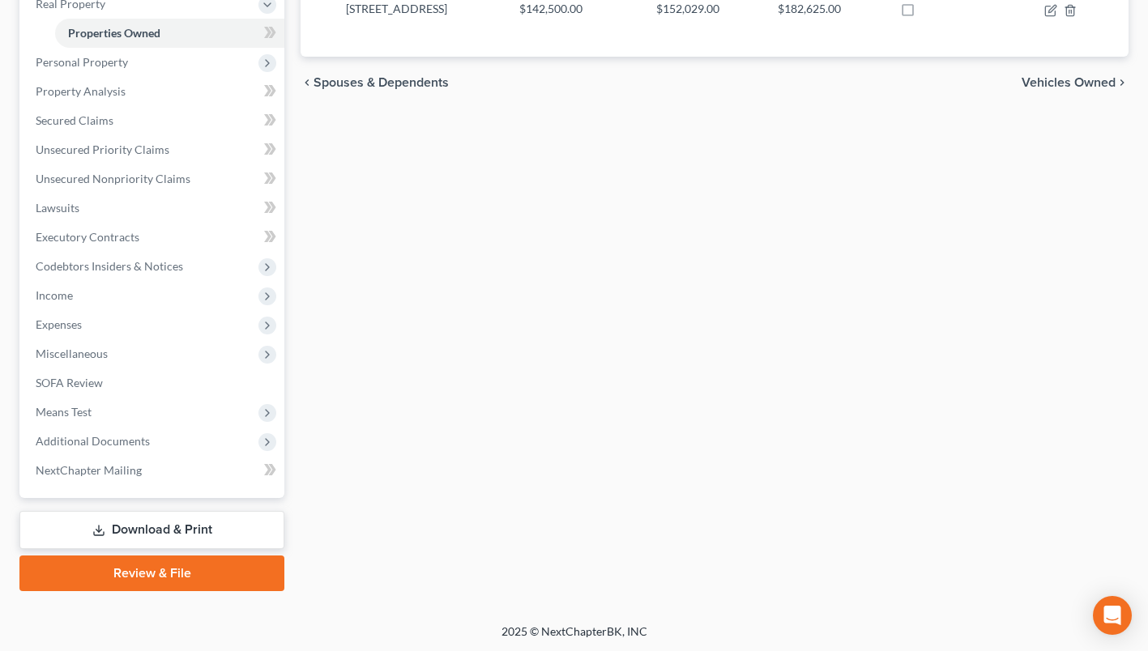
click at [147, 435] on span "Additional Documents" at bounding box center [154, 441] width 262 height 29
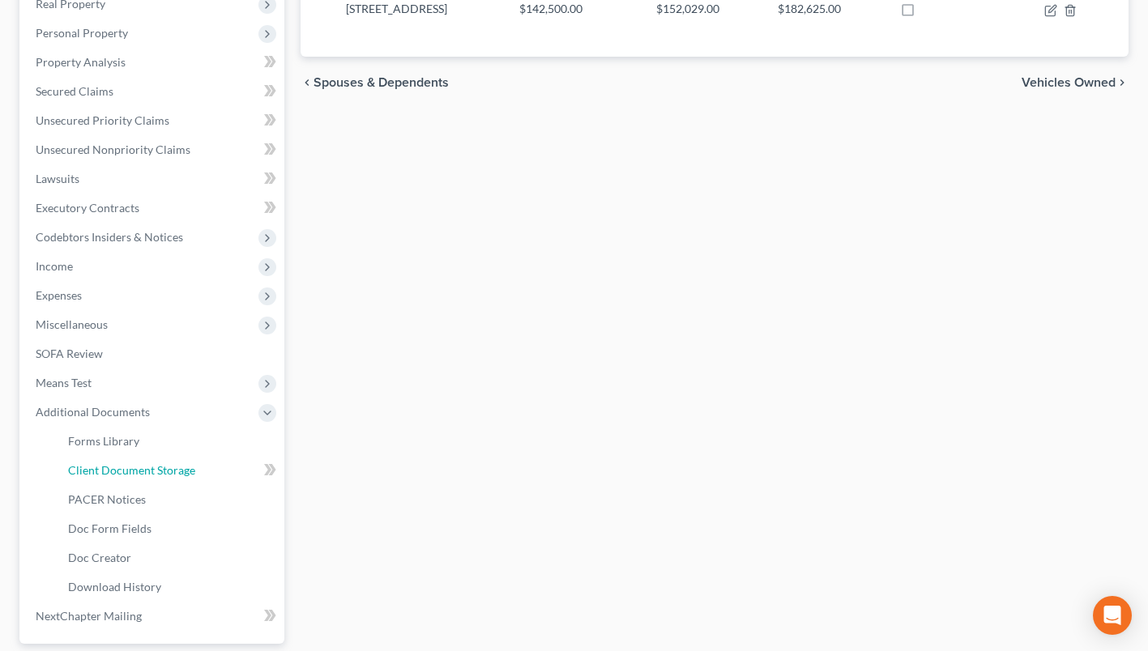
click at [146, 476] on link "Client Document Storage" at bounding box center [169, 470] width 229 height 29
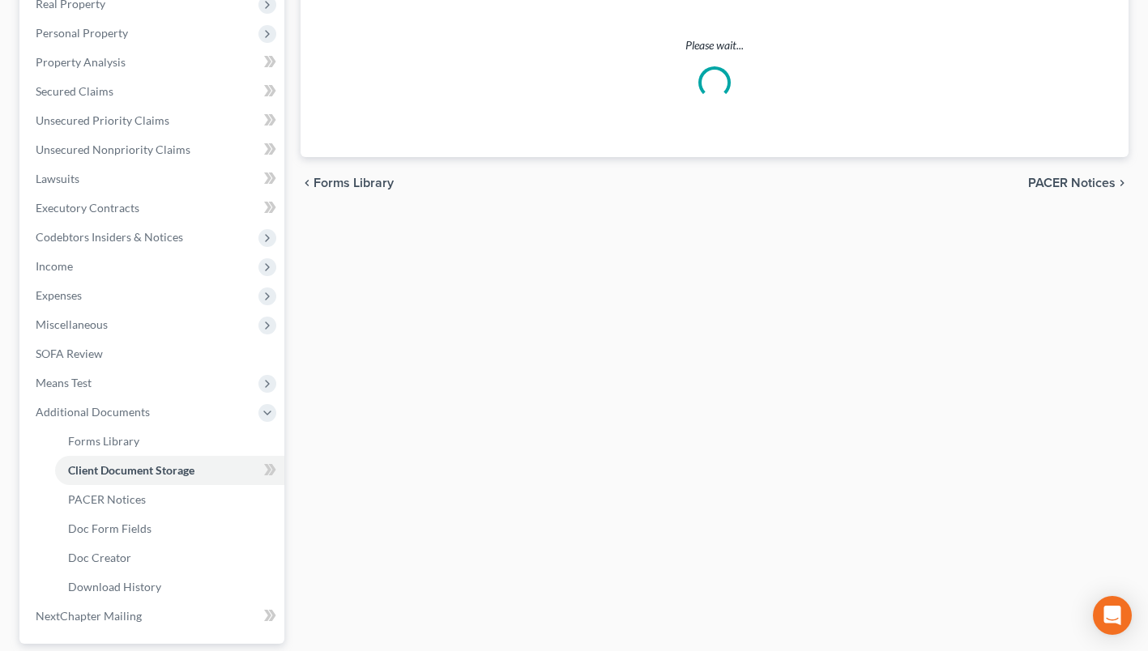
select select "52"
select select "61"
select select "7"
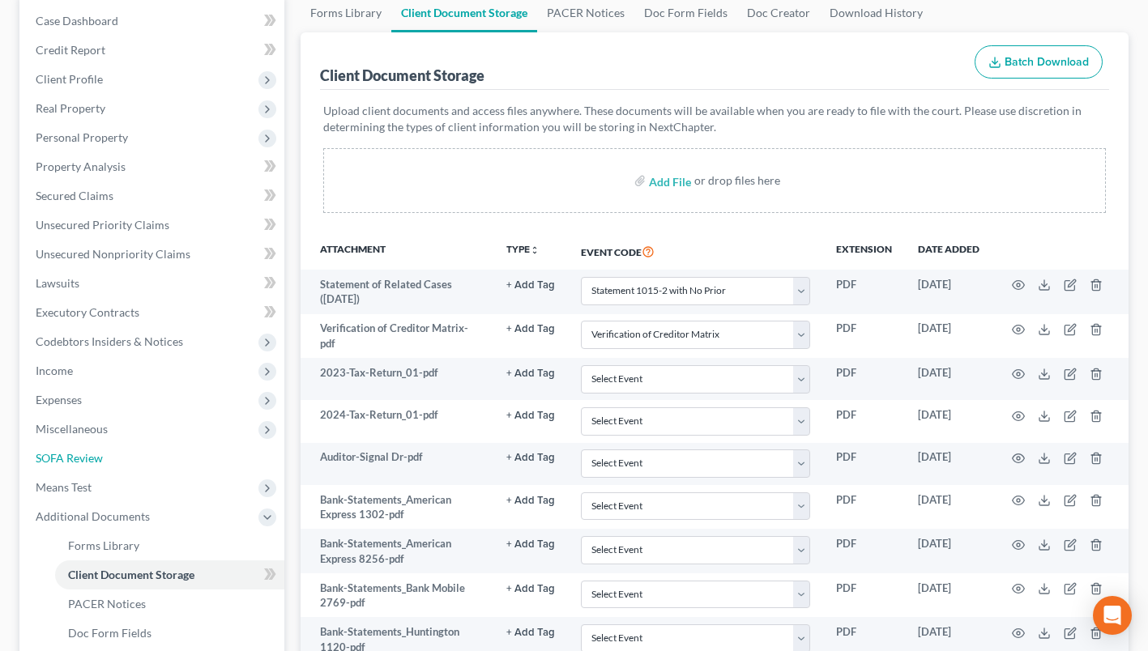
click at [109, 451] on link "SOFA Review" at bounding box center [154, 458] width 262 height 29
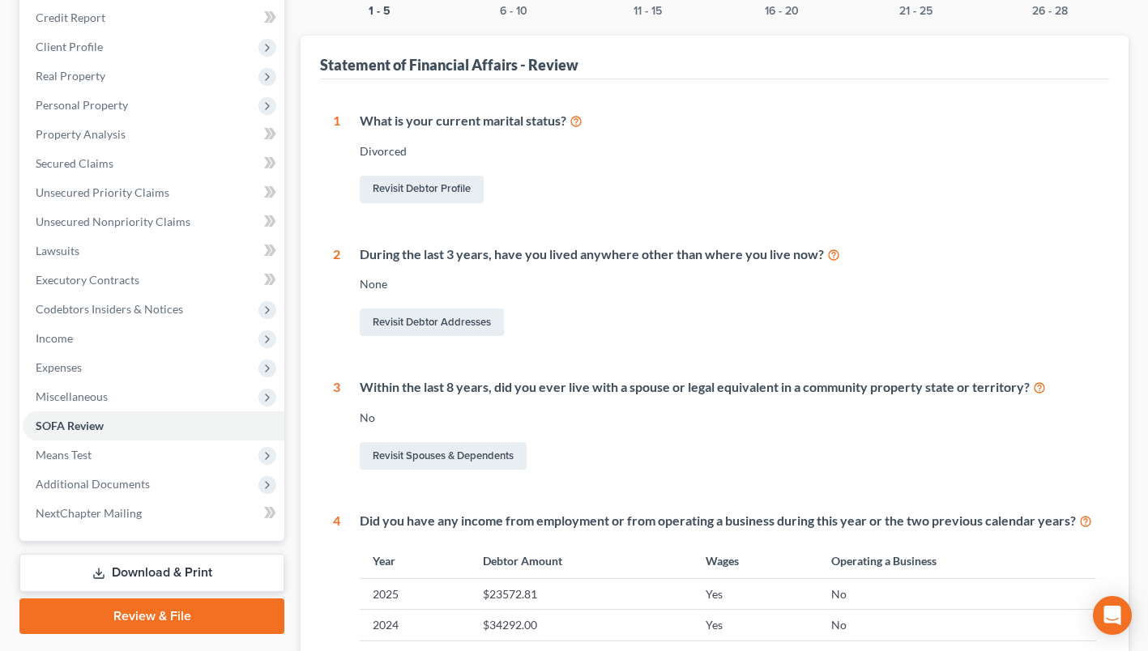
scroll to position [162, 0]
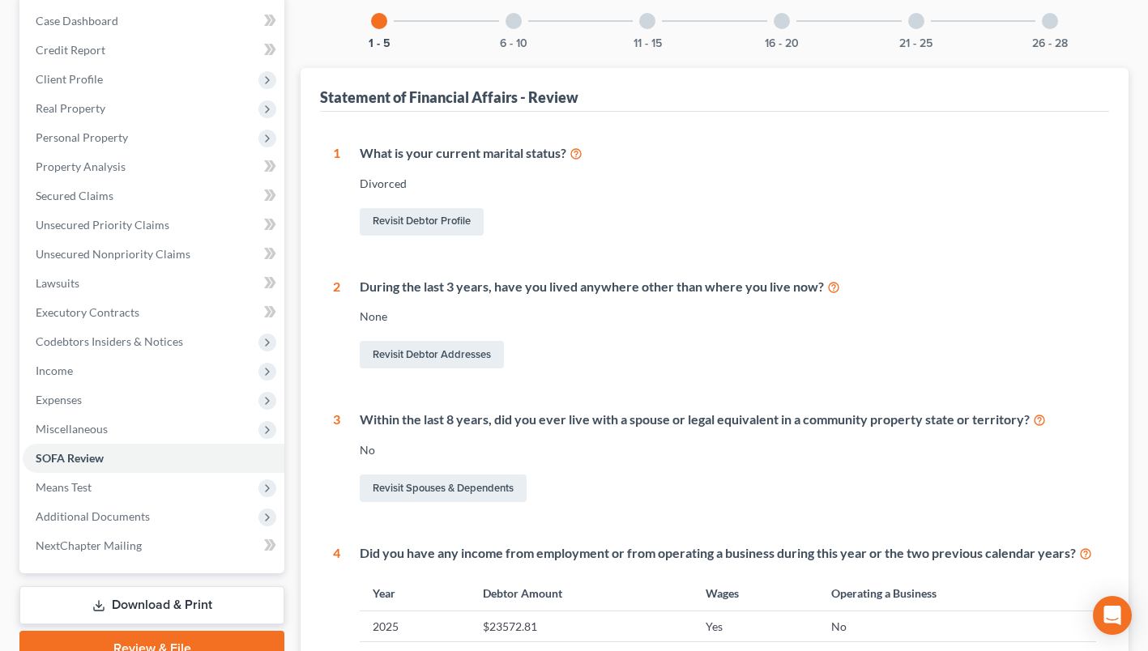
click at [105, 521] on span "Additional Documents" at bounding box center [93, 517] width 114 height 14
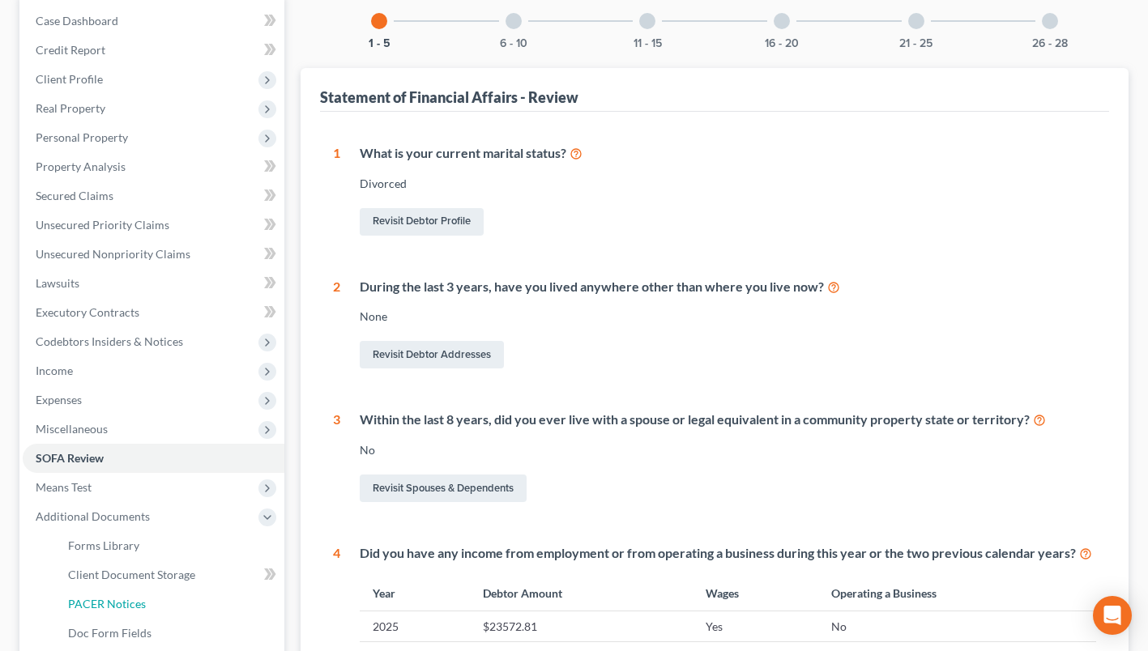
click at [123, 596] on link "PACER Notices" at bounding box center [169, 604] width 229 height 29
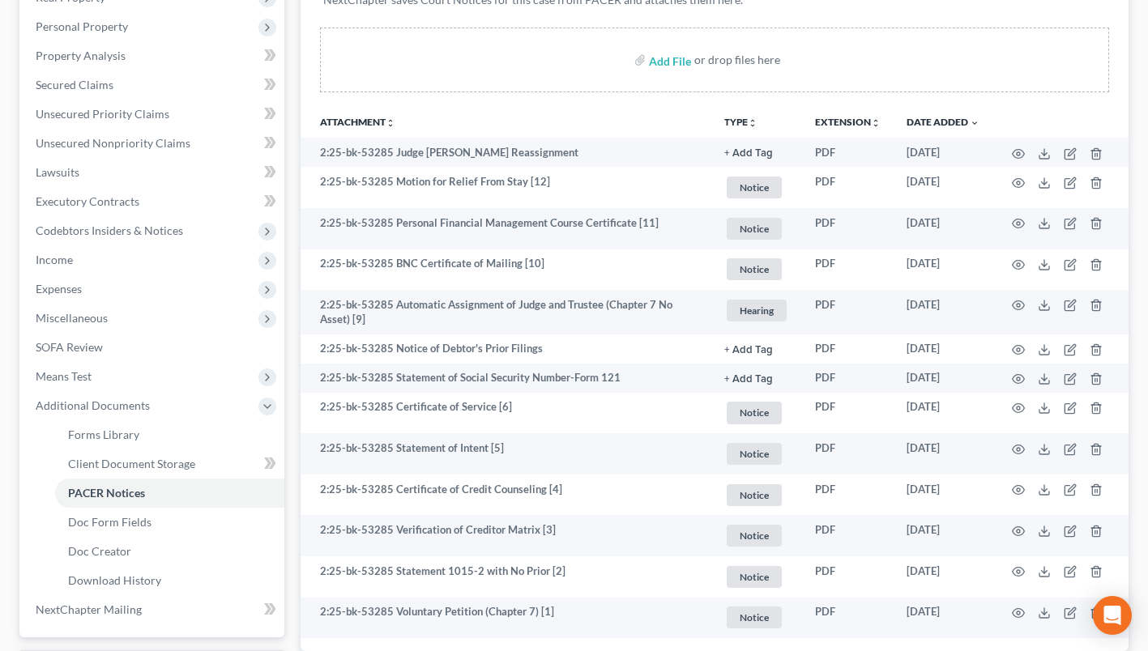
scroll to position [162, 0]
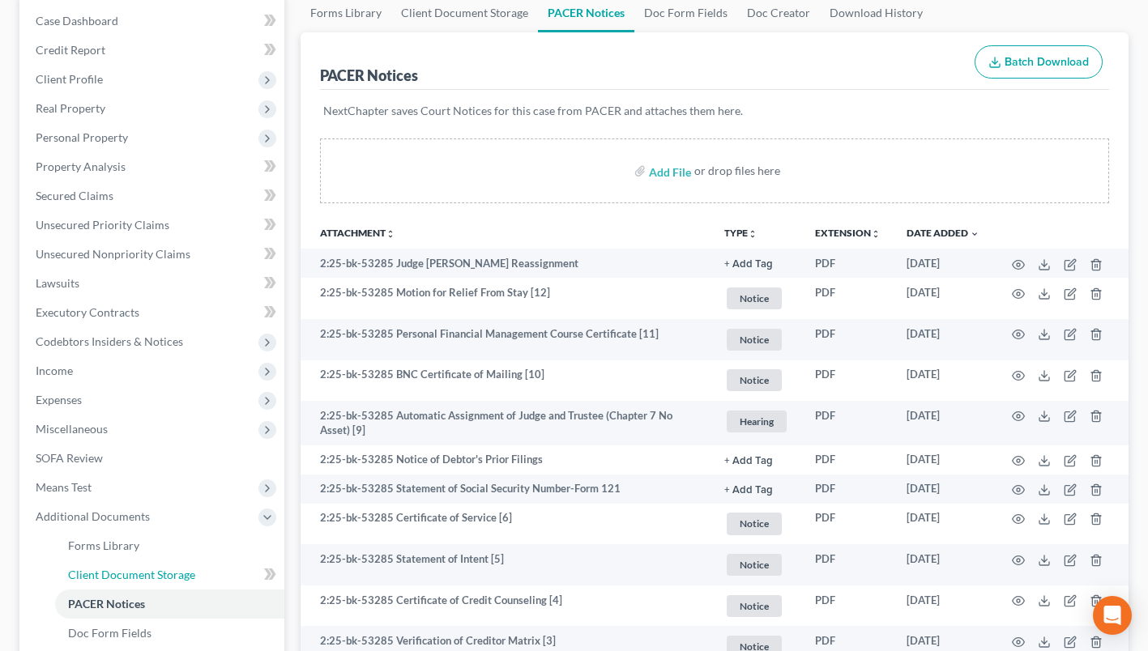
click at [191, 566] on link "Client Document Storage" at bounding box center [169, 575] width 229 height 29
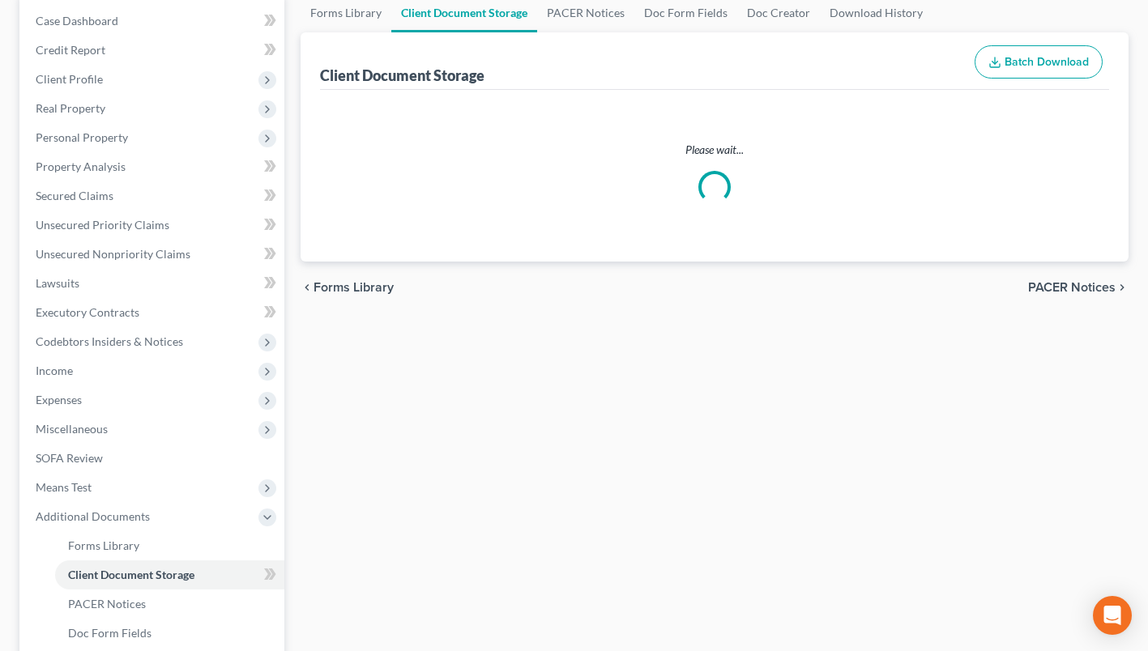
select select "52"
select select "61"
select select "7"
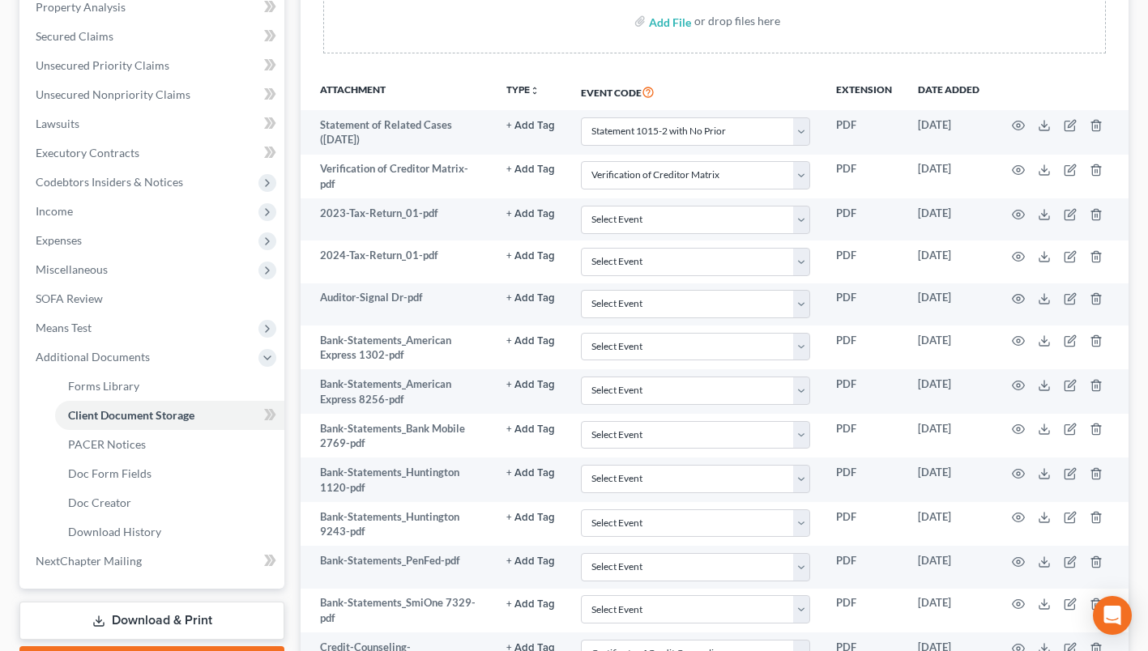
scroll to position [324, 0]
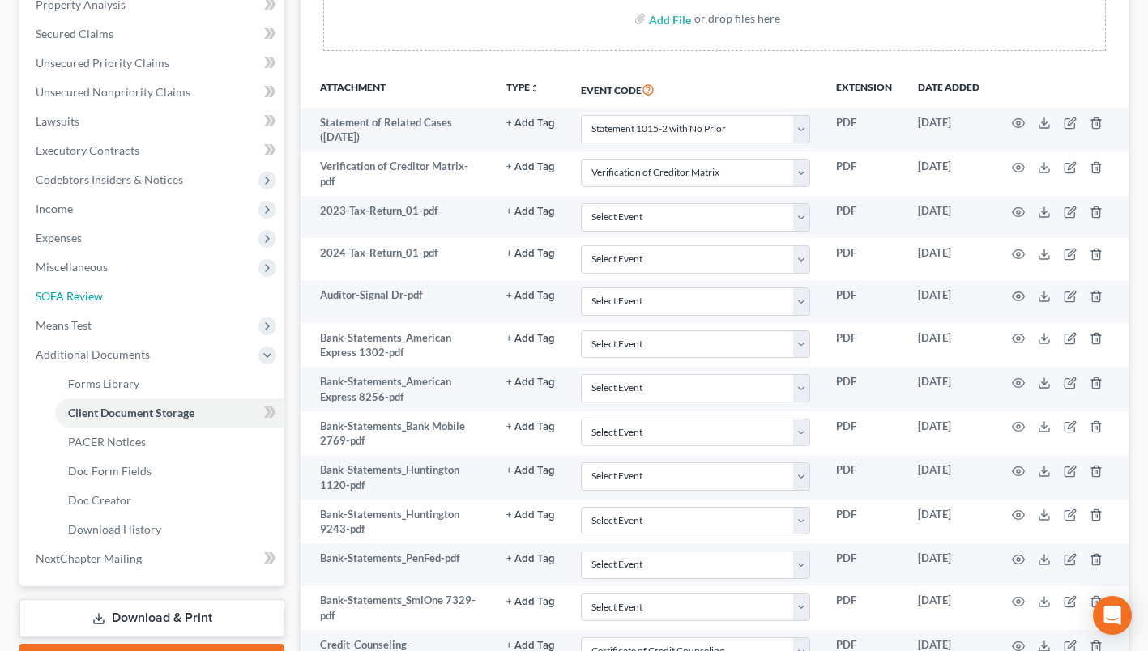
click at [62, 301] on span "SOFA Review" at bounding box center [69, 296] width 67 height 14
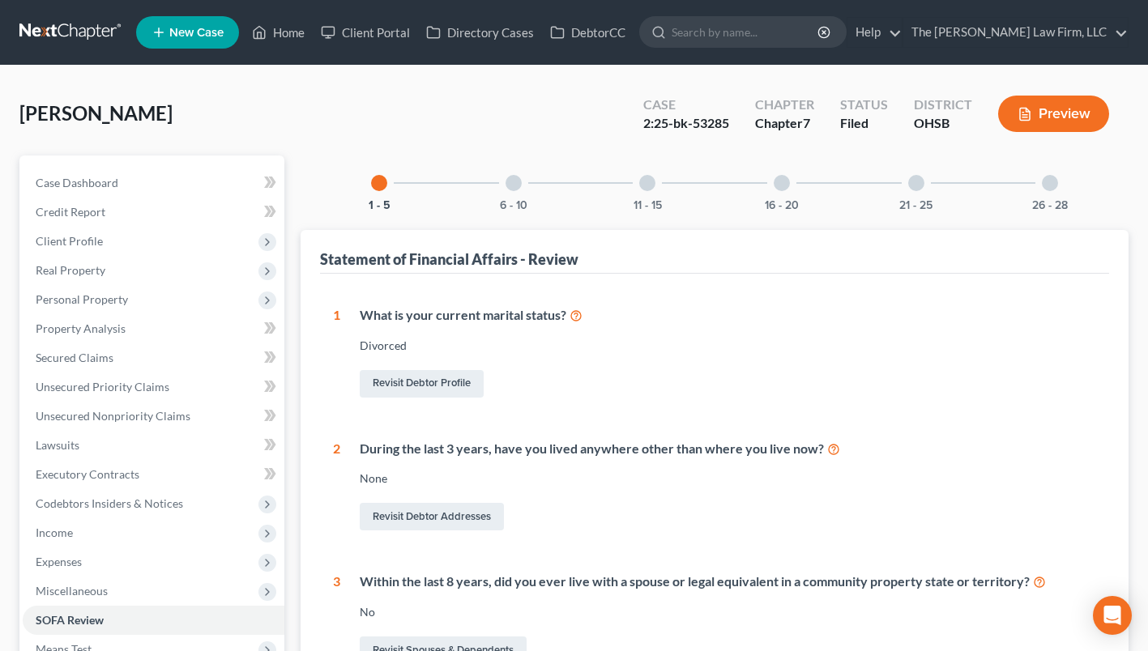
click at [518, 190] on div "6 - 10" at bounding box center [513, 183] width 55 height 55
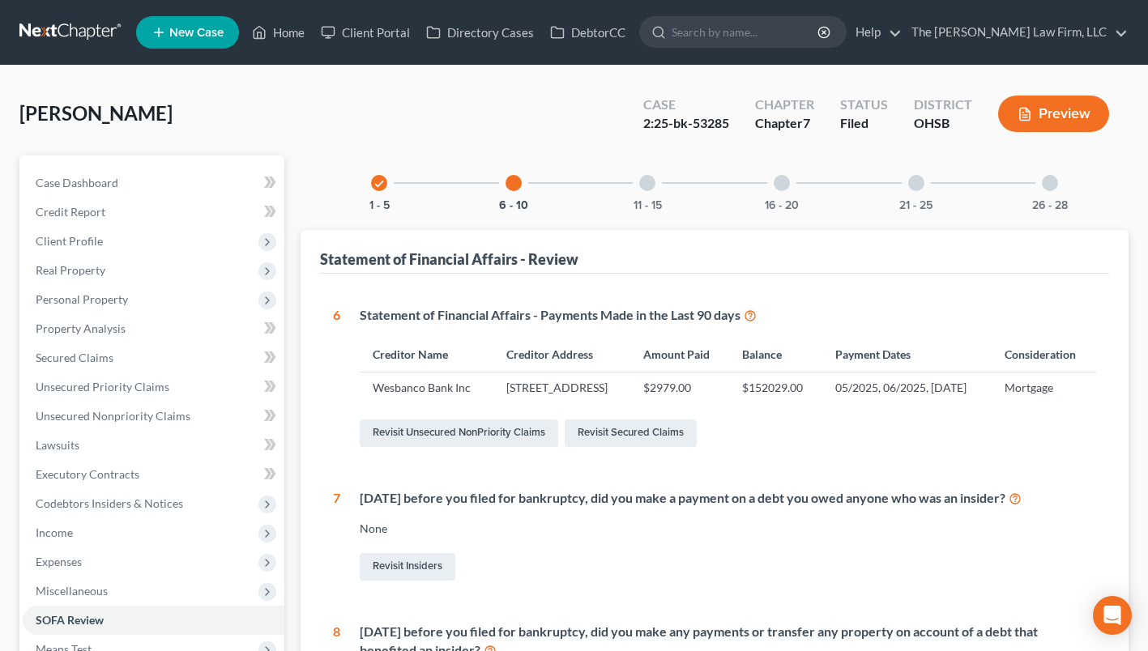
click at [647, 182] on div at bounding box center [647, 183] width 16 height 16
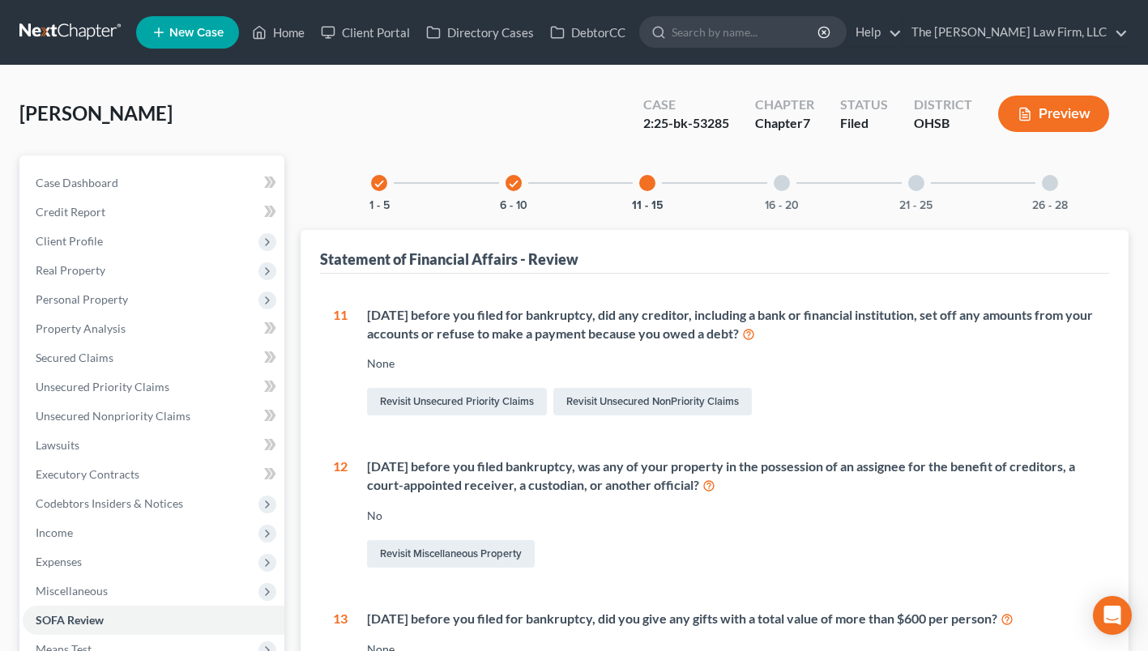
click at [785, 186] on div at bounding box center [782, 183] width 16 height 16
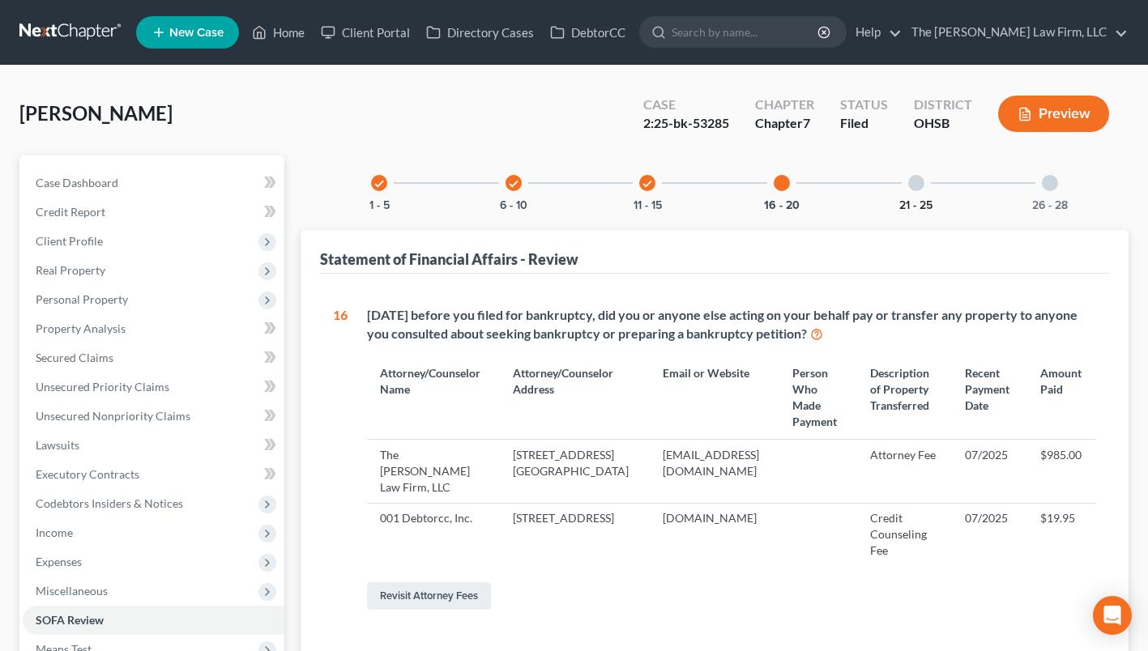
click at [901, 200] on button "21 - 25" at bounding box center [915, 205] width 33 height 11
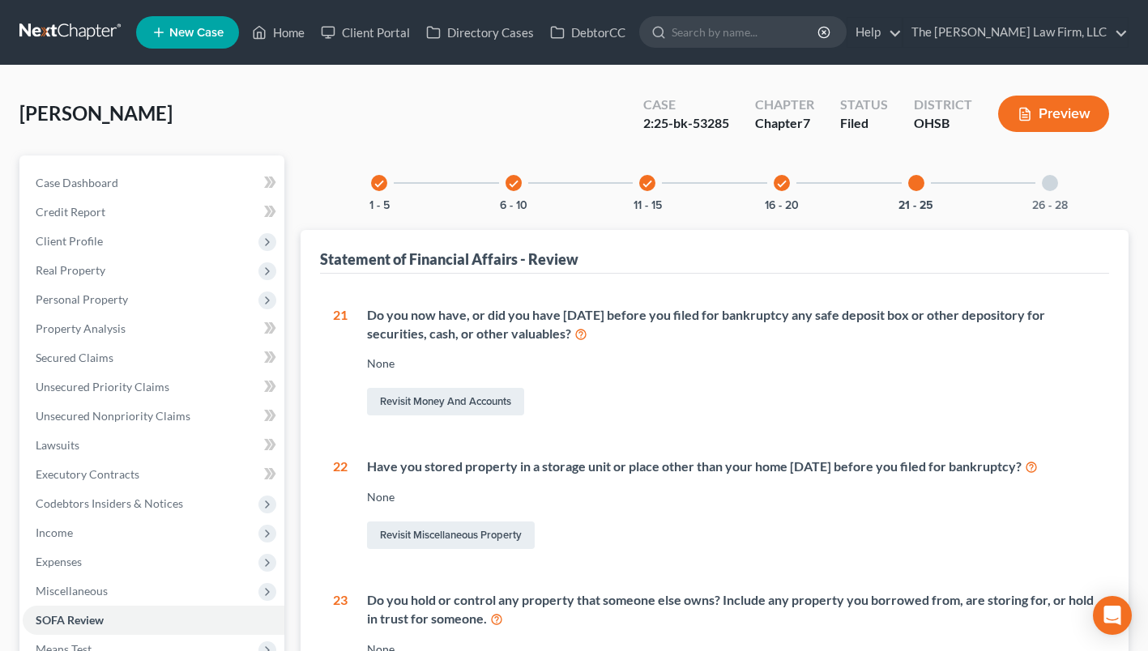
click at [1056, 182] on div at bounding box center [1050, 183] width 16 height 16
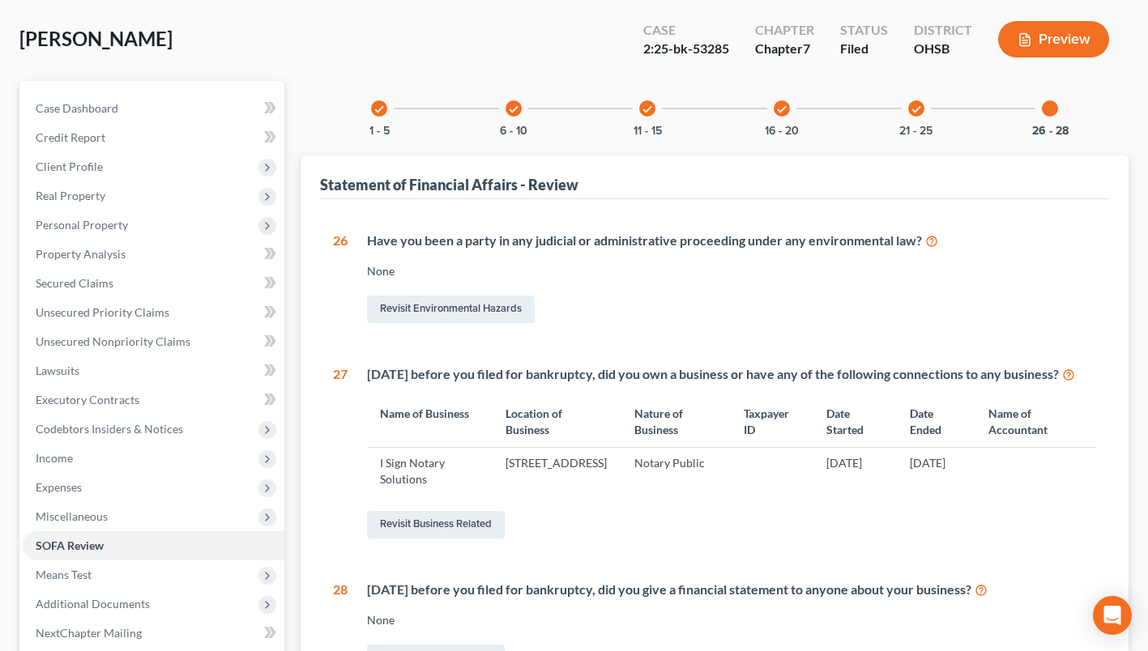
scroll to position [45, 0]
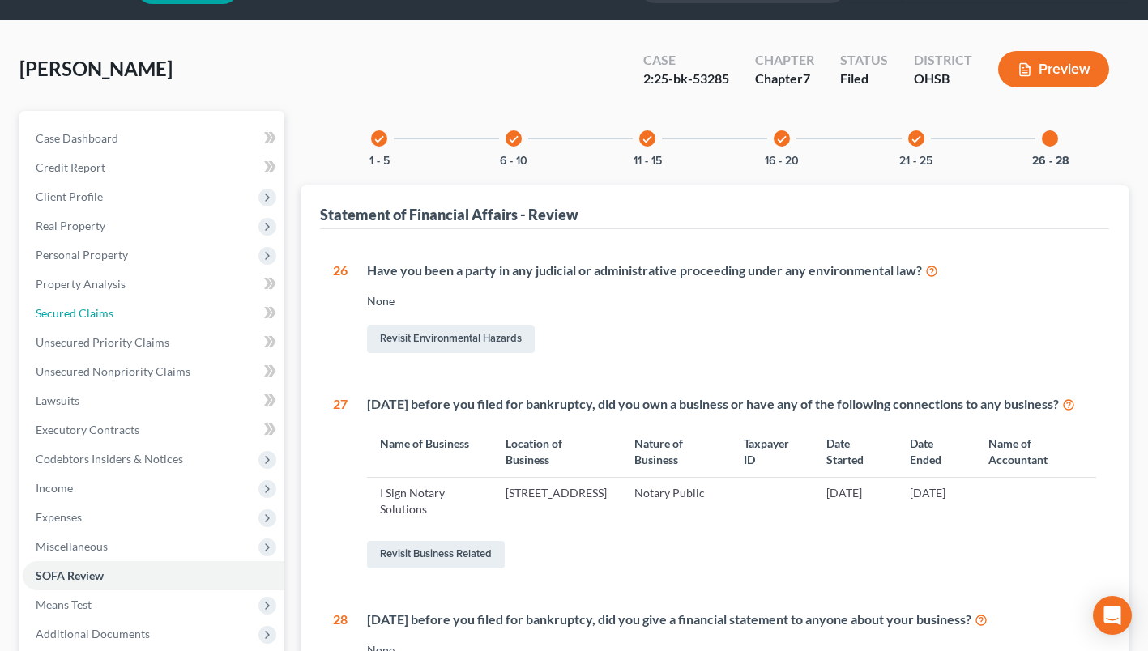
click at [114, 314] on link "Secured Claims" at bounding box center [154, 313] width 262 height 29
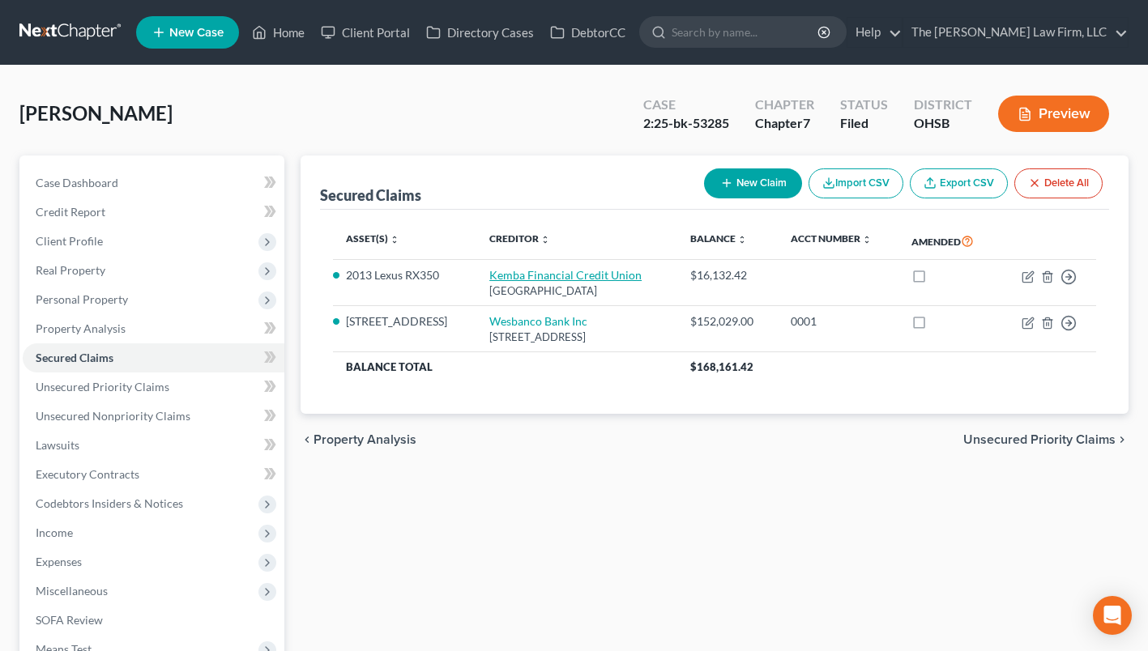
click at [506, 273] on link "Kemba Financial Credit Union" at bounding box center [565, 275] width 152 height 14
select select "36"
select select "0"
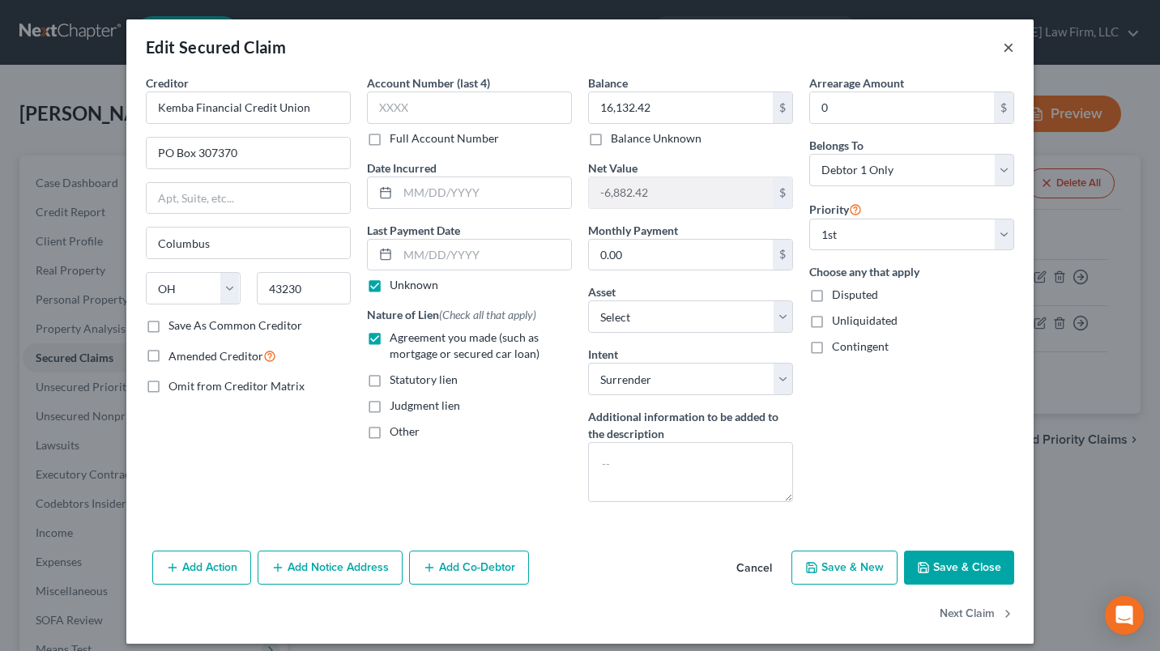
click at [1004, 41] on button "×" at bounding box center [1008, 46] width 11 height 19
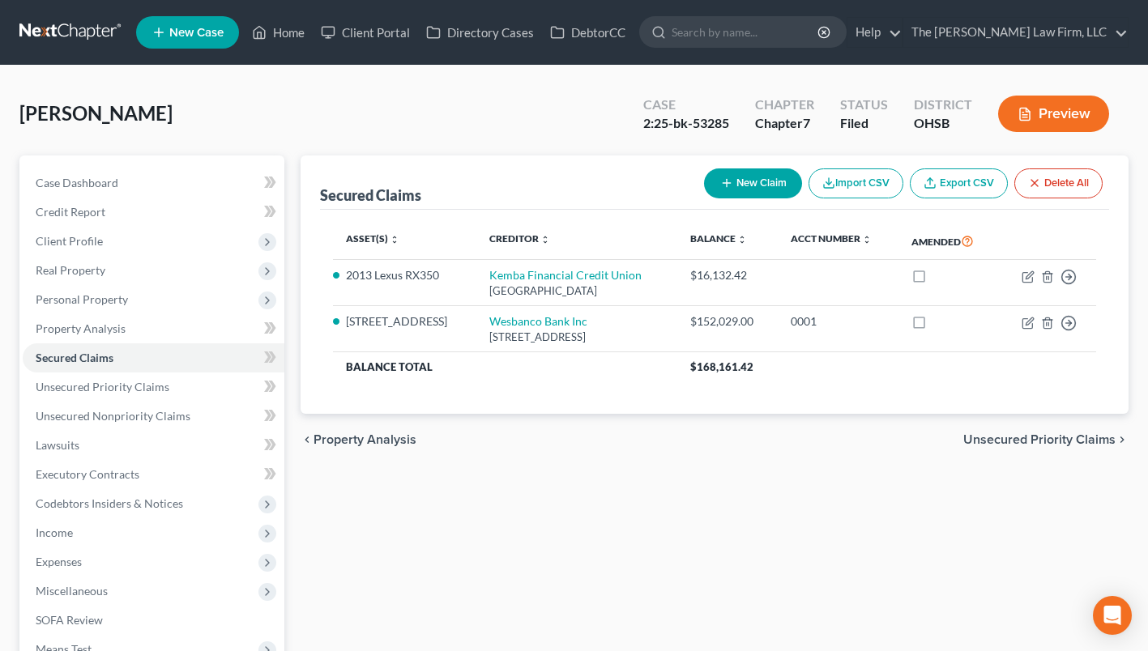
click at [94, 305] on span "Personal Property" at bounding box center [154, 299] width 262 height 29
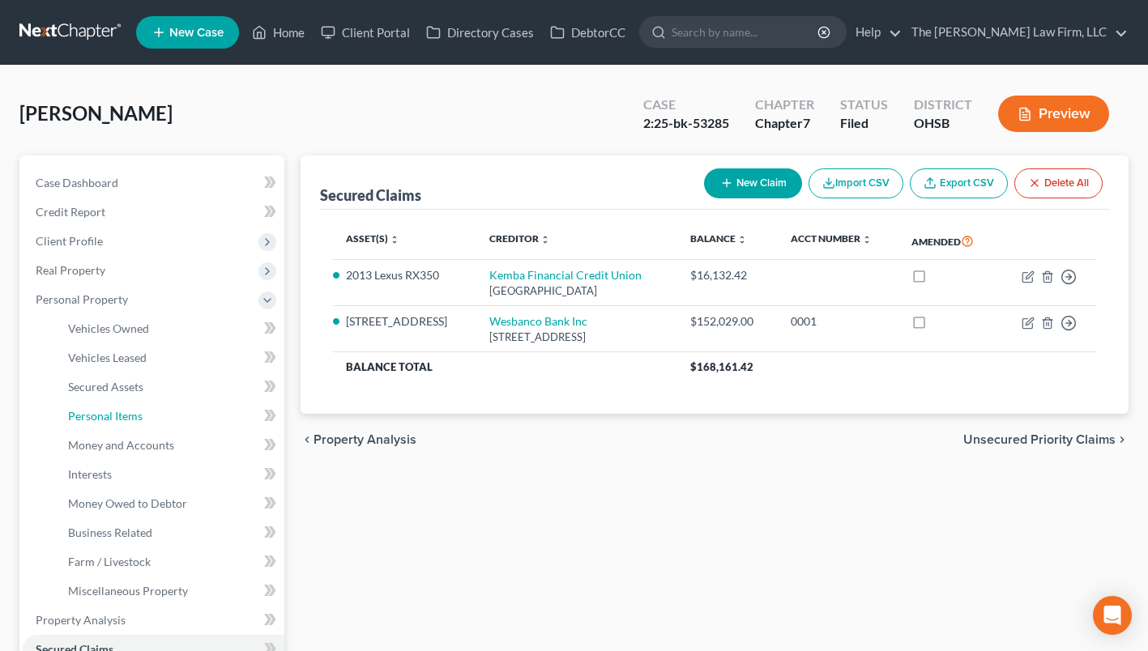
click at [106, 410] on span "Personal Items" at bounding box center [105, 416] width 75 height 14
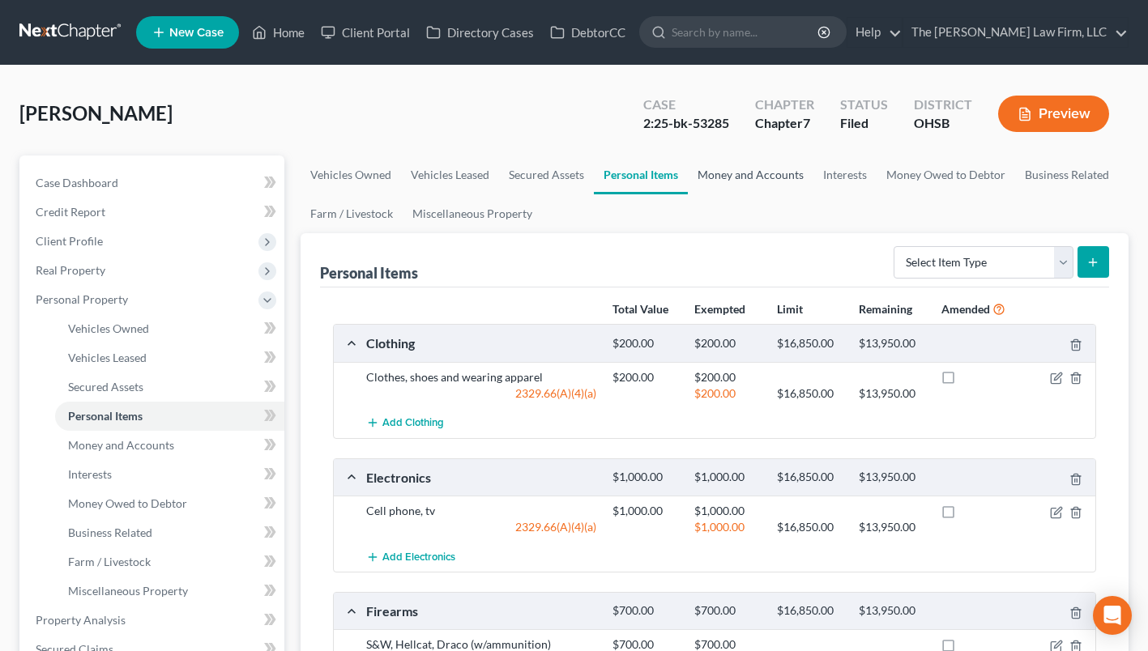
click at [742, 164] on link "Money and Accounts" at bounding box center [751, 175] width 126 height 39
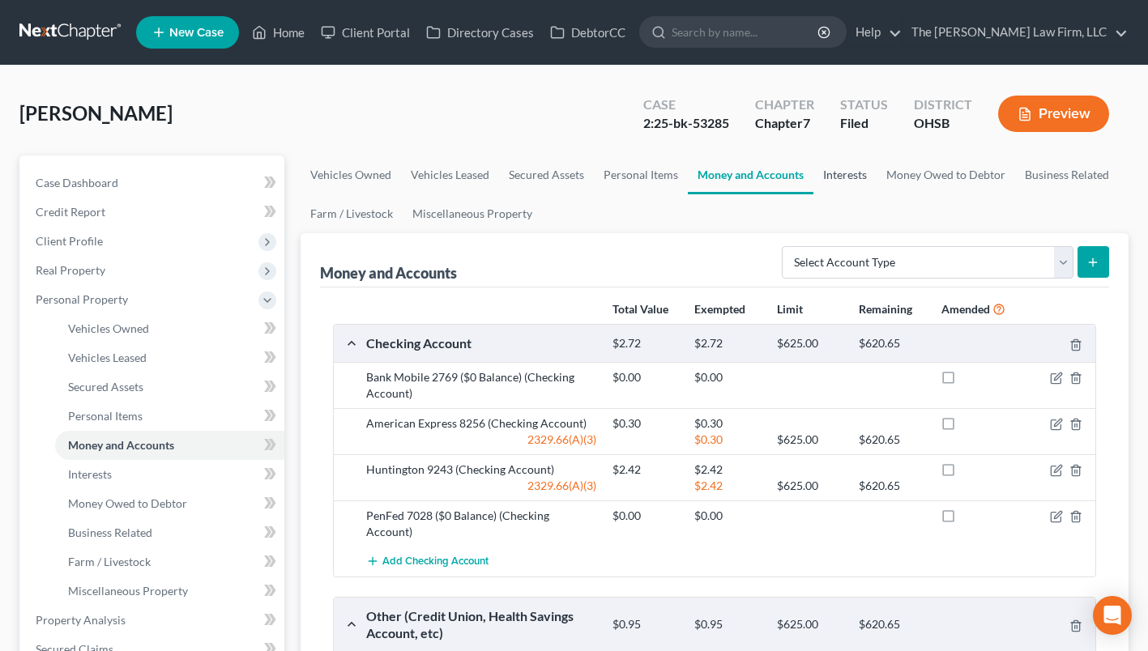
click at [827, 169] on link "Interests" at bounding box center [845, 175] width 63 height 39
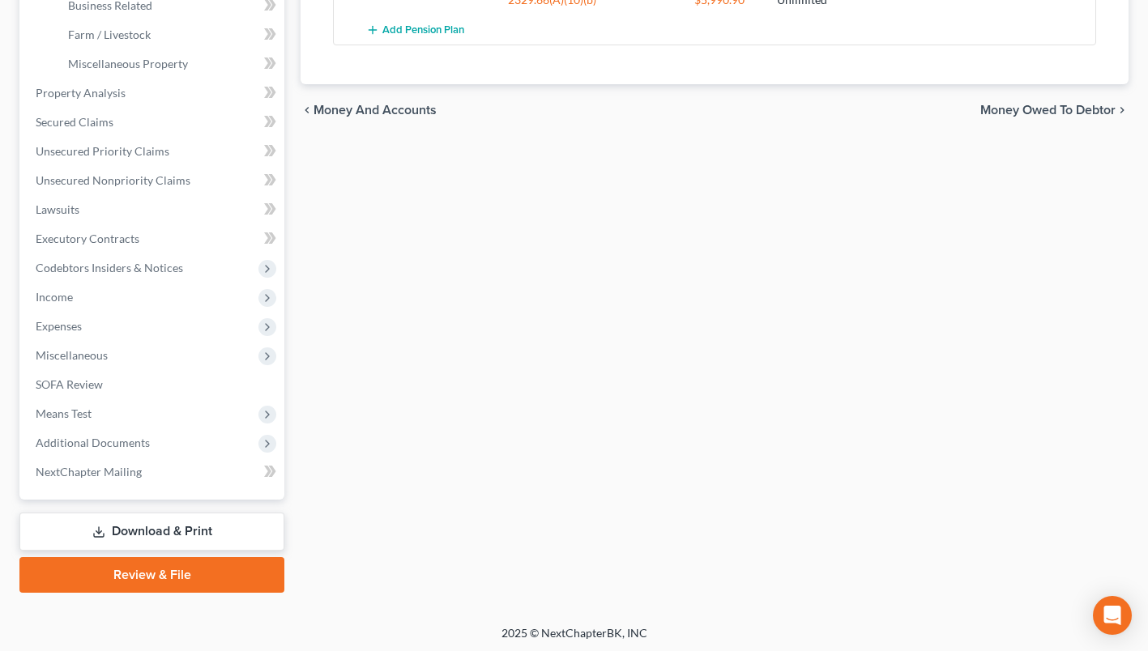
scroll to position [529, 0]
click at [95, 380] on span "SOFA Review" at bounding box center [69, 383] width 67 height 14
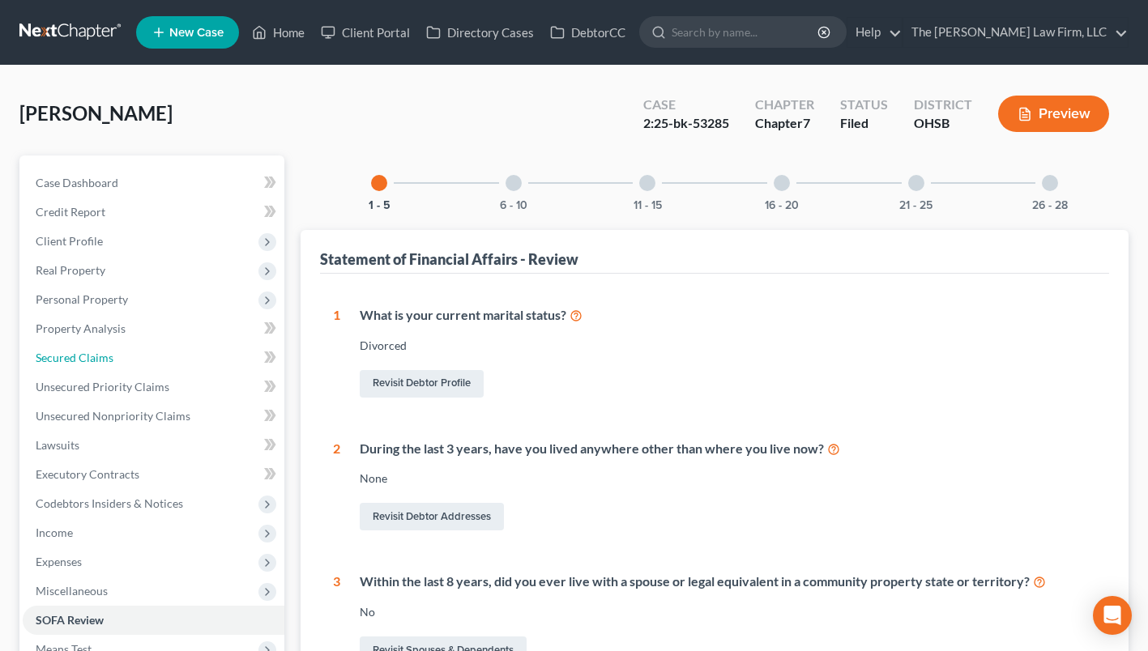
click at [102, 362] on span "Secured Claims" at bounding box center [75, 358] width 78 height 14
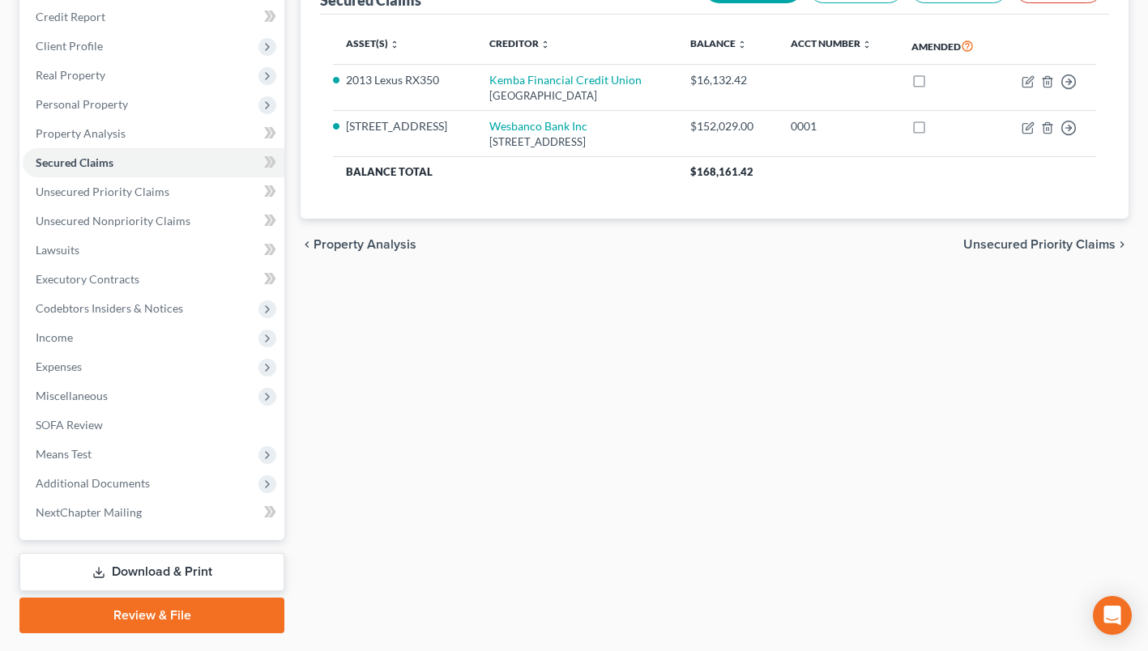
scroll to position [237, 0]
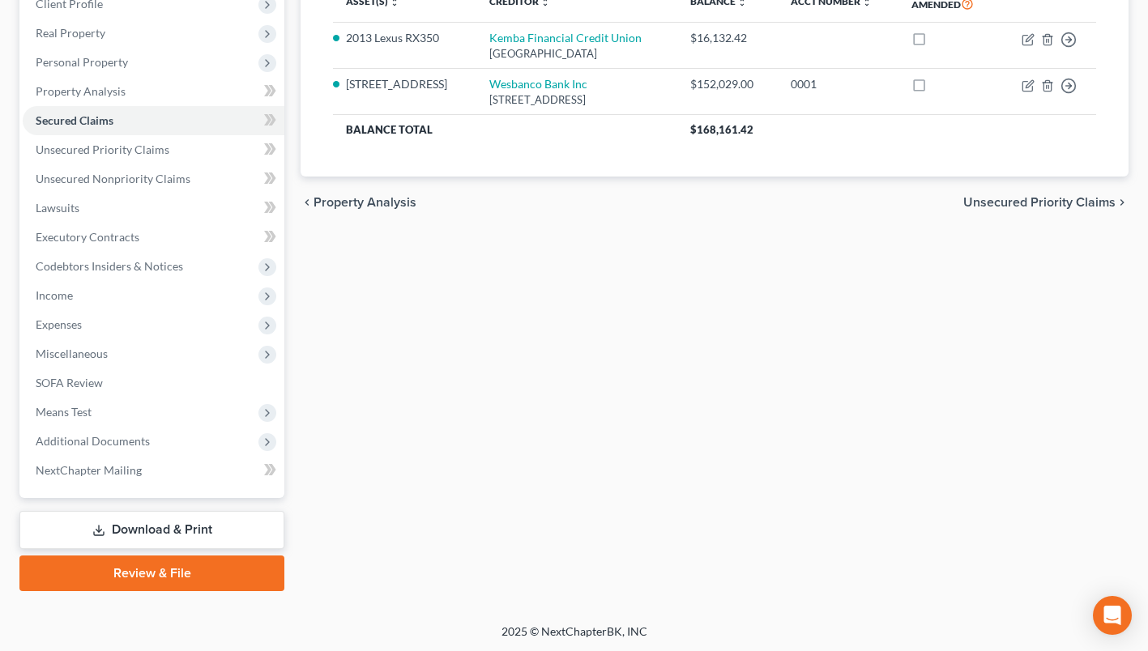
click at [147, 438] on span "Additional Documents" at bounding box center [154, 441] width 262 height 29
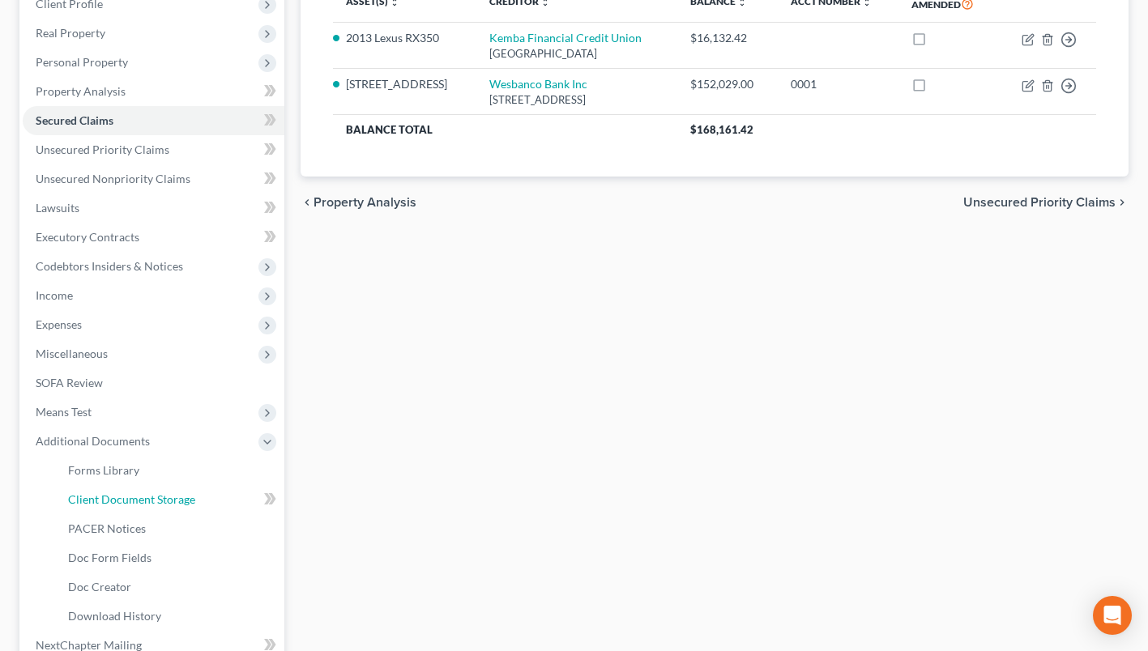
click at [146, 493] on span "Client Document Storage" at bounding box center [131, 500] width 127 height 14
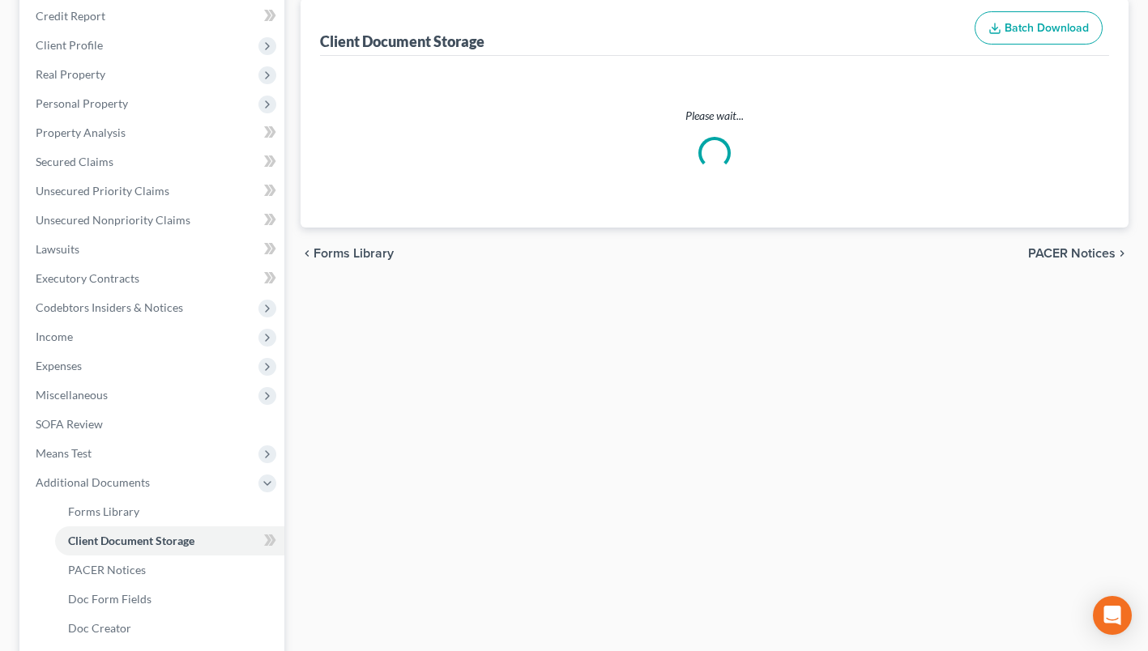
select select "52"
select select "61"
select select "7"
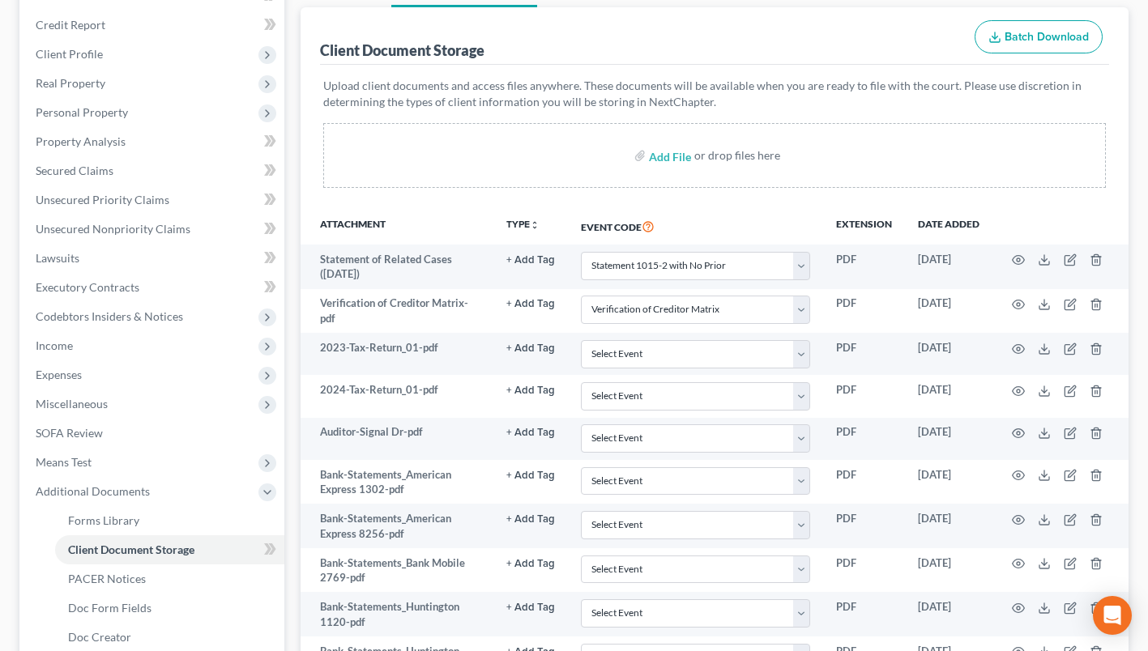
scroll to position [56, 0]
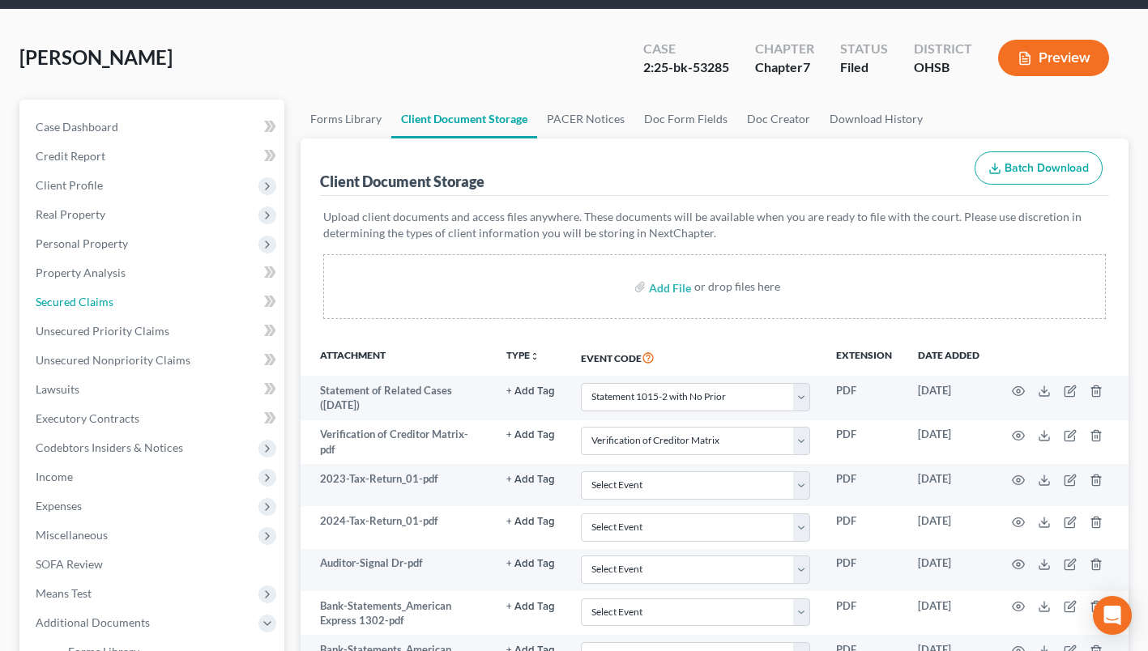
click at [83, 295] on span "Secured Claims" at bounding box center [75, 302] width 78 height 14
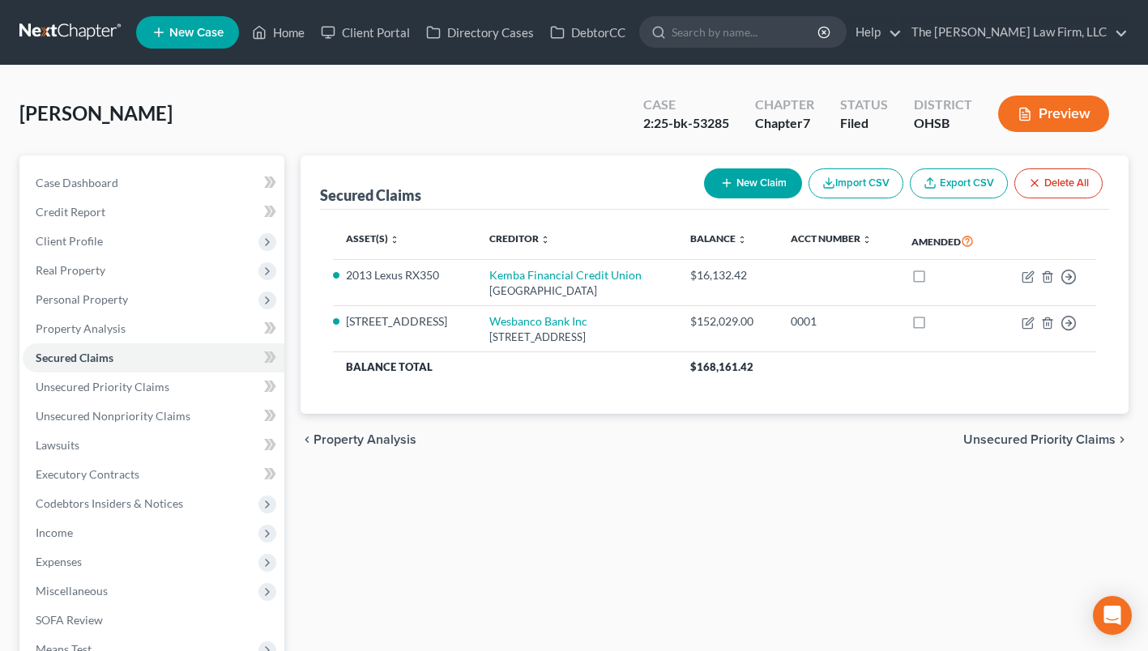
click at [531, 311] on td "Wesbanco Bank Inc 1 Bank Plz, Wheeling, WV 26003" at bounding box center [576, 329] width 201 height 46
click at [525, 327] on td "Wesbanco Bank Inc 1 Bank Plz, Wheeling, WV 26003" at bounding box center [576, 329] width 201 height 46
click at [526, 306] on td "Wesbanco Bank Inc 1 Bank Plz, Wheeling, WV 26003" at bounding box center [576, 329] width 201 height 46
click at [521, 317] on link "Wesbanco Bank Inc" at bounding box center [538, 321] width 98 height 14
select select "51"
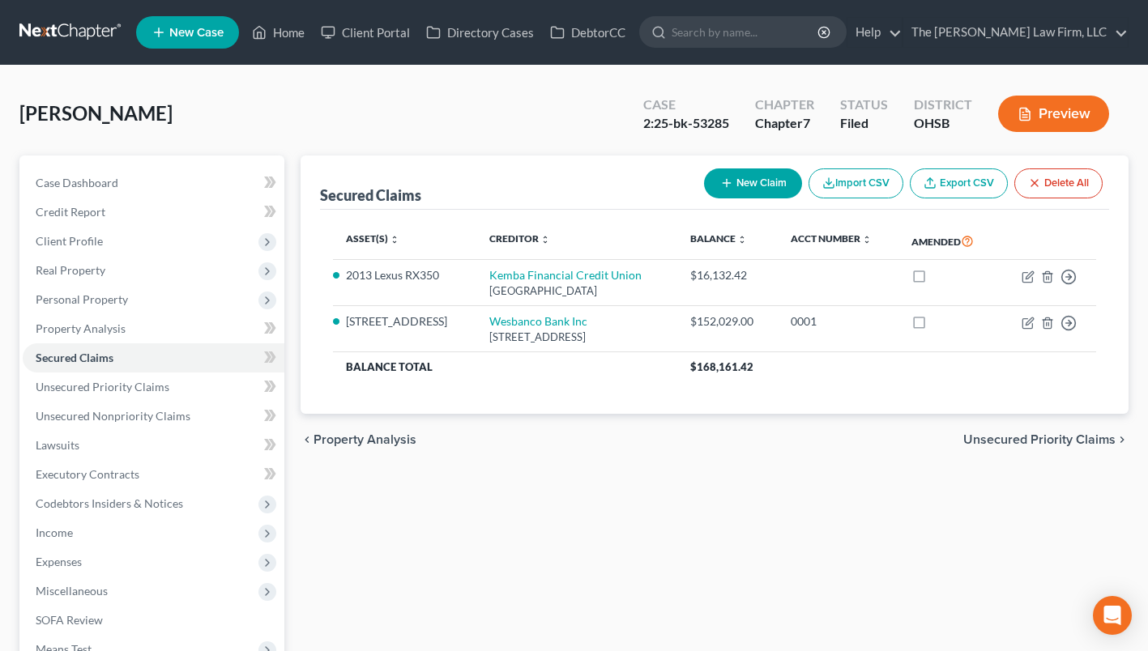
select select "3"
select select "2"
select select "0"
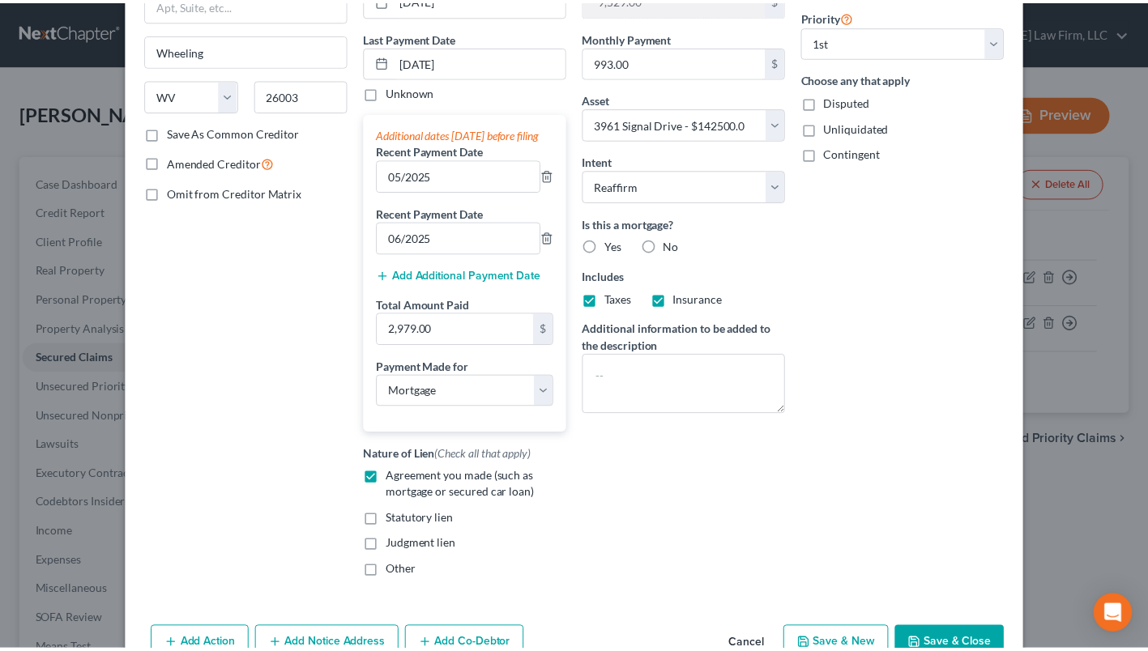
scroll to position [300, 0]
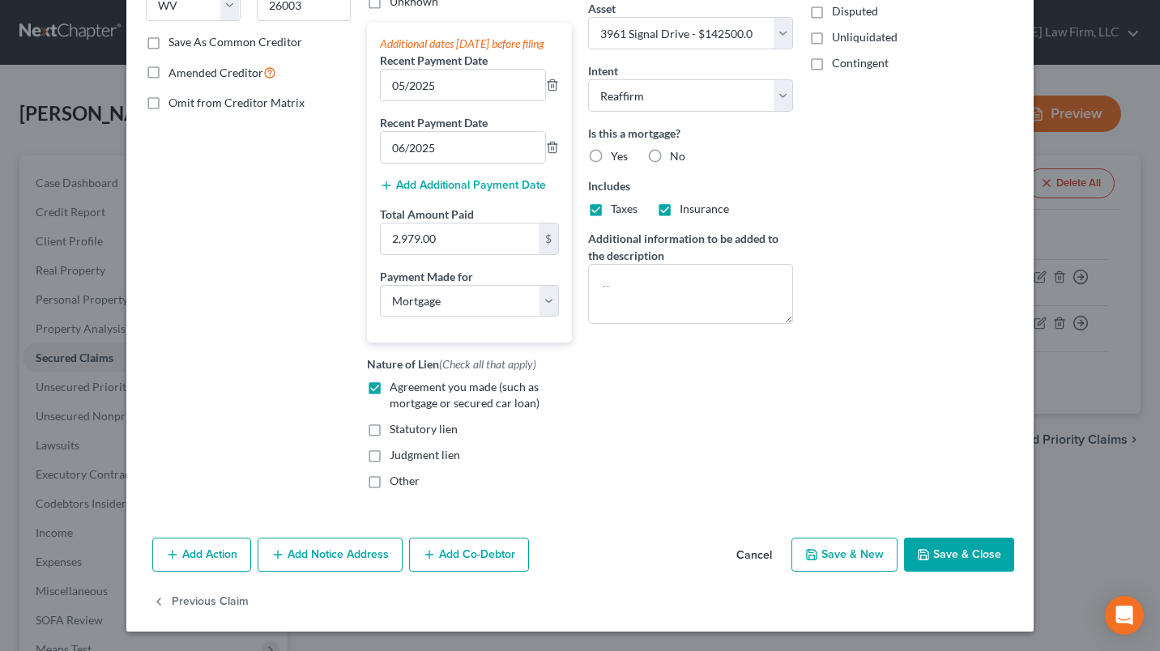
click at [947, 560] on button "Save & Close" at bounding box center [959, 555] width 110 height 34
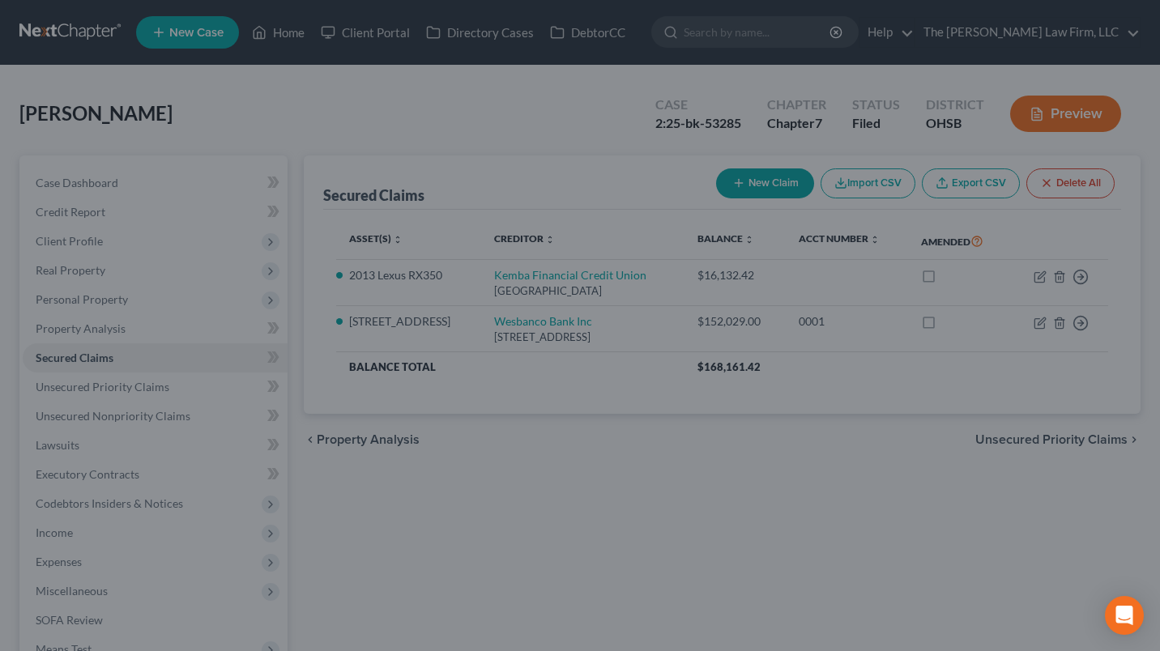
select select "3"
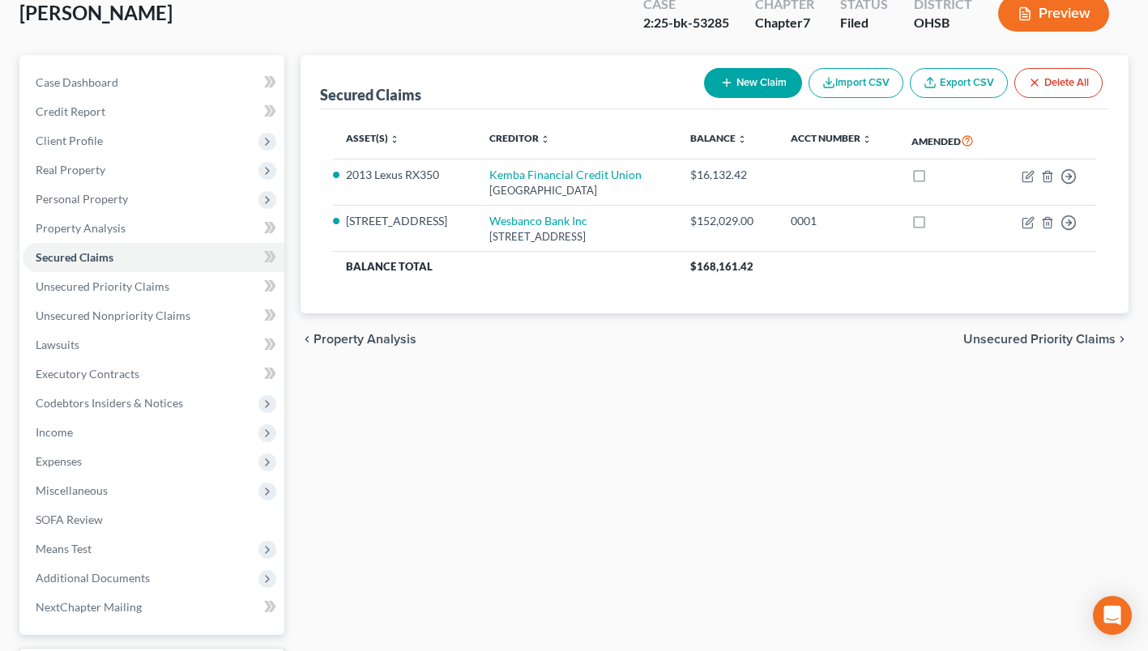
scroll to position [237, 0]
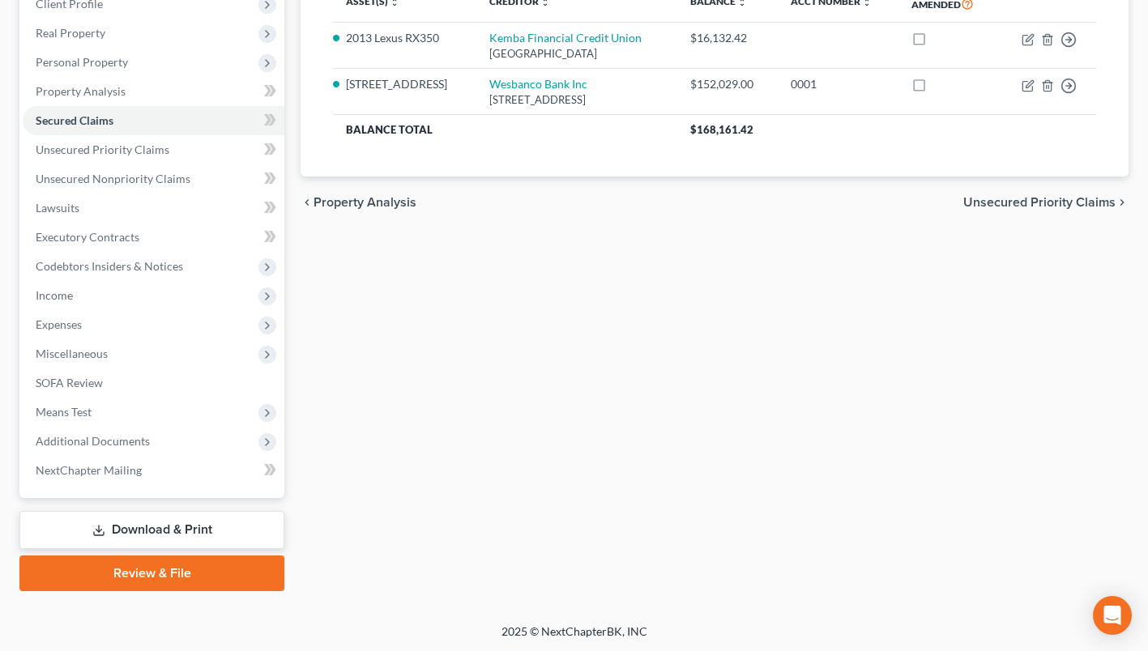
click at [101, 438] on span "Additional Documents" at bounding box center [93, 441] width 114 height 14
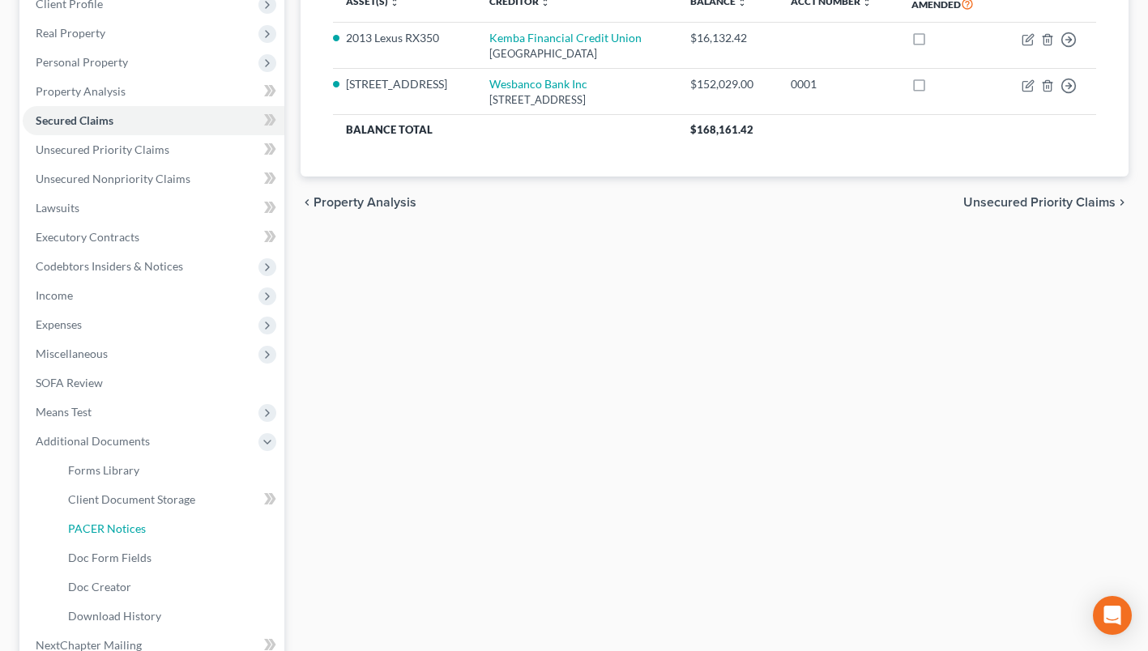
click at [99, 525] on span "PACER Notices" at bounding box center [107, 529] width 78 height 14
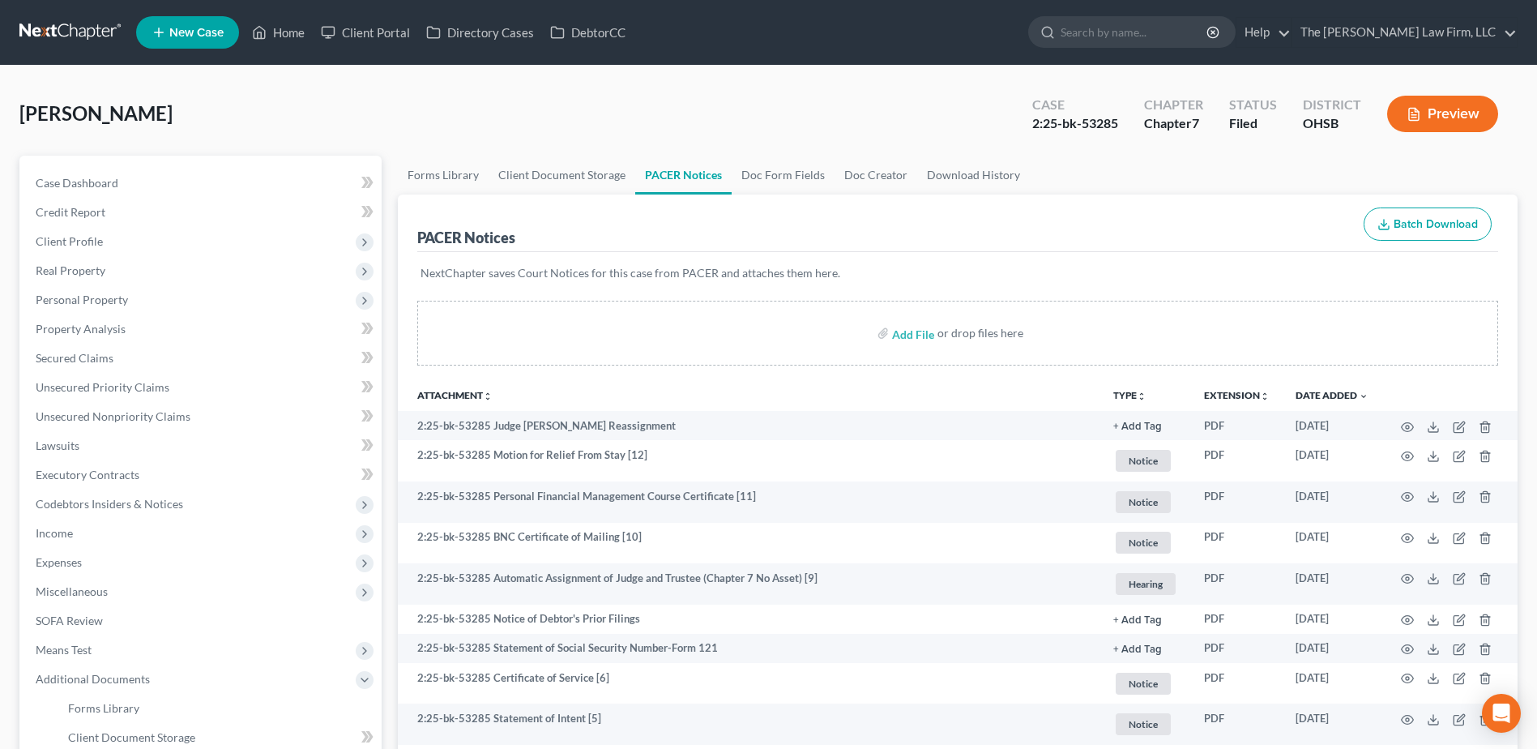
click at [19, 36] on link at bounding box center [71, 32] width 104 height 29
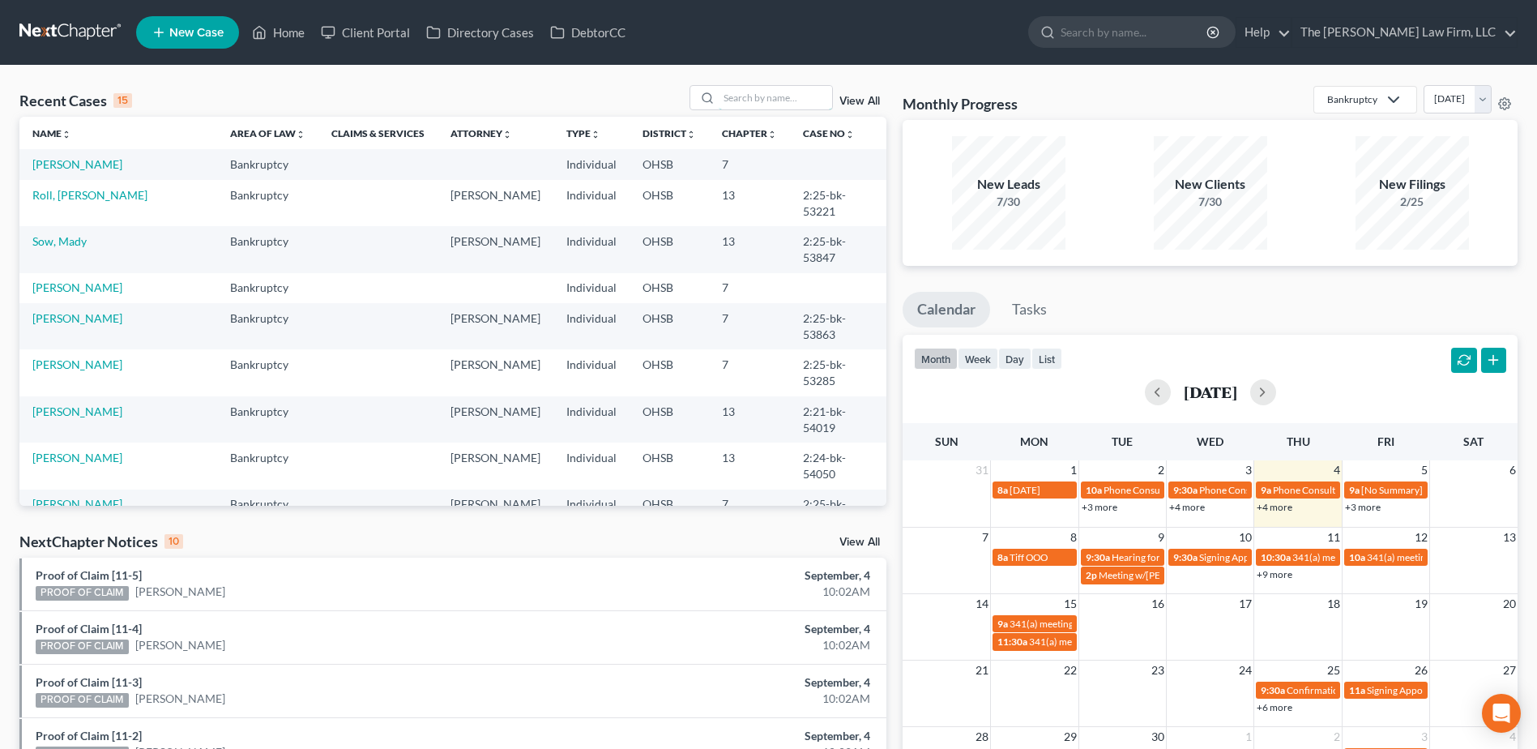
click at [735, 105] on input "search" at bounding box center [775, 97] width 113 height 23
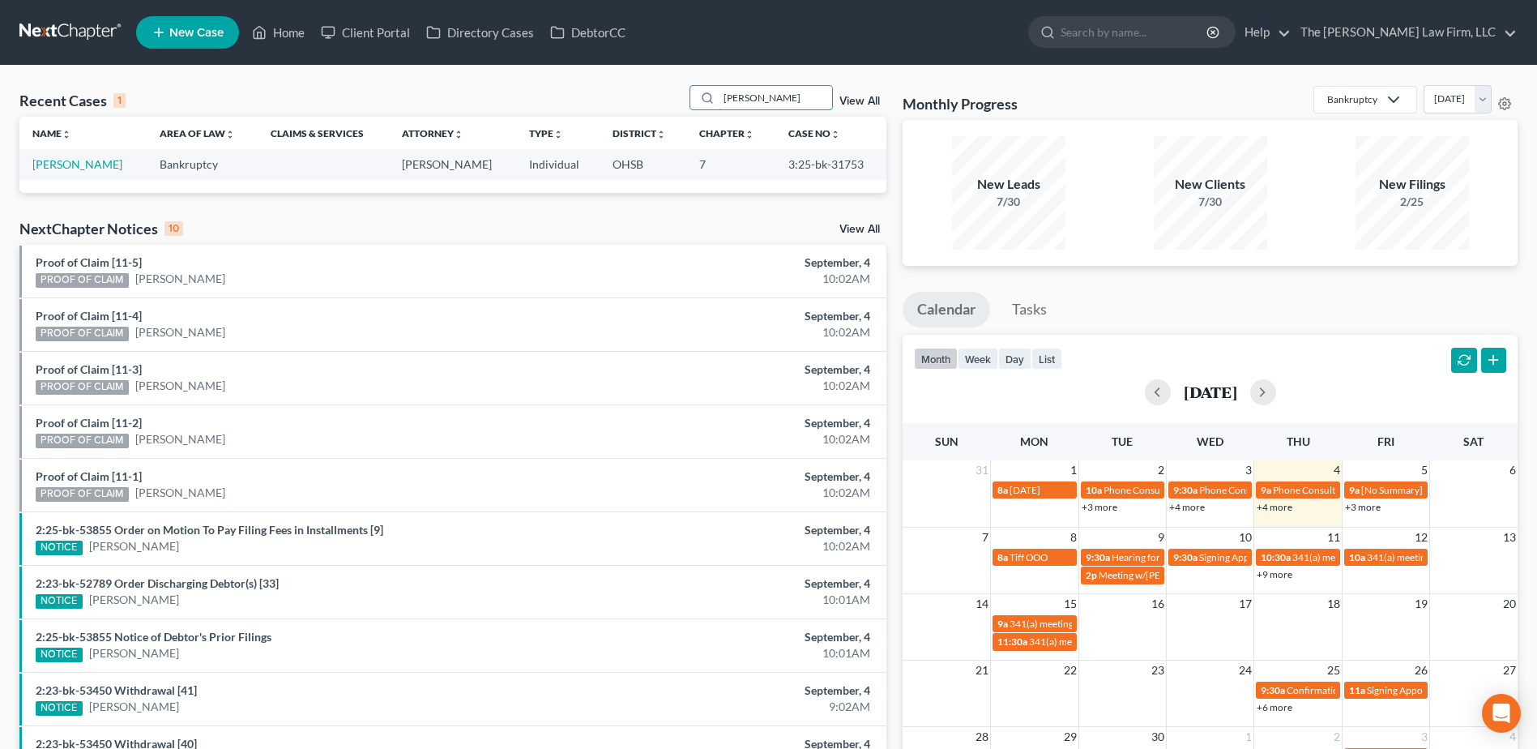
click at [743, 101] on input "[PERSON_NAME]" at bounding box center [775, 97] width 113 height 23
click at [776, 102] on input "[PERSON_NAME]" at bounding box center [775, 97] width 113 height 23
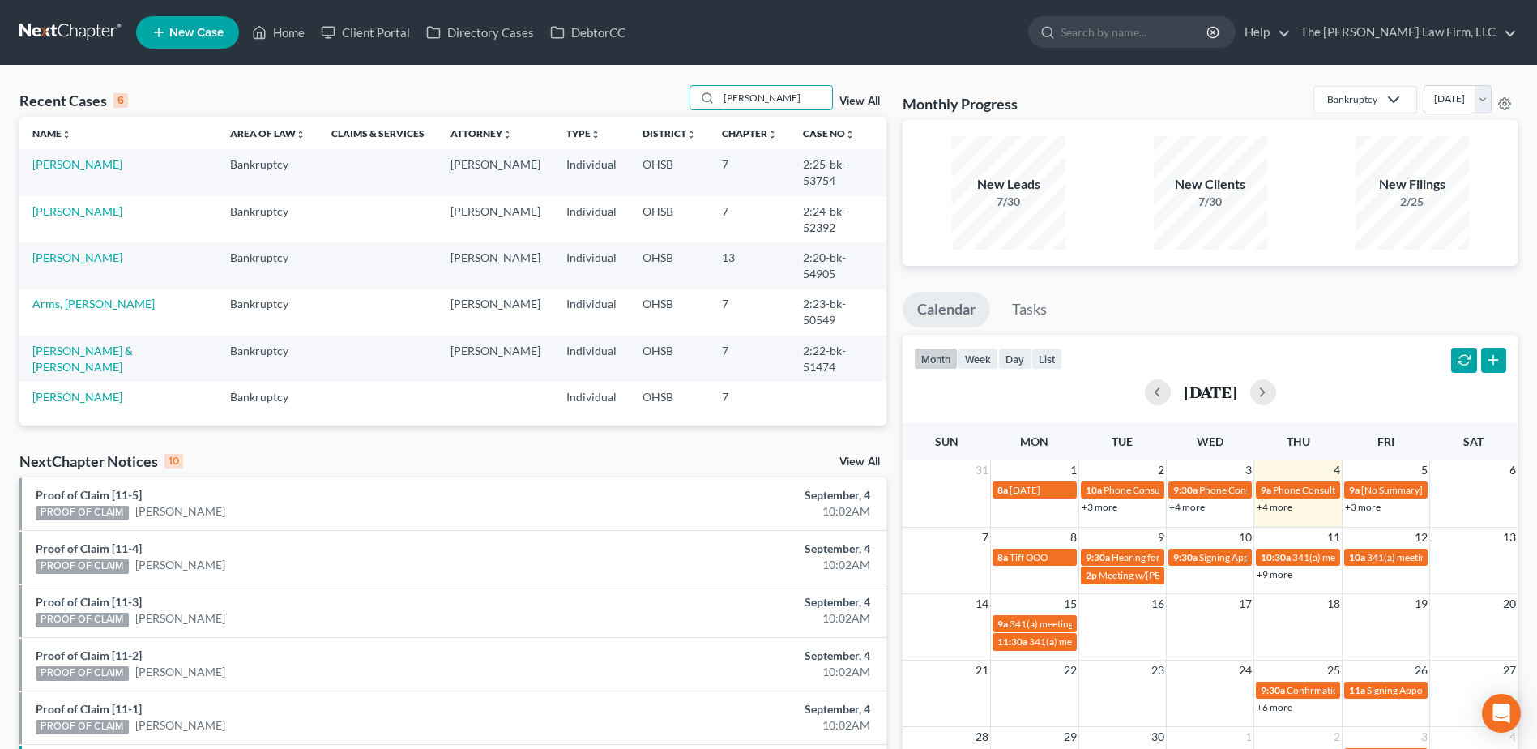
type input "[PERSON_NAME]"
